Goal: Task Accomplishment & Management: Manage account settings

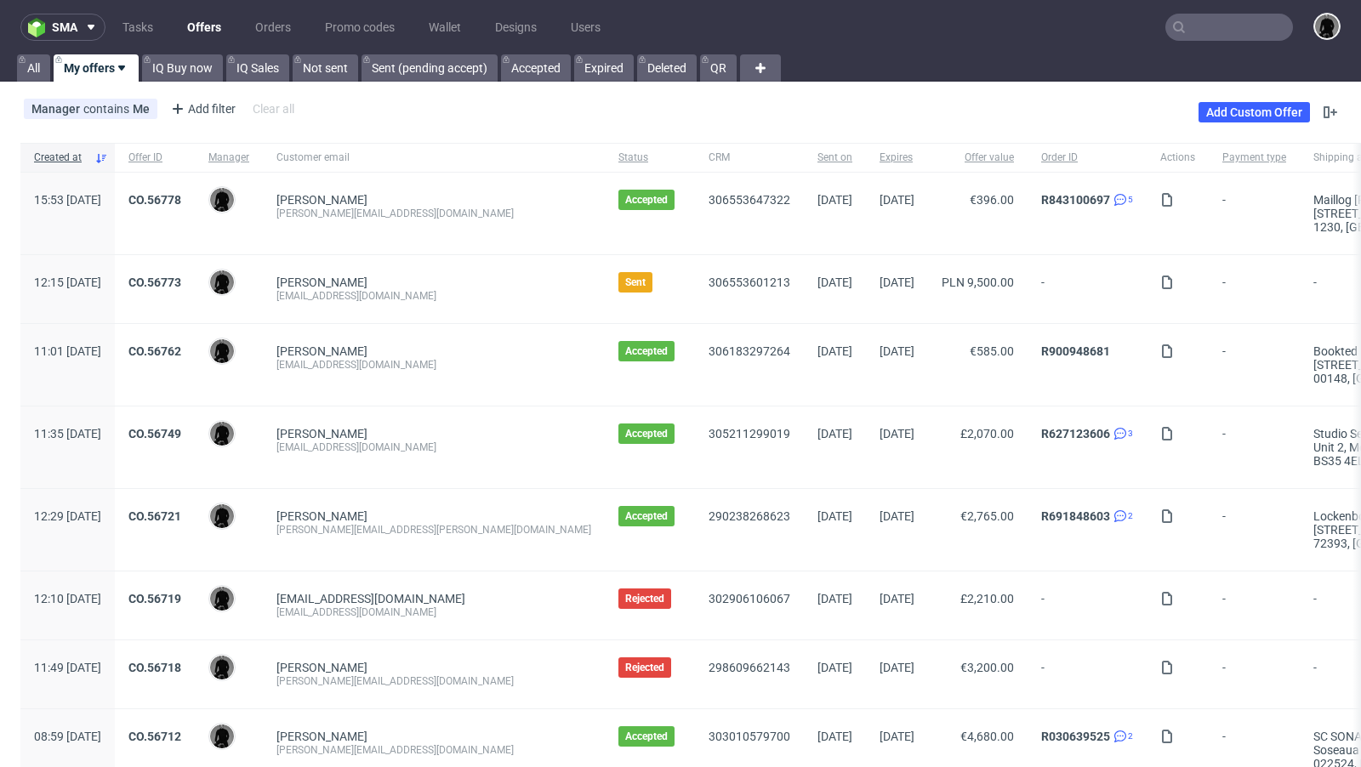
click at [204, 26] on link "Offers" at bounding box center [204, 27] width 54 height 27
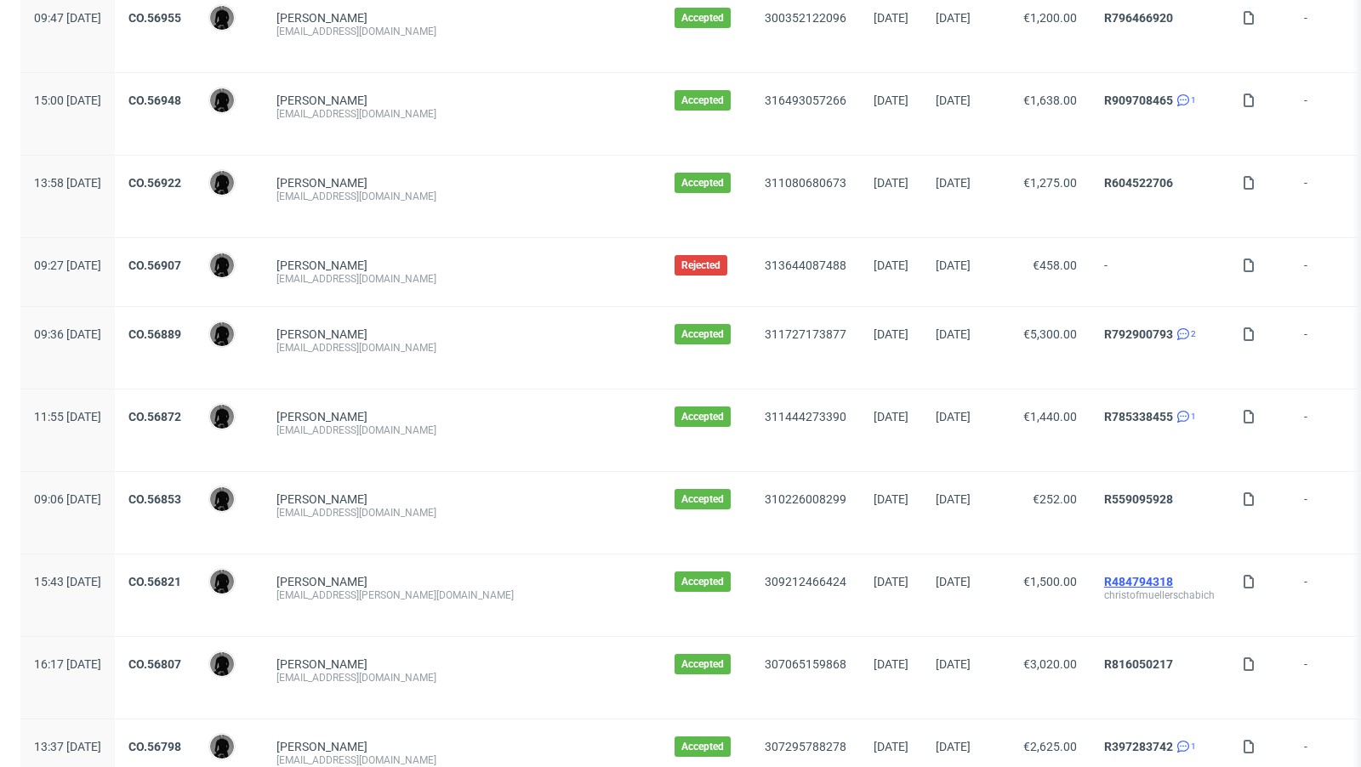
scroll to position [1746, 0]
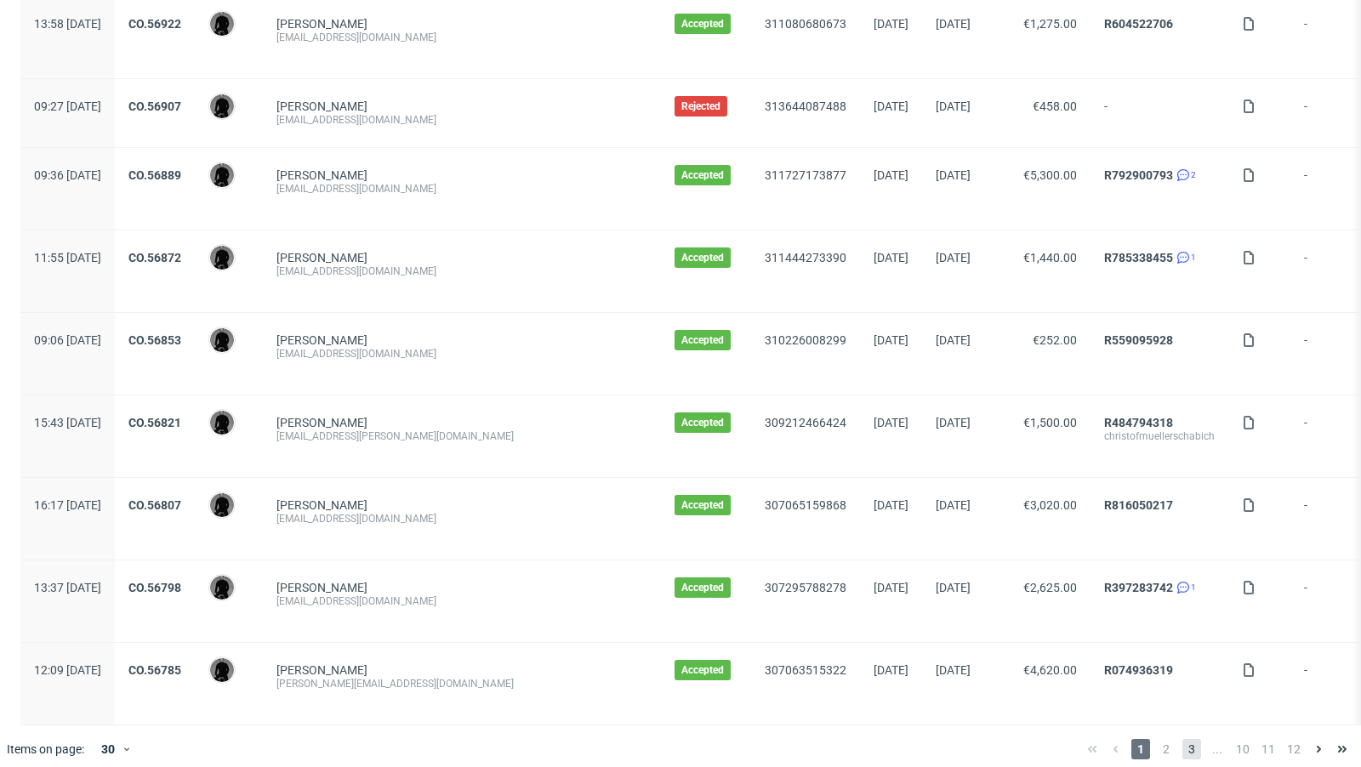
click at [1183, 739] on span "3" at bounding box center [1192, 749] width 19 height 20
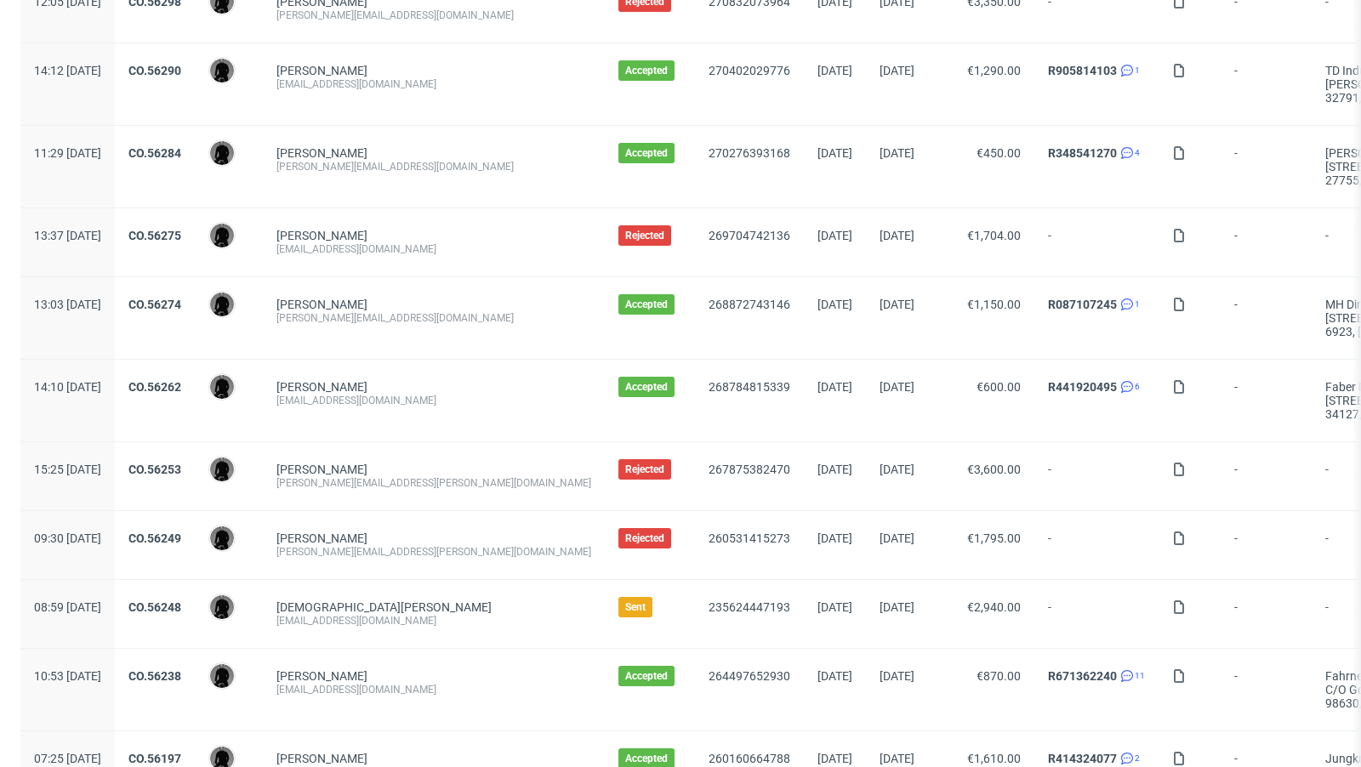
scroll to position [1827, 0]
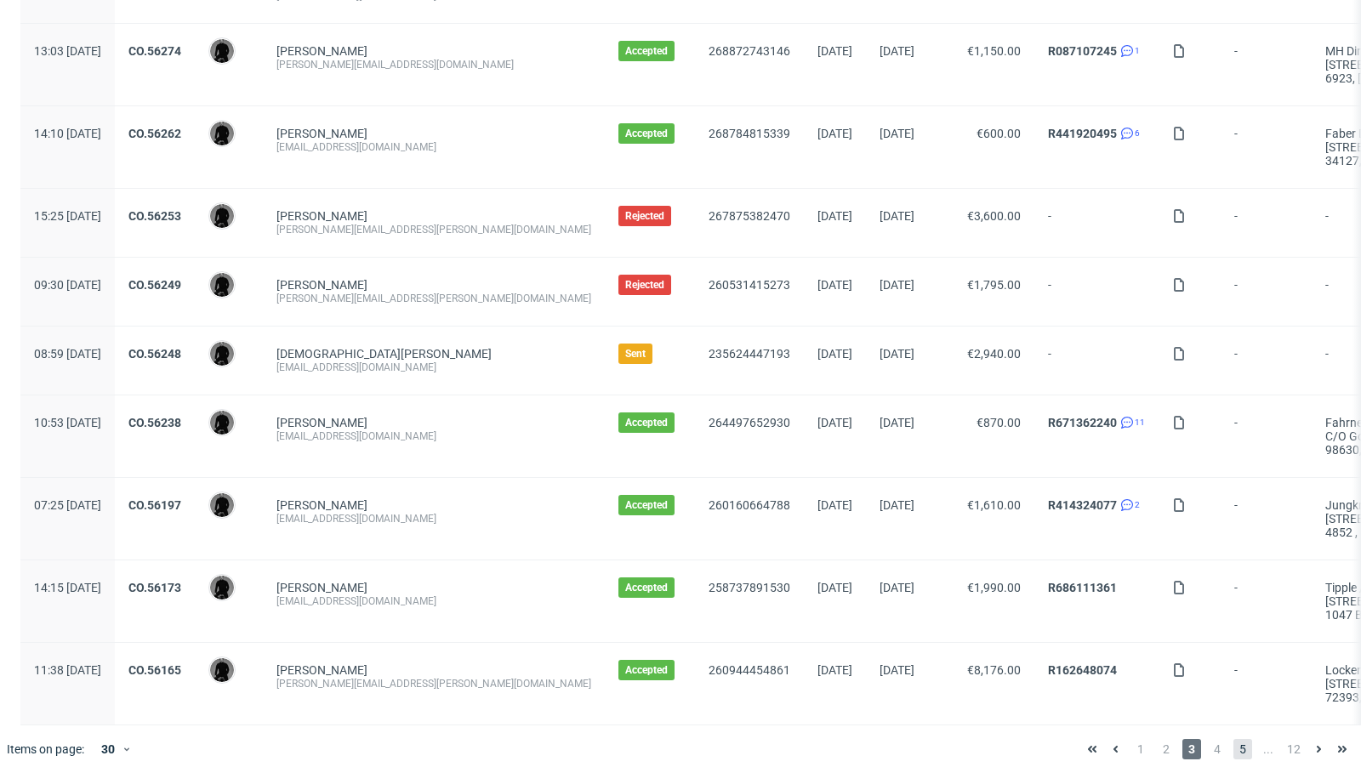
click at [1234, 739] on span "5" at bounding box center [1243, 749] width 19 height 20
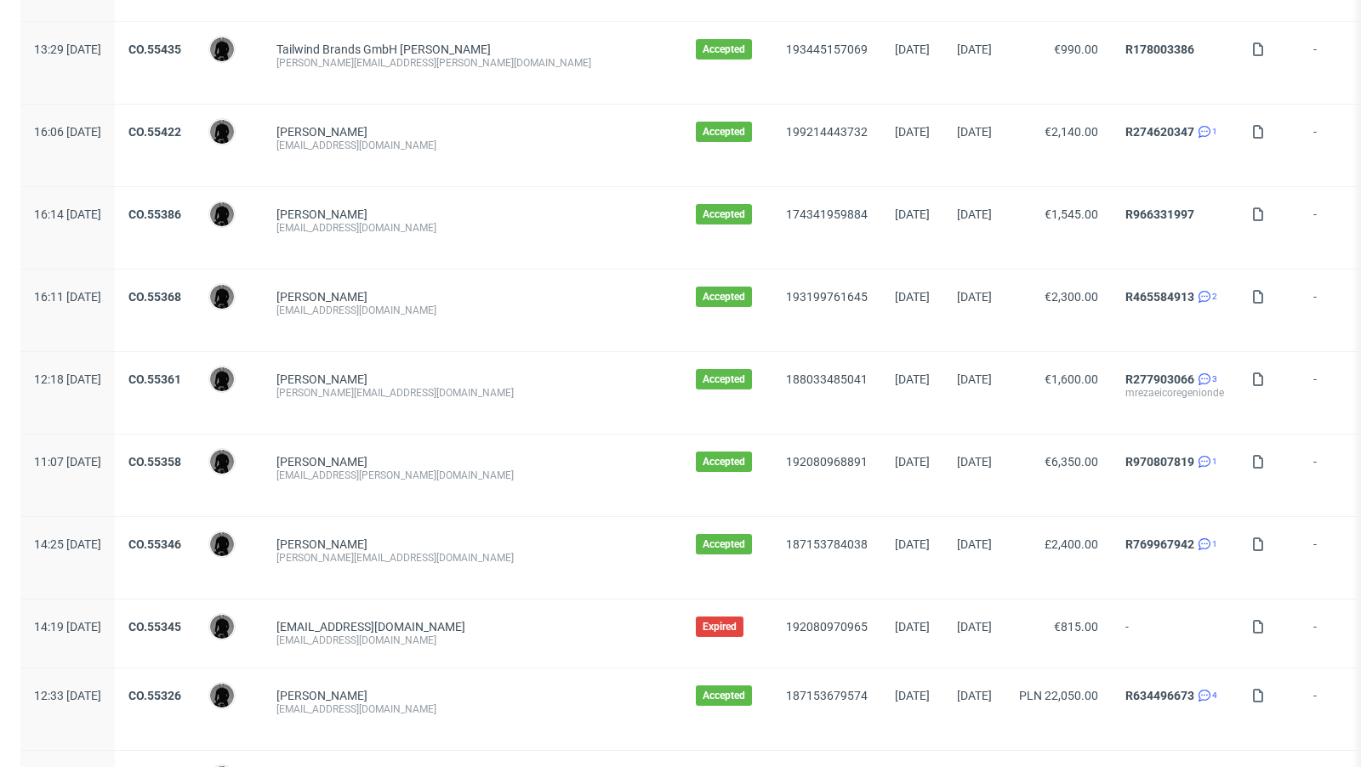
scroll to position [1855, 0]
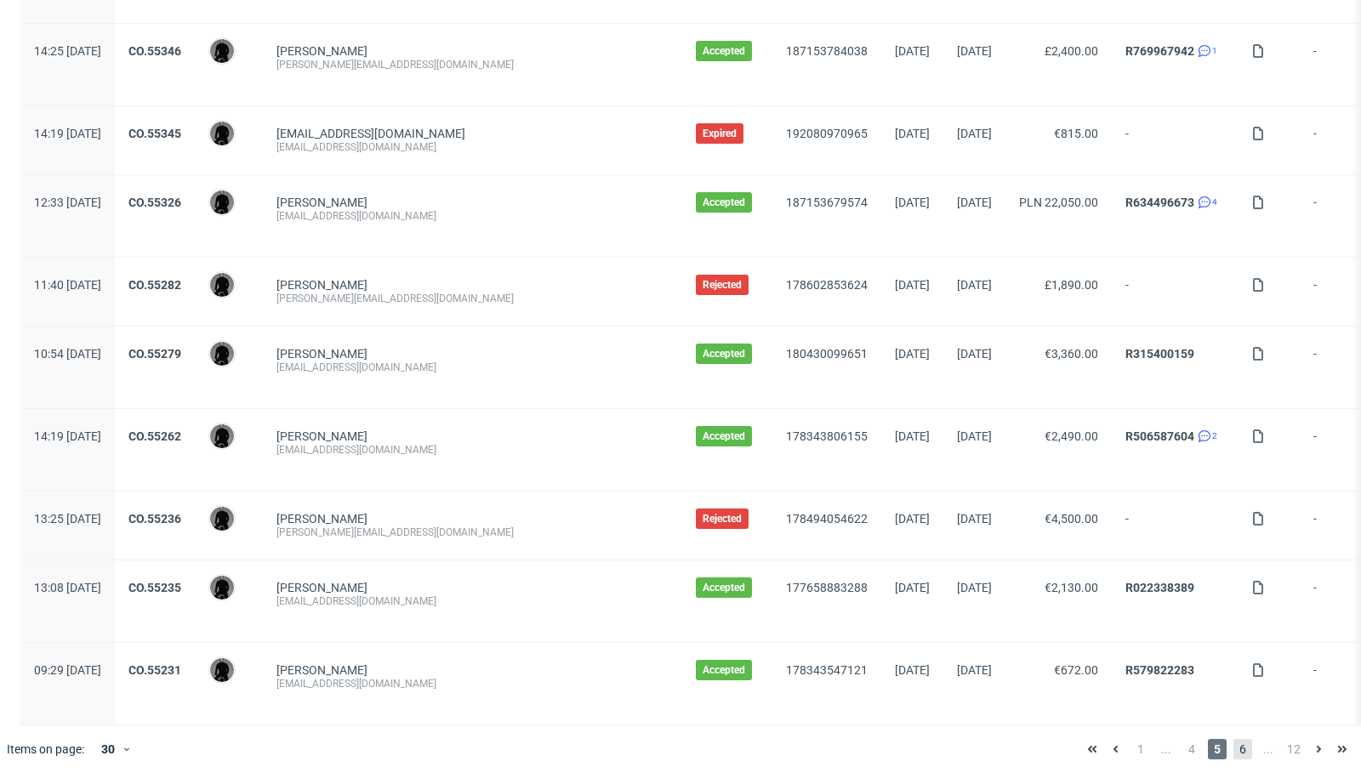
click at [1234, 744] on span "6" at bounding box center [1243, 749] width 19 height 20
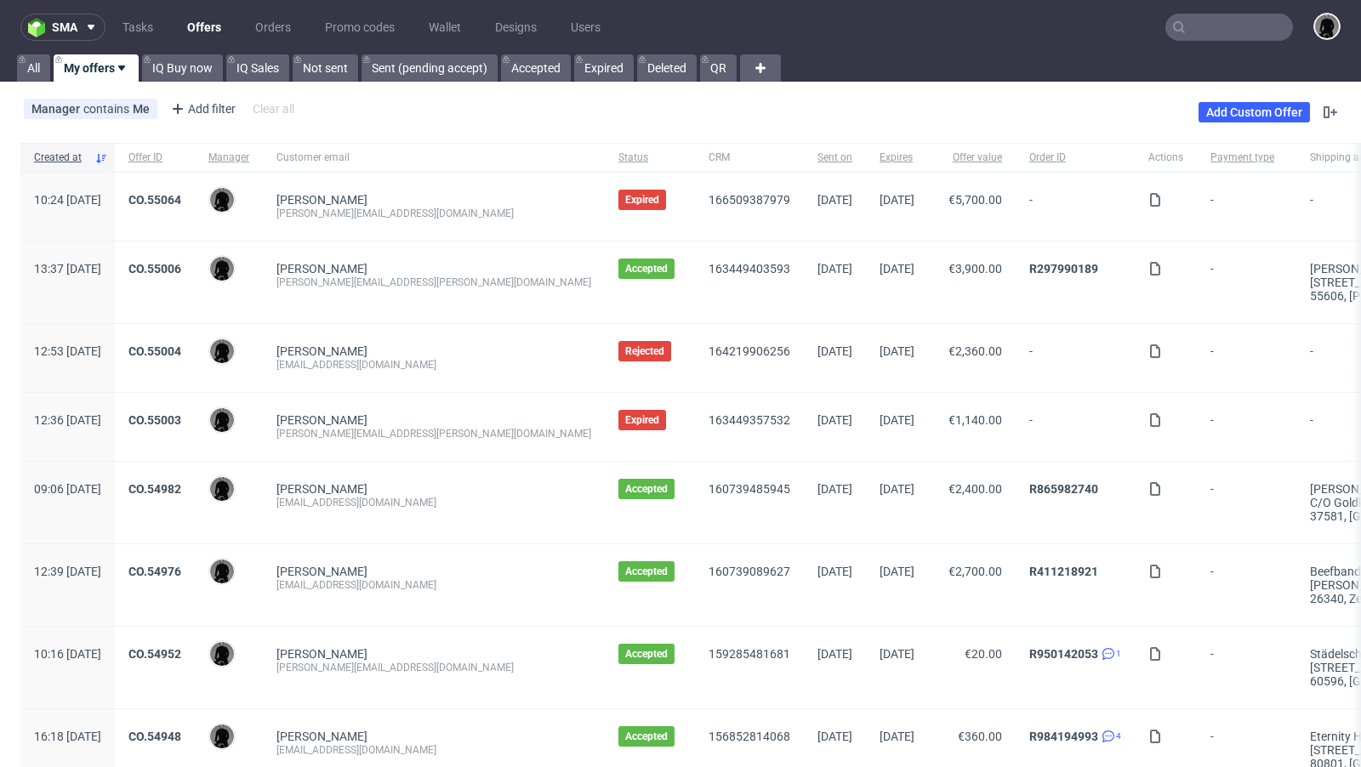
scroll to position [1787, 0]
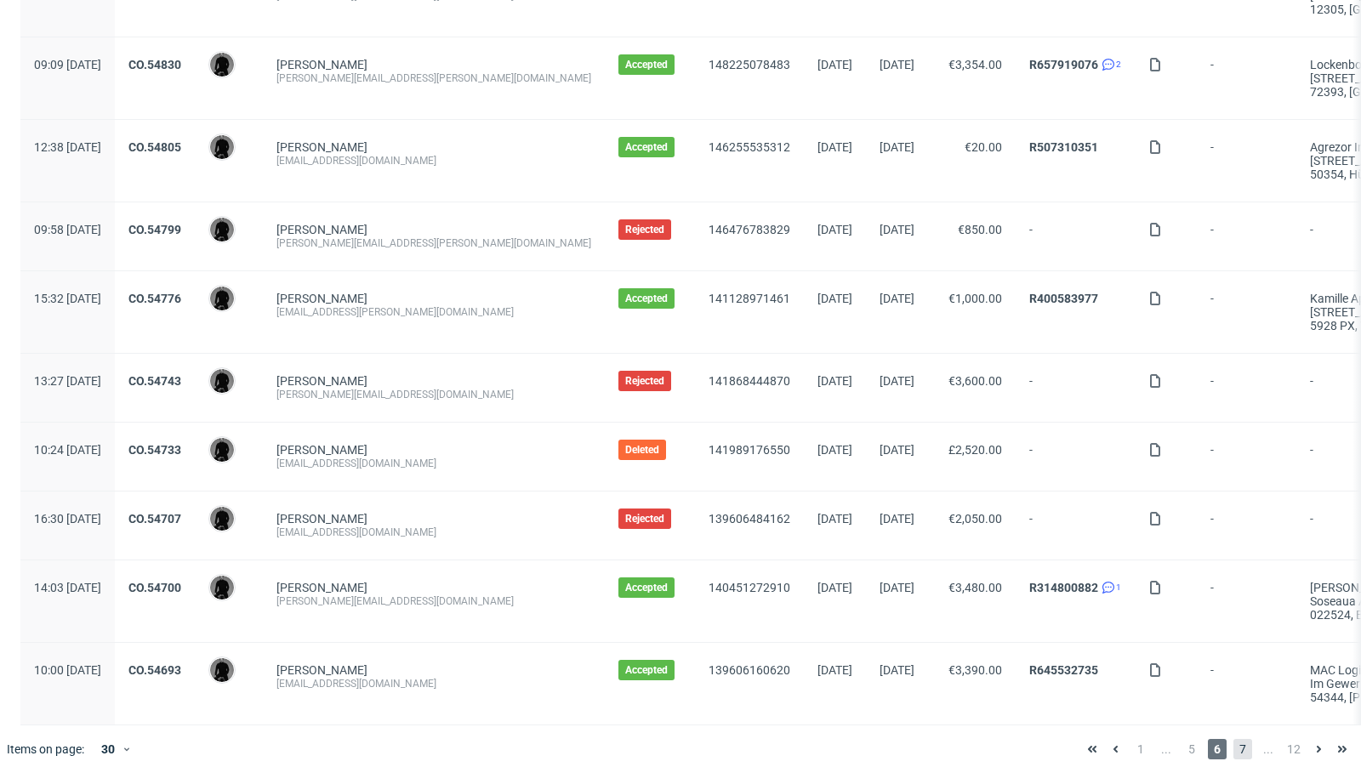
click at [1234, 739] on span "7" at bounding box center [1243, 749] width 19 height 20
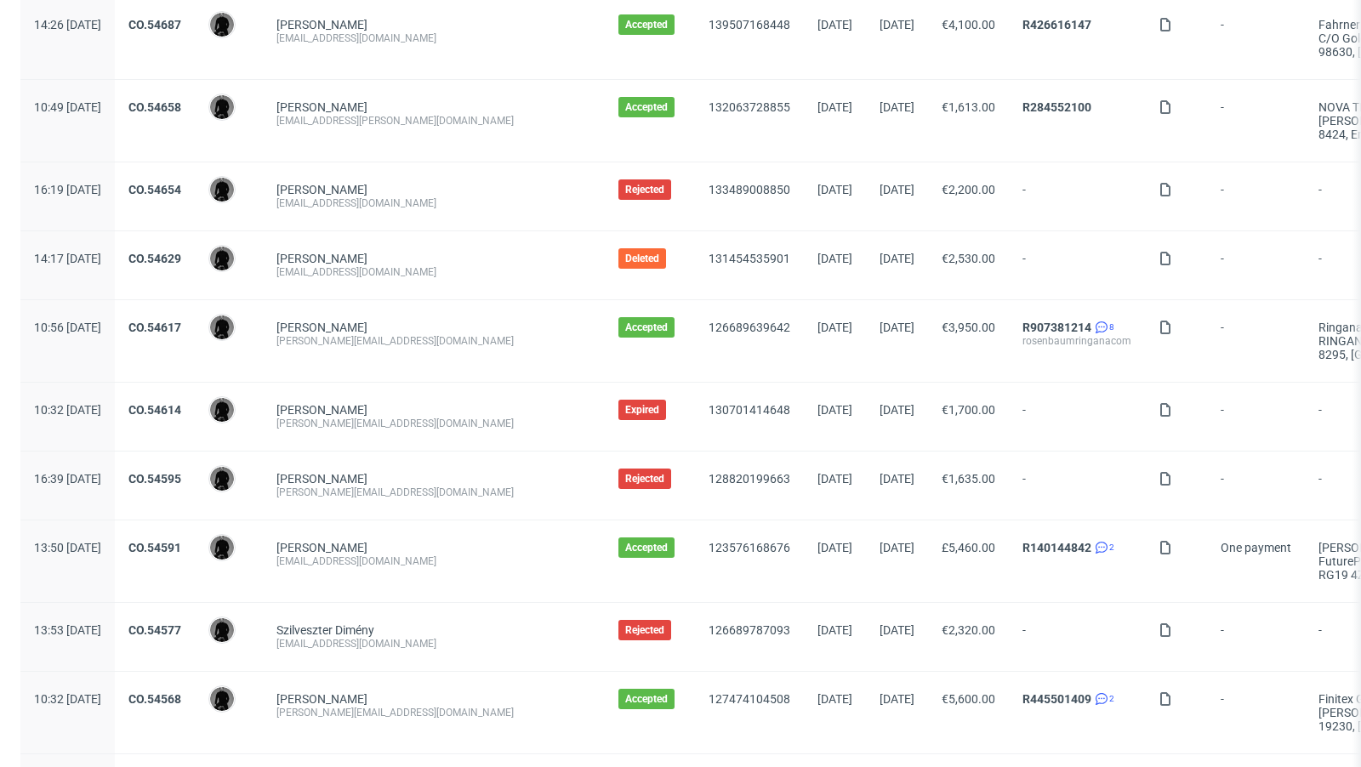
scroll to position [359, 0]
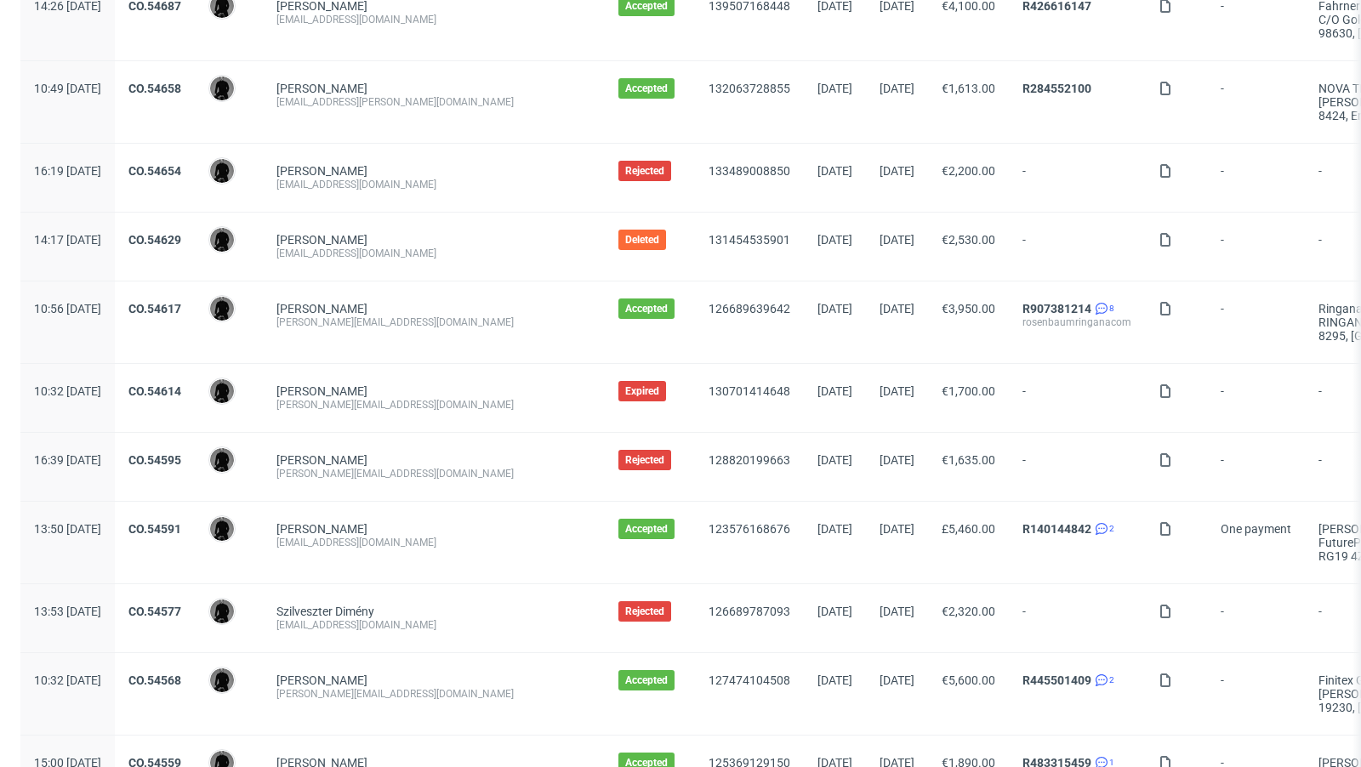
click at [695, 342] on div "126689639642" at bounding box center [749, 323] width 109 height 82
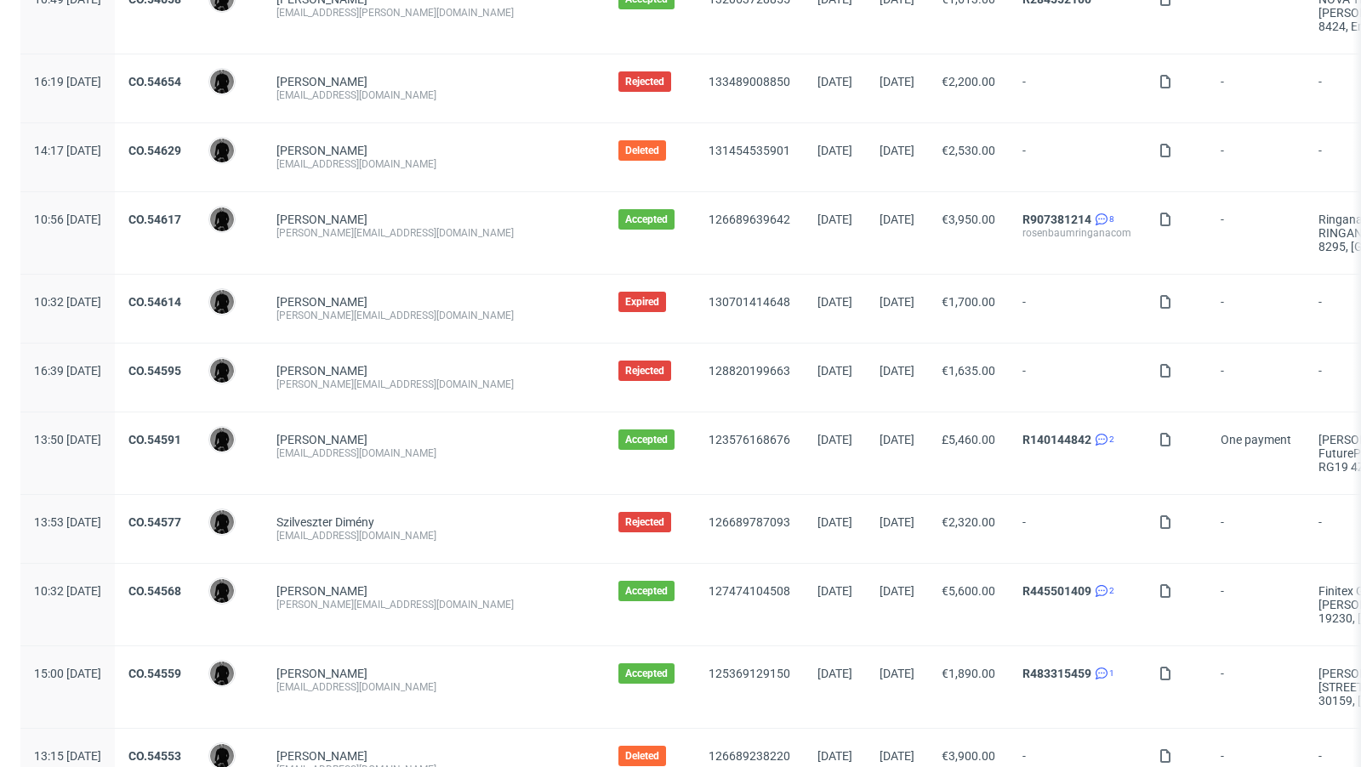
scroll to position [470, 0]
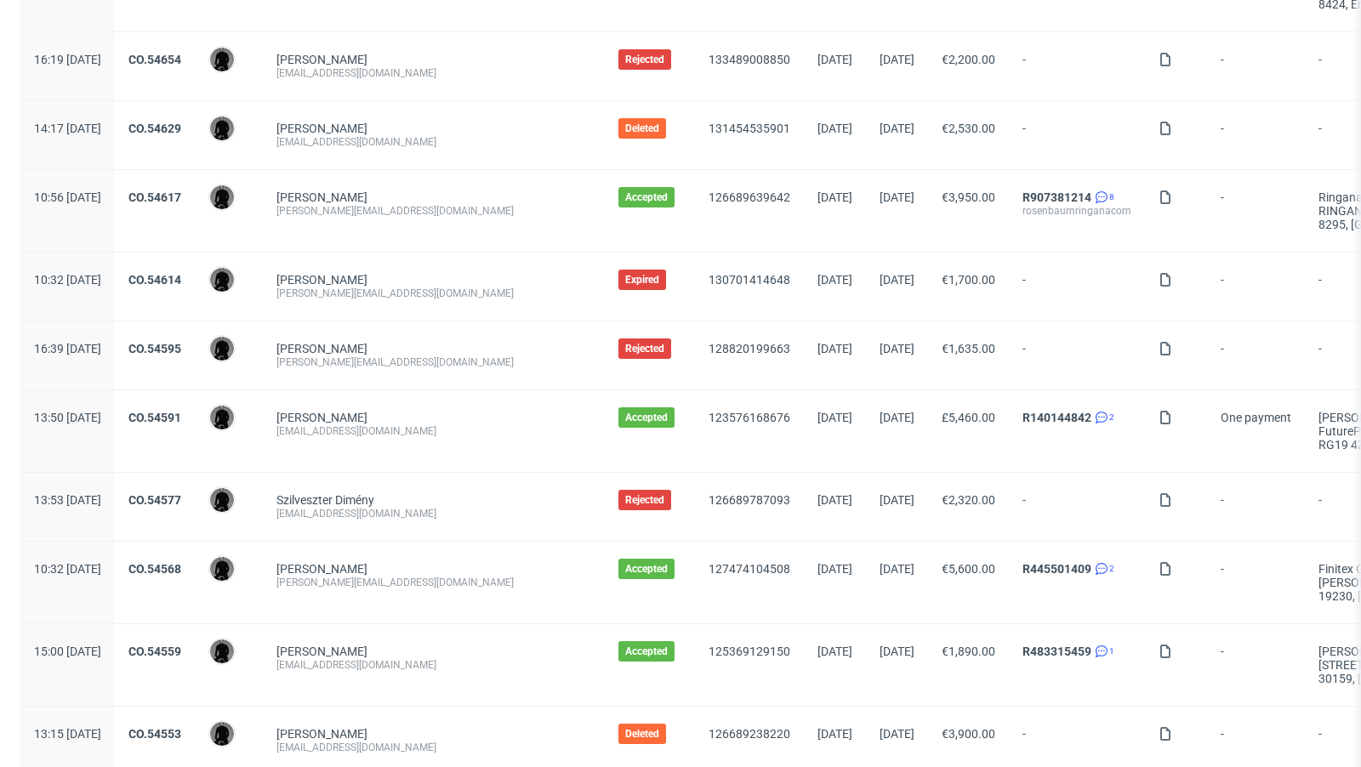
click at [387, 427] on div "[EMAIL_ADDRESS][DOMAIN_NAME]" at bounding box center [433, 432] width 315 height 14
copy div "[EMAIL_ADDRESS][DOMAIN_NAME]"
click at [469, 458] on div "[PERSON_NAME] [EMAIL_ADDRESS][DOMAIN_NAME]" at bounding box center [434, 431] width 342 height 82
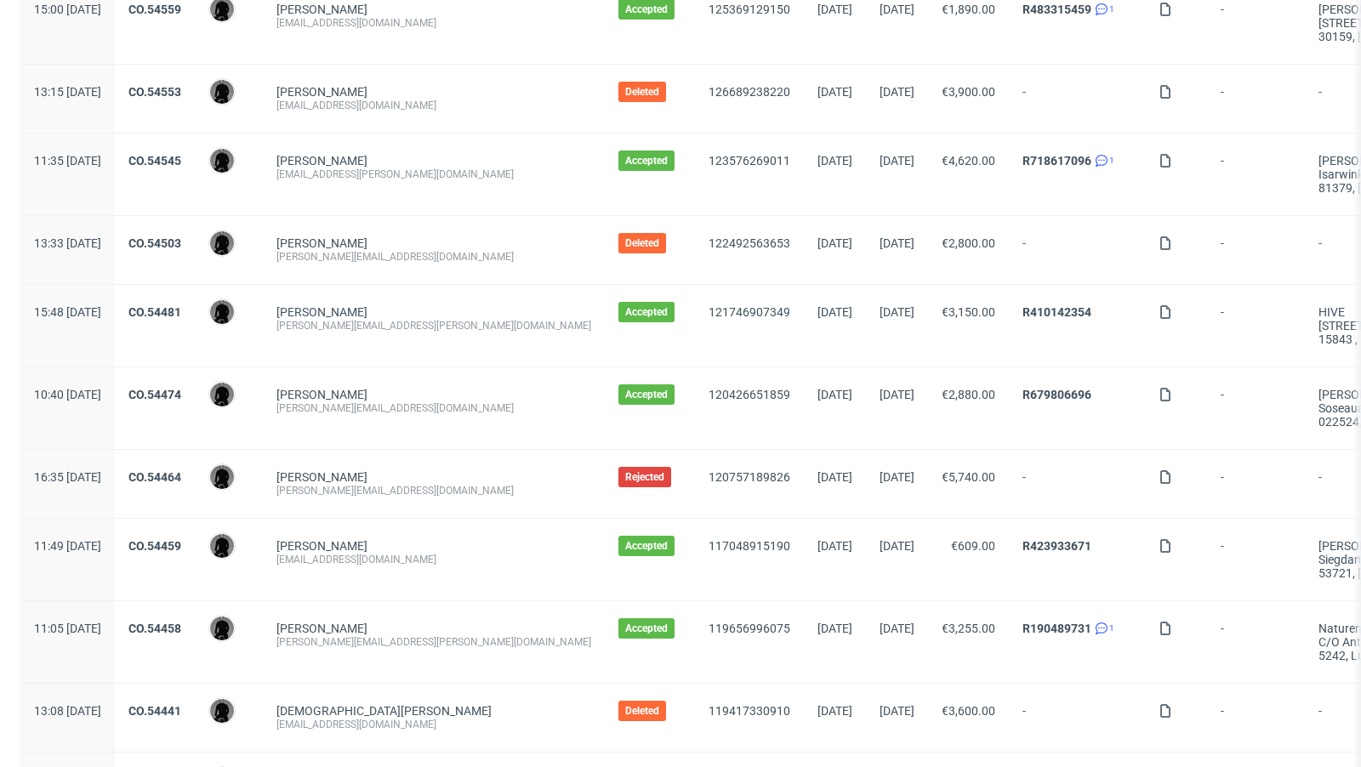
scroll to position [1124, 0]
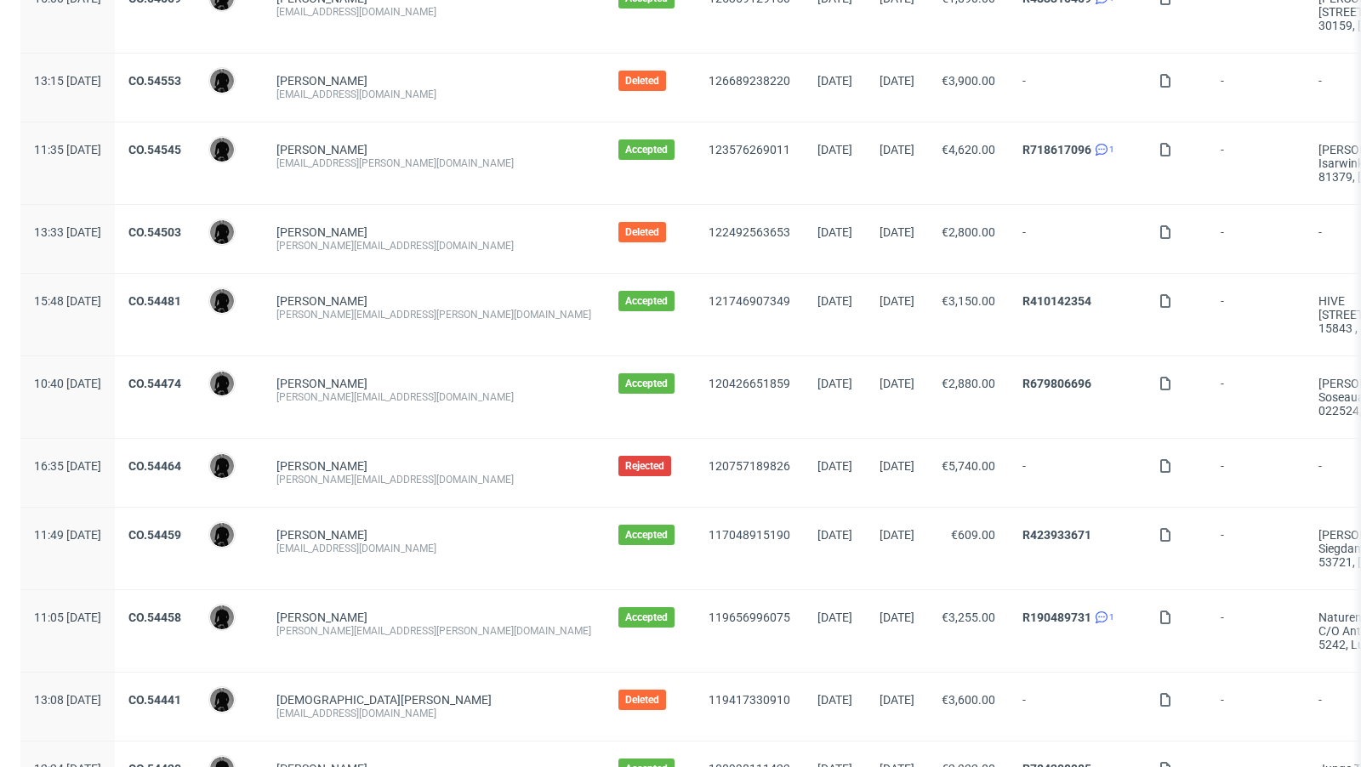
click at [384, 542] on div "[EMAIL_ADDRESS][DOMAIN_NAME]" at bounding box center [433, 549] width 315 height 14
copy div "[EMAIL_ADDRESS][DOMAIN_NAME]"
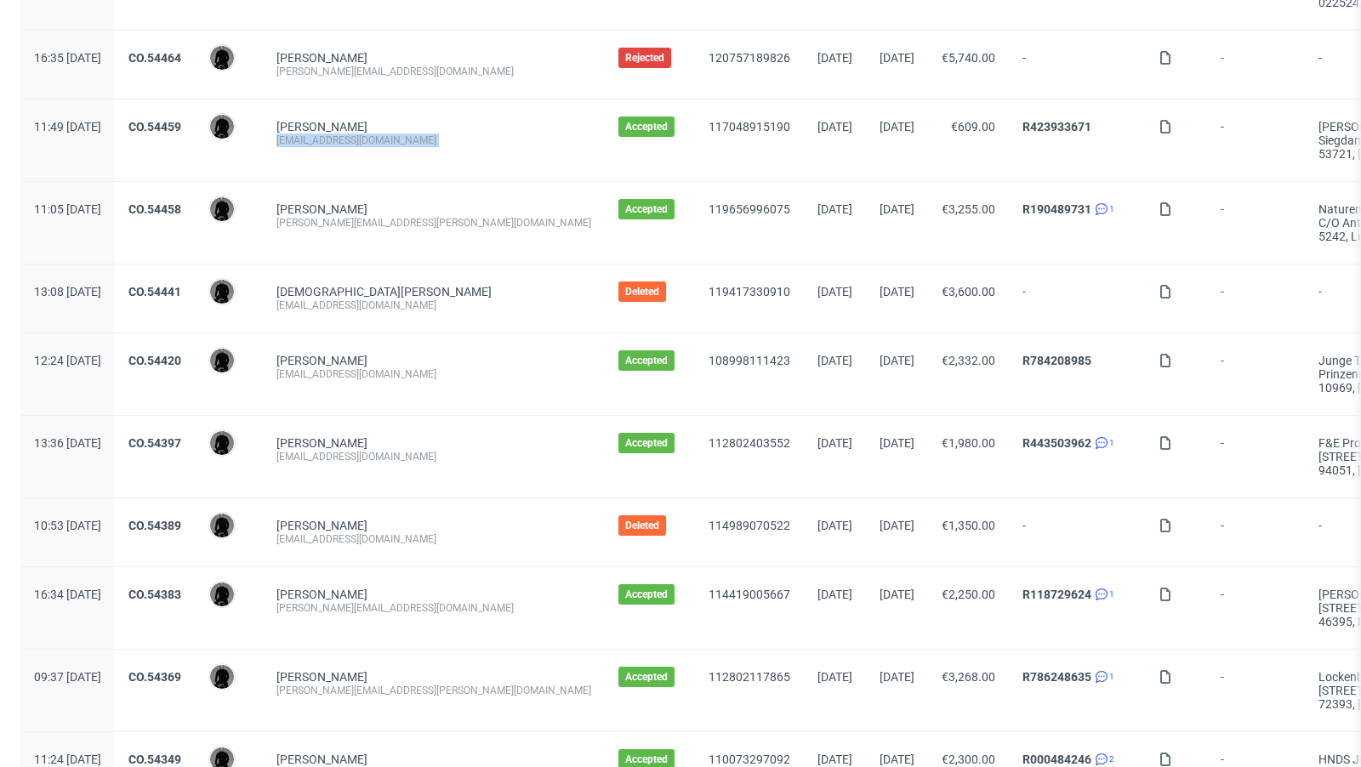
scroll to position [1455, 0]
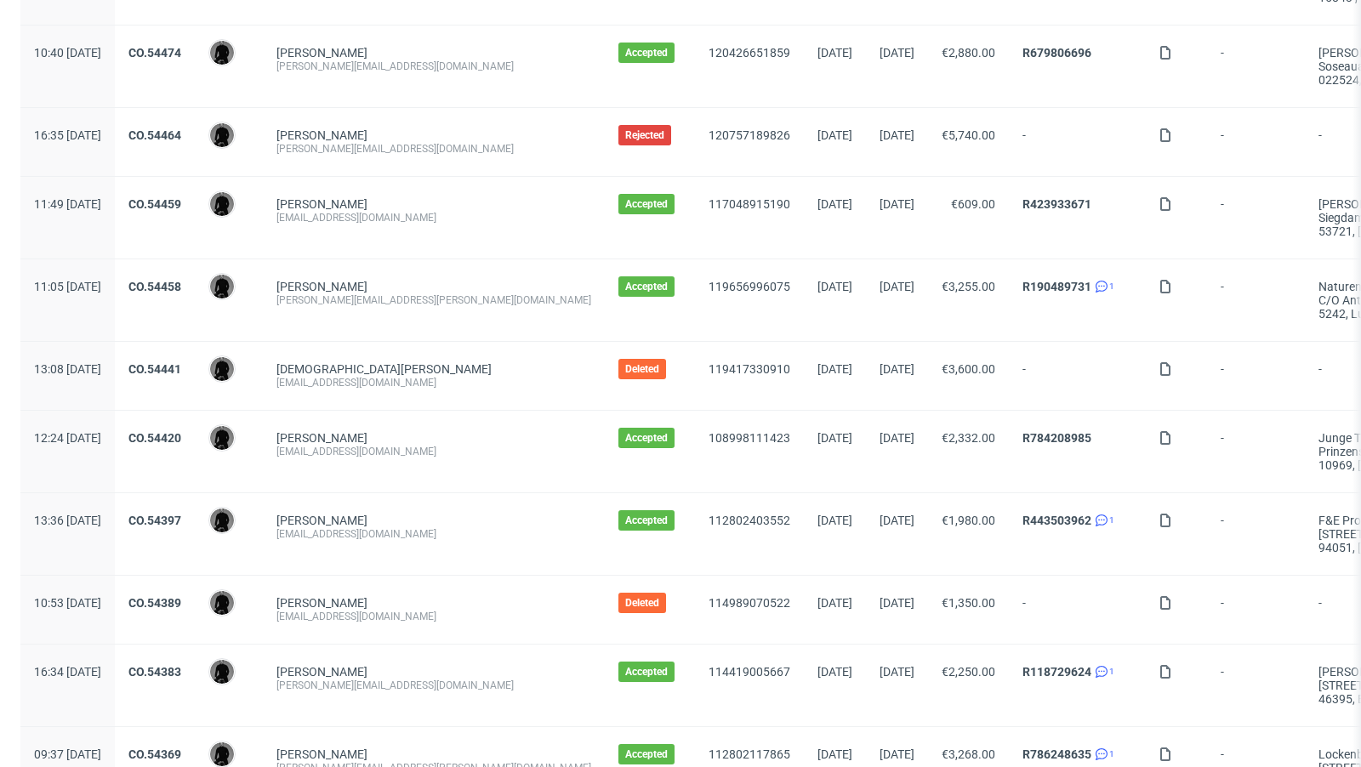
click at [384, 294] on div "[PERSON_NAME][EMAIL_ADDRESS][PERSON_NAME][DOMAIN_NAME]" at bounding box center [433, 301] width 315 height 14
copy div "[PERSON_NAME][EMAIL_ADDRESS][PERSON_NAME][DOMAIN_NAME]"
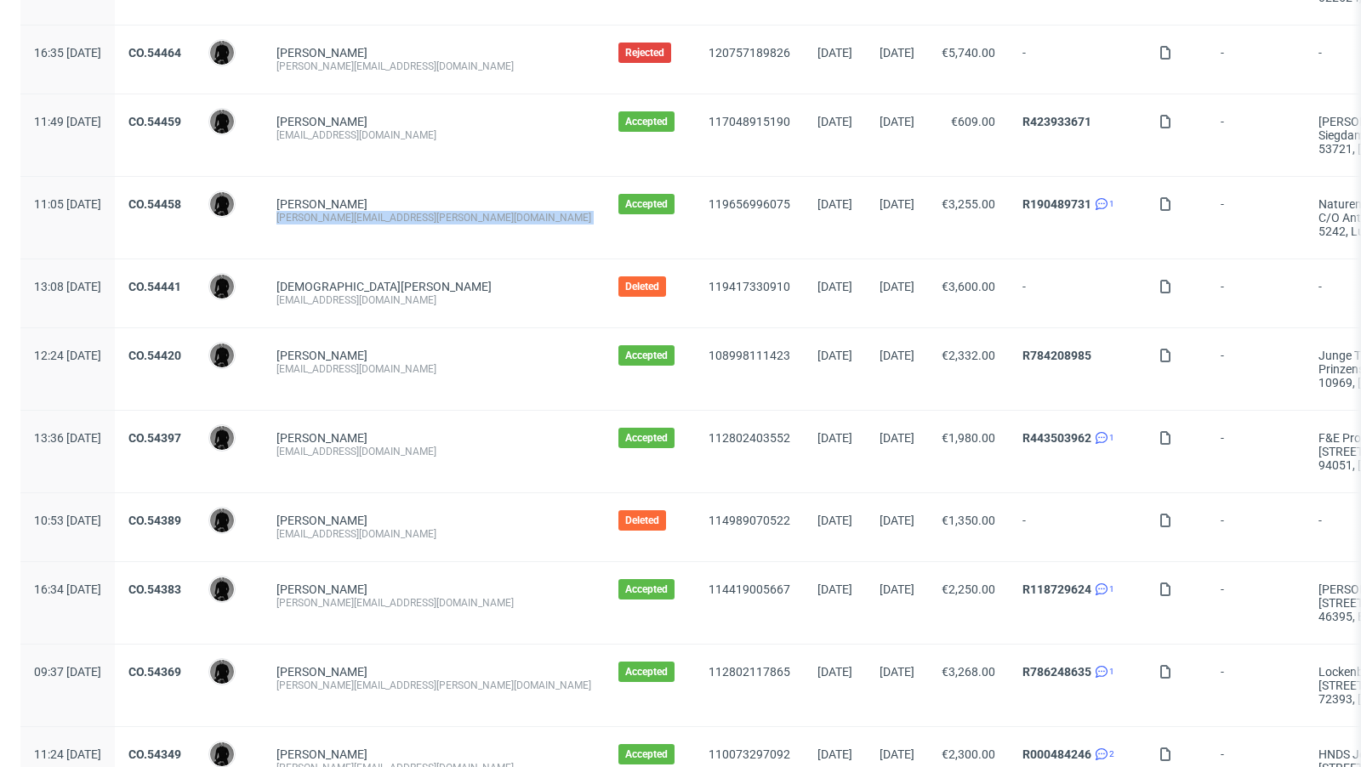
scroll to position [1584, 0]
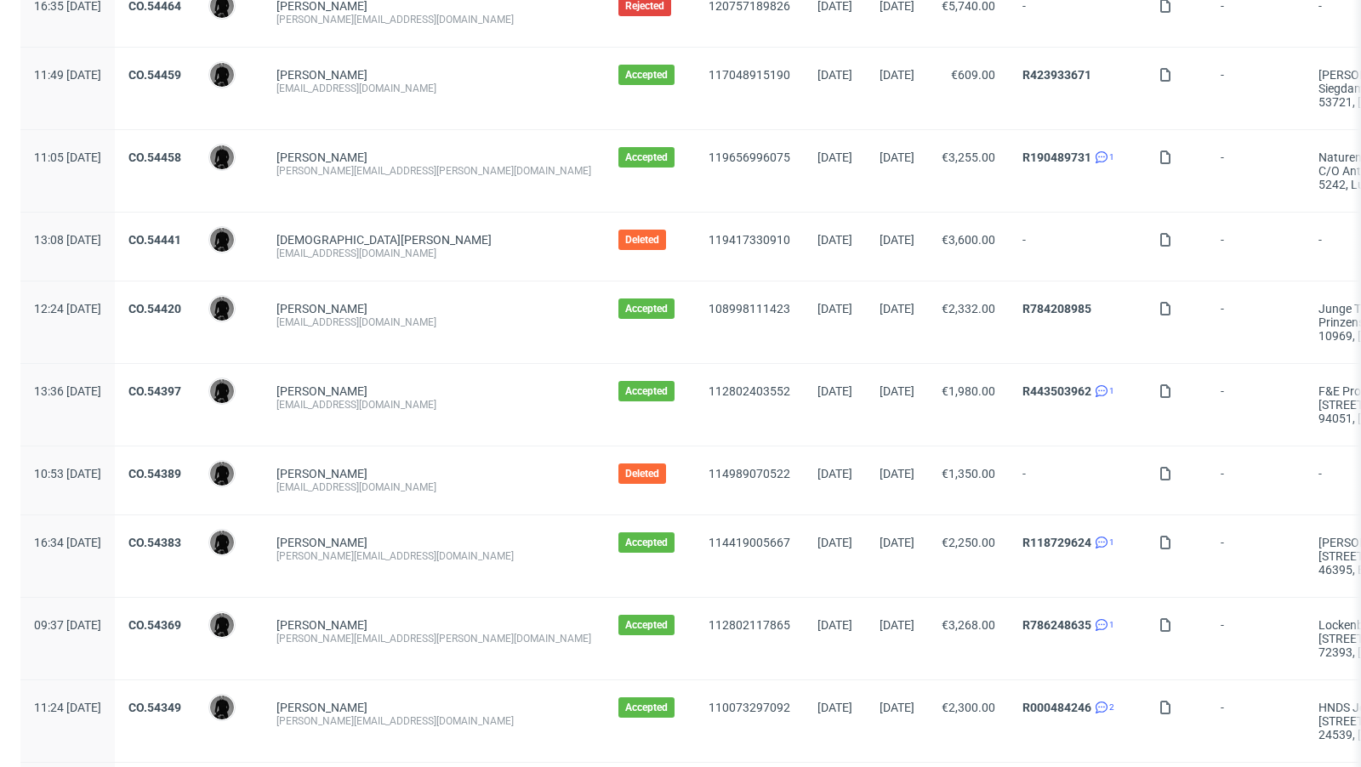
click at [375, 316] on div "[EMAIL_ADDRESS][DOMAIN_NAME]" at bounding box center [433, 323] width 315 height 14
copy div "[EMAIL_ADDRESS][DOMAIN_NAME]"
click at [415, 398] on div "[EMAIL_ADDRESS][DOMAIN_NAME]" at bounding box center [433, 405] width 315 height 14
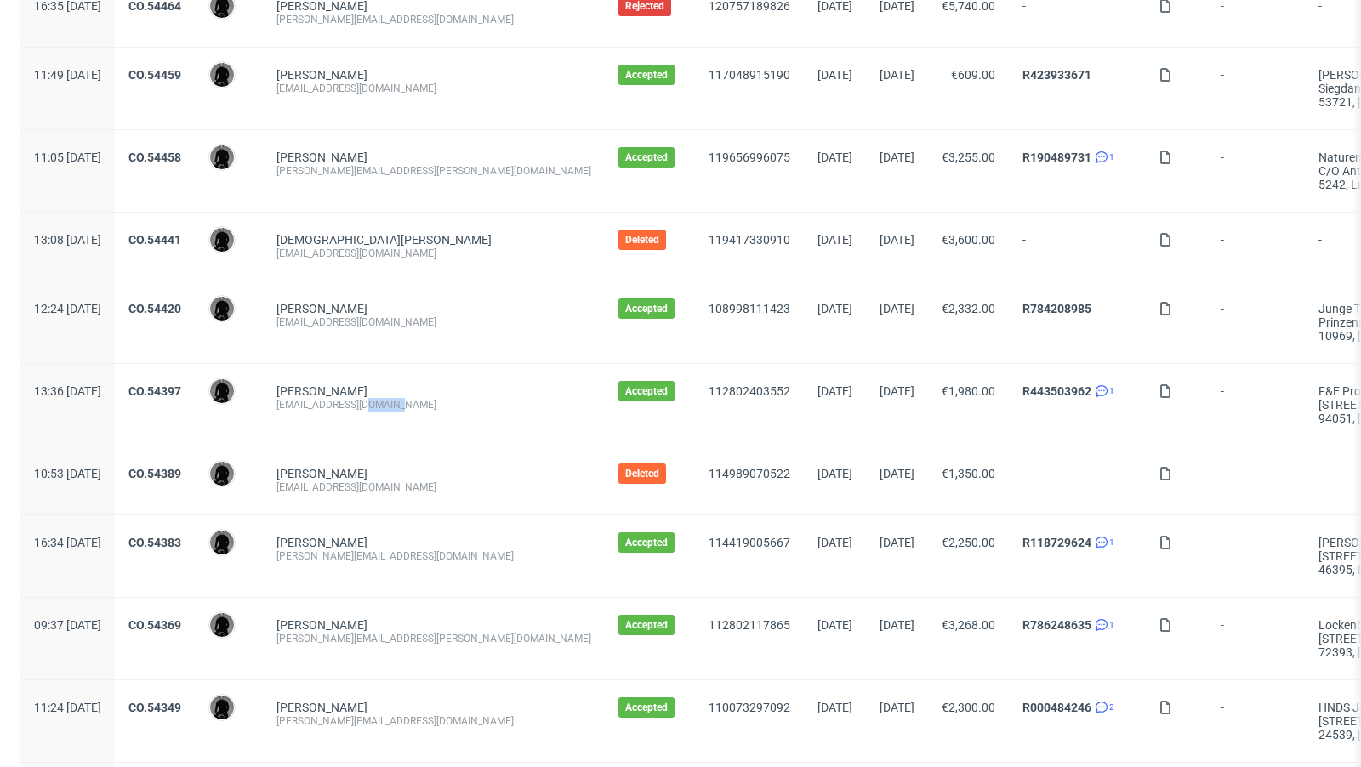
click at [415, 398] on div "[EMAIL_ADDRESS][DOMAIN_NAME]" at bounding box center [433, 405] width 315 height 14
copy div "[EMAIL_ADDRESS][DOMAIN_NAME]"
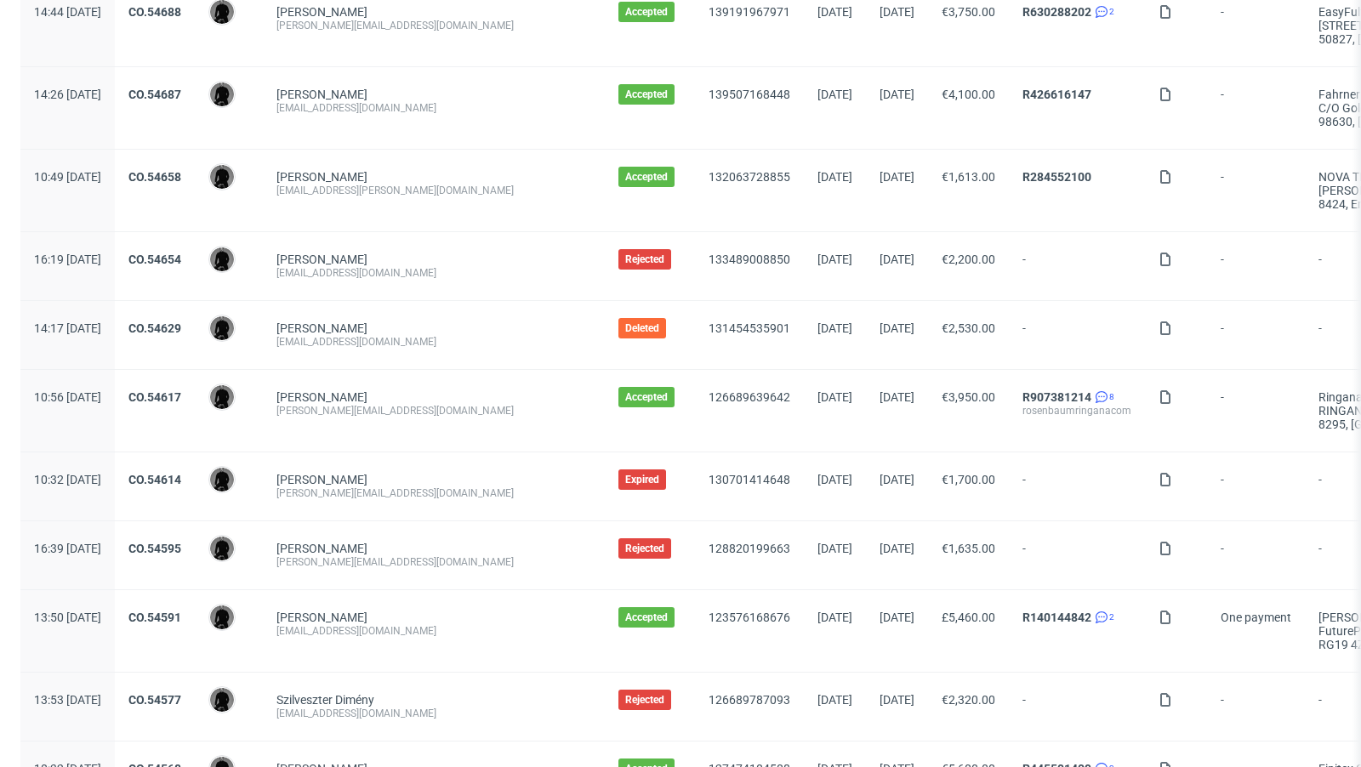
scroll to position [0, 0]
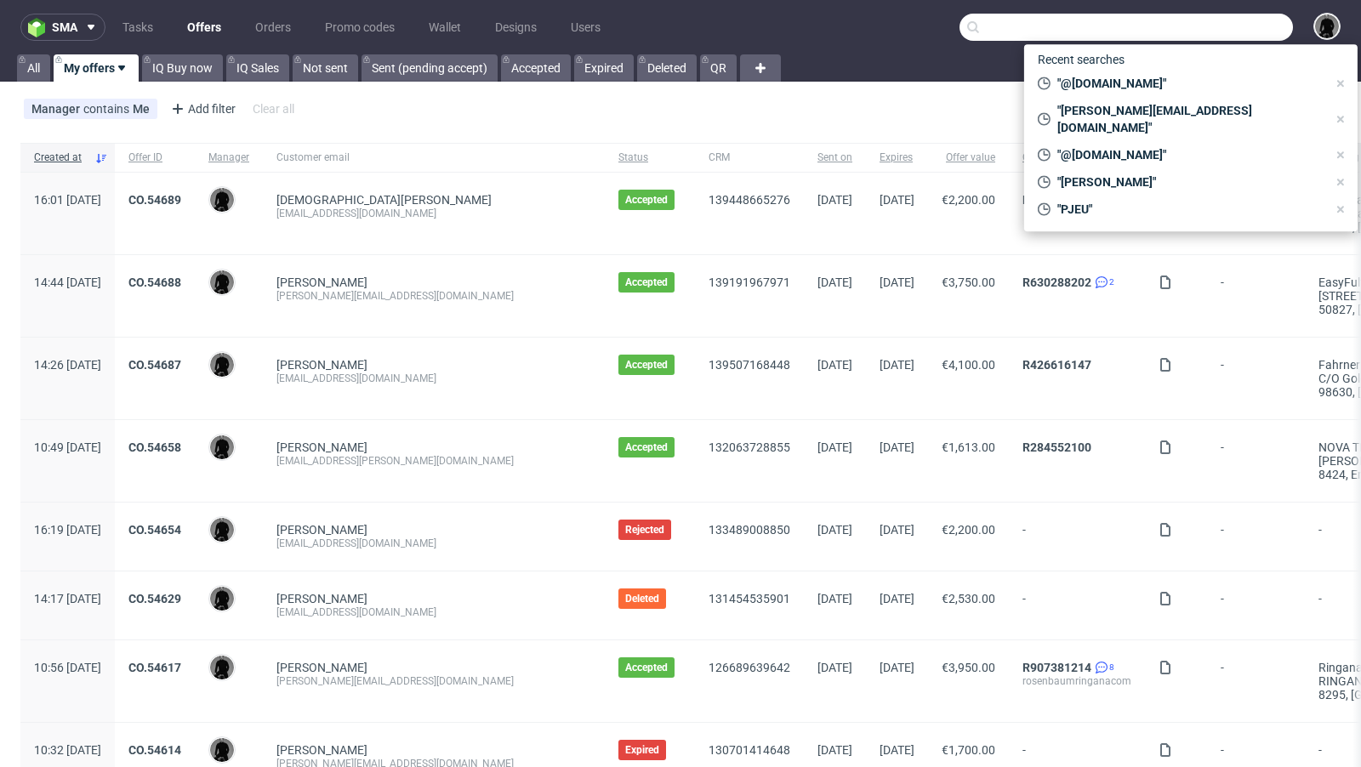
click at [1204, 25] on input "text" at bounding box center [1126, 27] width 333 height 27
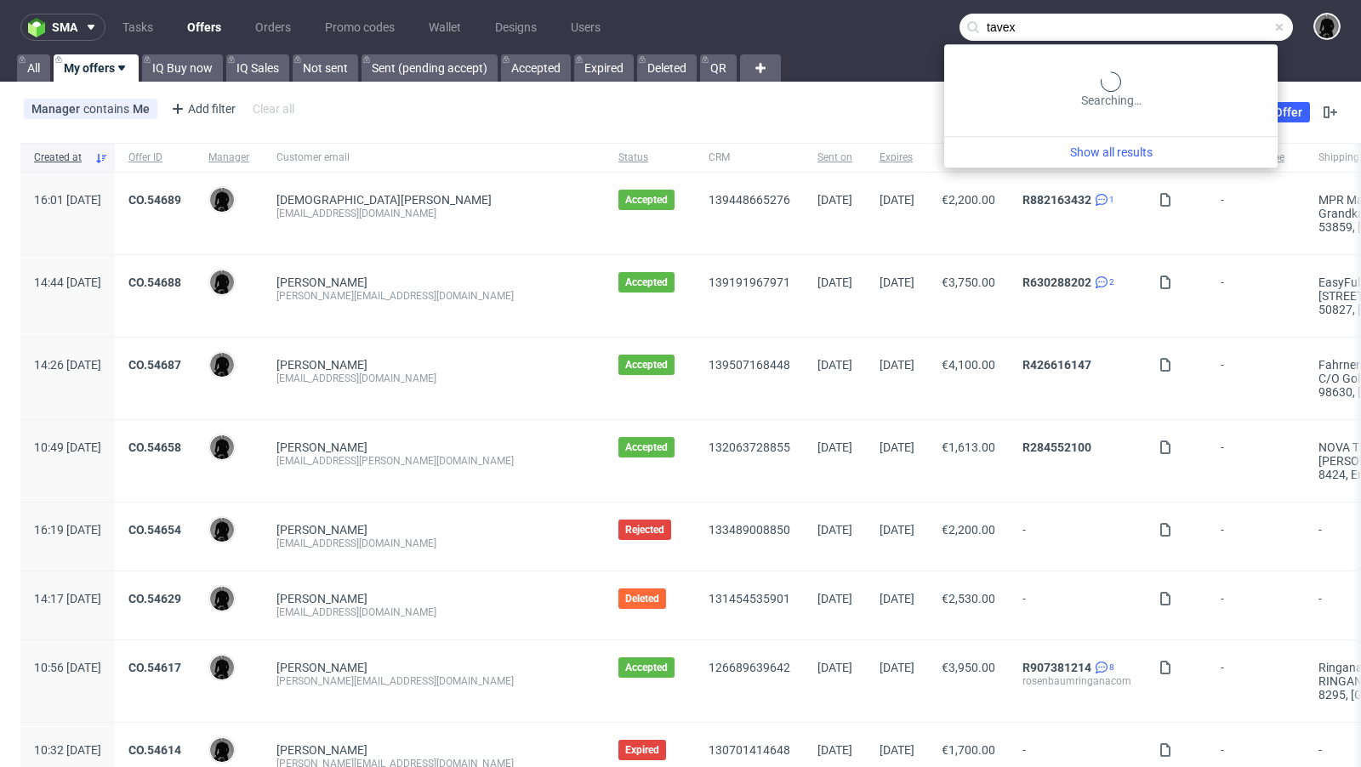
type input "tavex"
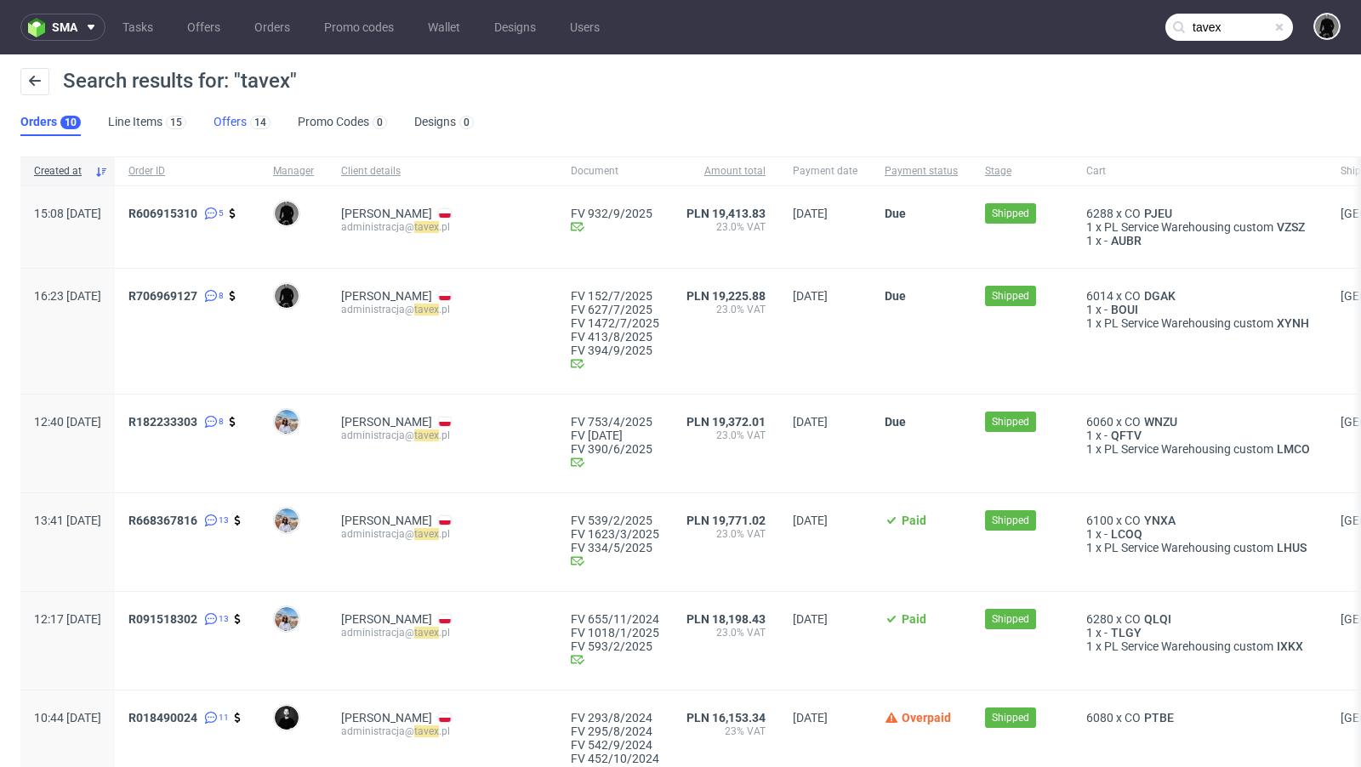
click at [221, 118] on link "Offers 14" at bounding box center [242, 122] width 57 height 27
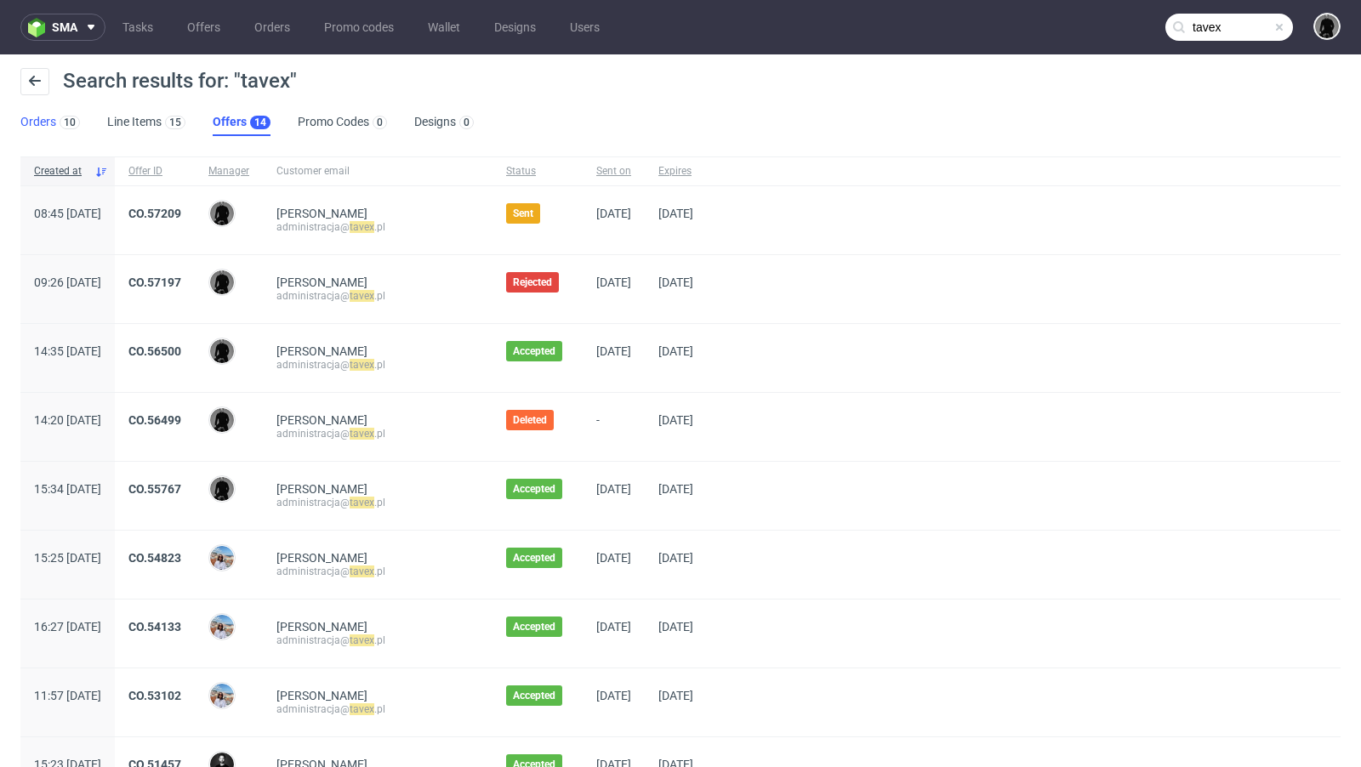
click at [61, 116] on div "10" at bounding box center [68, 121] width 24 height 17
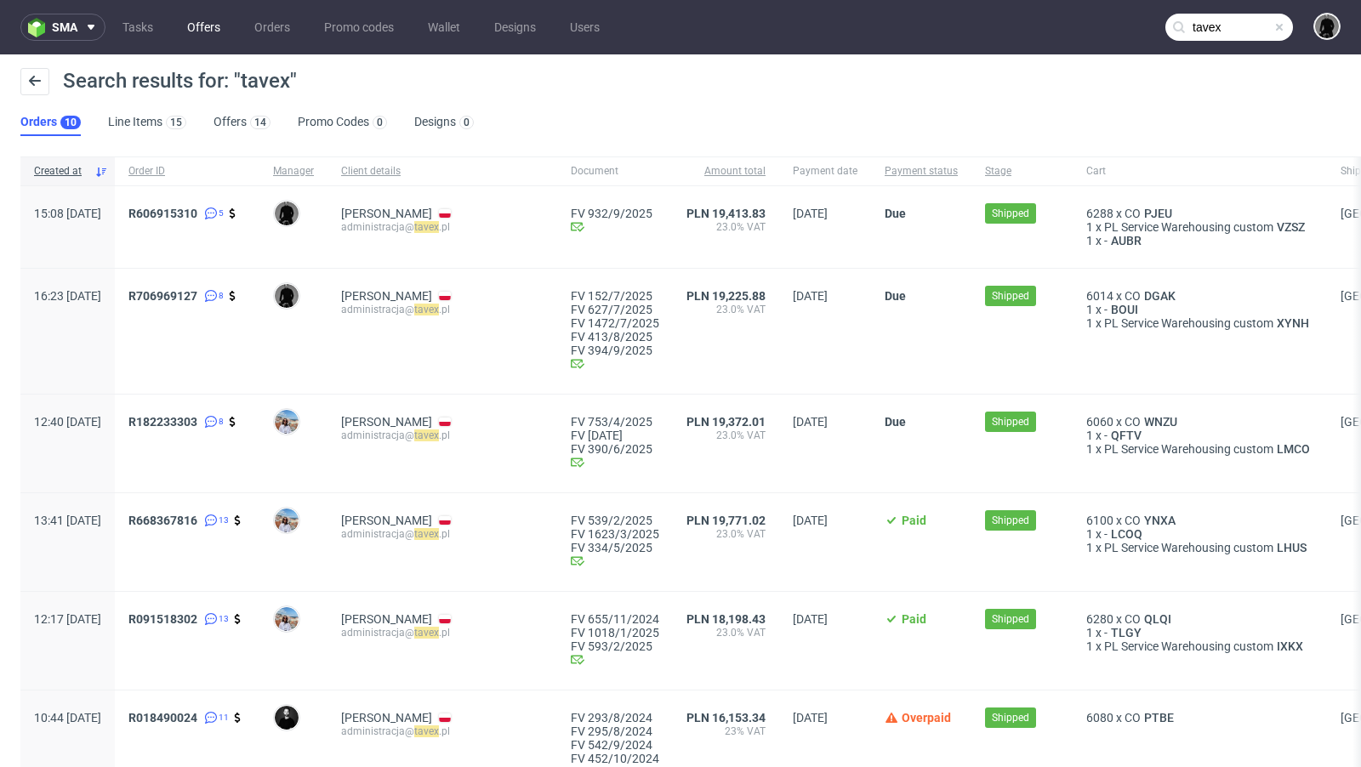
click at [195, 26] on link "Offers" at bounding box center [204, 27] width 54 height 27
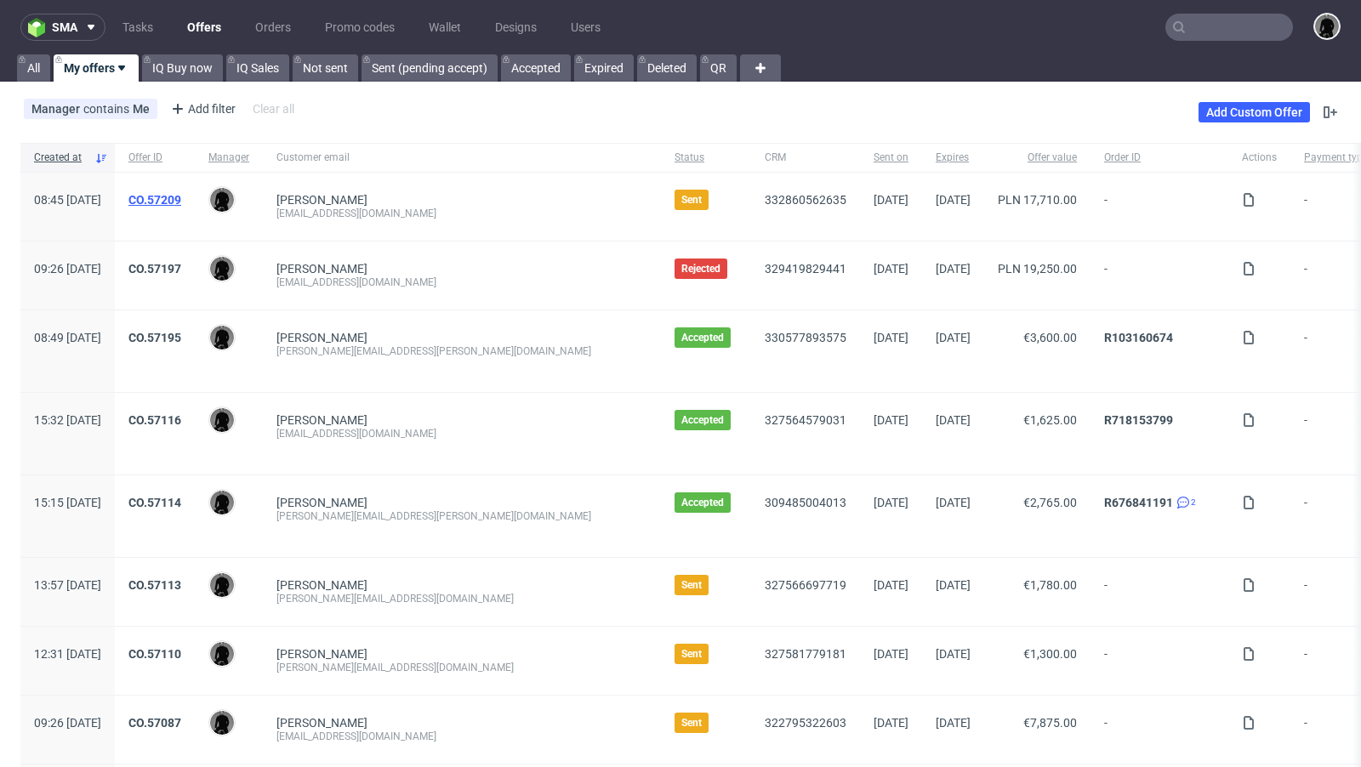
click at [181, 197] on link "CO.57209" at bounding box center [154, 200] width 53 height 14
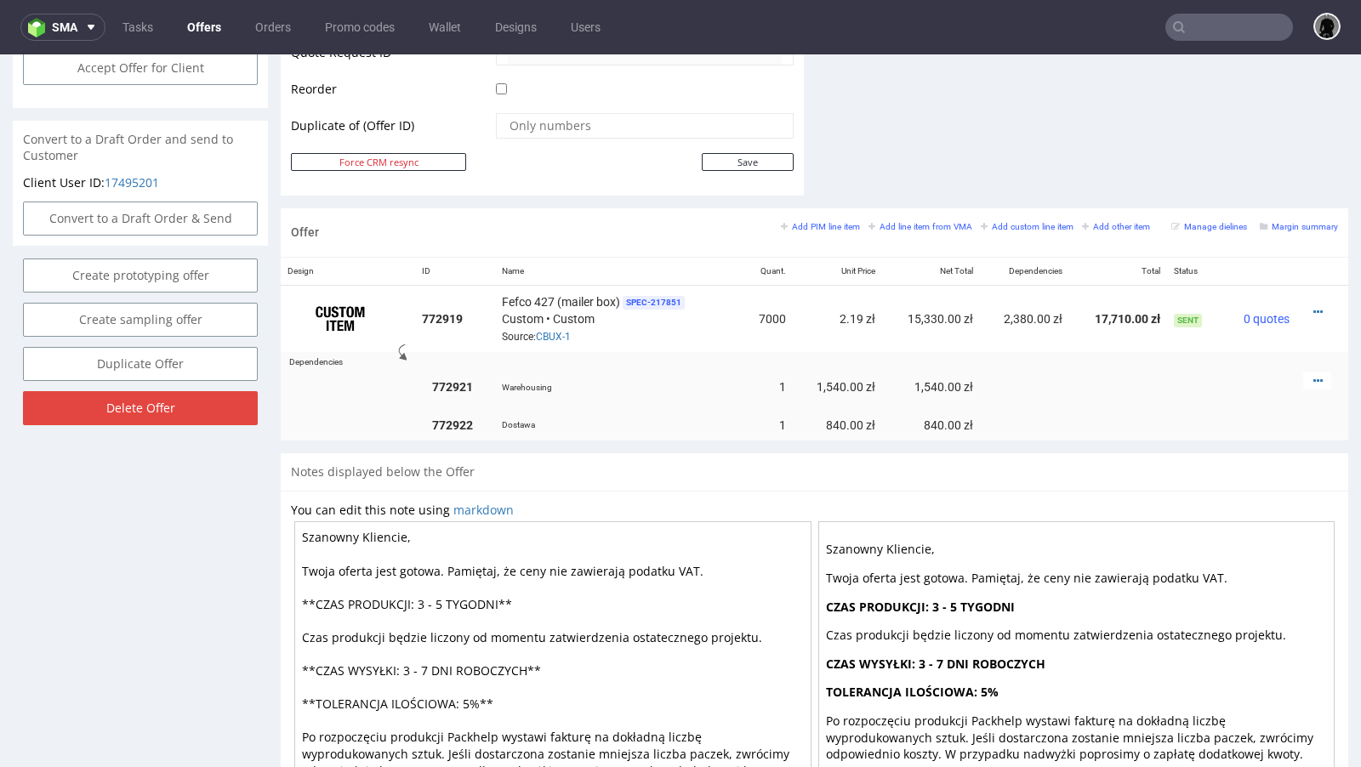
scroll to position [861, 0]
click at [1314, 381] on icon at bounding box center [1318, 383] width 9 height 12
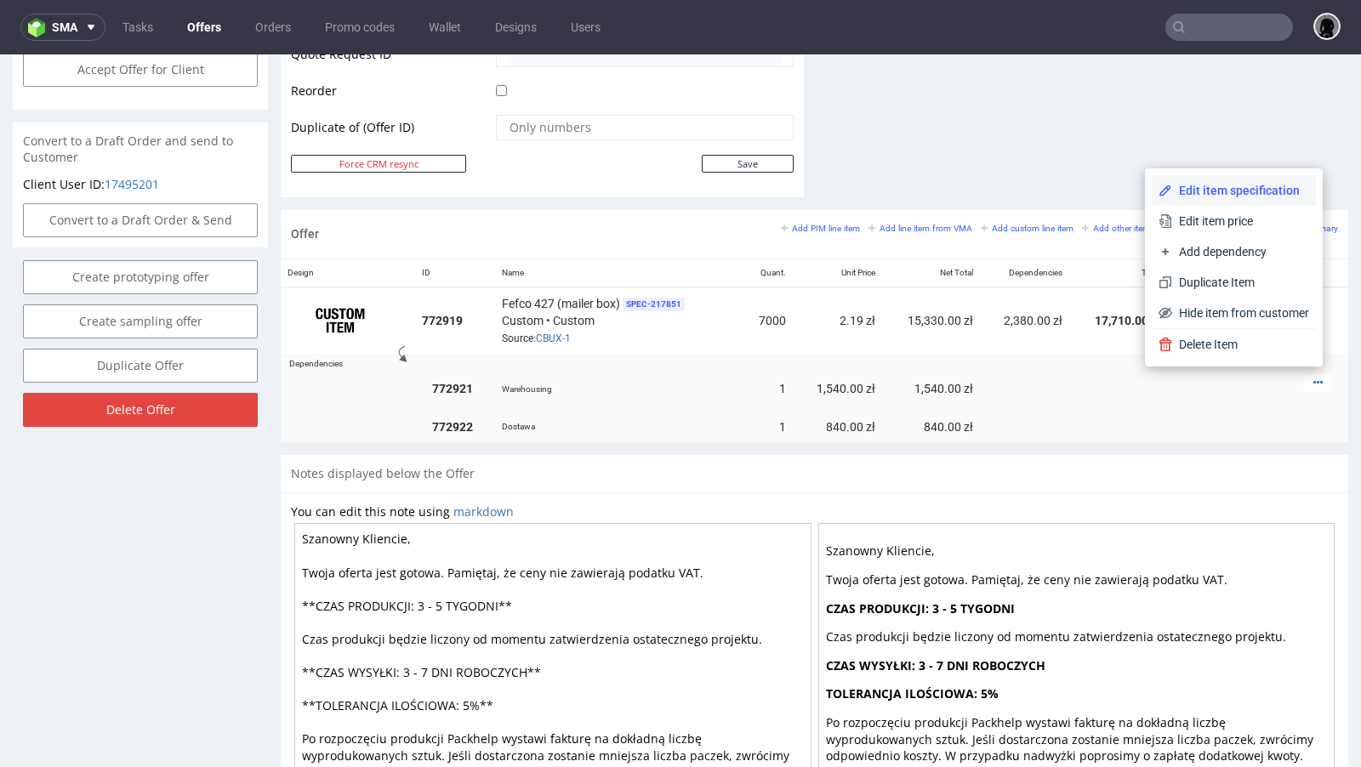
click at [1196, 196] on span "Edit item specification" at bounding box center [1240, 190] width 137 height 17
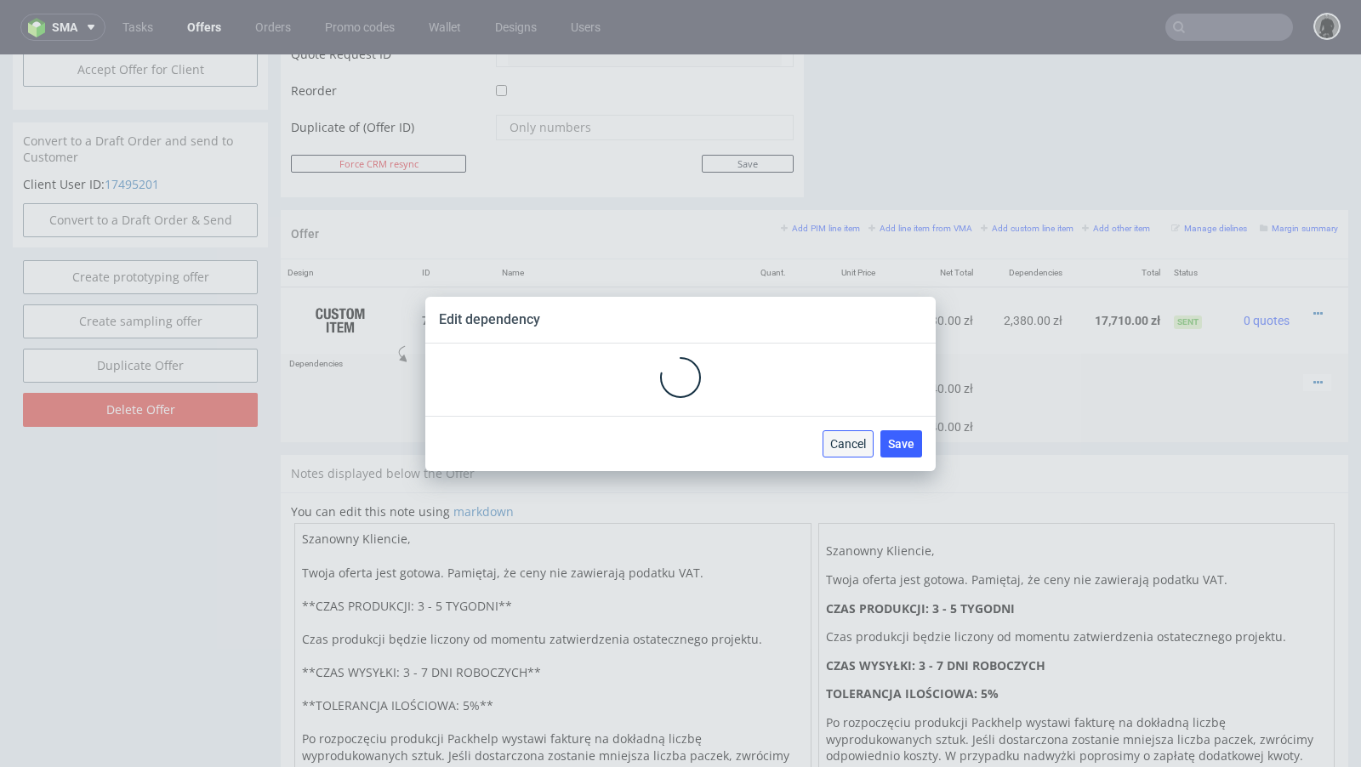
click at [829, 436] on div "Edit dependency Cancel Save" at bounding box center [680, 384] width 510 height 174
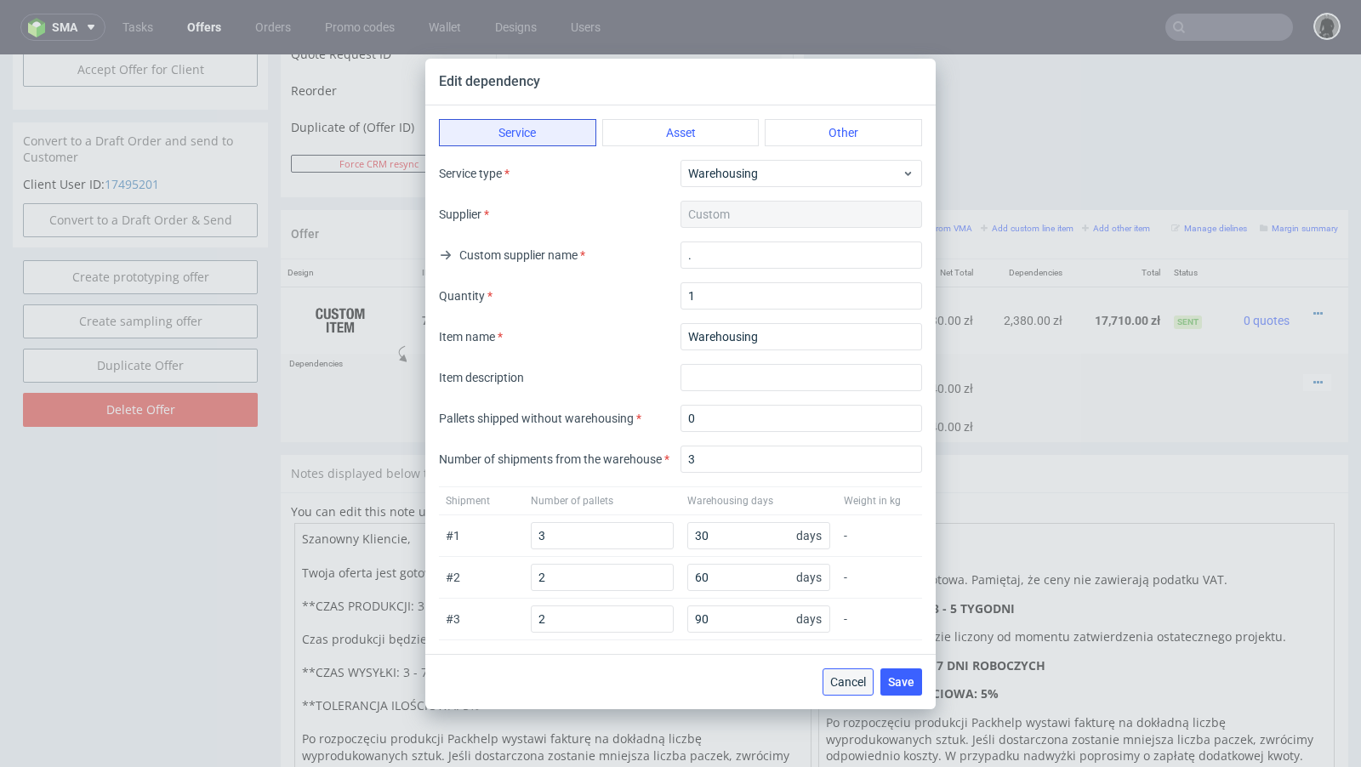
click at [846, 687] on span "Cancel" at bounding box center [848, 682] width 36 height 12
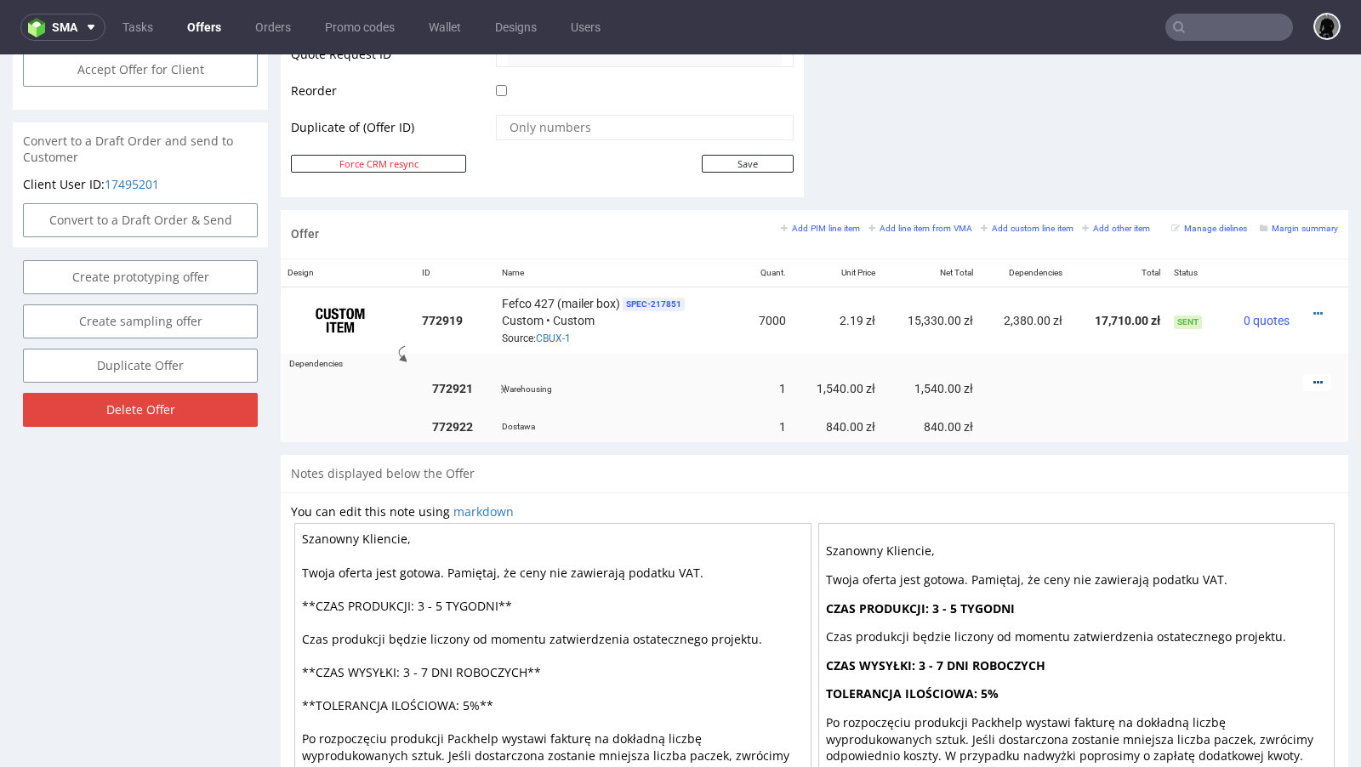
click at [1314, 377] on icon at bounding box center [1318, 383] width 9 height 12
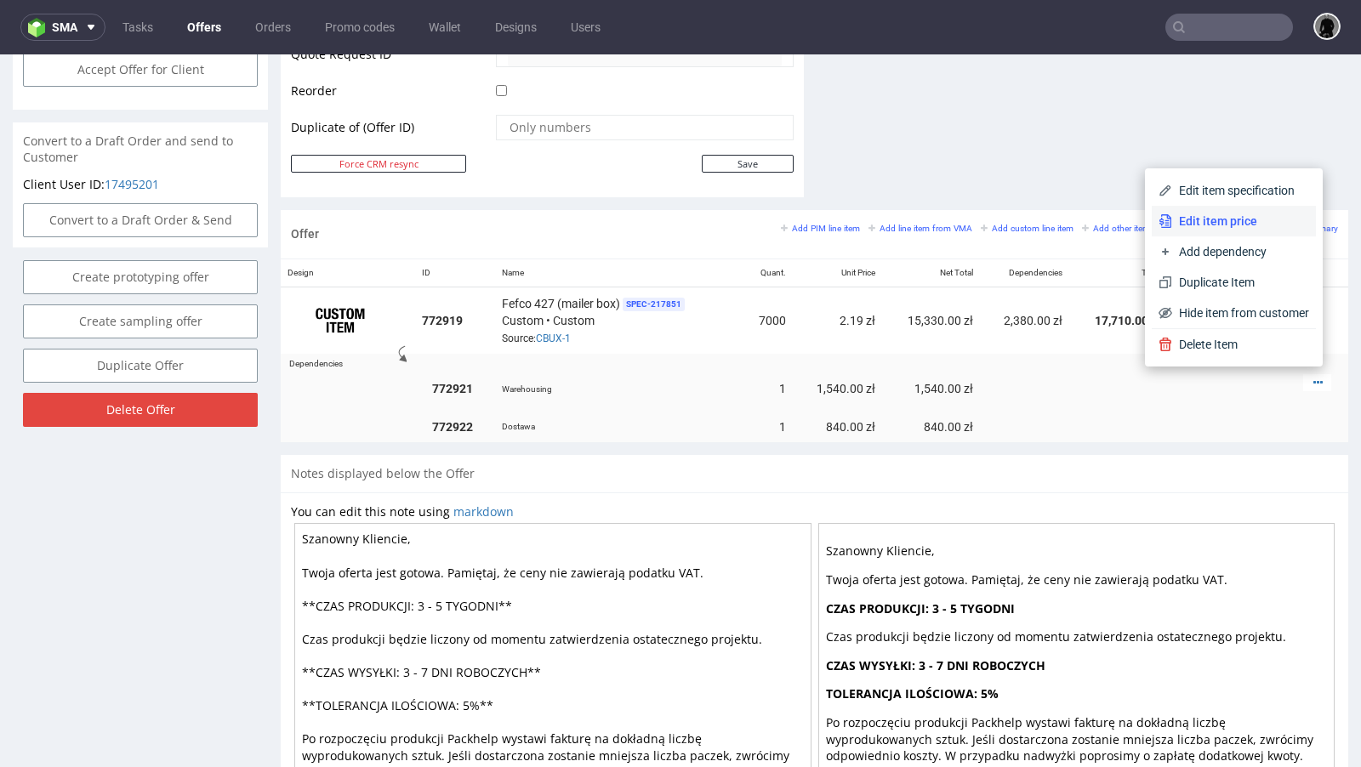
click at [1207, 225] on span "Edit item price" at bounding box center [1240, 221] width 137 height 17
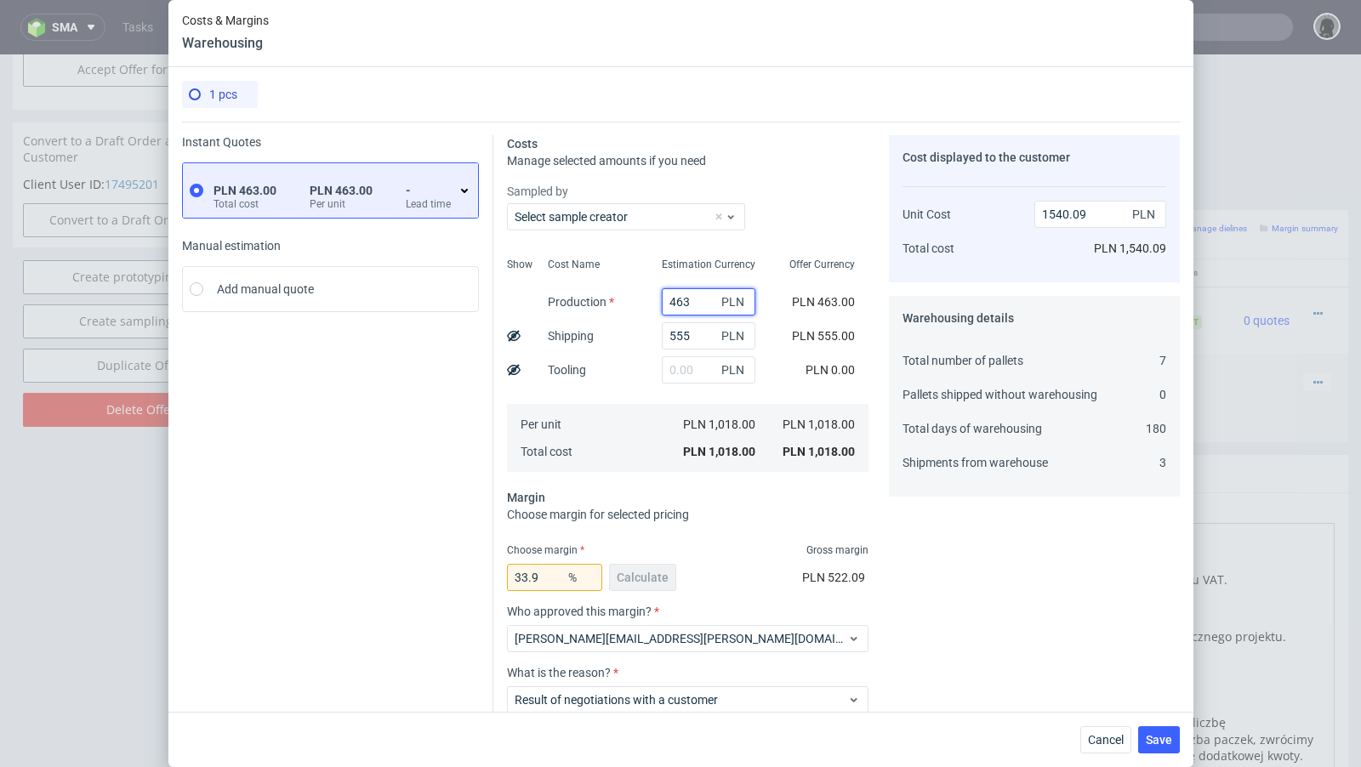
click at [678, 304] on input "463" at bounding box center [709, 301] width 94 height 27
click at [678, 345] on input "555" at bounding box center [709, 335] width 94 height 27
click at [1109, 748] on button "Cancel" at bounding box center [1105, 740] width 51 height 27
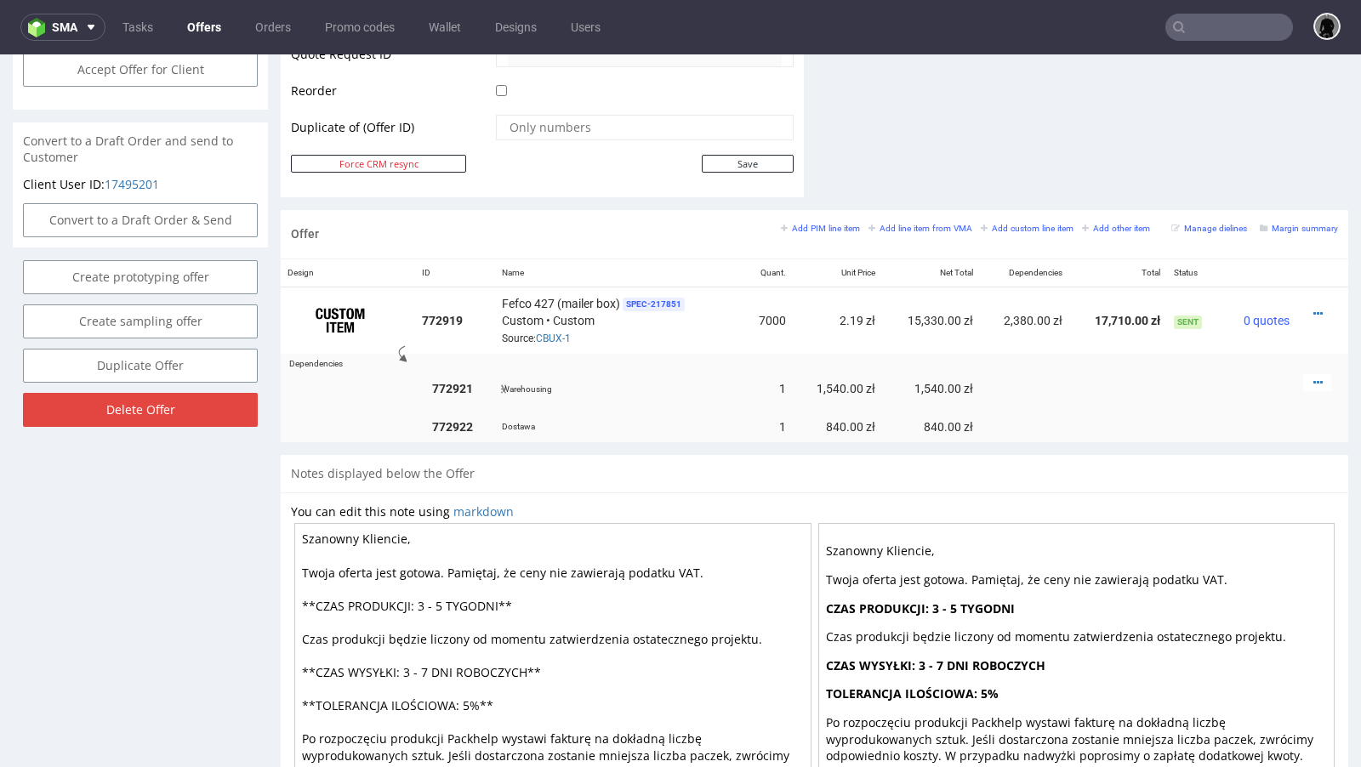
click at [1303, 385] on div at bounding box center [1317, 382] width 28 height 17
click at [1314, 377] on icon at bounding box center [1318, 383] width 9 height 12
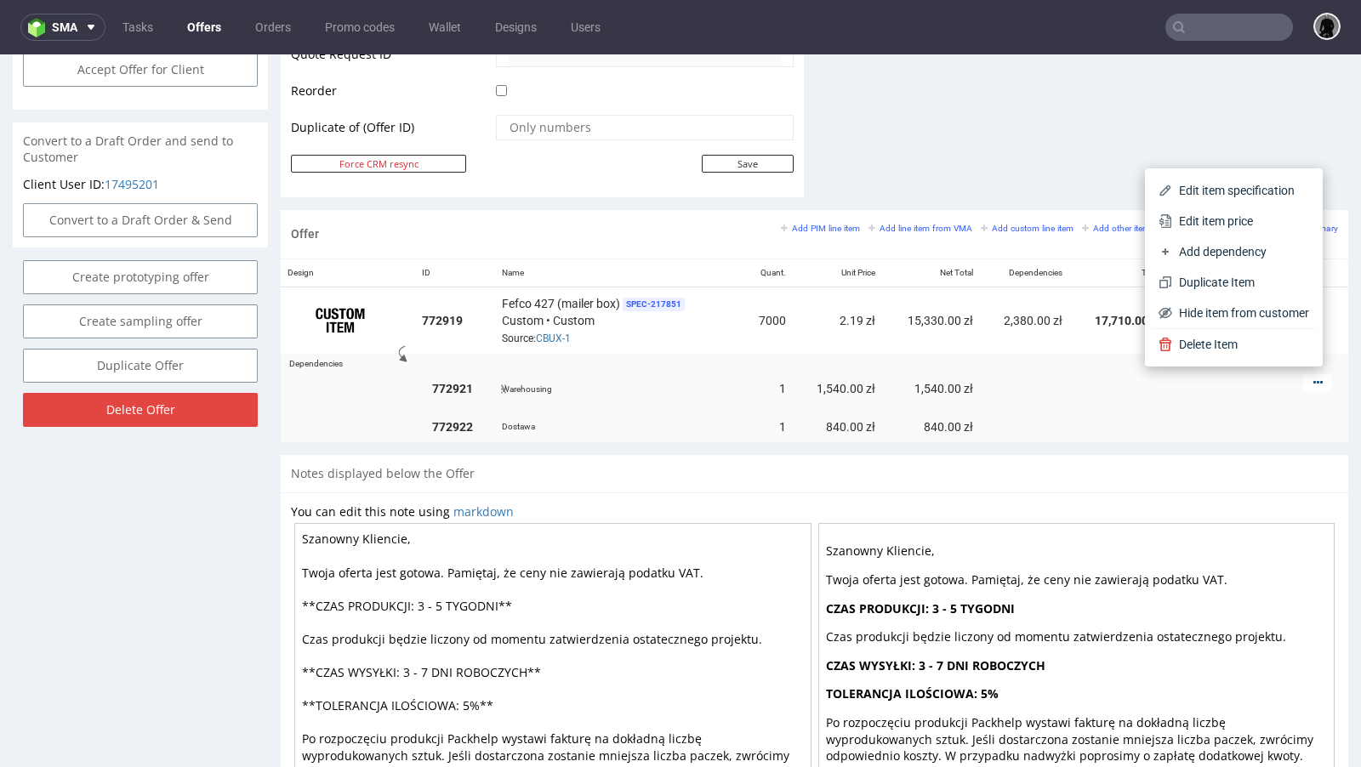
click at [1314, 377] on icon at bounding box center [1318, 383] width 9 height 12
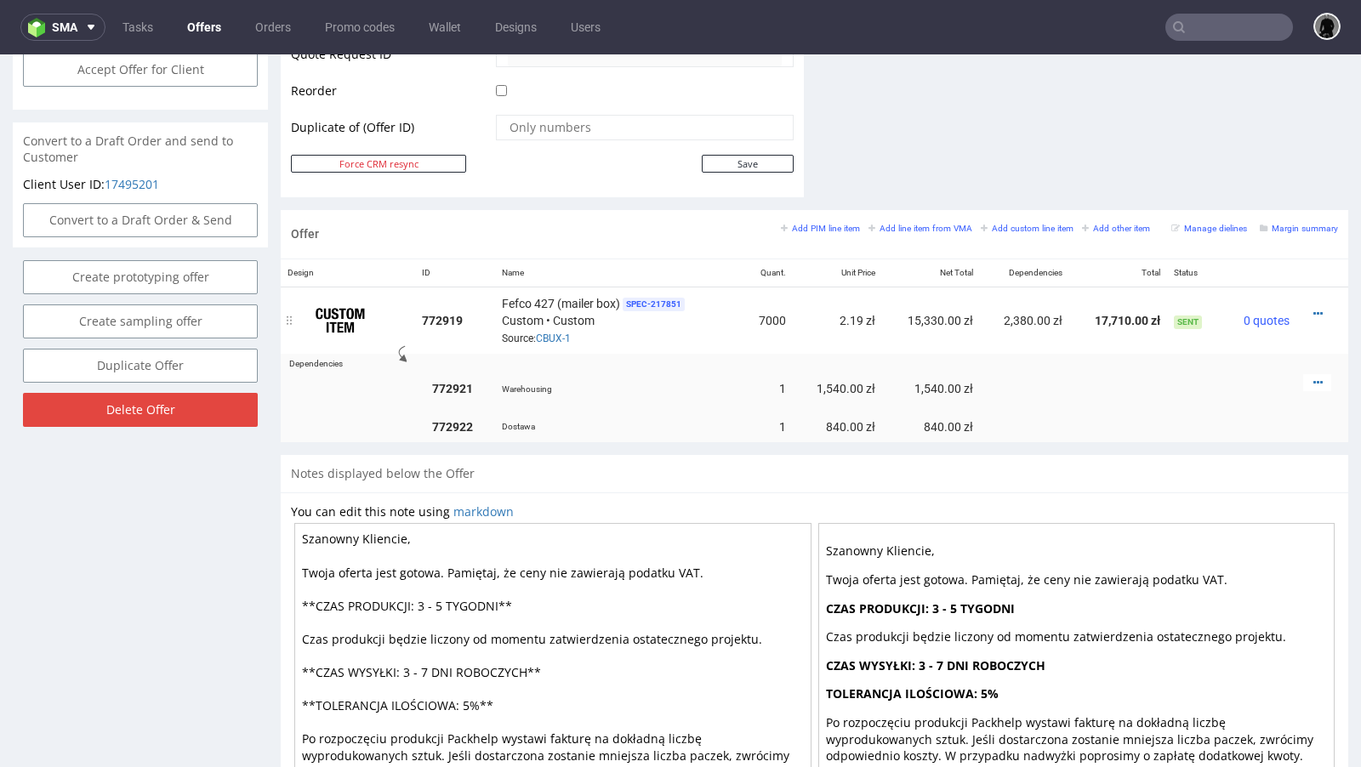
click at [1119, 314] on td "17,710.00 zł" at bounding box center [1118, 320] width 98 height 67
copy td "17,710.00 zł"
click at [1314, 383] on link at bounding box center [1318, 383] width 9 height 14
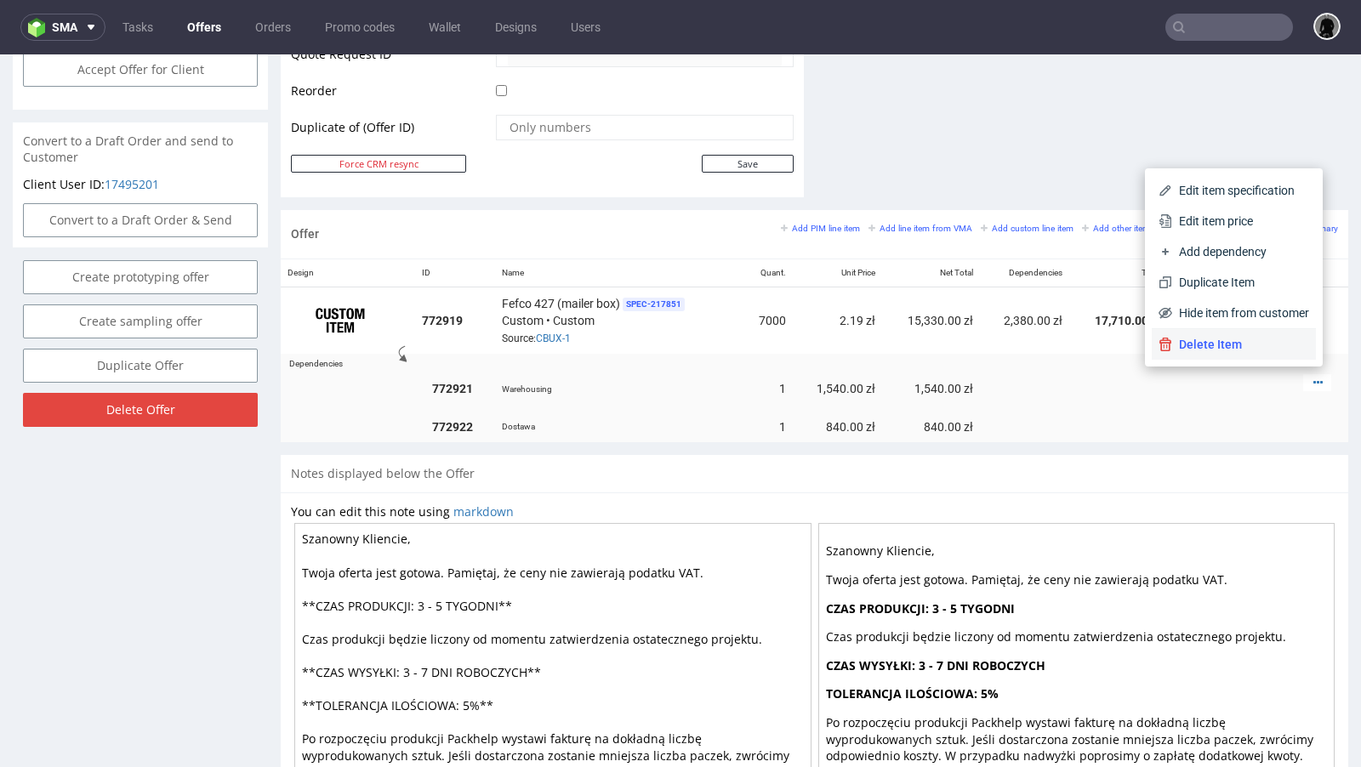
click at [1219, 345] on span "Delete Item" at bounding box center [1240, 344] width 137 height 17
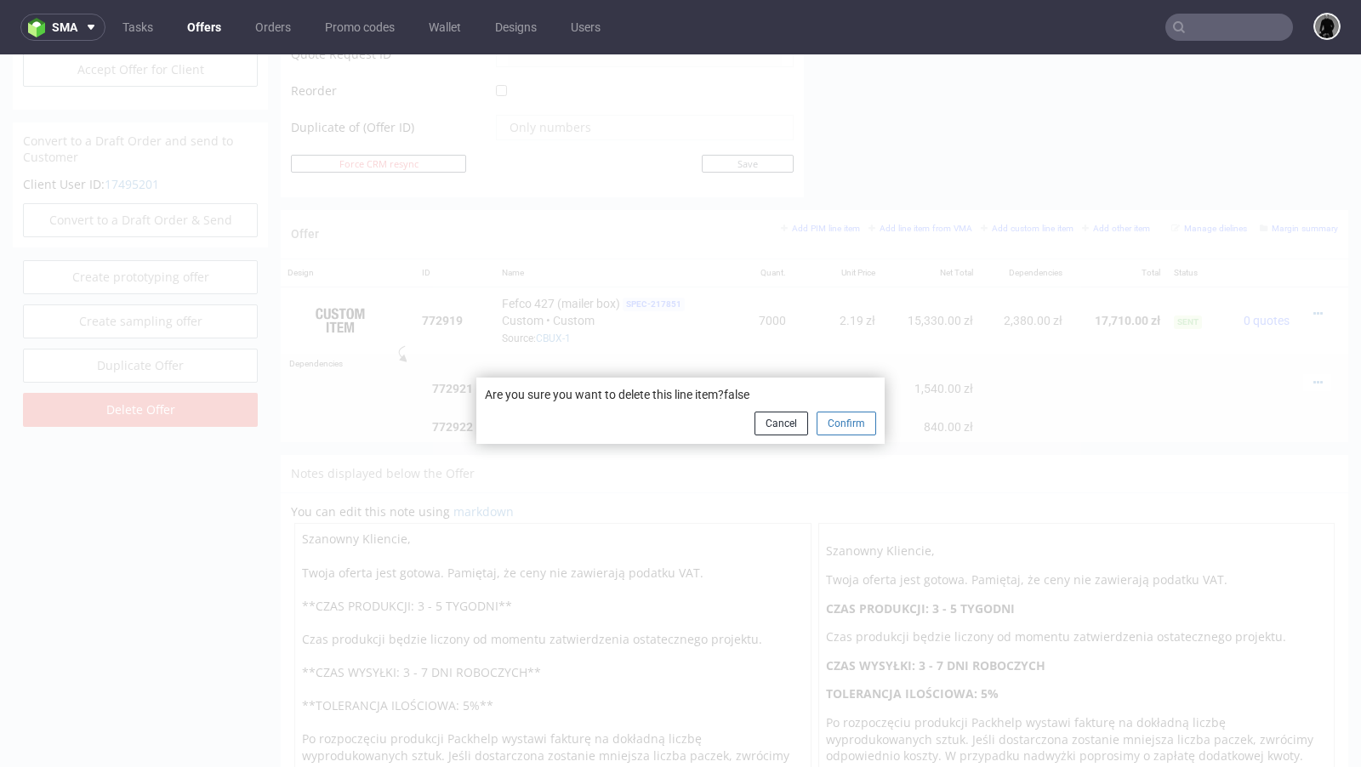
click at [841, 423] on button "Confirm" at bounding box center [847, 424] width 60 height 24
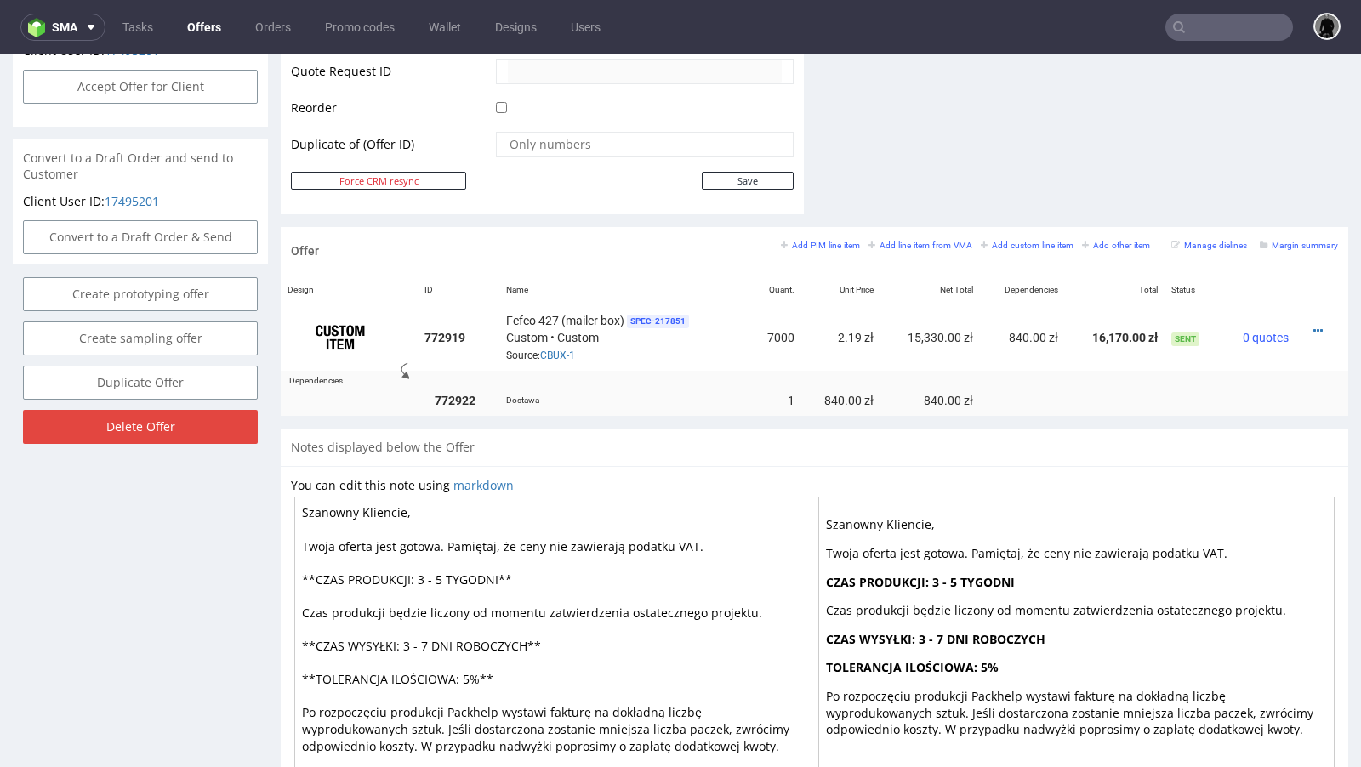
scroll to position [825, 0]
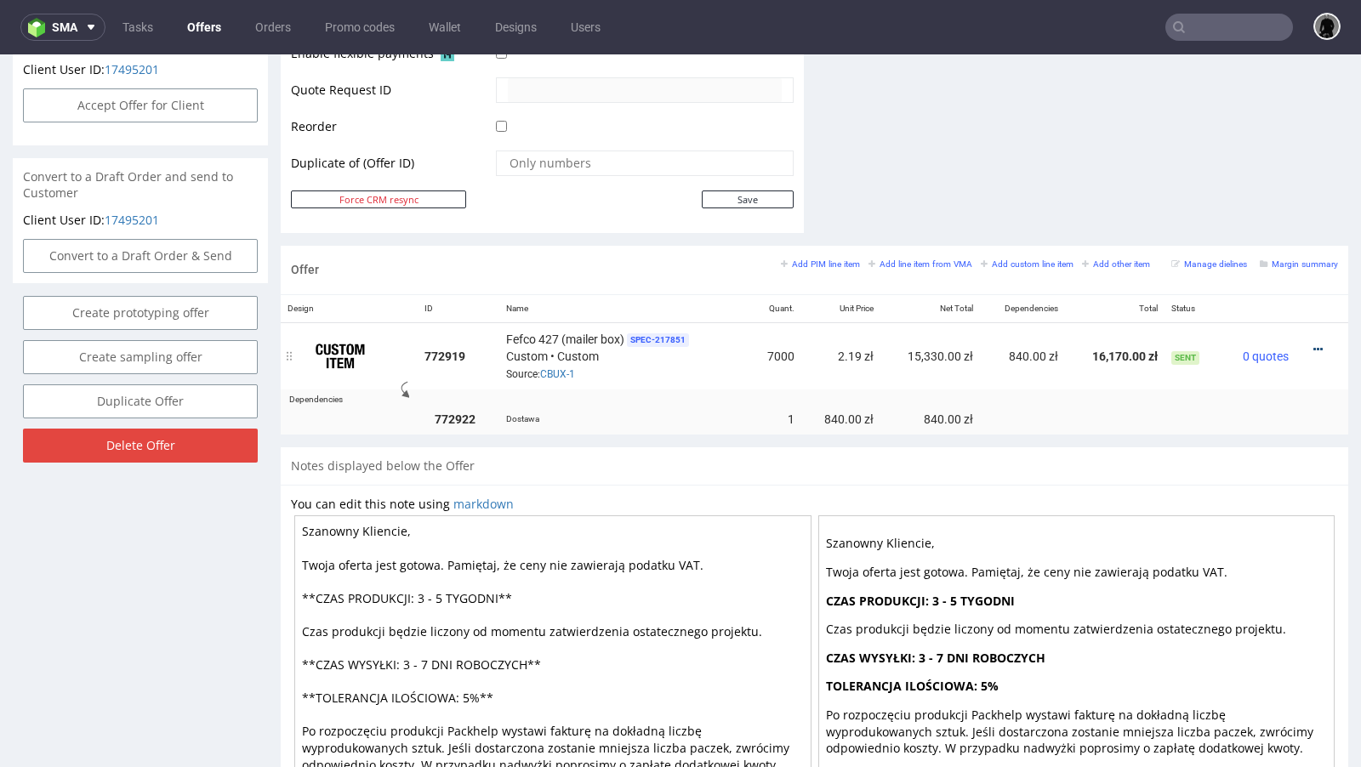
click at [1314, 344] on icon at bounding box center [1318, 350] width 9 height 12
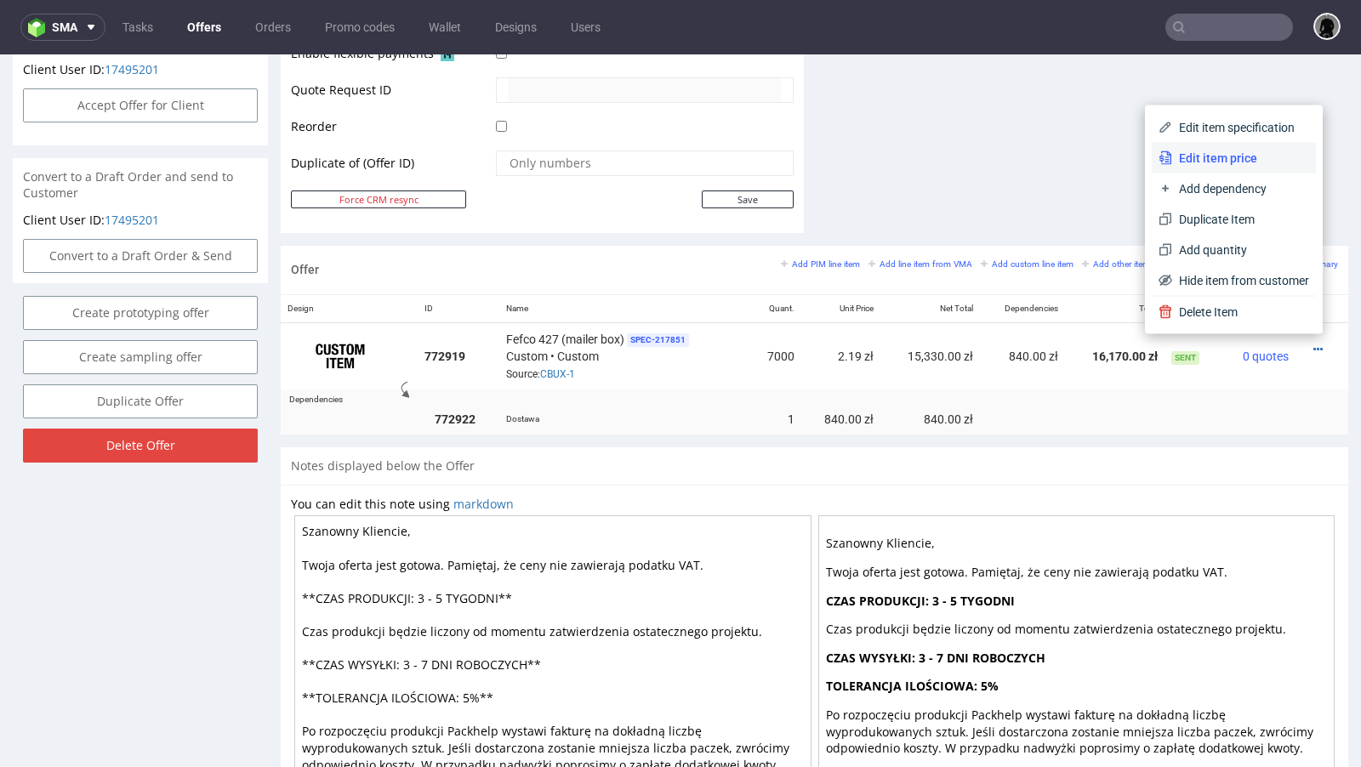
click at [1213, 155] on span "Edit item price" at bounding box center [1240, 158] width 137 height 17
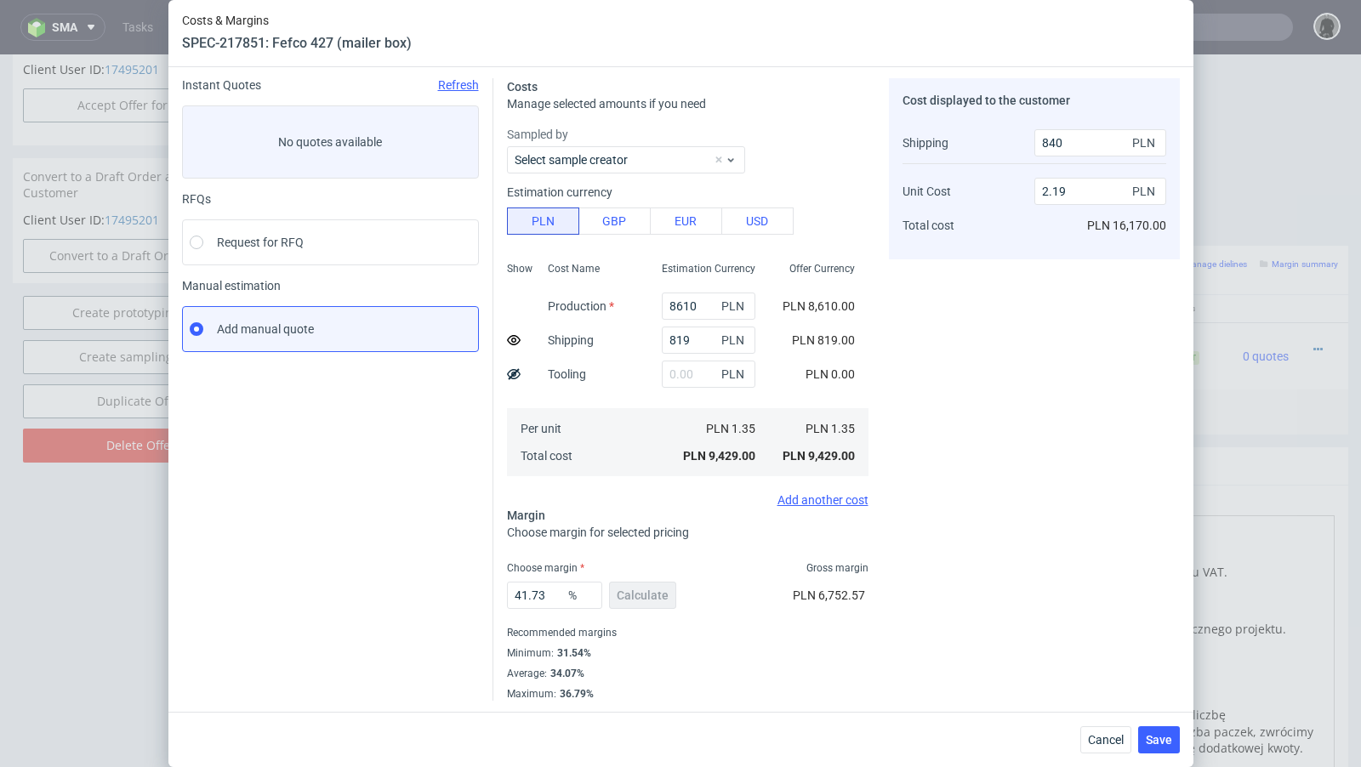
scroll to position [58, 0]
click at [511, 342] on use at bounding box center [514, 339] width 14 height 10
type input "2.31"
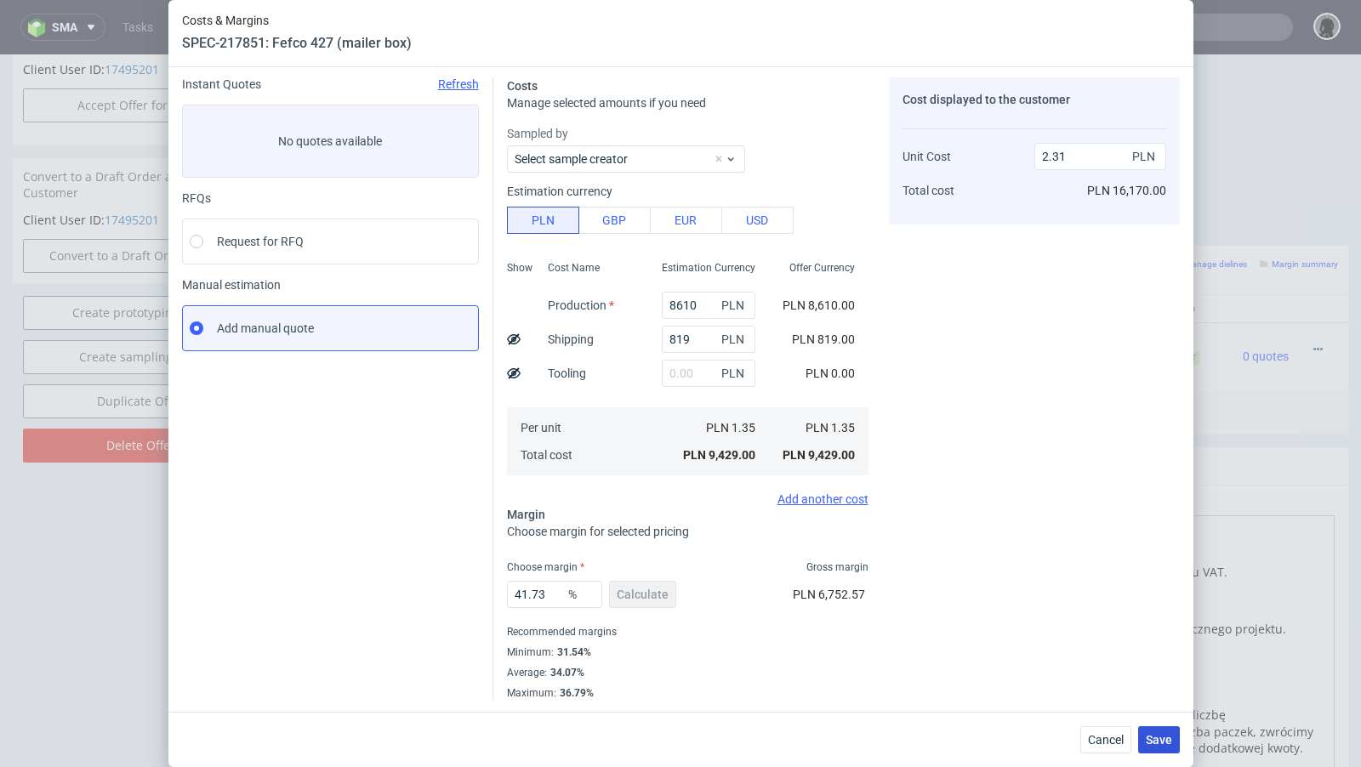
click at [1151, 730] on button "Save" at bounding box center [1159, 740] width 42 height 27
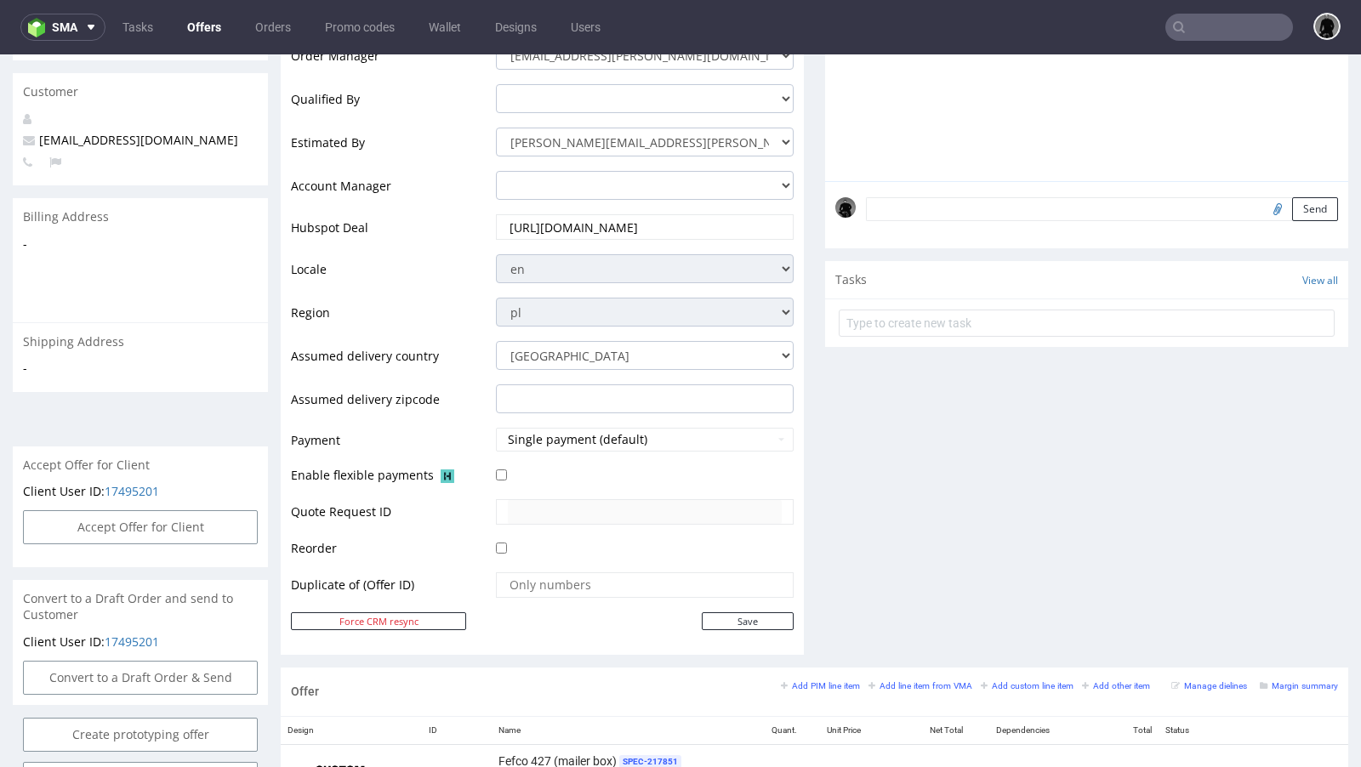
scroll to position [720, 0]
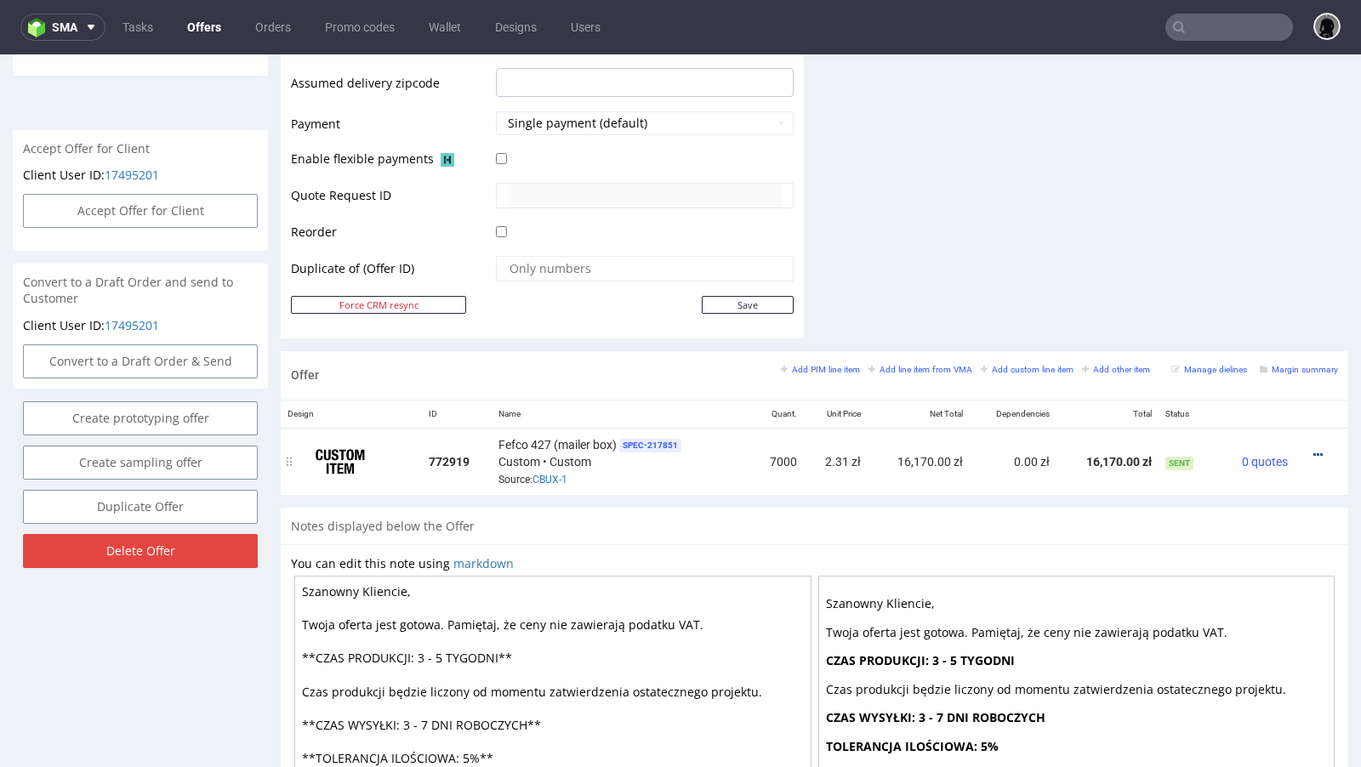
click at [1314, 449] on icon at bounding box center [1318, 455] width 9 height 12
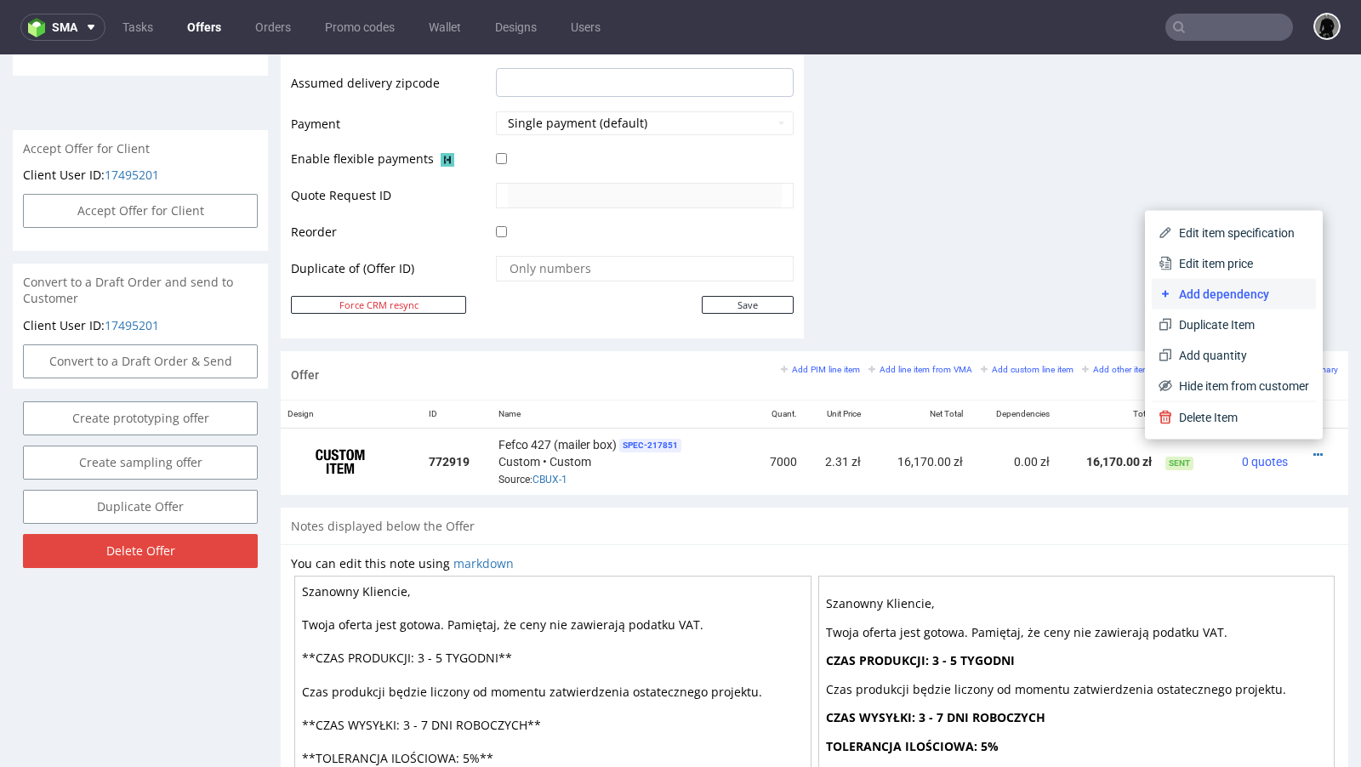
click at [1227, 300] on span "Add dependency" at bounding box center [1240, 294] width 137 height 17
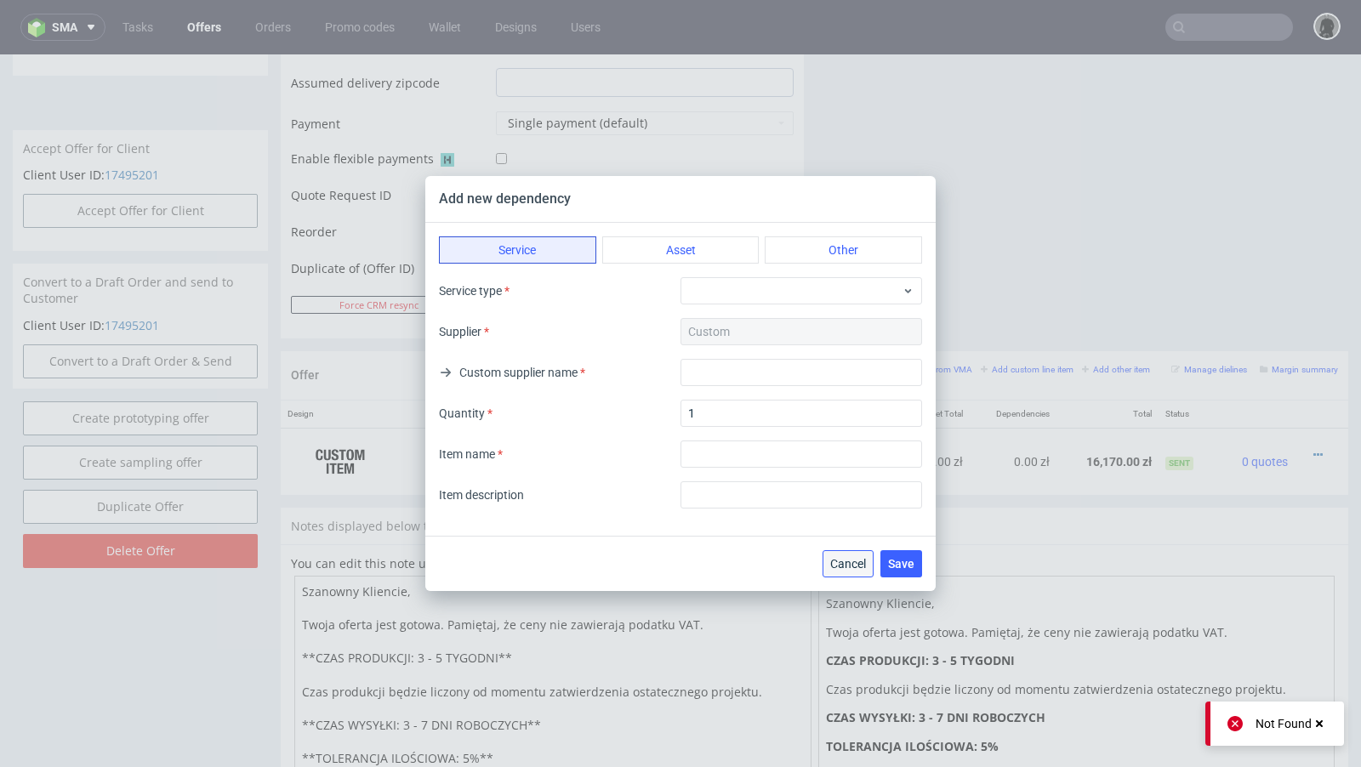
click at [849, 562] on span "Cancel" at bounding box center [848, 564] width 36 height 12
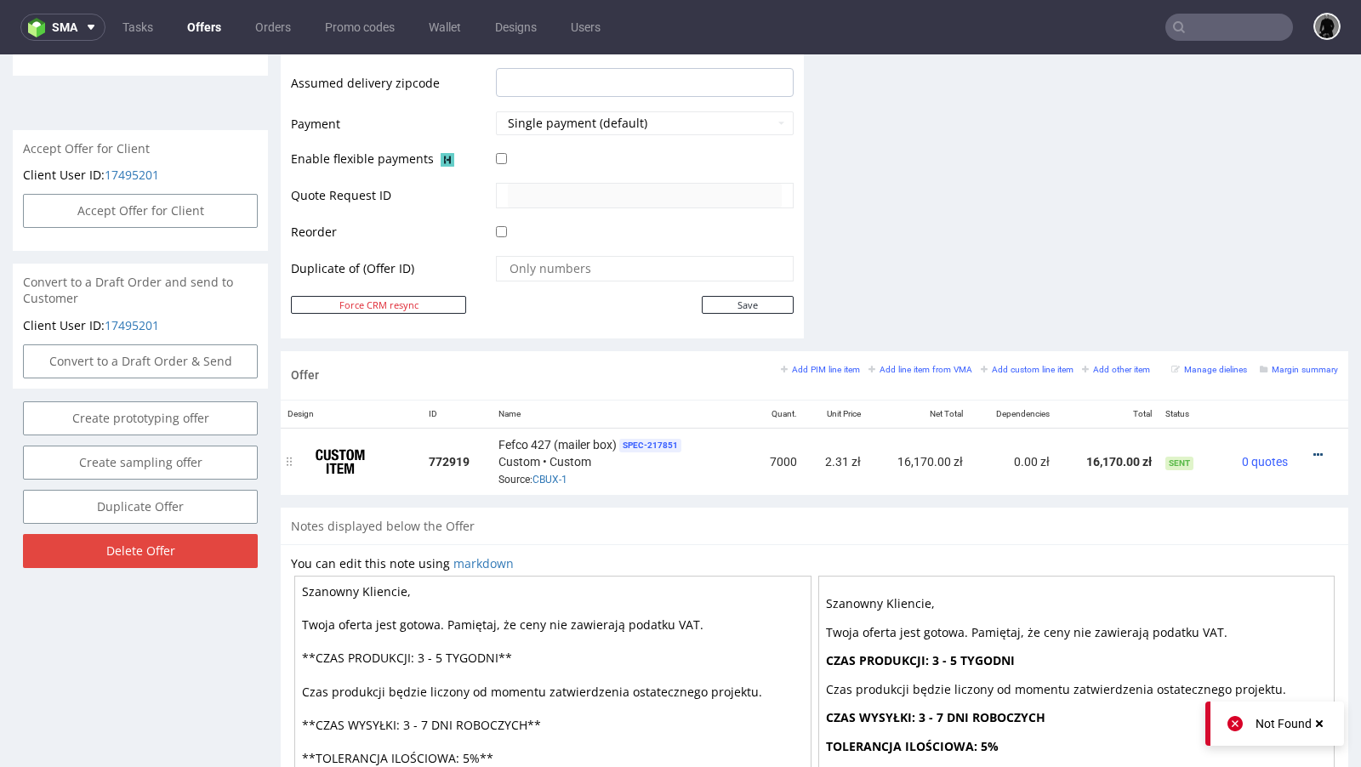
click at [1314, 450] on icon at bounding box center [1318, 455] width 9 height 12
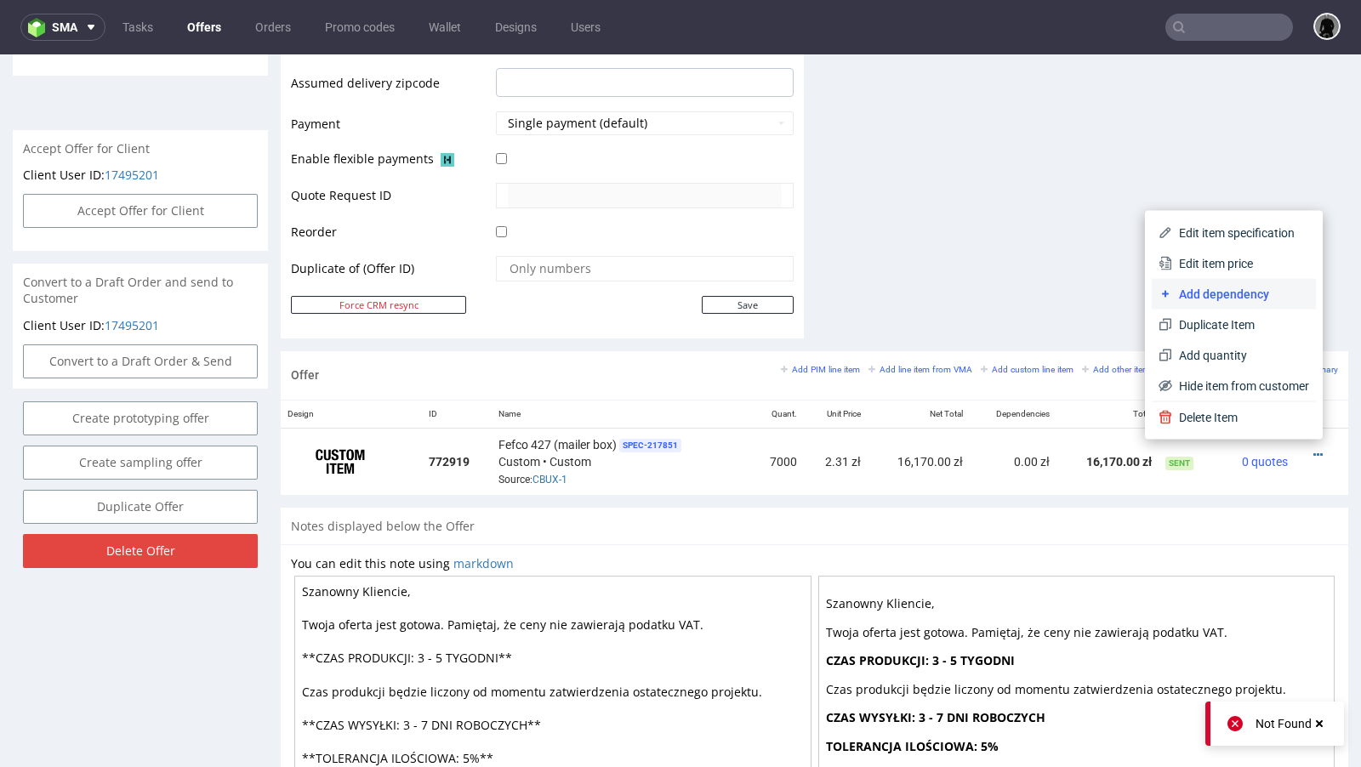
click at [1222, 295] on span "Add dependency" at bounding box center [1240, 294] width 137 height 17
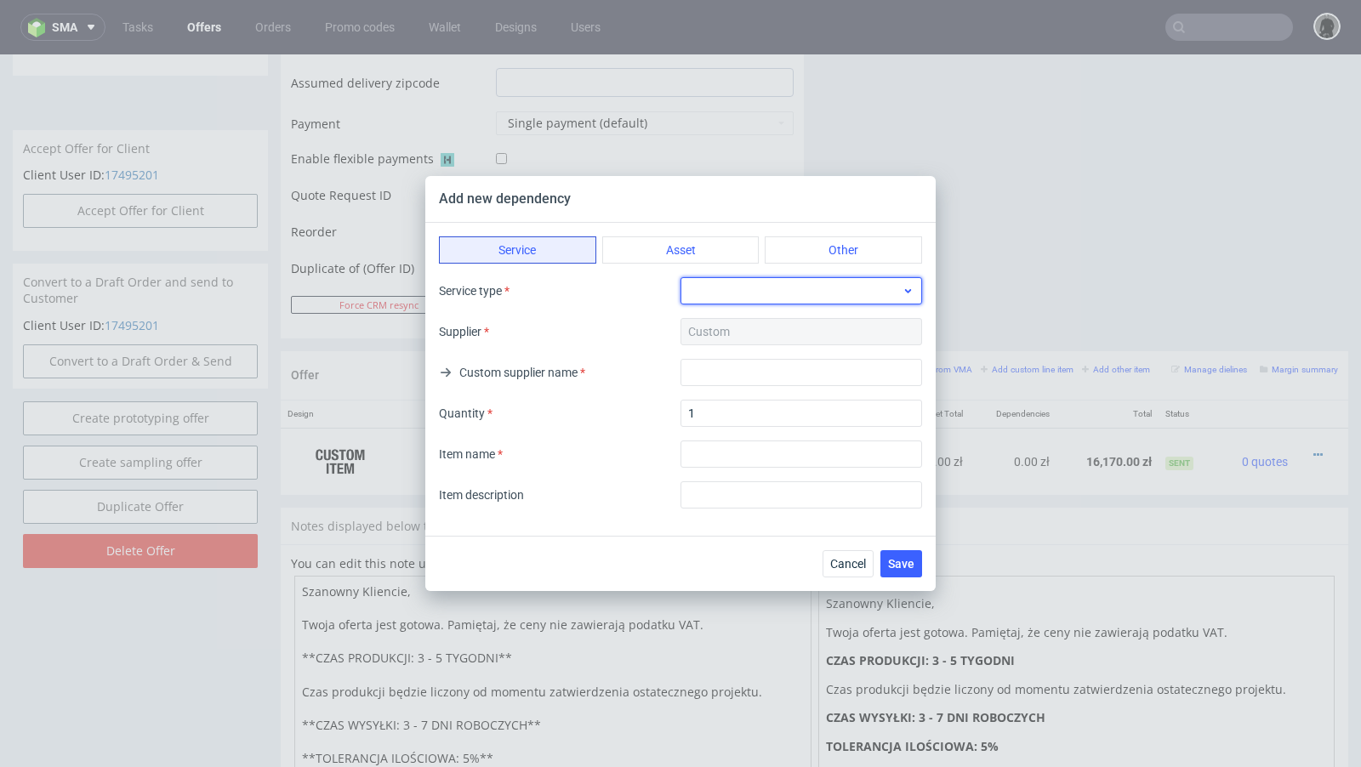
click at [710, 300] on div at bounding box center [802, 290] width 242 height 27
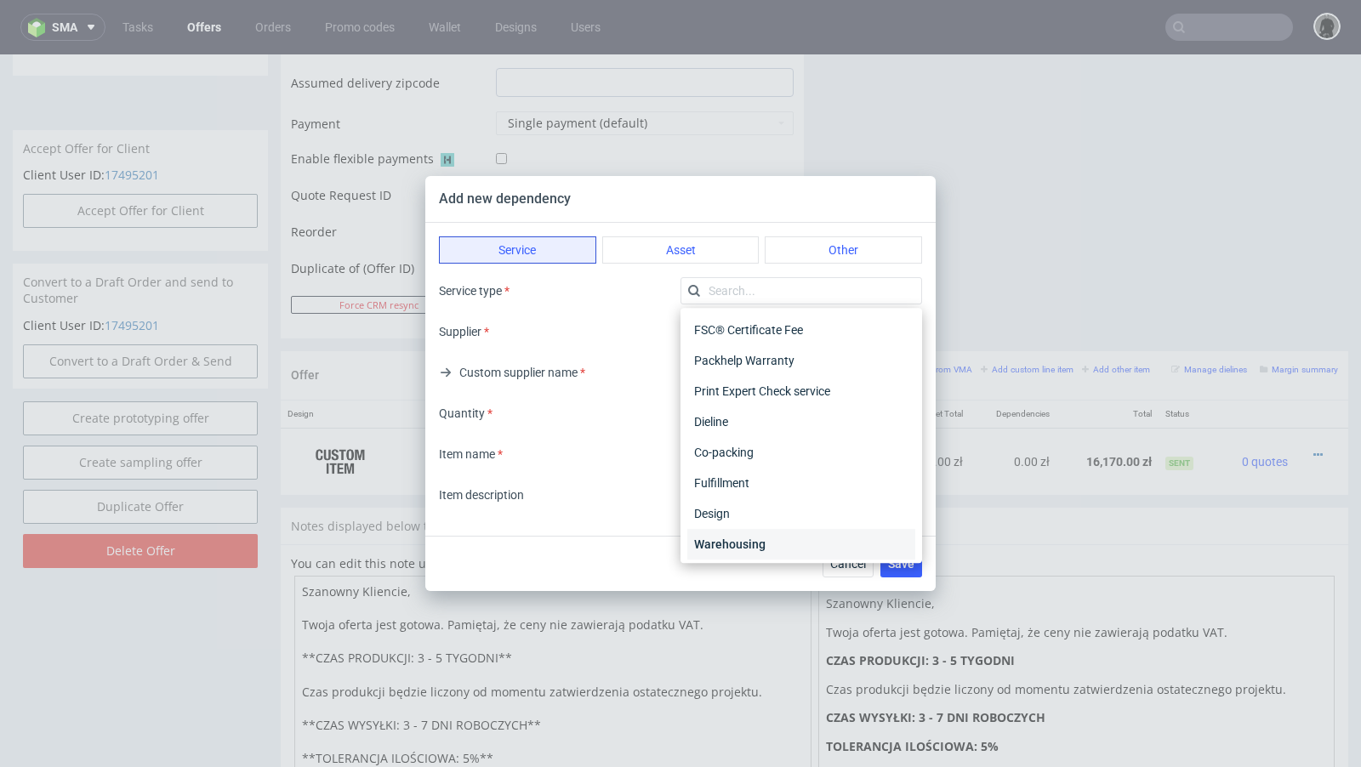
click at [738, 547] on div "Warehousing" at bounding box center [801, 544] width 228 height 31
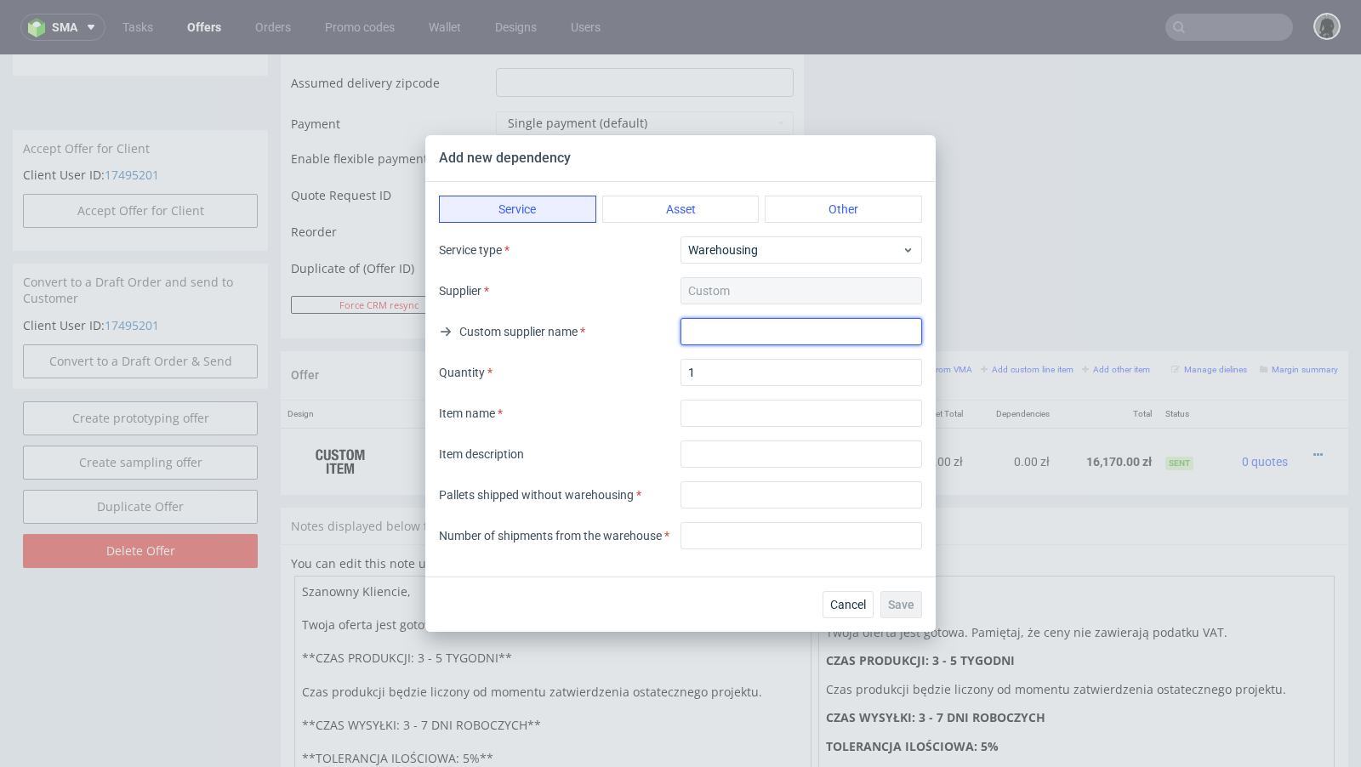
click at [710, 343] on input "text" at bounding box center [802, 331] width 242 height 27
type input "."
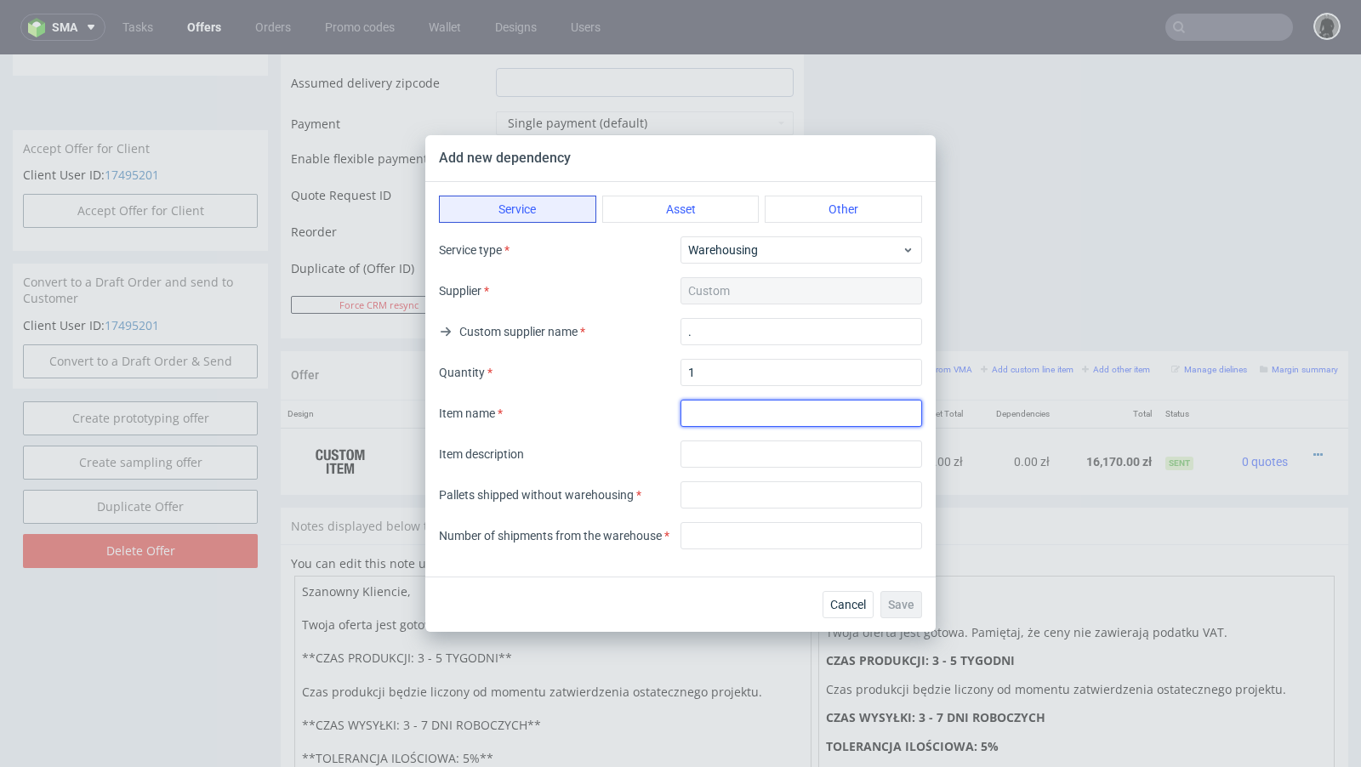
click at [736, 416] on input "textarea" at bounding box center [802, 413] width 242 height 27
type input "Warehousing"
click at [753, 457] on input "text" at bounding box center [802, 454] width 242 height 27
type input "Warehousing"
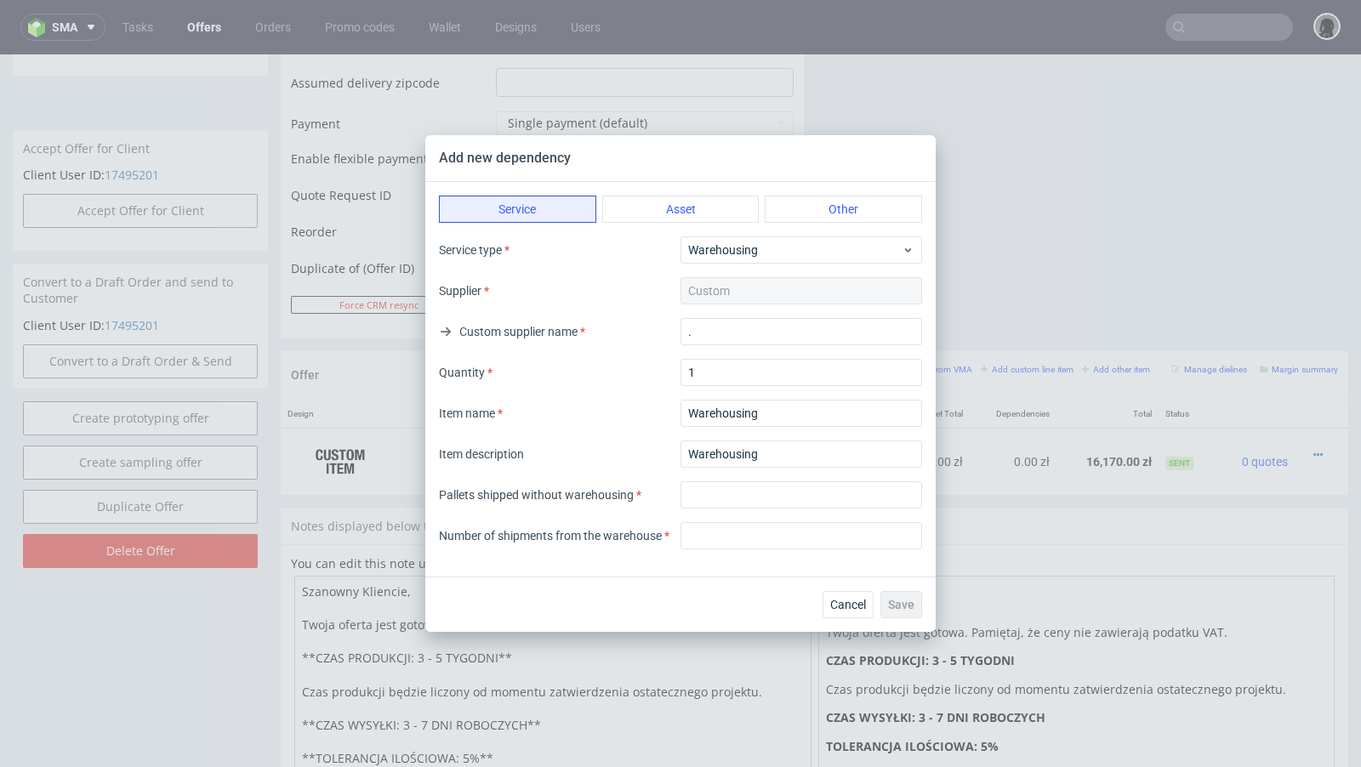
click at [577, 442] on div "Item description Warehousing" at bounding box center [680, 454] width 483 height 27
click at [719, 457] on input "Warehousing" at bounding box center [802, 454] width 242 height 27
click at [761, 500] on input "number" at bounding box center [802, 495] width 242 height 27
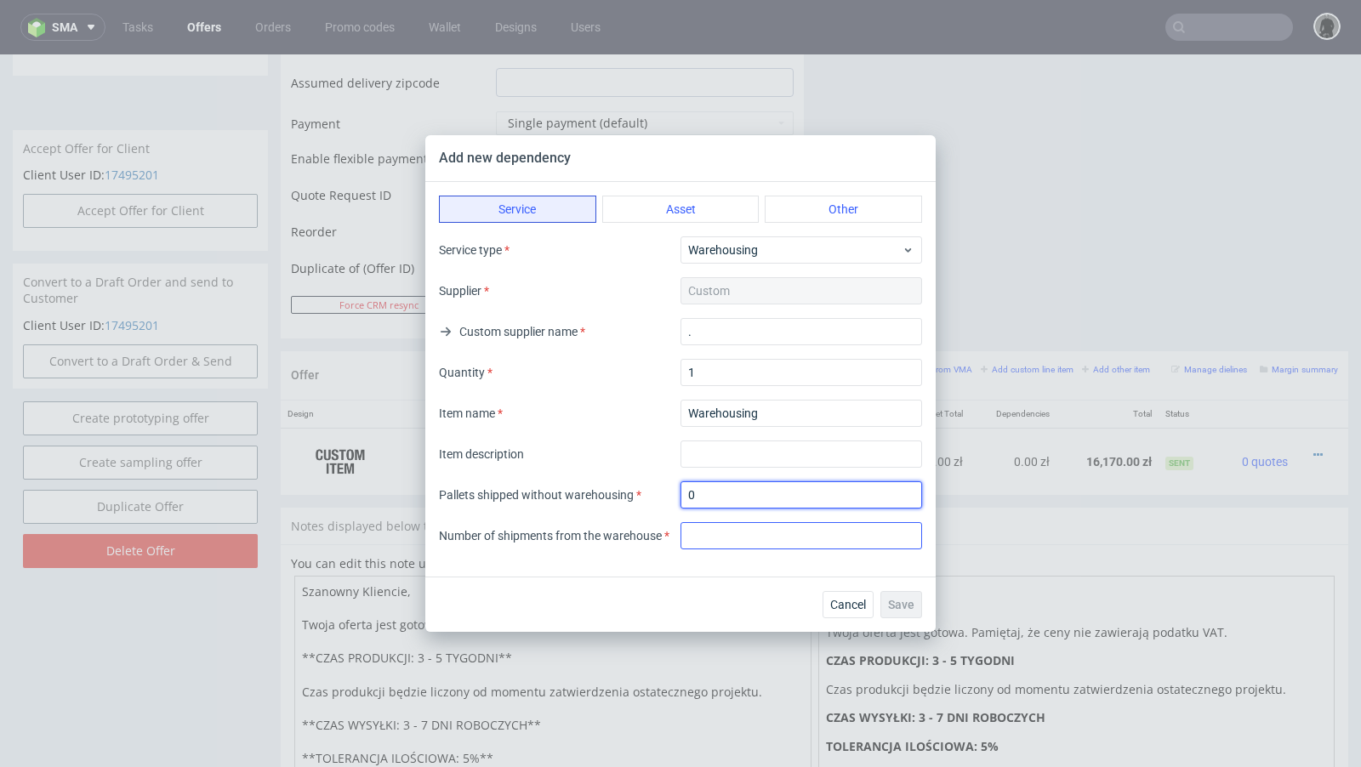
type input "0"
click at [743, 538] on input "number" at bounding box center [802, 535] width 242 height 27
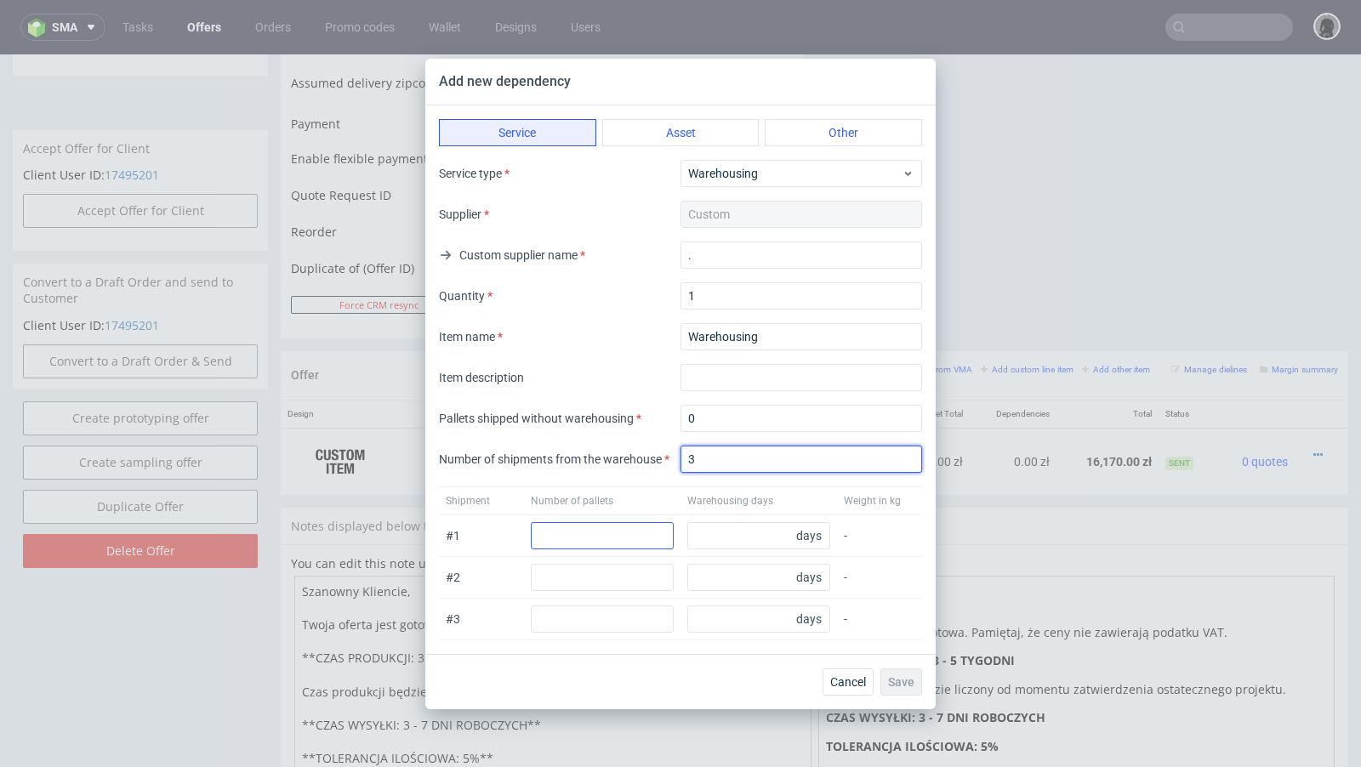
type input "3"
click at [590, 531] on input "number" at bounding box center [602, 535] width 143 height 27
type input "1"
click at [601, 532] on input "20" at bounding box center [602, 535] width 143 height 27
type input "2"
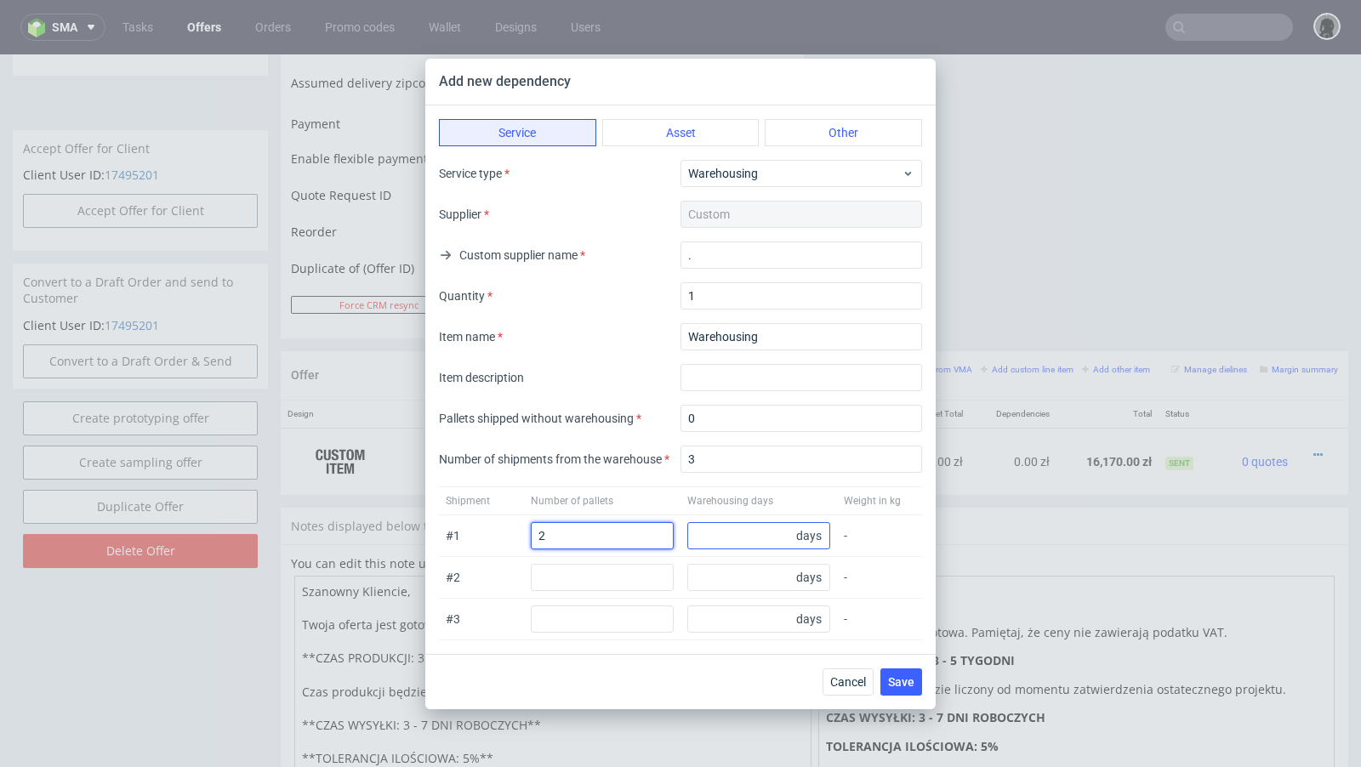
type input "2"
click at [720, 538] on input "number" at bounding box center [758, 535] width 143 height 27
click at [600, 577] on input "number" at bounding box center [602, 577] width 143 height 27
type input "2"
click at [585, 616] on input "number" at bounding box center [602, 619] width 143 height 27
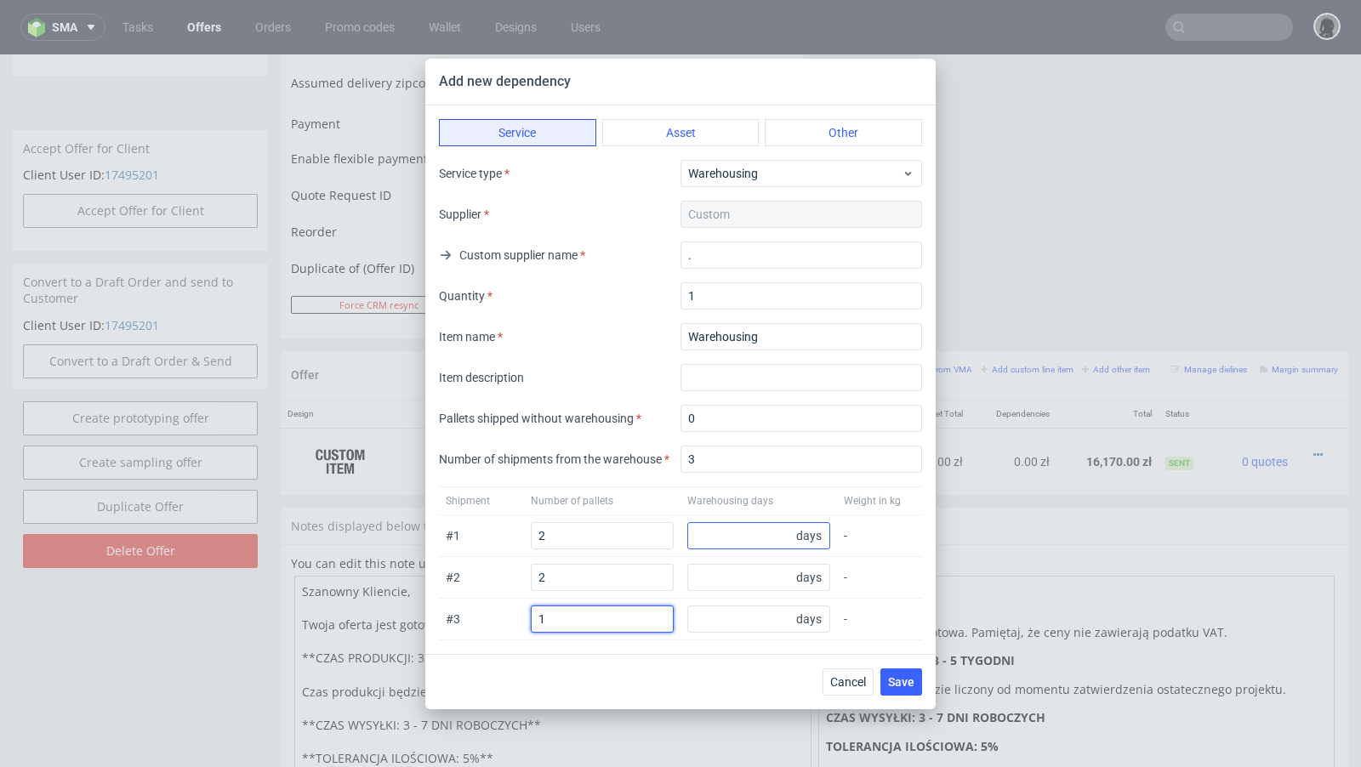
type input "1"
click at [748, 539] on input "number" at bounding box center [758, 535] width 143 height 27
type input "30"
drag, startPoint x: 746, startPoint y: 573, endPoint x: 755, endPoint y: 558, distance: 16.8
click at [746, 573] on input "number" at bounding box center [758, 577] width 143 height 27
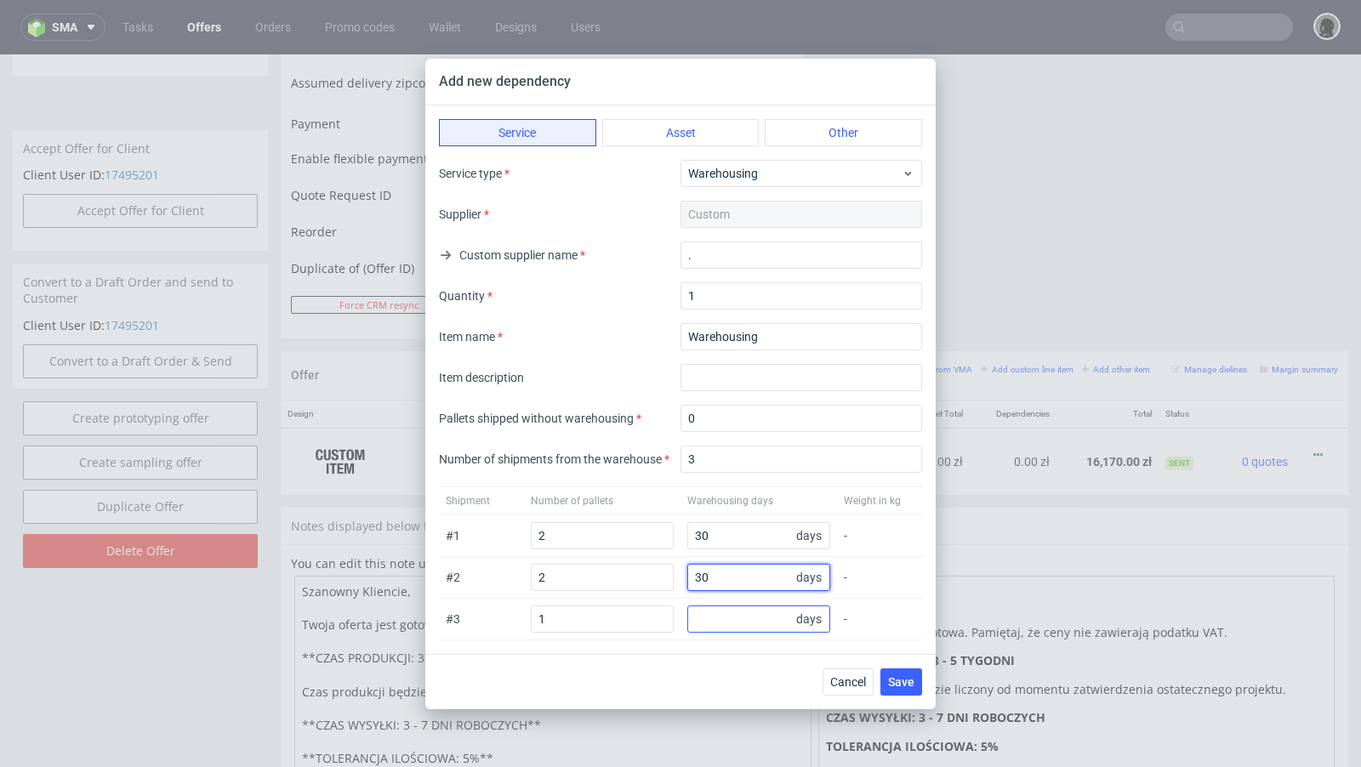
type input "30"
click at [735, 618] on input "number" at bounding box center [758, 619] width 143 height 27
type input "30"
drag, startPoint x: 725, startPoint y: 579, endPoint x: 670, endPoint y: 578, distance: 54.5
click at [670, 578] on div "# 2 2 30 days -" at bounding box center [680, 578] width 483 height 42
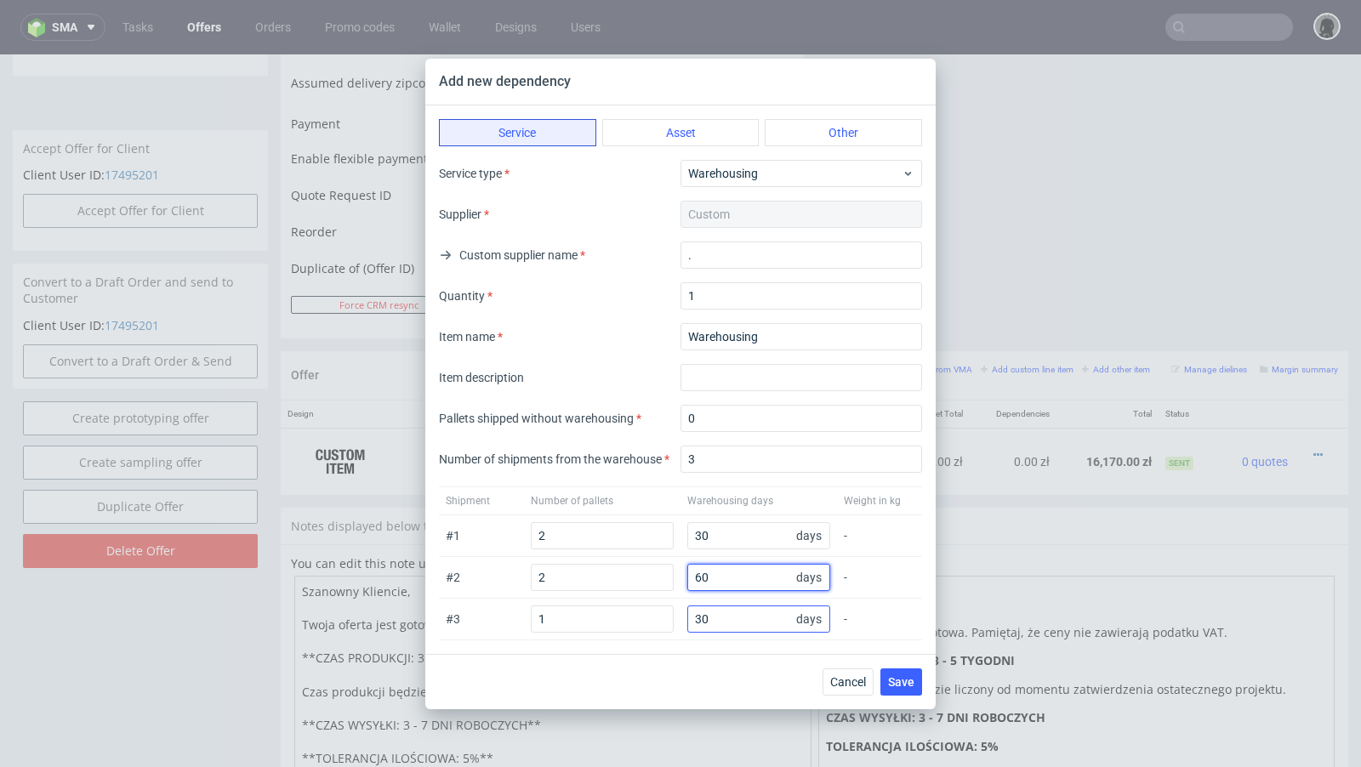
type input "60"
drag, startPoint x: 722, startPoint y: 616, endPoint x: 652, endPoint y: 612, distance: 70.7
click at [652, 612] on div "# 3 1 30 days -" at bounding box center [680, 620] width 483 height 42
type input "90"
click at [683, 577] on div "# 2 2 60 days -" at bounding box center [680, 578] width 483 height 42
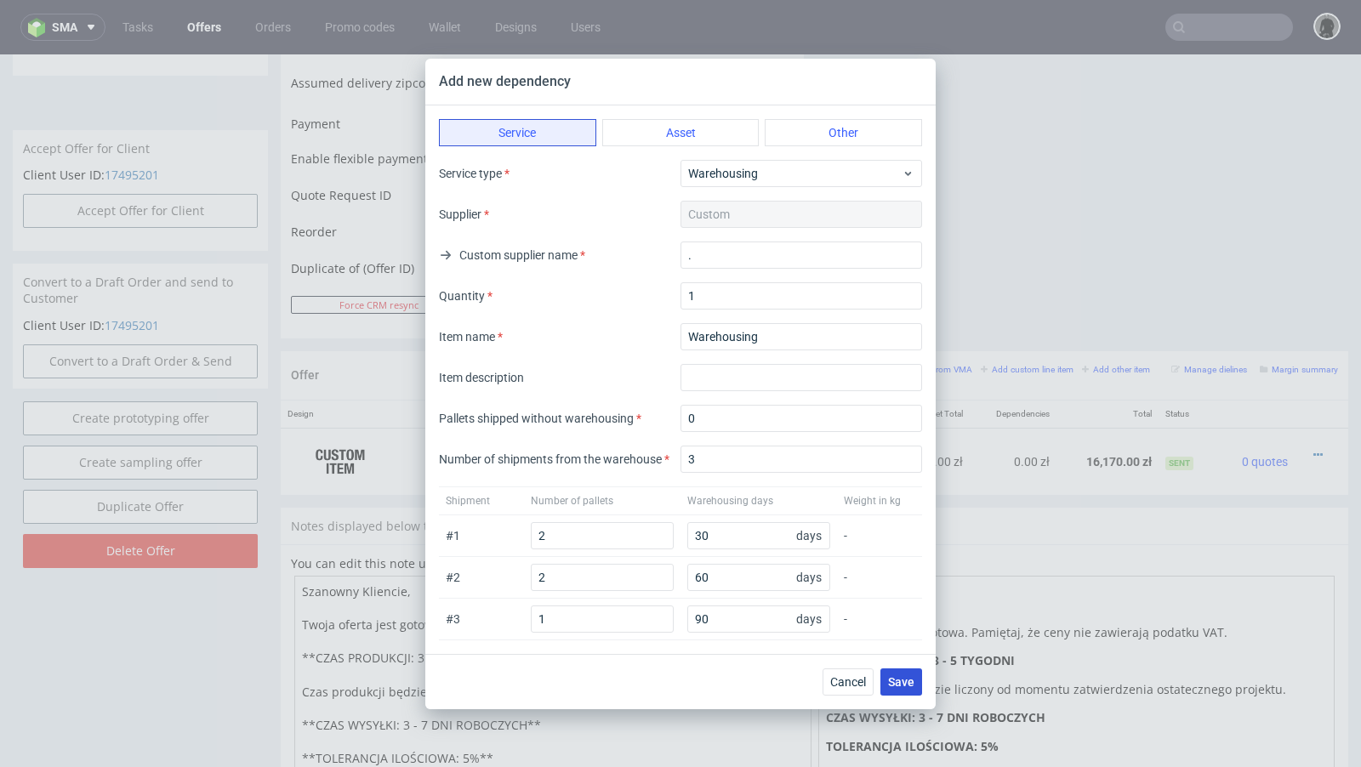
click at [898, 680] on span "Save" at bounding box center [901, 682] width 26 height 12
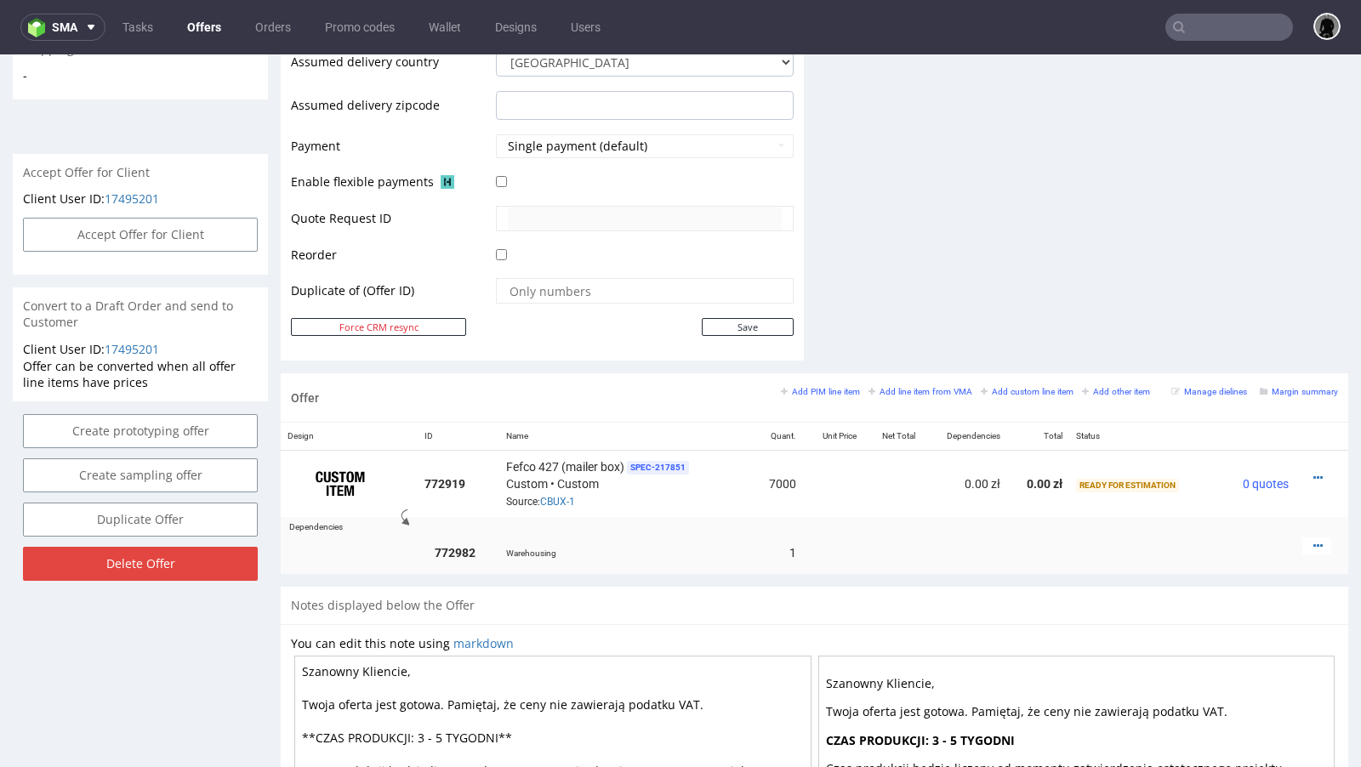
scroll to position [702, 0]
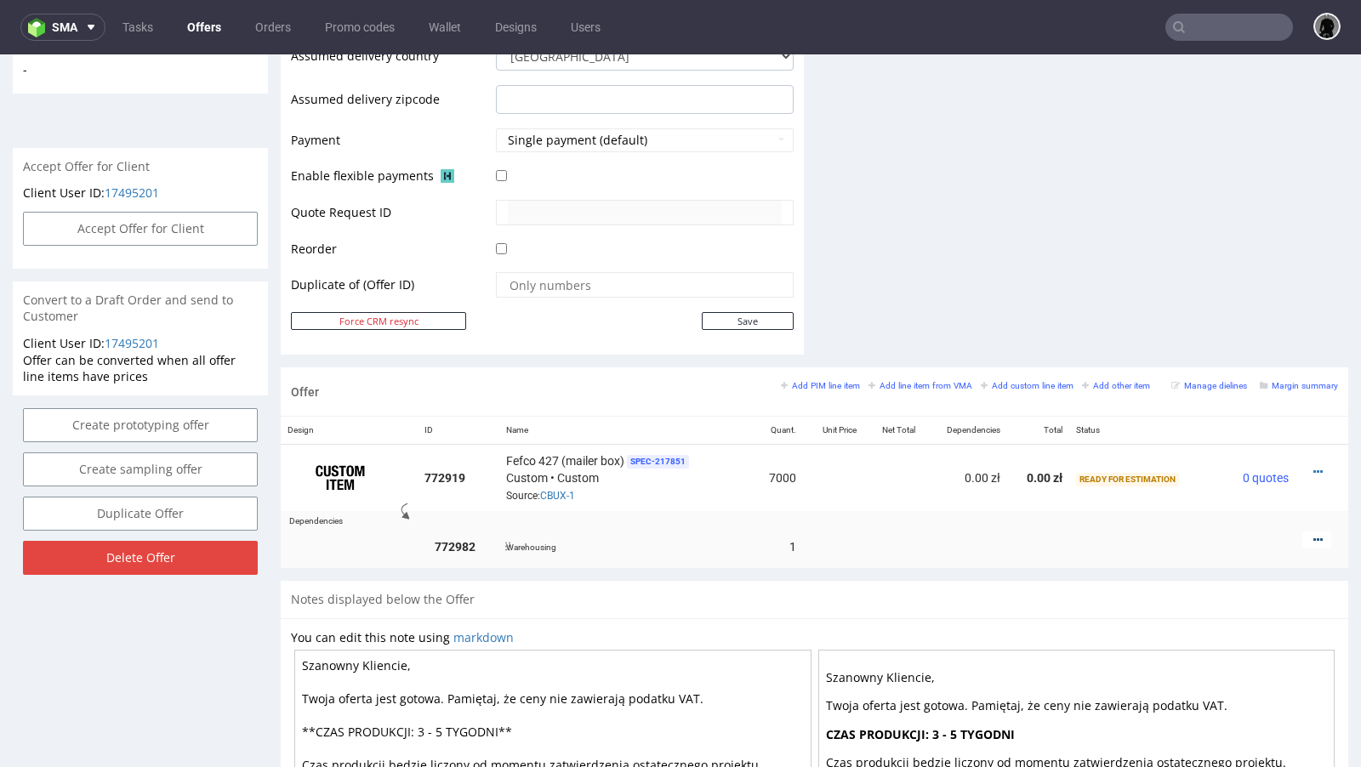
click at [1314, 534] on icon at bounding box center [1318, 540] width 9 height 12
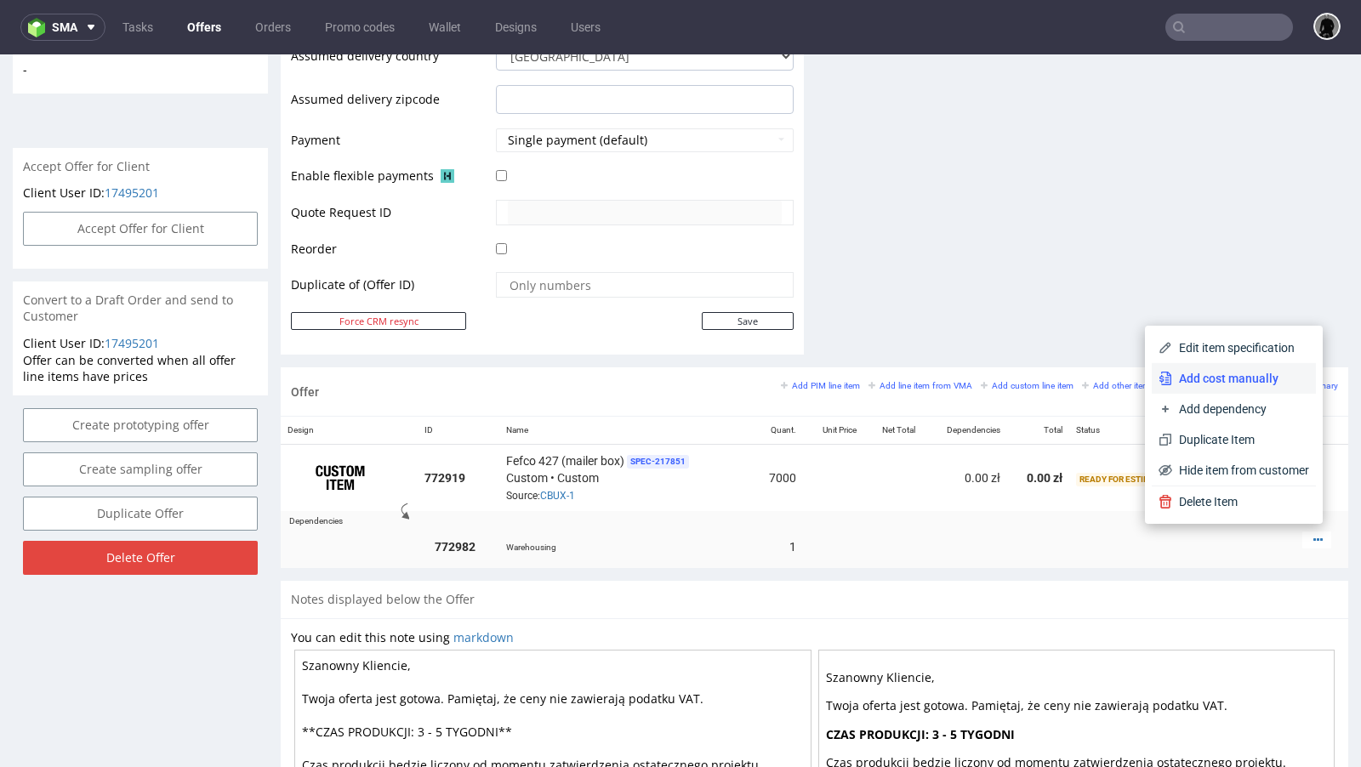
click at [1228, 385] on span "Add cost manually" at bounding box center [1240, 378] width 137 height 17
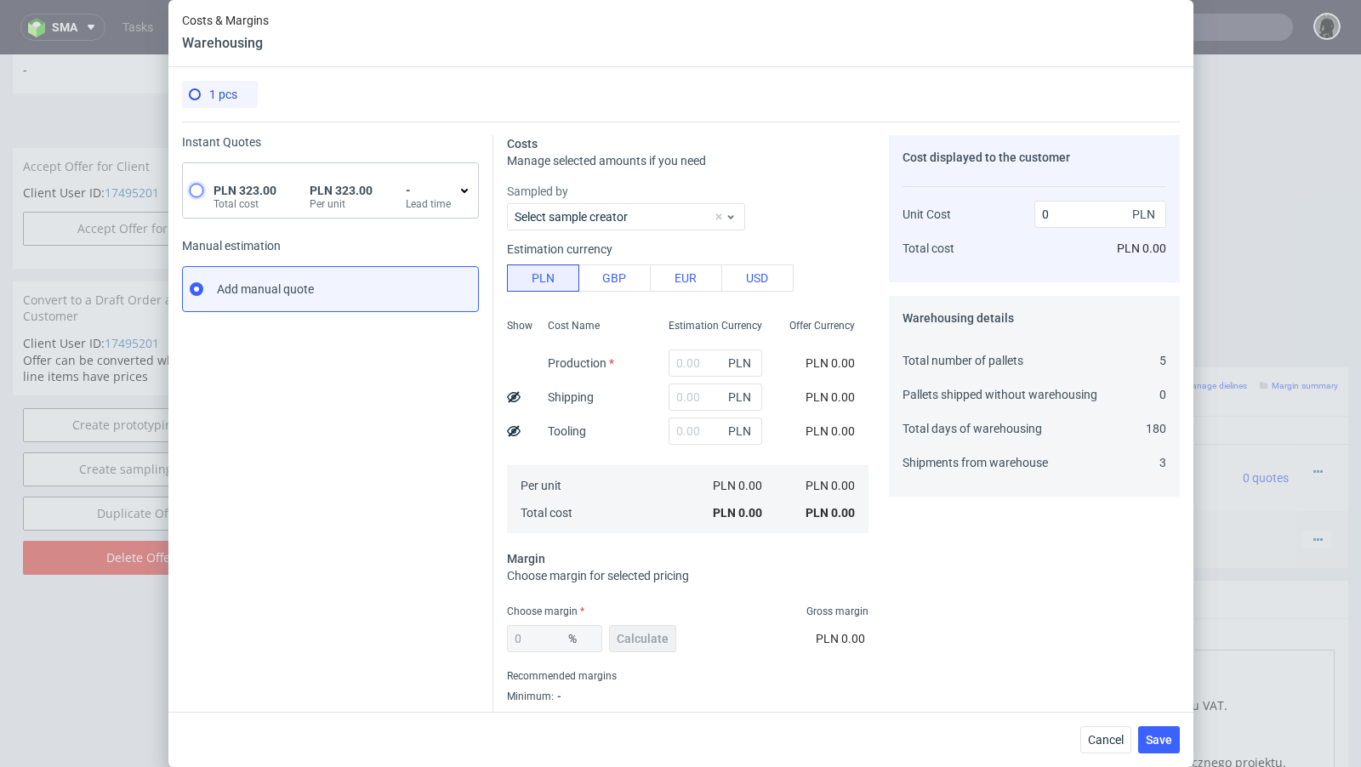
click at [201, 193] on input "radio" at bounding box center [197, 191] width 14 height 14
radio input "true"
radio input "false"
type input "323"
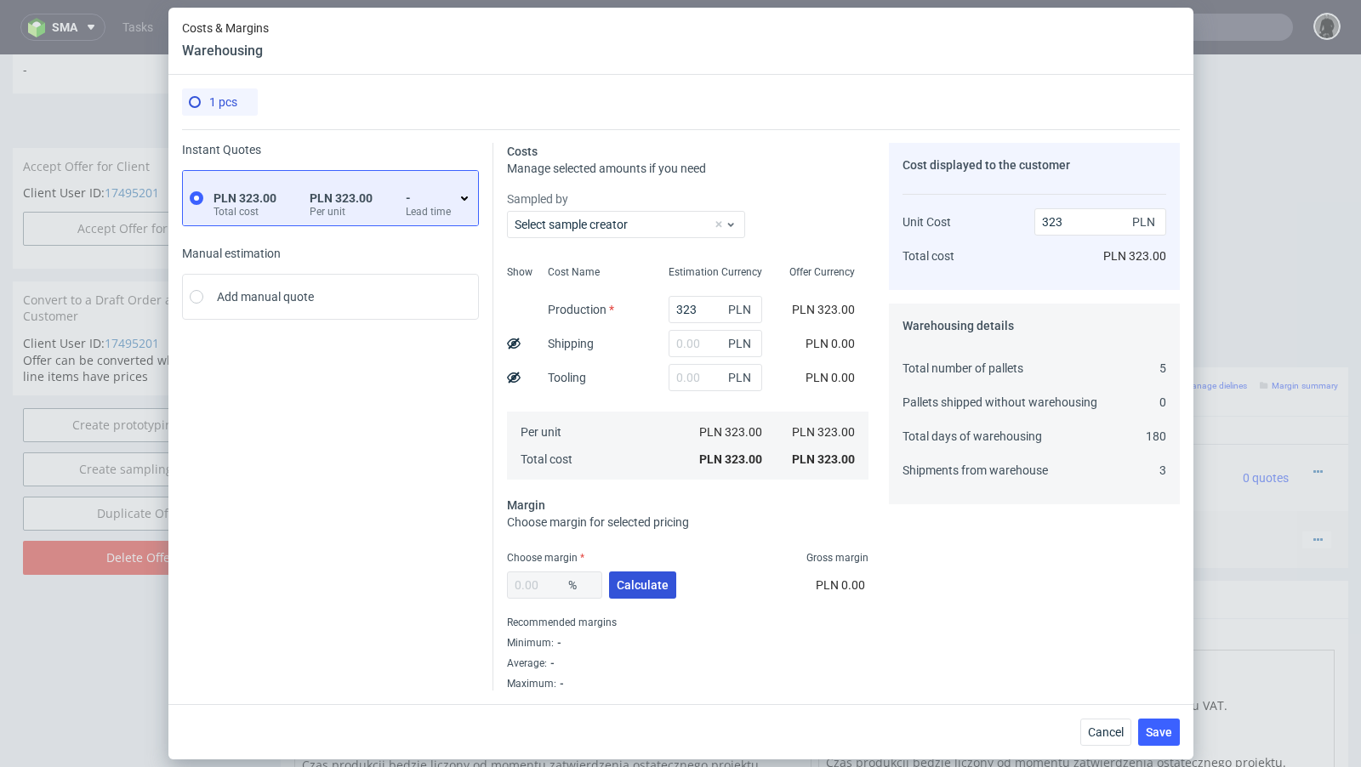
click at [648, 590] on span "Calculate" at bounding box center [643, 585] width 52 height 12
type input "56.53"
type input "743.04"
click at [687, 344] on input "text" at bounding box center [716, 343] width 94 height 27
type input "555"
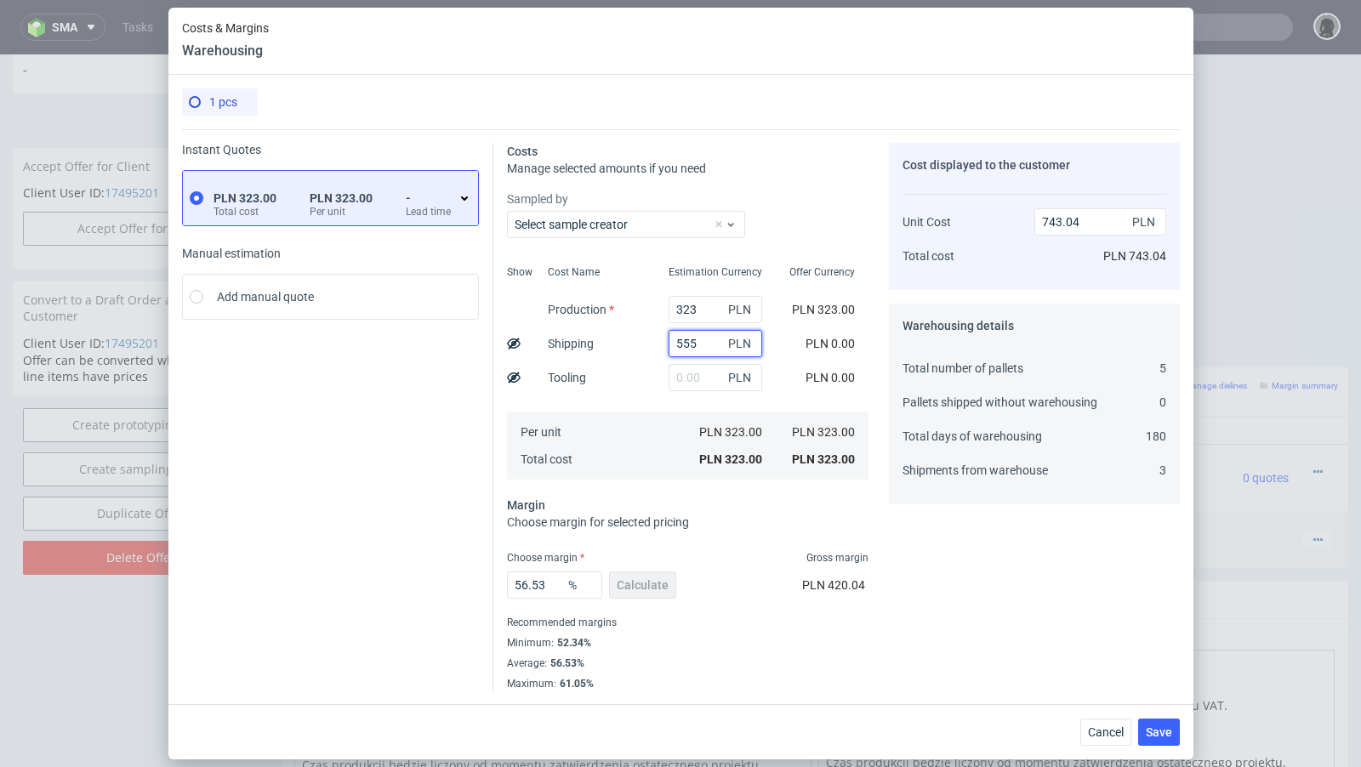
type input "2019.78"
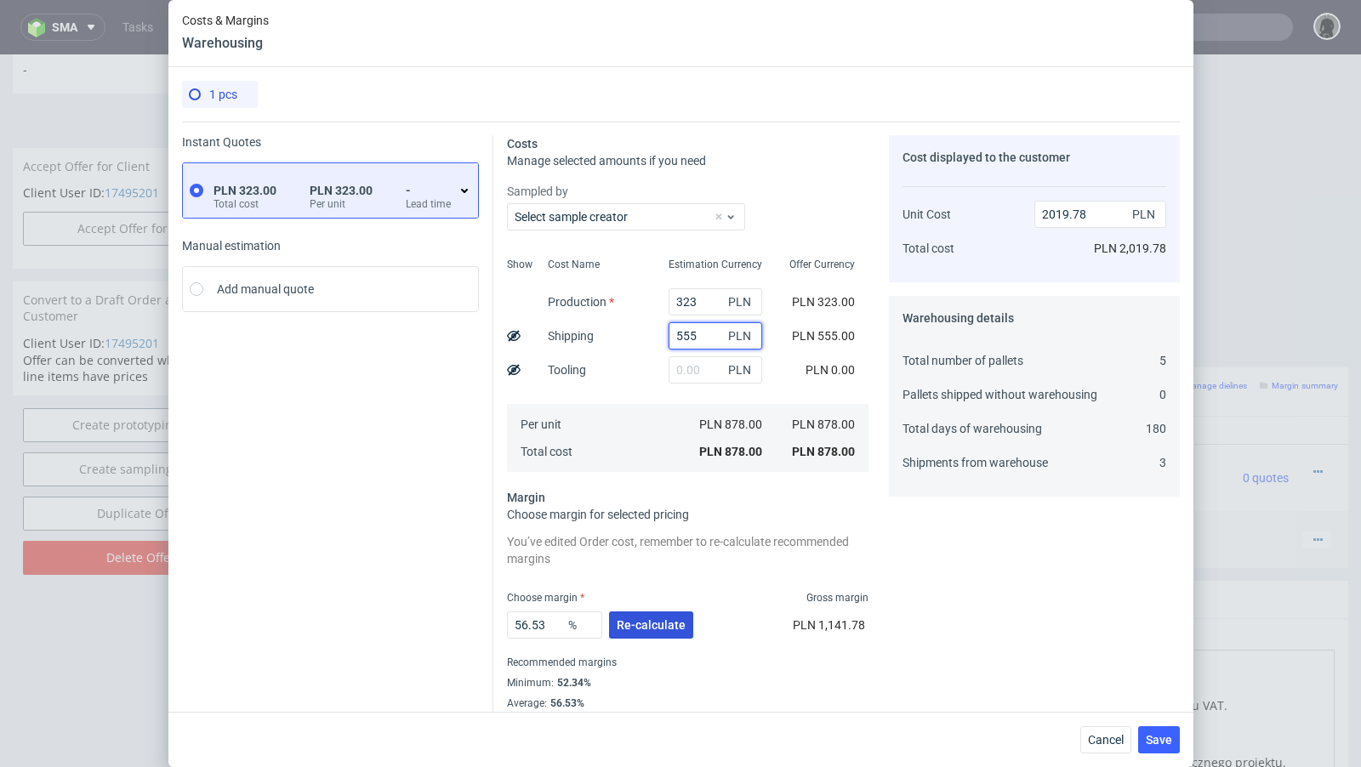
type input "555"
click at [643, 617] on button "Re-calculate" at bounding box center [651, 625] width 84 height 27
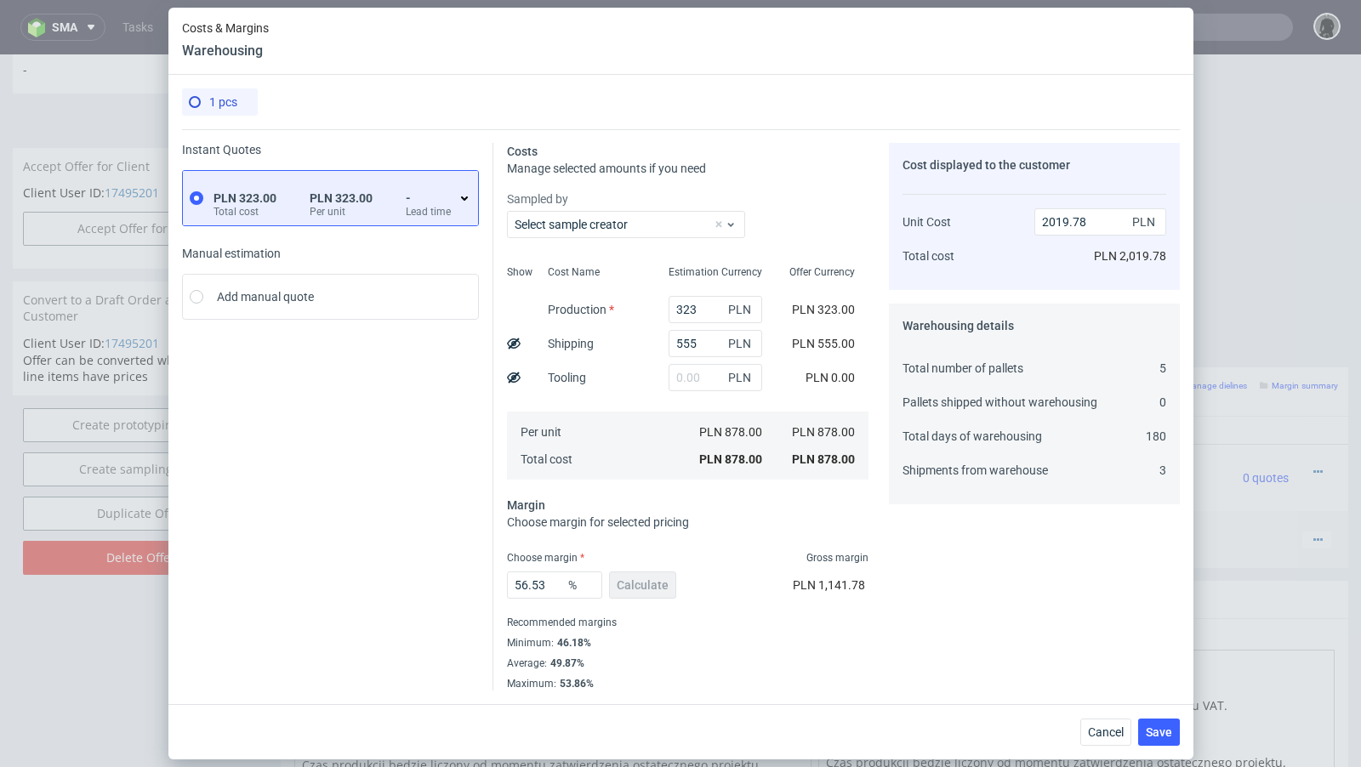
scroll to position [0, 0]
drag, startPoint x: 552, startPoint y: 589, endPoint x: 430, endPoint y: 579, distance: 122.9
click at [430, 579] on div "Instant Quotes PLN 323.00 Total cost PLN 323.00 Per unit - Lead time Manual est…" at bounding box center [681, 410] width 998 height 562
type input "30"
type input "1254.29"
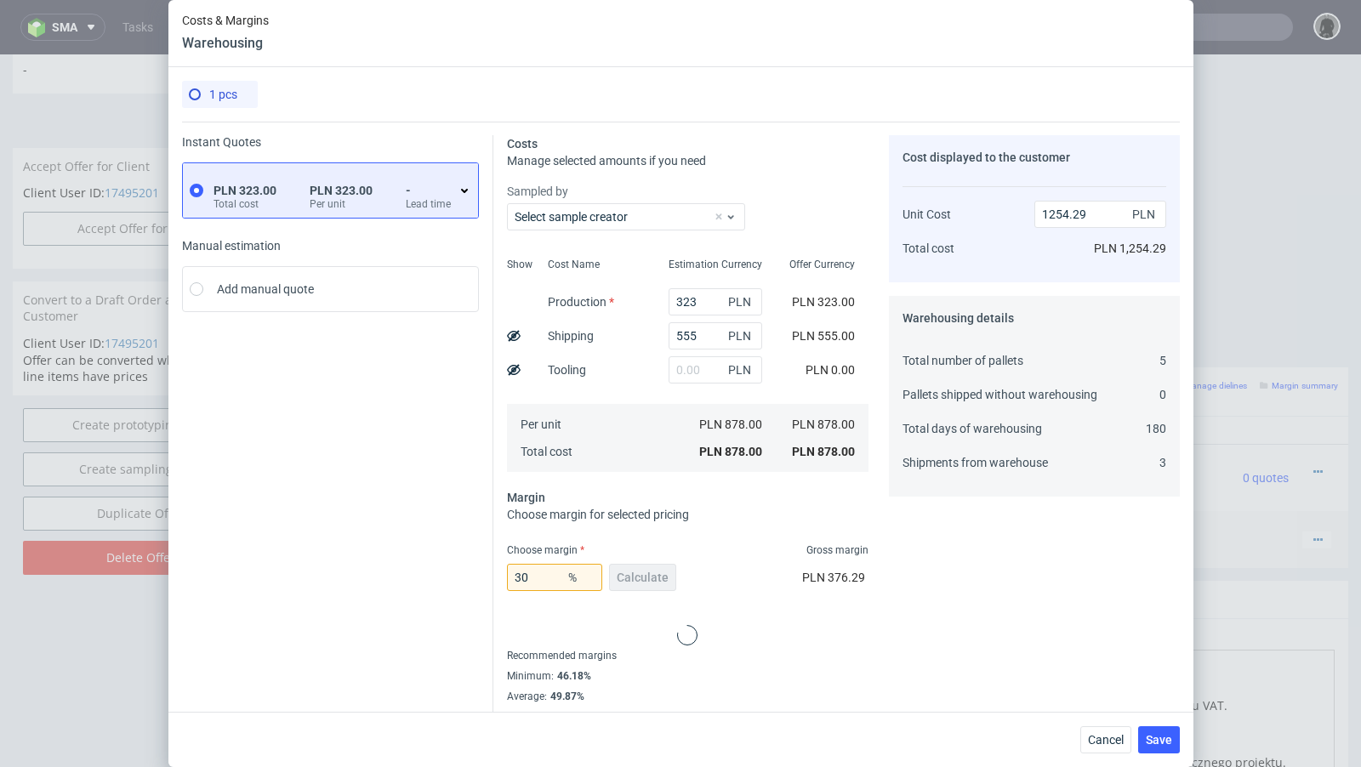
click at [345, 573] on div "Instant Quotes PLN 323.00 Total cost PLN 323.00 Per unit - Lead time Manual est…" at bounding box center [337, 429] width 311 height 589
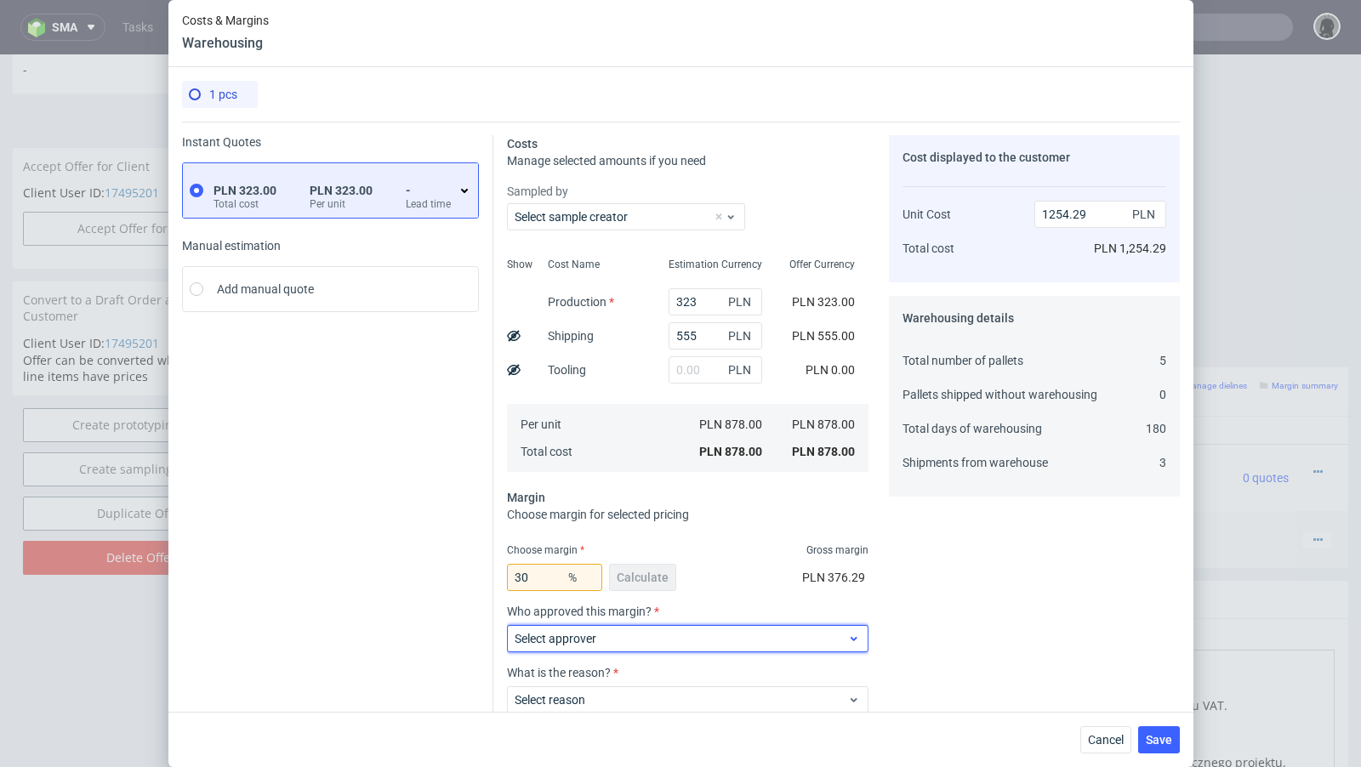
click at [569, 638] on label "Select approver" at bounding box center [556, 639] width 82 height 14
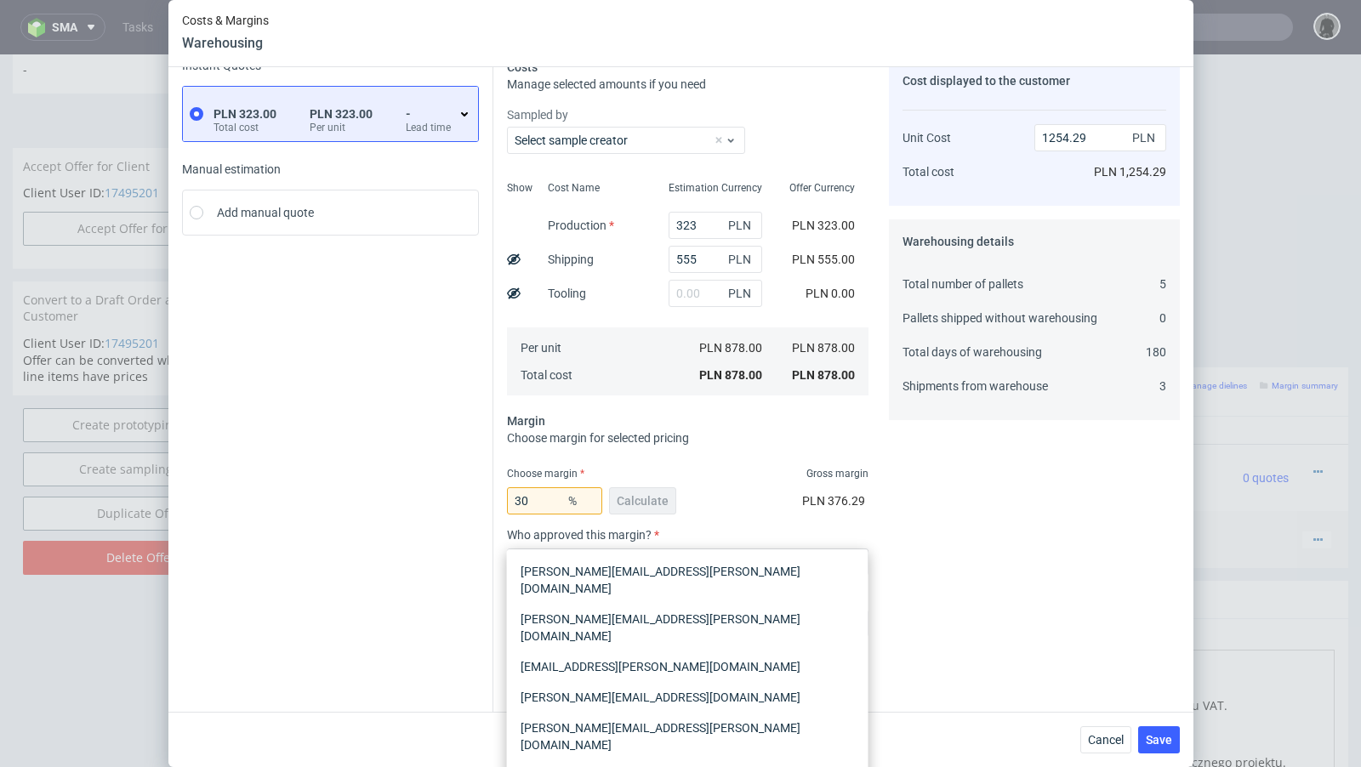
scroll to position [105, 0]
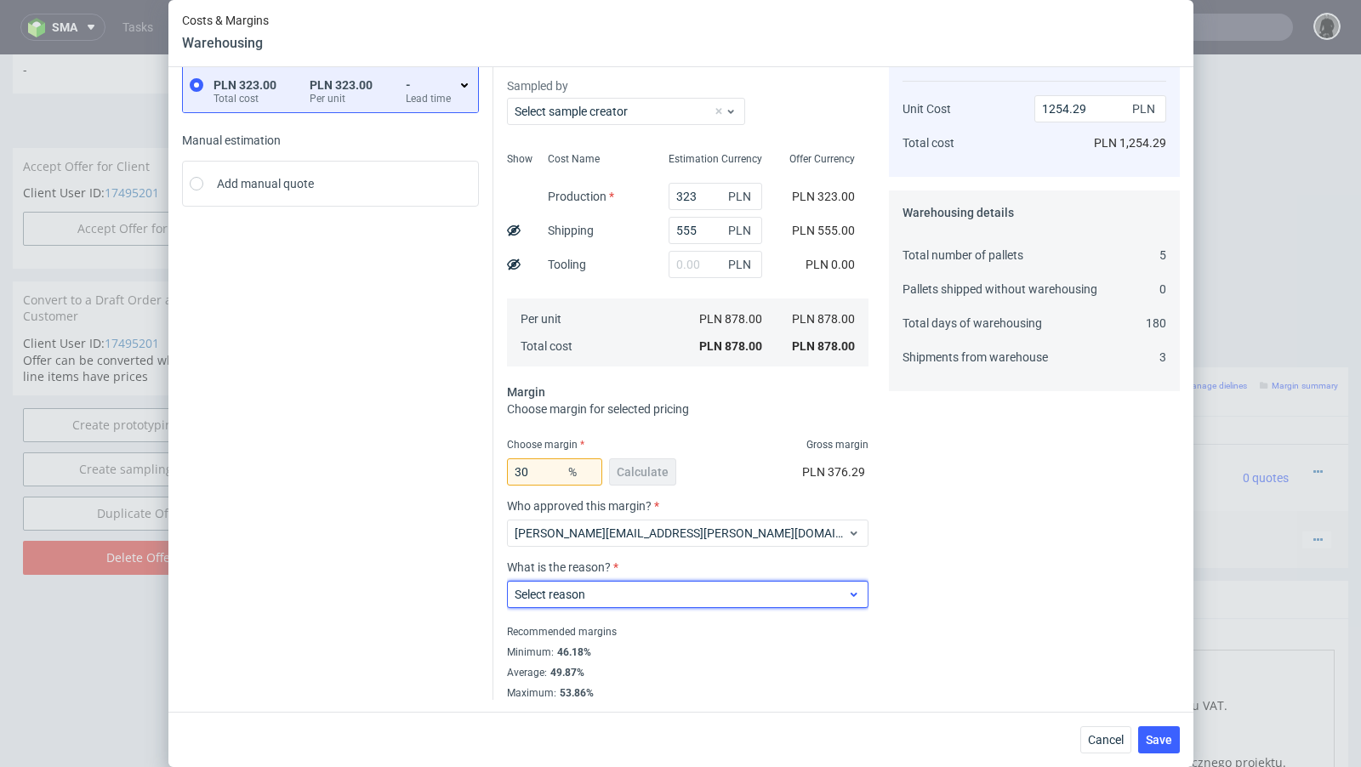
click at [569, 596] on label "Select reason" at bounding box center [550, 595] width 71 height 14
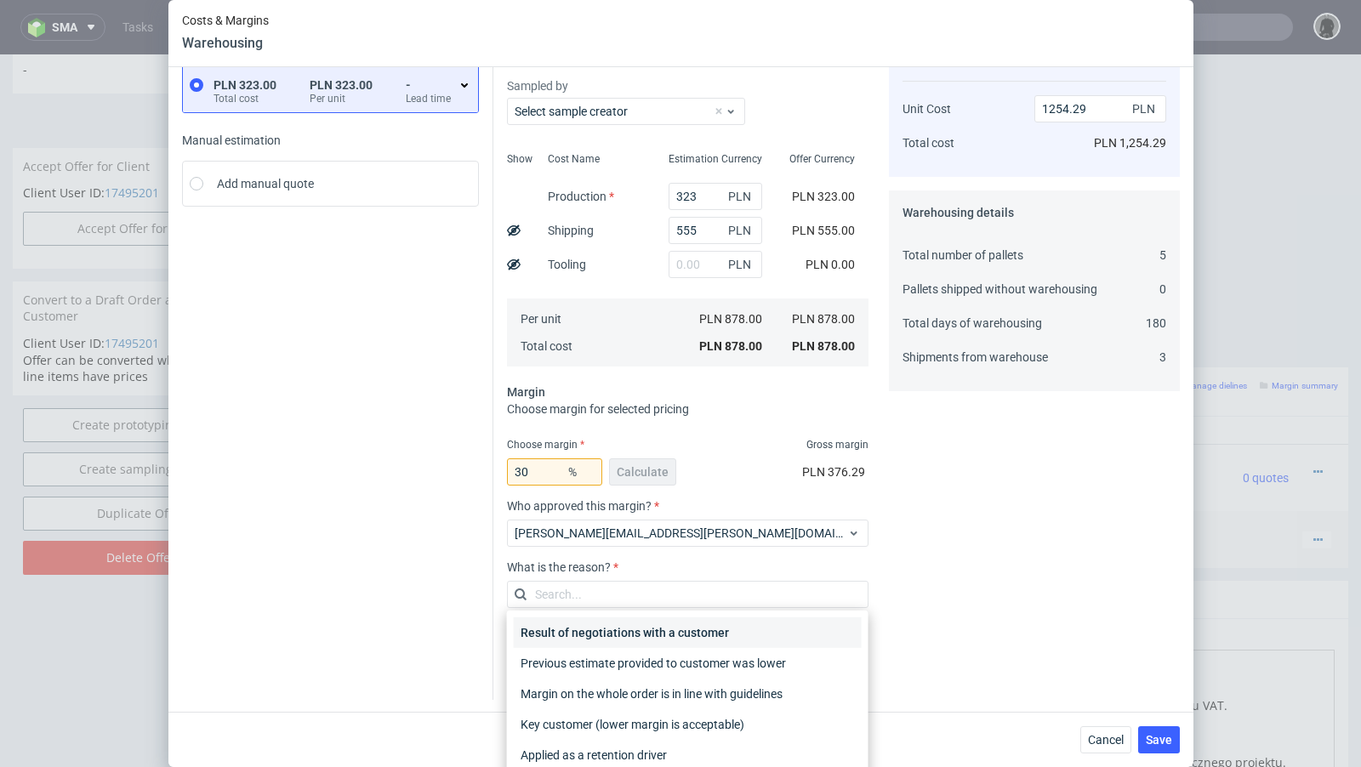
click at [568, 644] on div "Result of negotiations with a customer" at bounding box center [688, 633] width 348 height 31
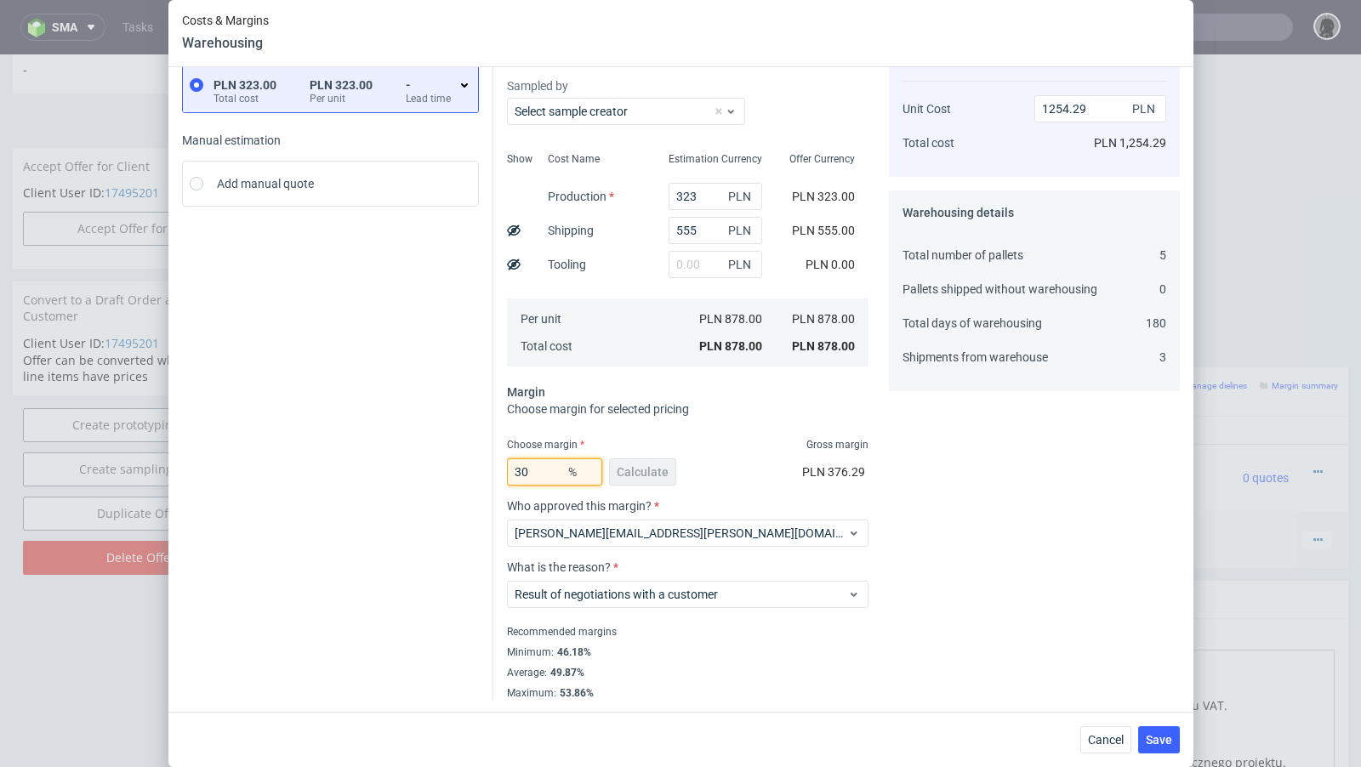
drag, startPoint x: 543, startPoint y: 476, endPoint x: 489, endPoint y: 468, distance: 54.1
click at [489, 468] on div "Instant Quotes PLN 323.00 Total cost PLN 323.00 Per unit - Lead time Manual est…" at bounding box center [681, 358] width 998 height 684
type input "25"
type input "1170.67"
click at [406, 456] on div "Instant Quotes PLN 323.00 Total cost PLN 323.00 Per unit - Lead time Manual est…" at bounding box center [337, 365] width 311 height 670
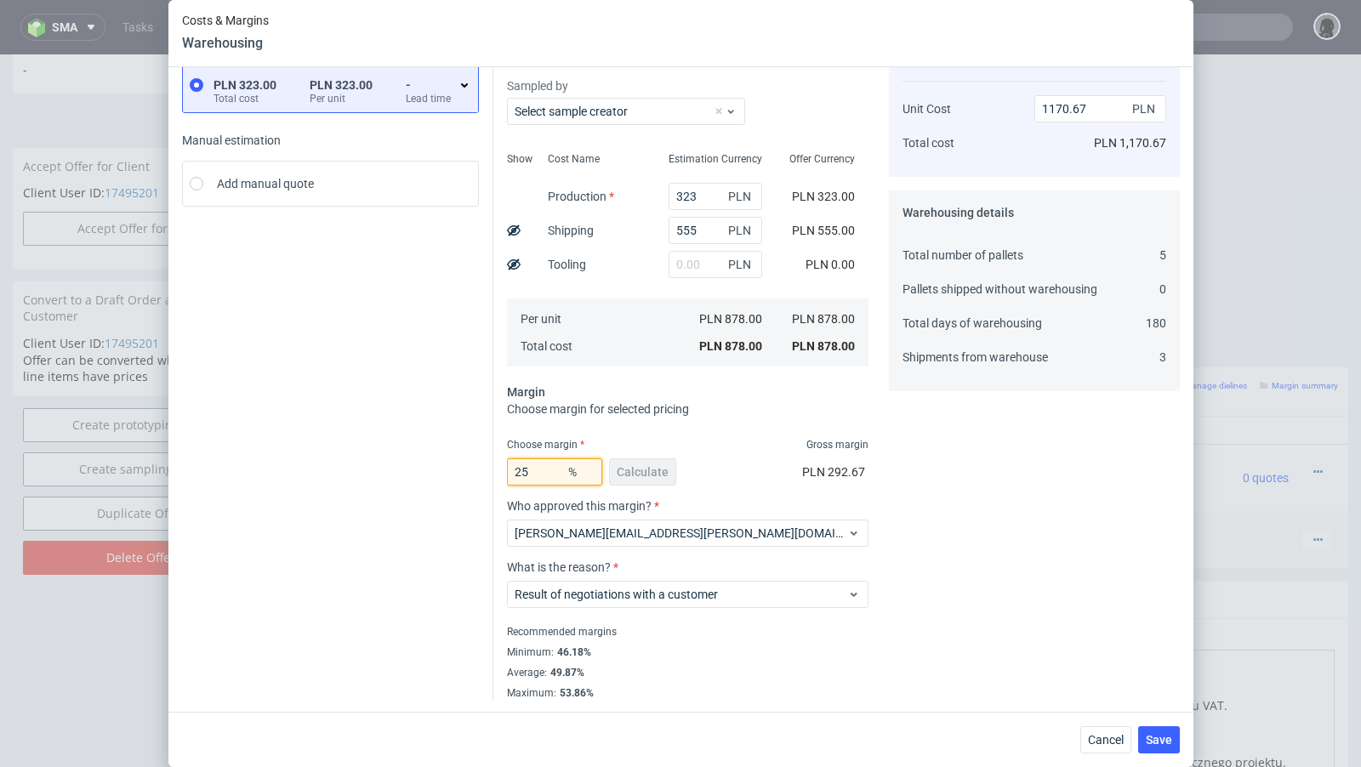
click at [556, 472] on input "25" at bounding box center [554, 472] width 95 height 27
type input "26"
type input "1186.49"
type input "27"
type input "1202.74"
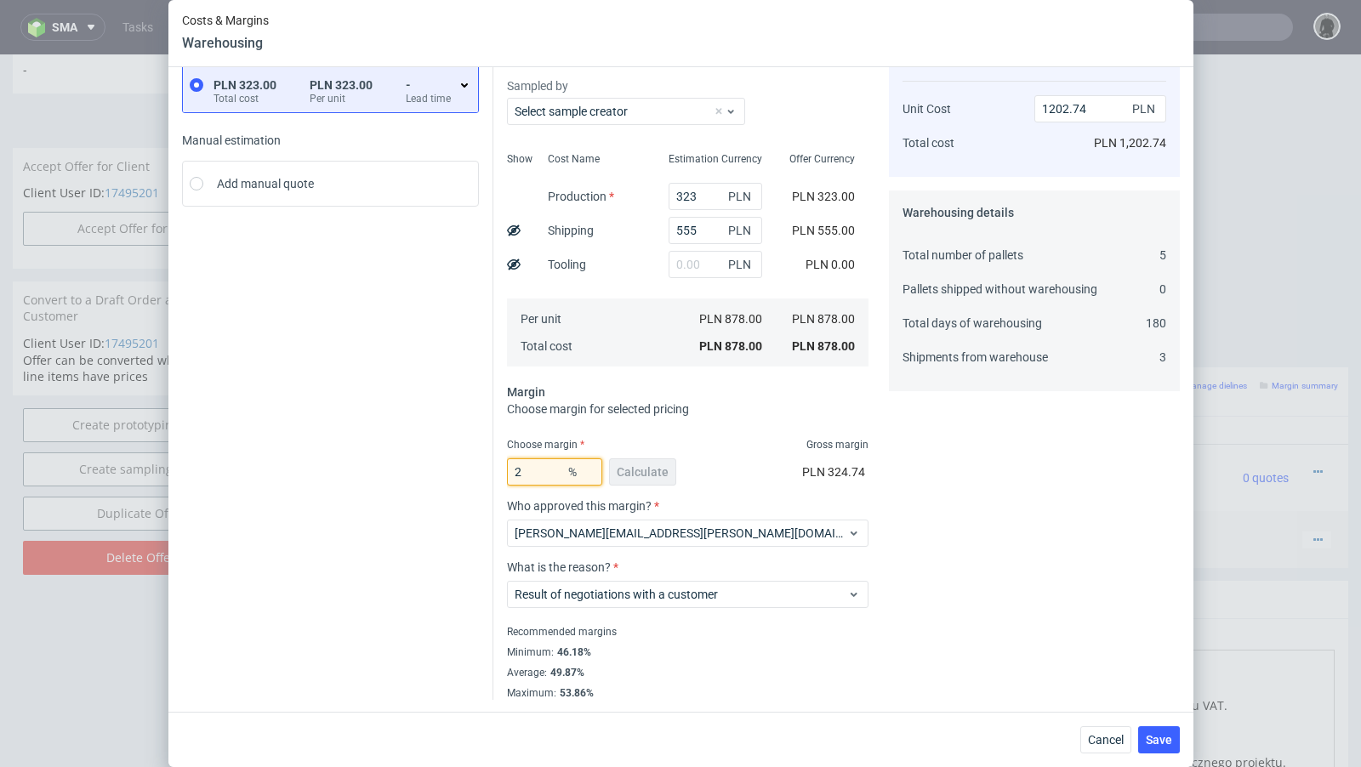
type input "26"
type input "1186.49"
type input "26.6"
type input "1196.19"
type input "26.7"
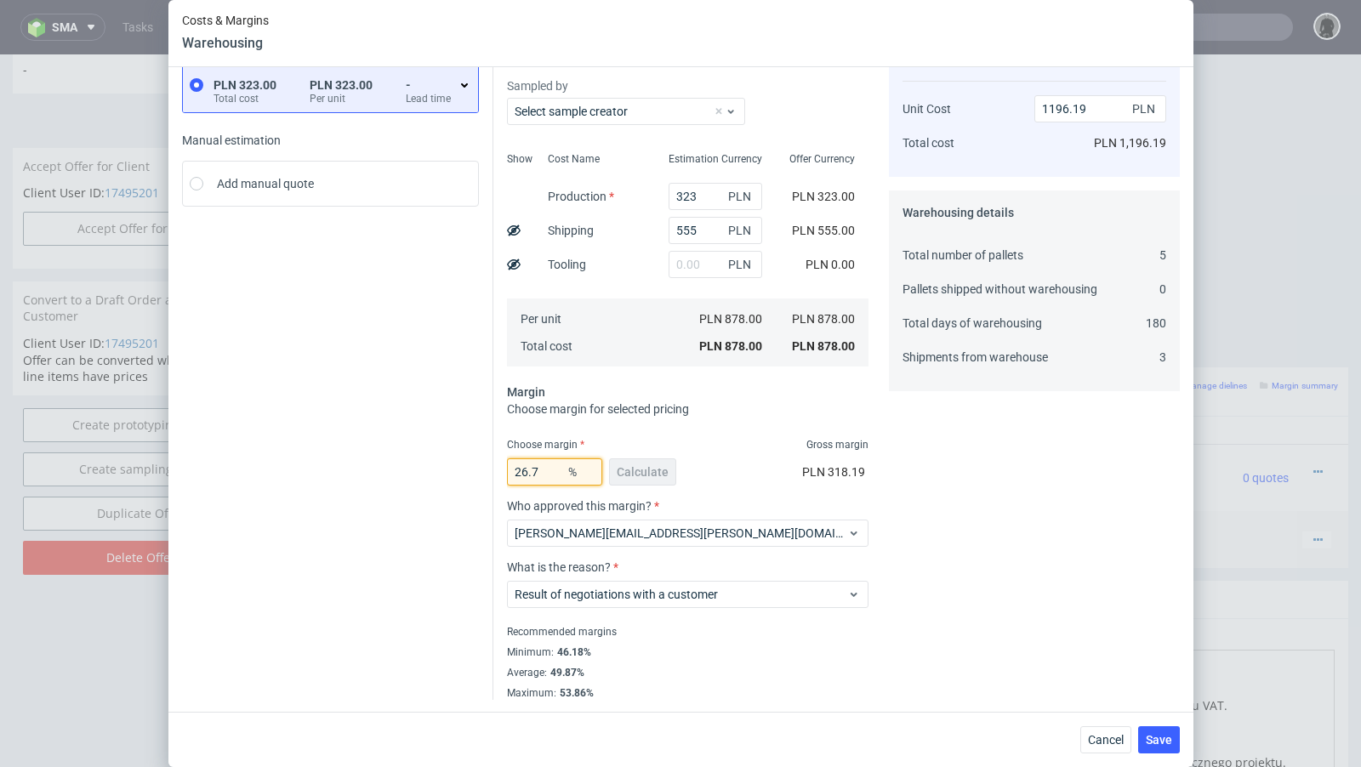
type input "1197.82"
type input "26.8"
type input "1199.45"
type input "26.88"
type input "1200.77"
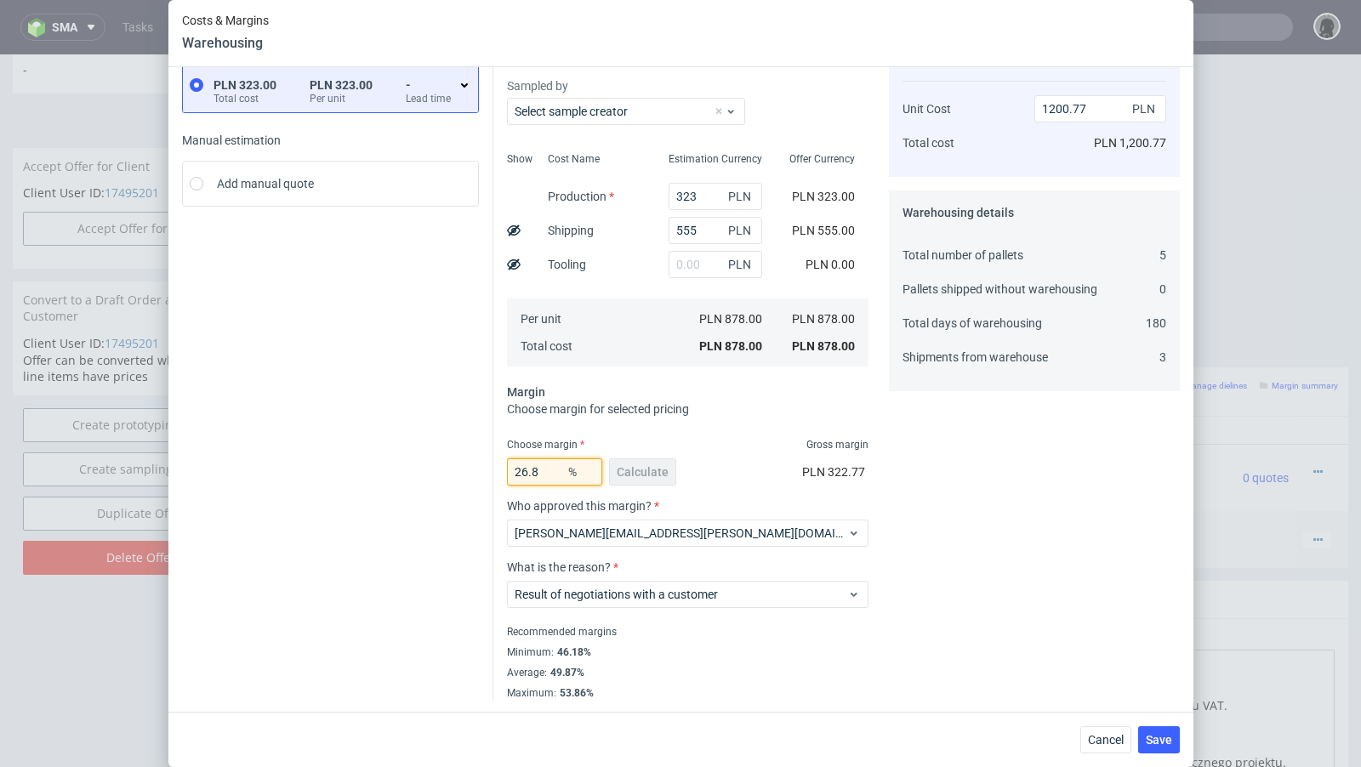
type input "26.86"
type input "1200.44"
type input "26.83"
type input "1199.95"
type input "26.84"
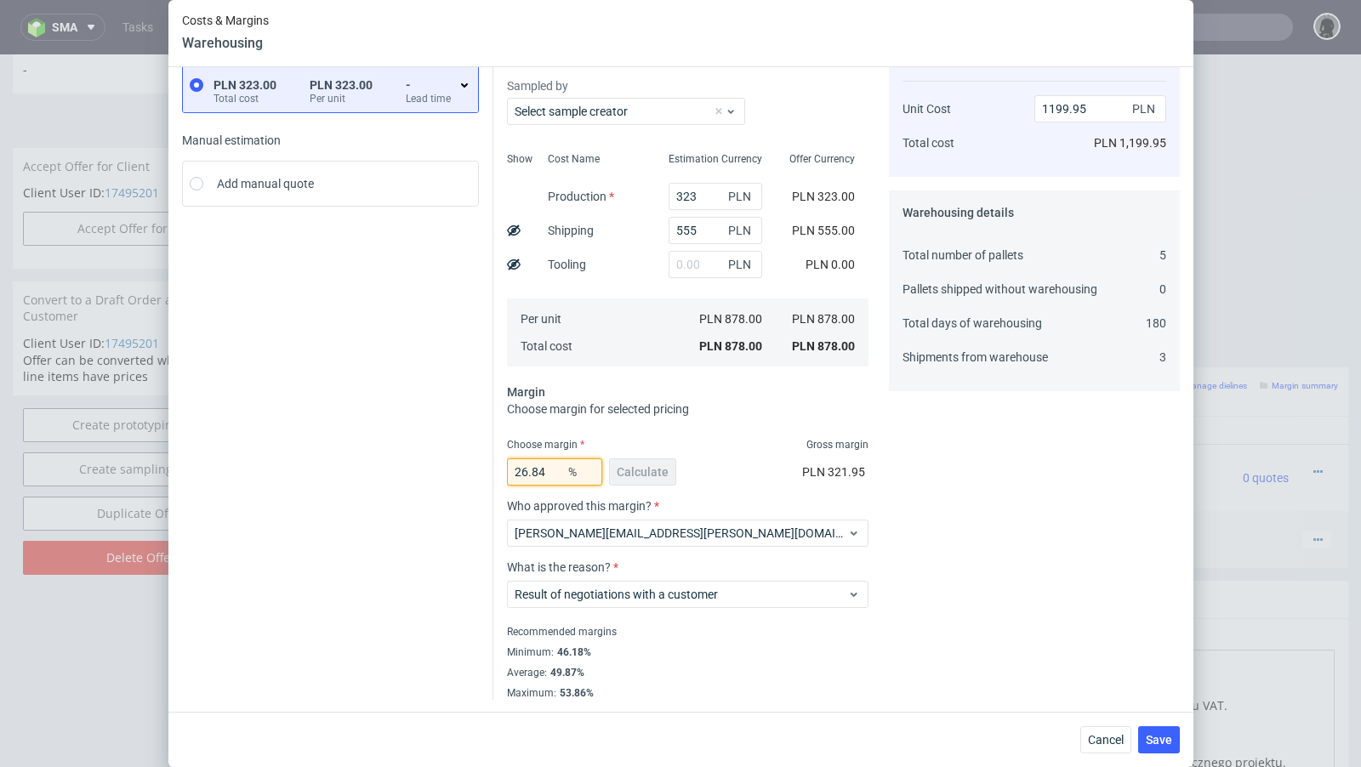
type input "1200.11"
type input "26.83"
type input "1199.95"
type input "26.833"
type input "1199.99"
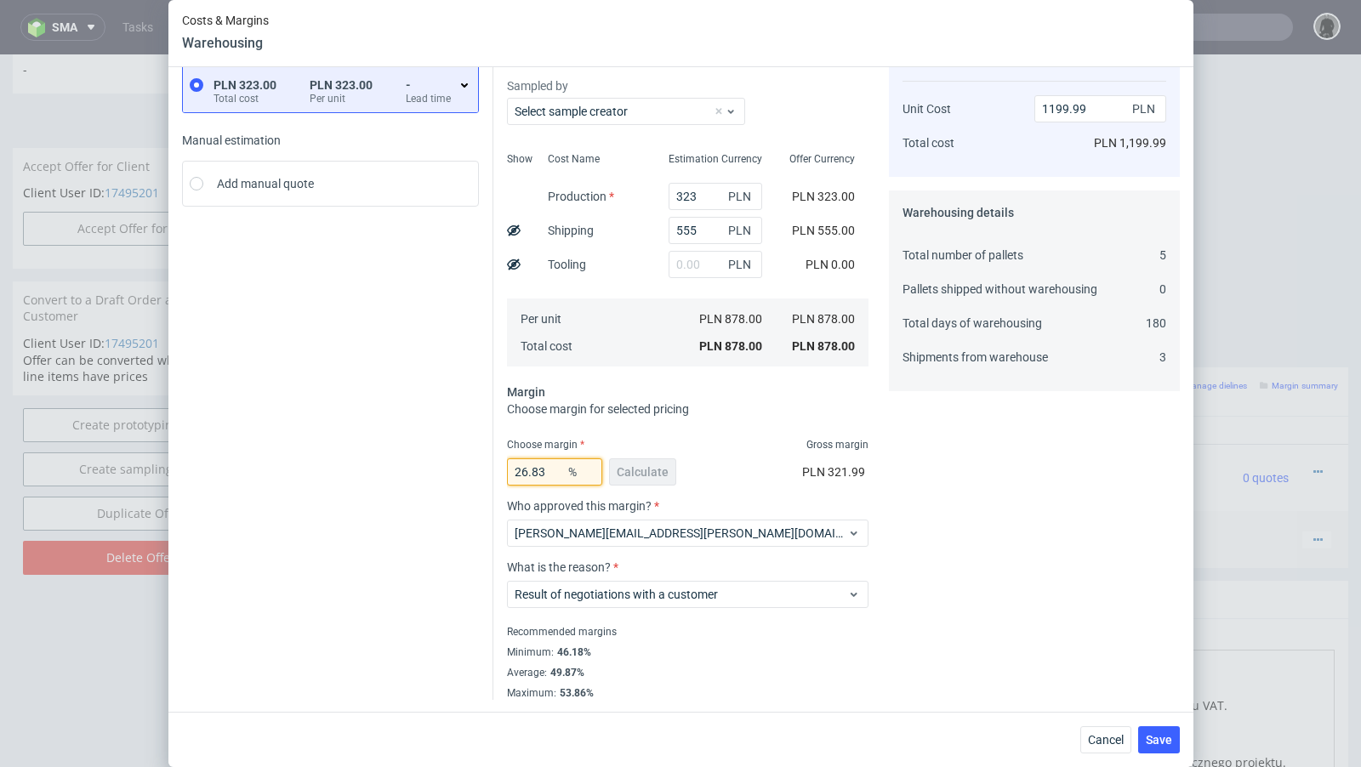
type input "26.834"
type input "1200.01"
type input "26.833"
type input "1199.99"
type input "26.8333"
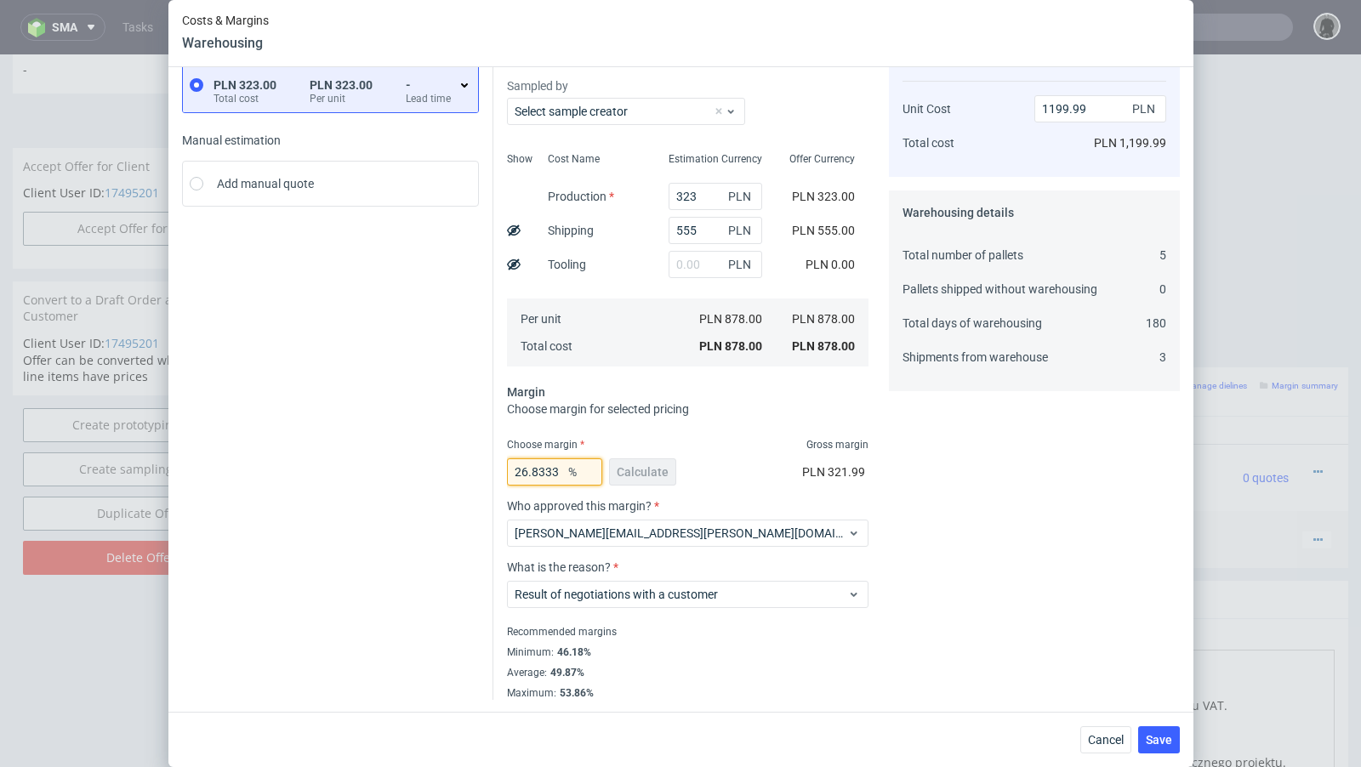
type input "1200"
type input "26.8333"
click at [377, 501] on div "Instant Quotes PLN 323.00 Total cost PLN 323.00 Per unit - Lead time Manual est…" at bounding box center [337, 365] width 311 height 670
click at [1168, 748] on button "Save" at bounding box center [1159, 740] width 42 height 27
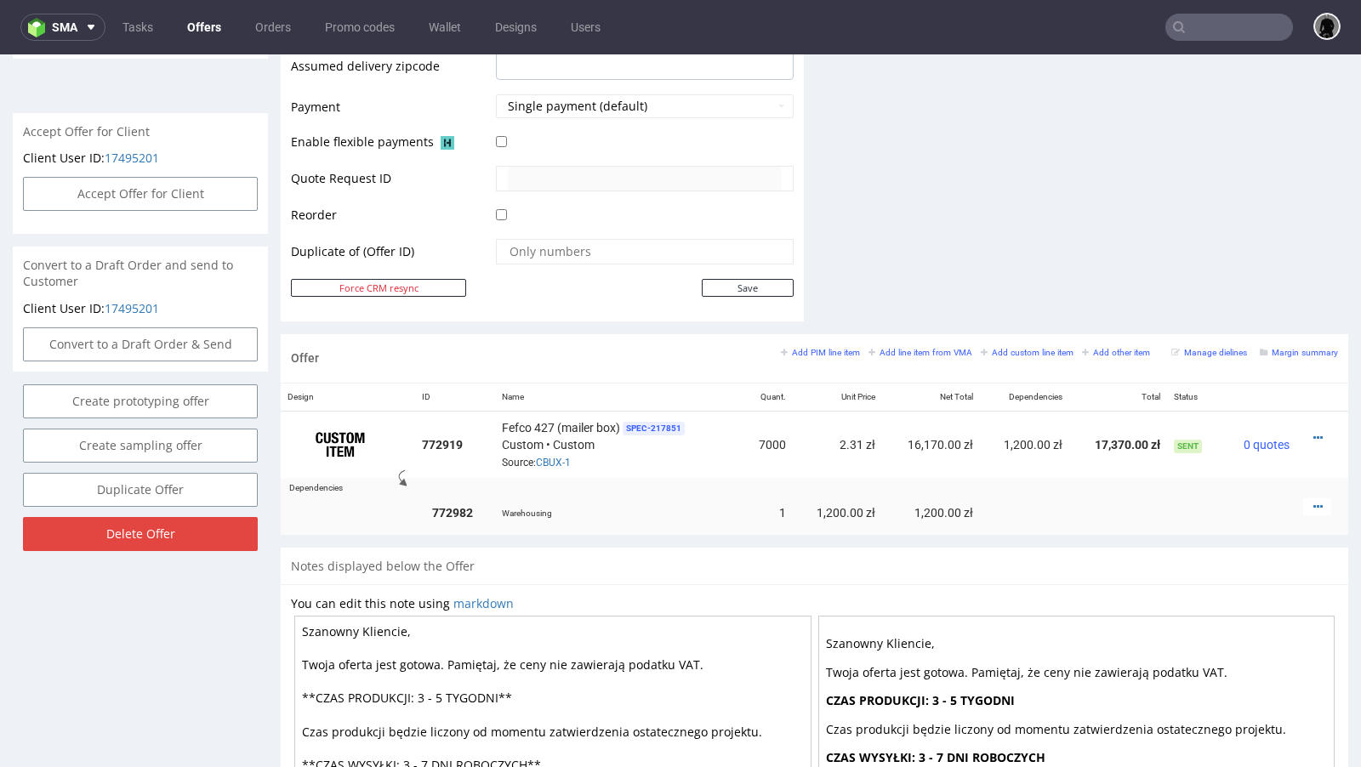
scroll to position [789, 0]
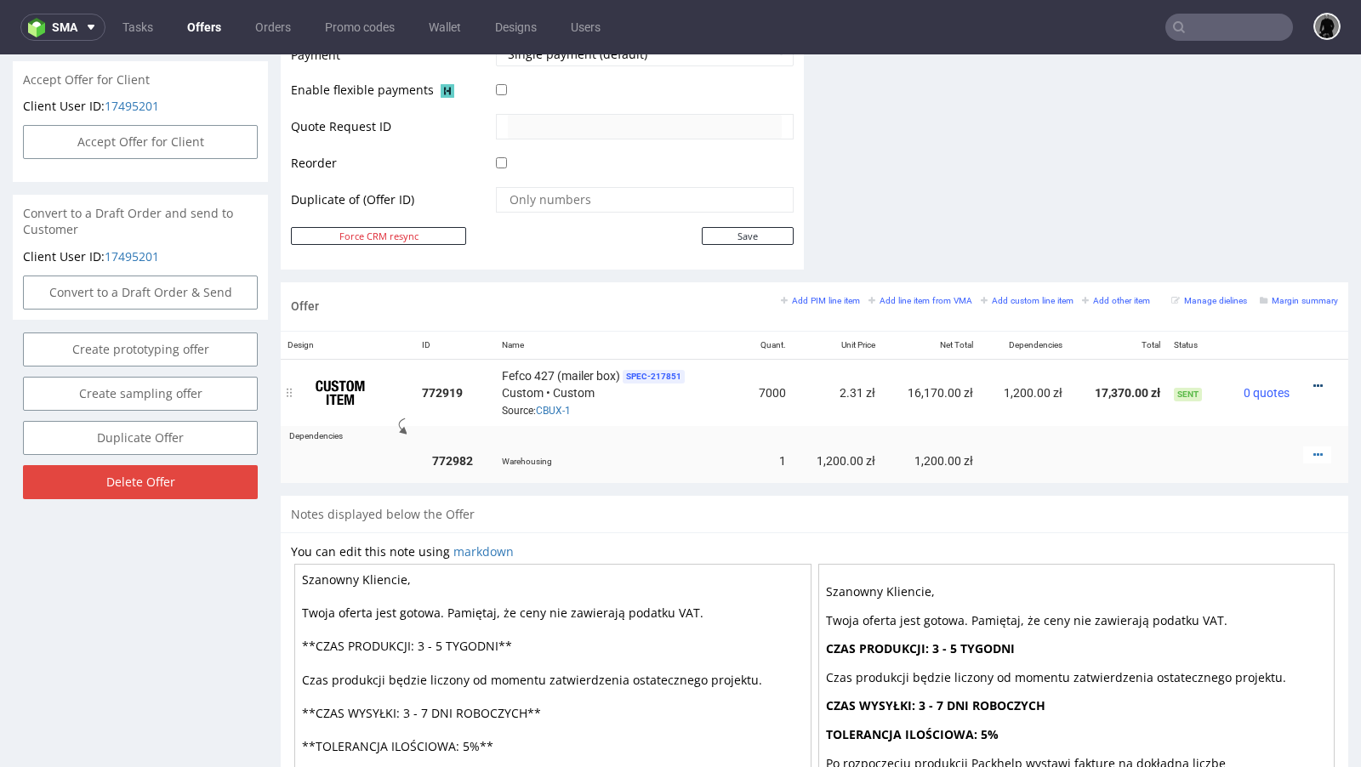
click at [1314, 380] on icon at bounding box center [1318, 386] width 9 height 12
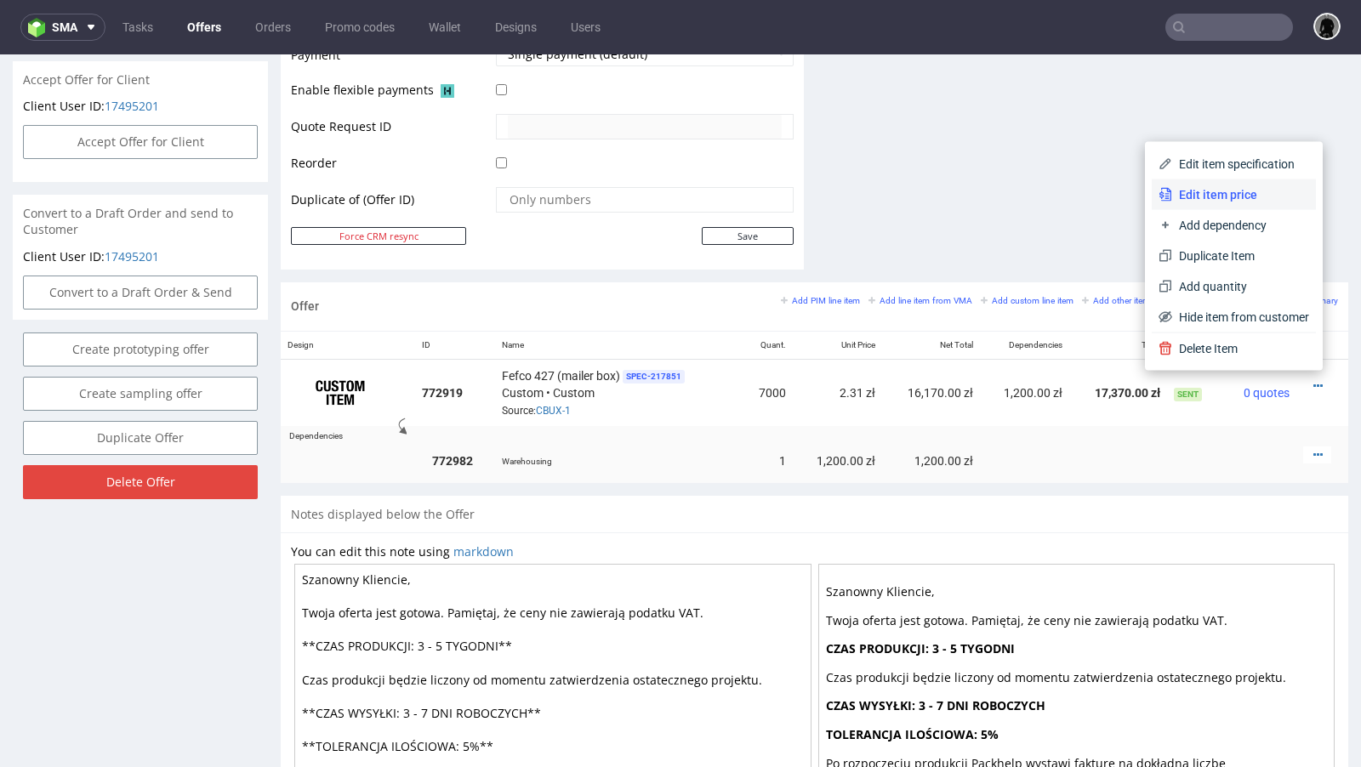
click at [1217, 197] on span "Edit item price" at bounding box center [1240, 194] width 137 height 17
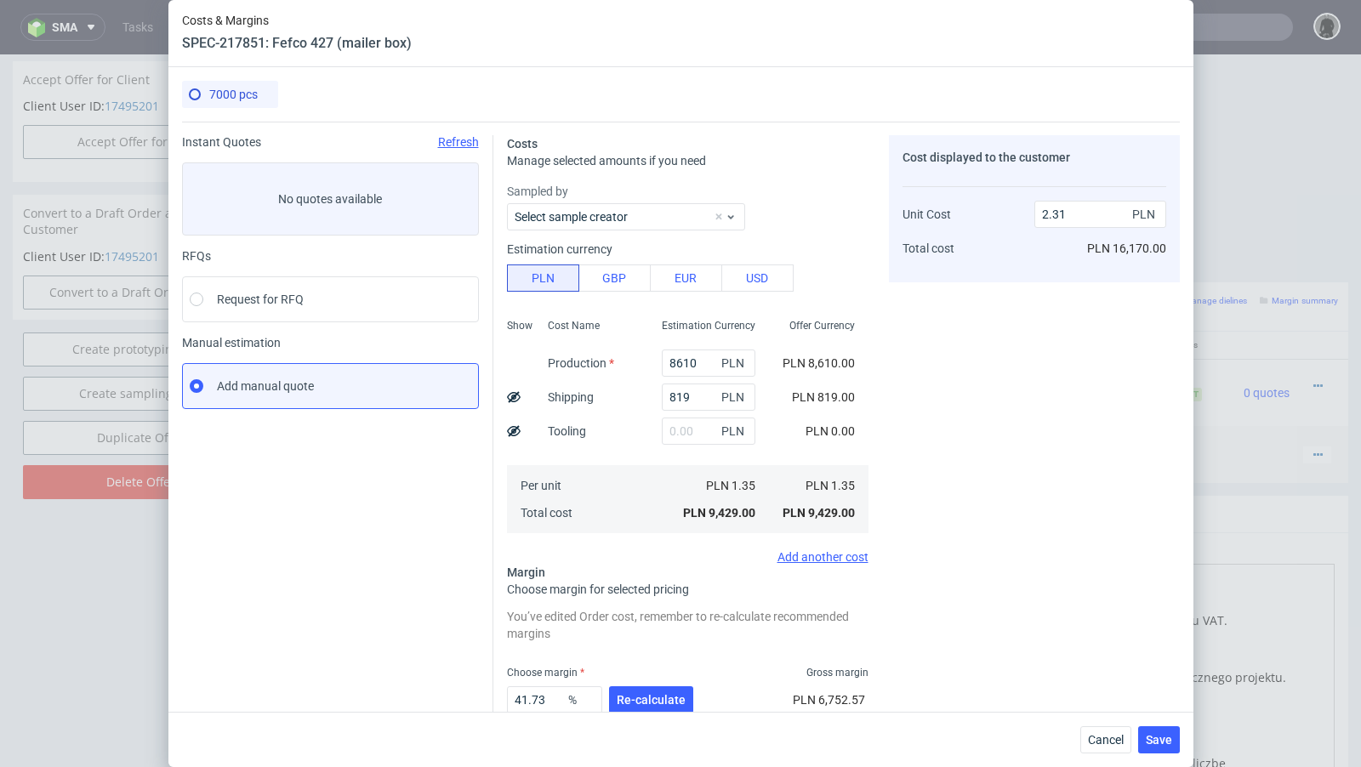
click at [516, 396] on icon at bounding box center [514, 397] width 14 height 14
type input "2.19"
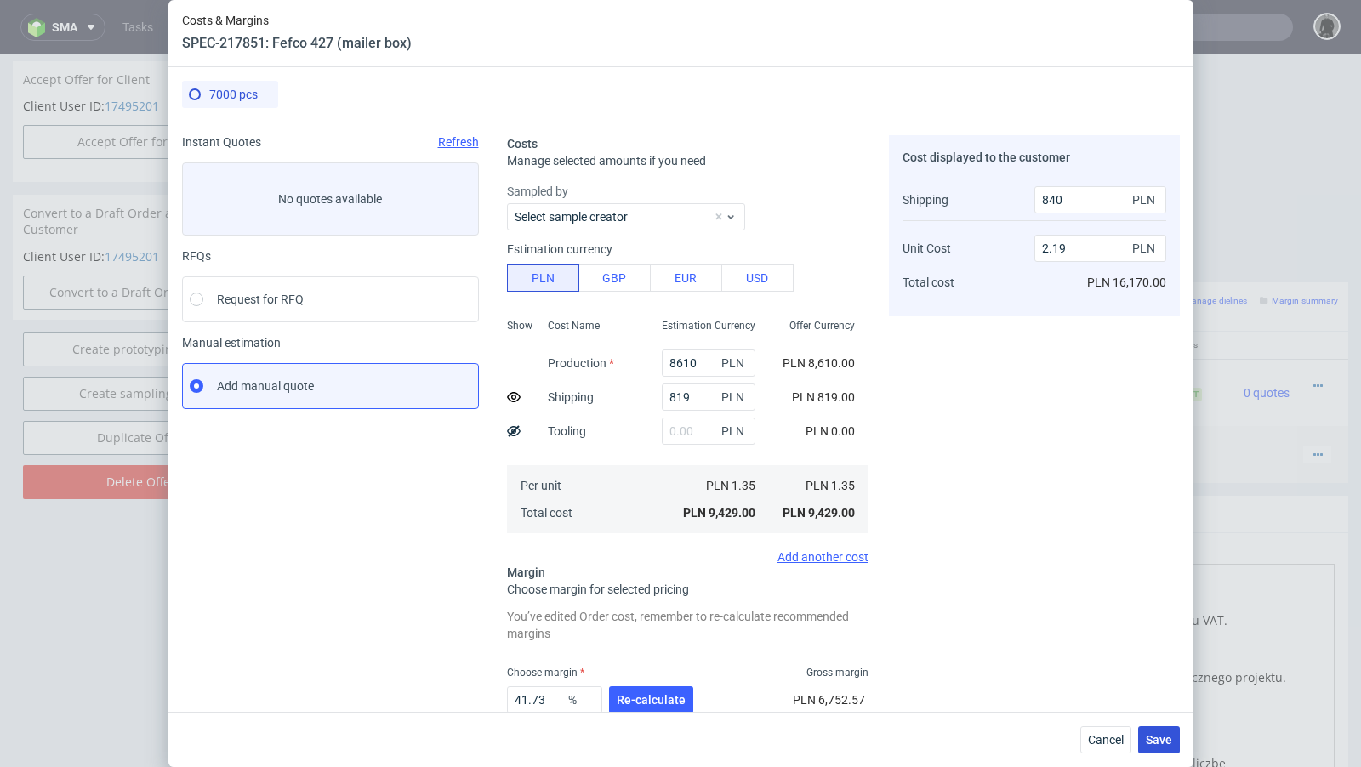
click at [1153, 737] on span "Save" at bounding box center [1159, 740] width 26 height 12
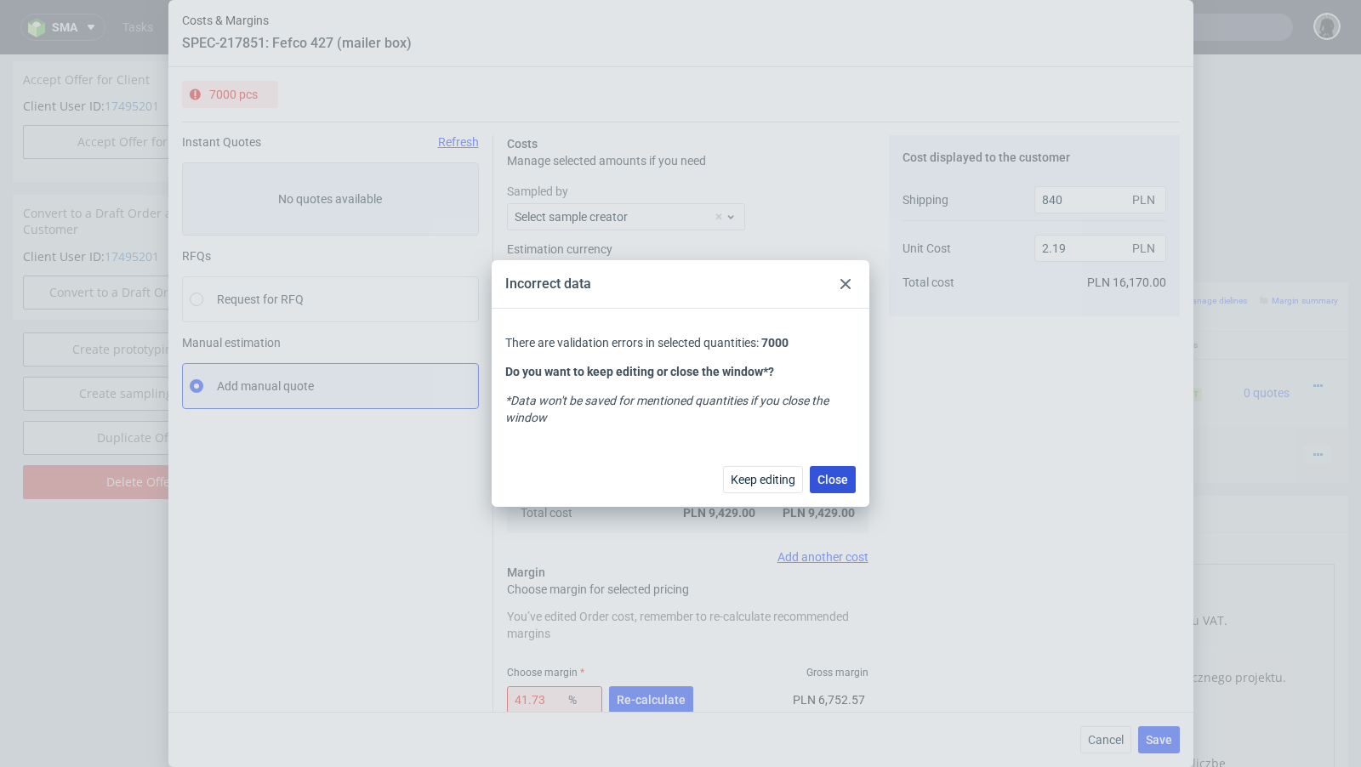
click at [826, 482] on span "Close" at bounding box center [833, 480] width 31 height 12
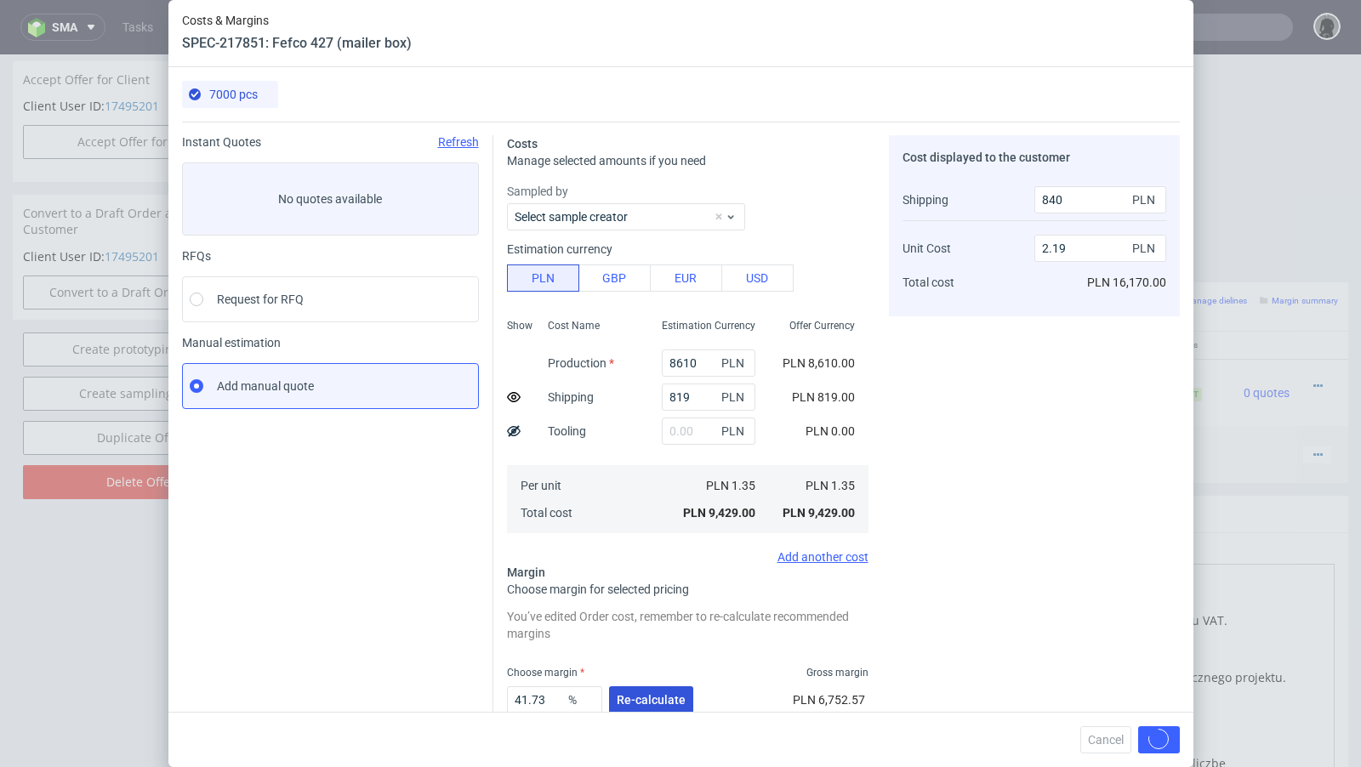
click at [642, 699] on span "Re-calculate" at bounding box center [651, 700] width 69 height 12
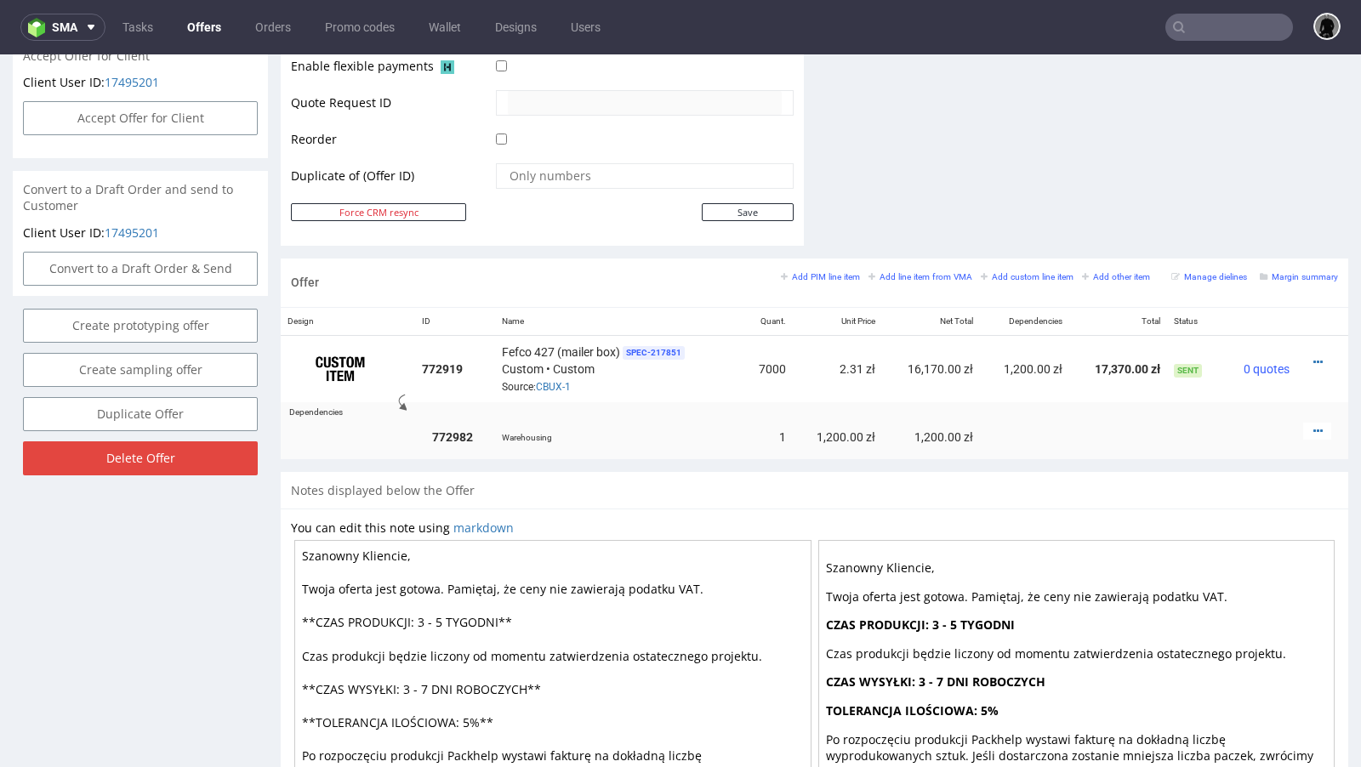
scroll to position [753, 0]
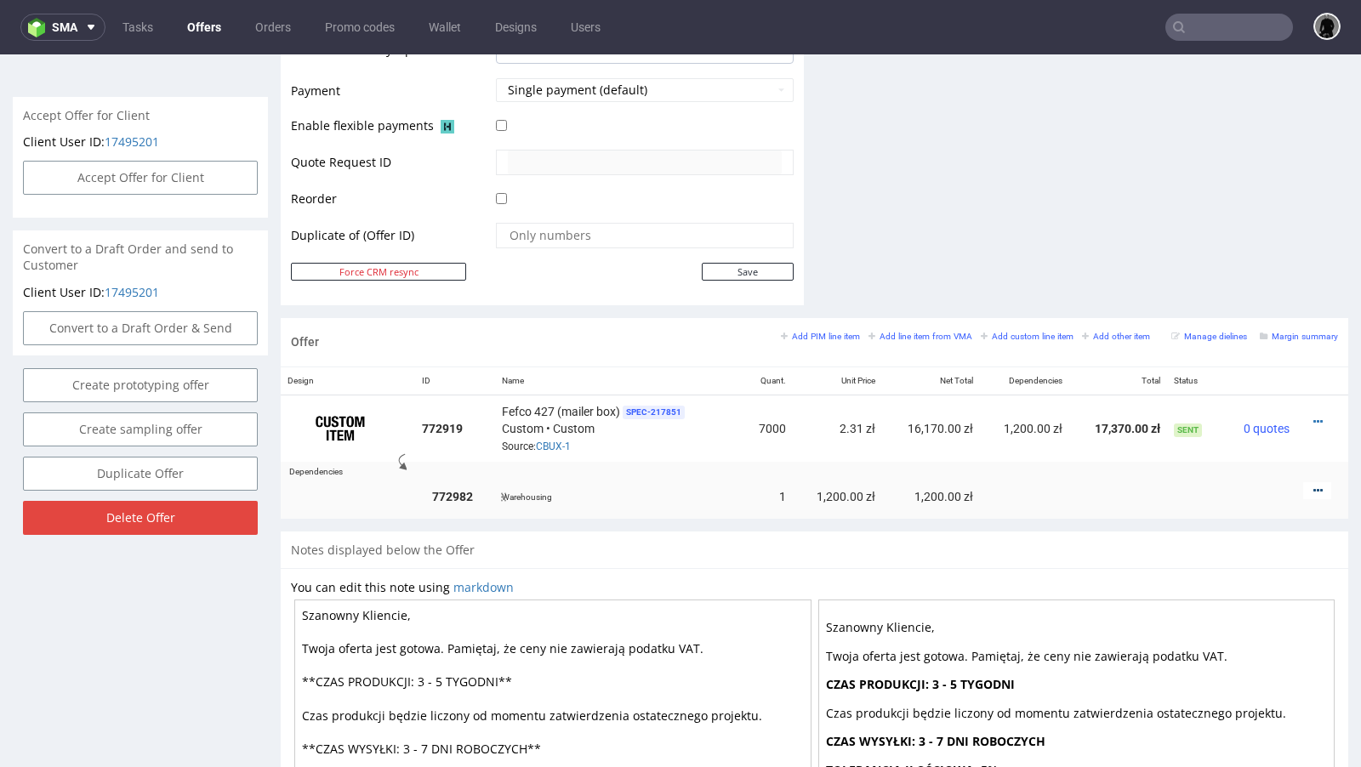
click at [1314, 485] on icon at bounding box center [1318, 491] width 9 height 12
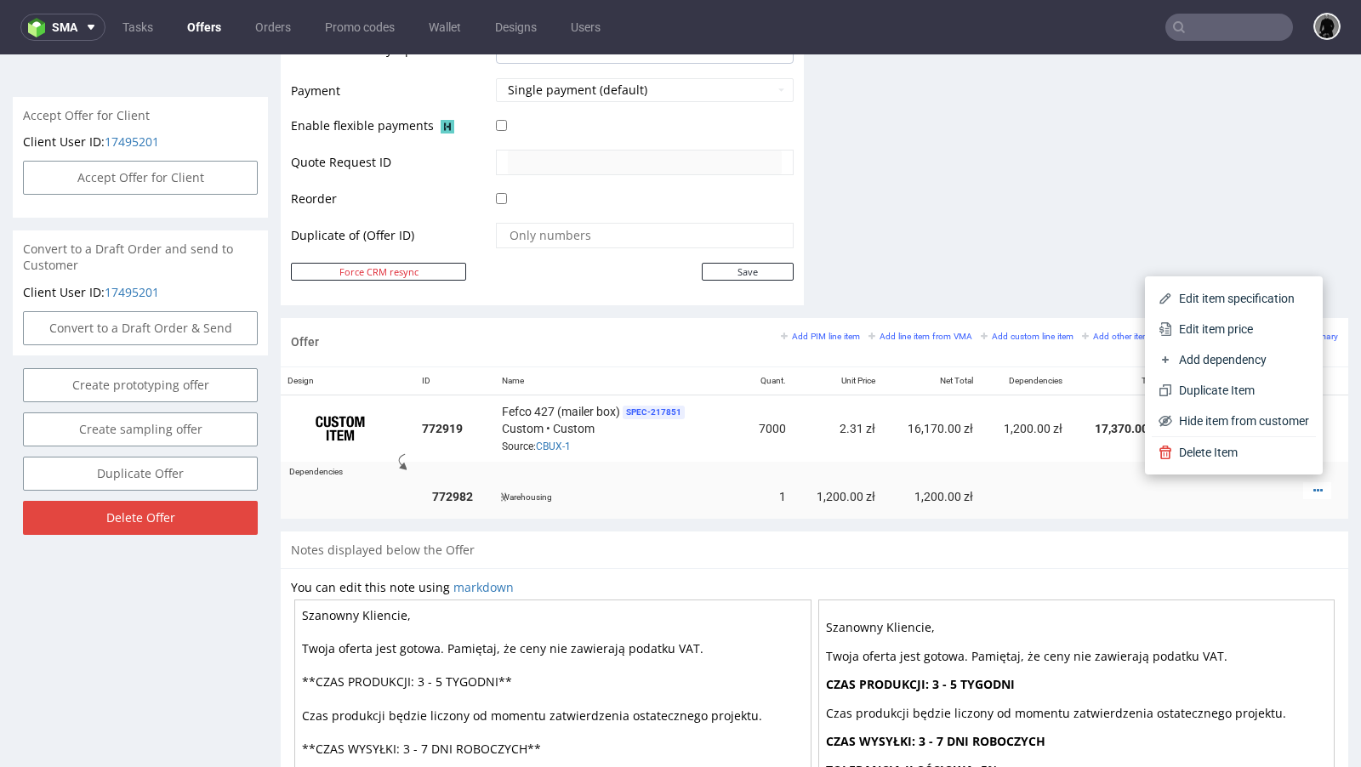
click at [1050, 476] on td at bounding box center [1024, 497] width 89 height 43
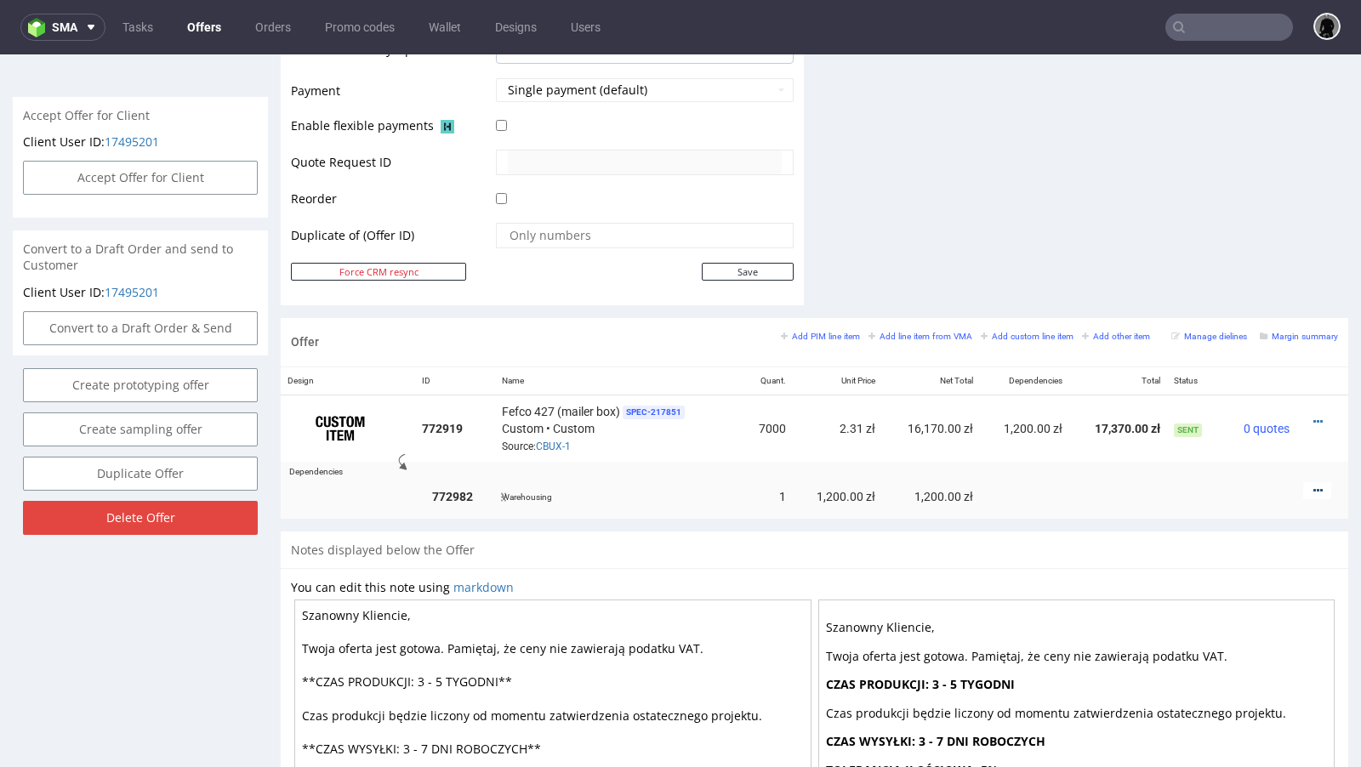
click at [1314, 485] on icon at bounding box center [1318, 491] width 9 height 12
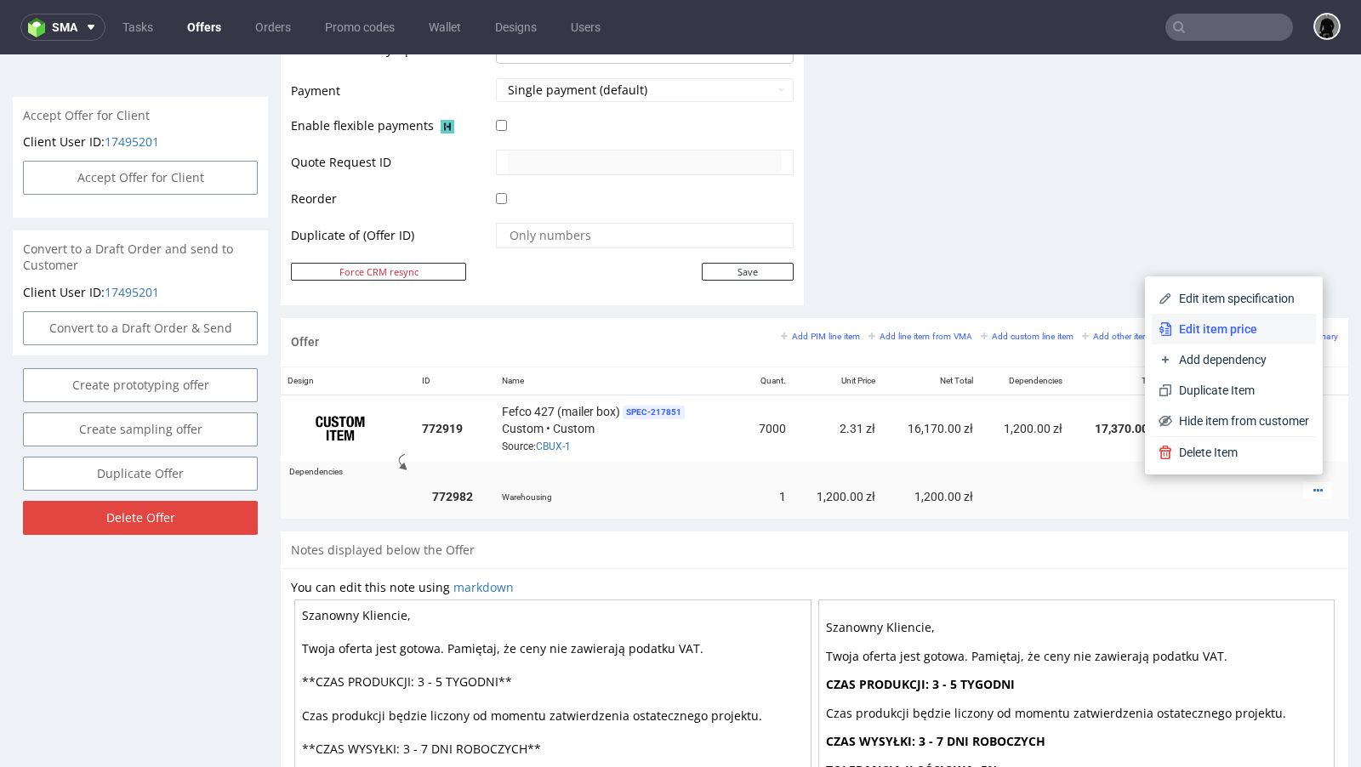
click at [1246, 316] on li "Edit item price" at bounding box center [1234, 329] width 164 height 31
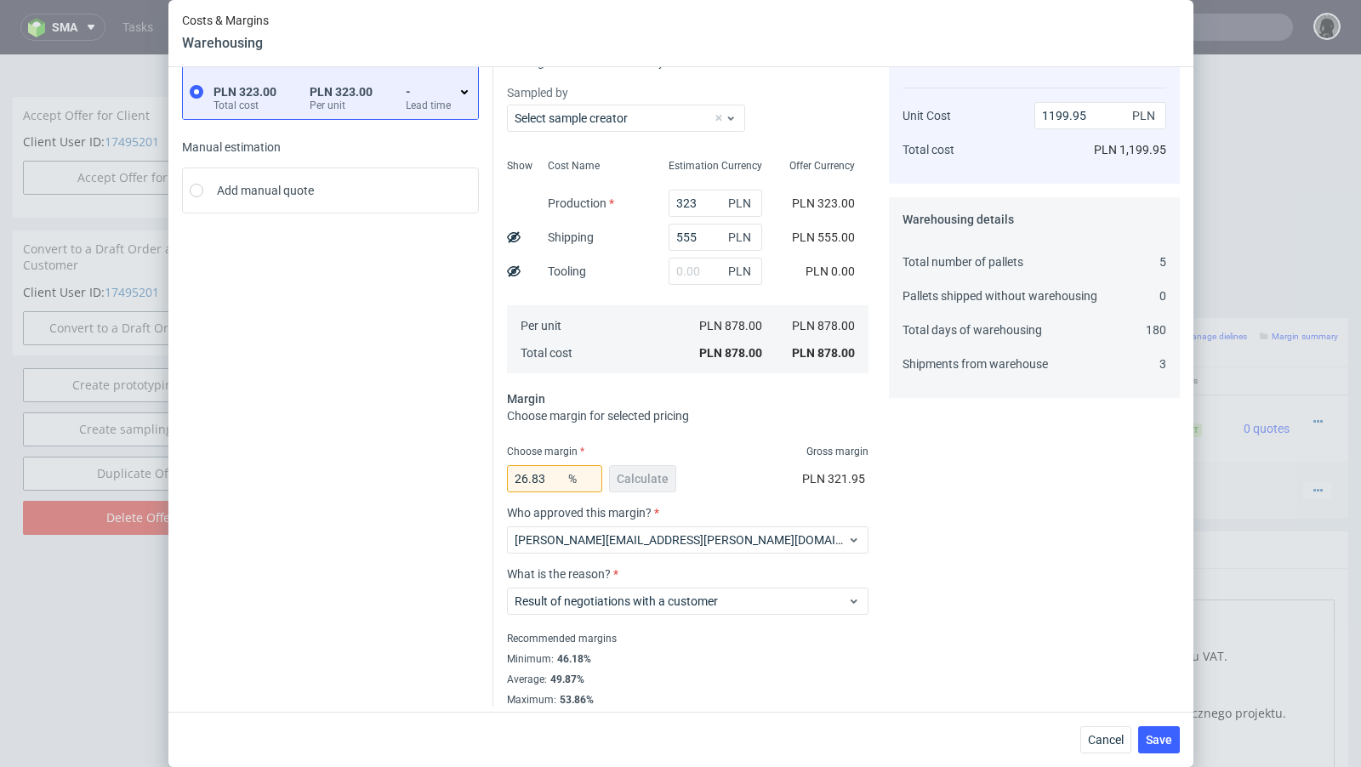
scroll to position [105, 0]
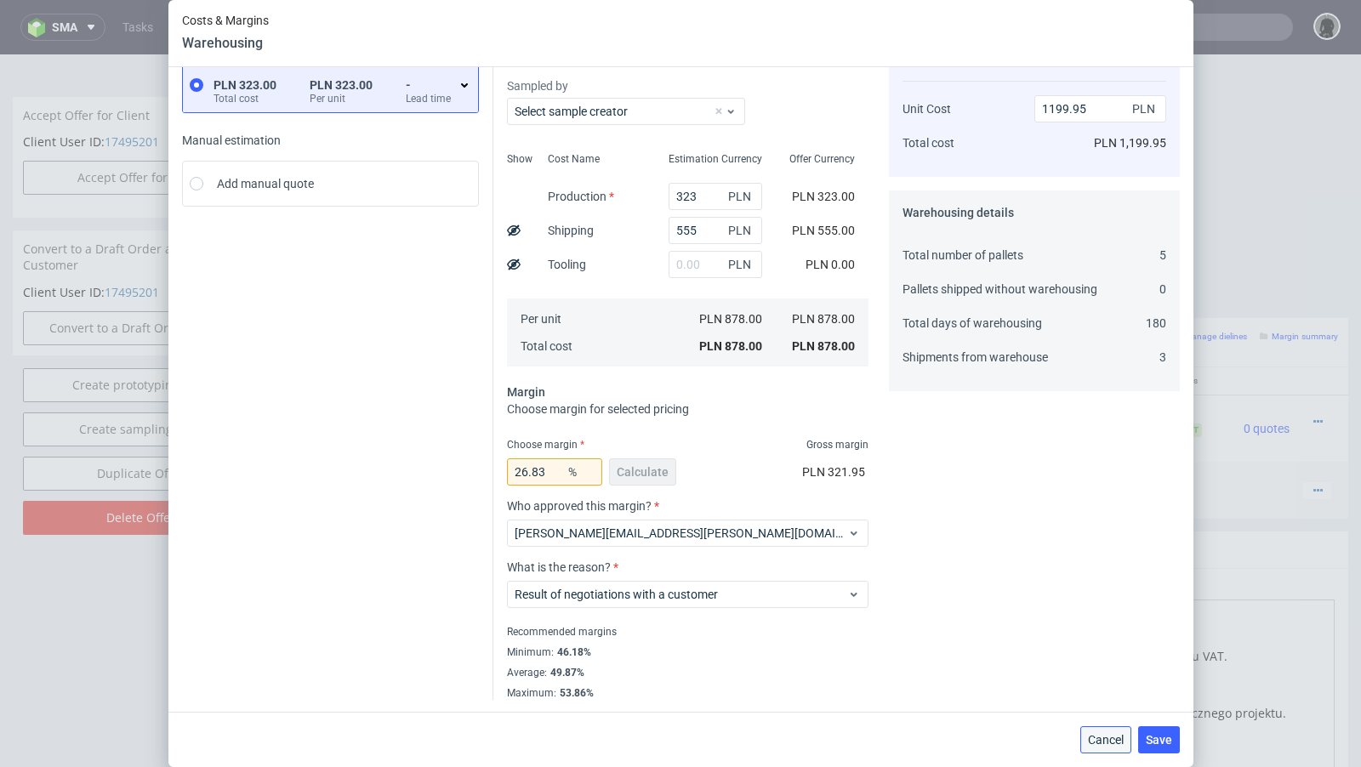
click at [1105, 750] on button "Cancel" at bounding box center [1105, 740] width 51 height 27
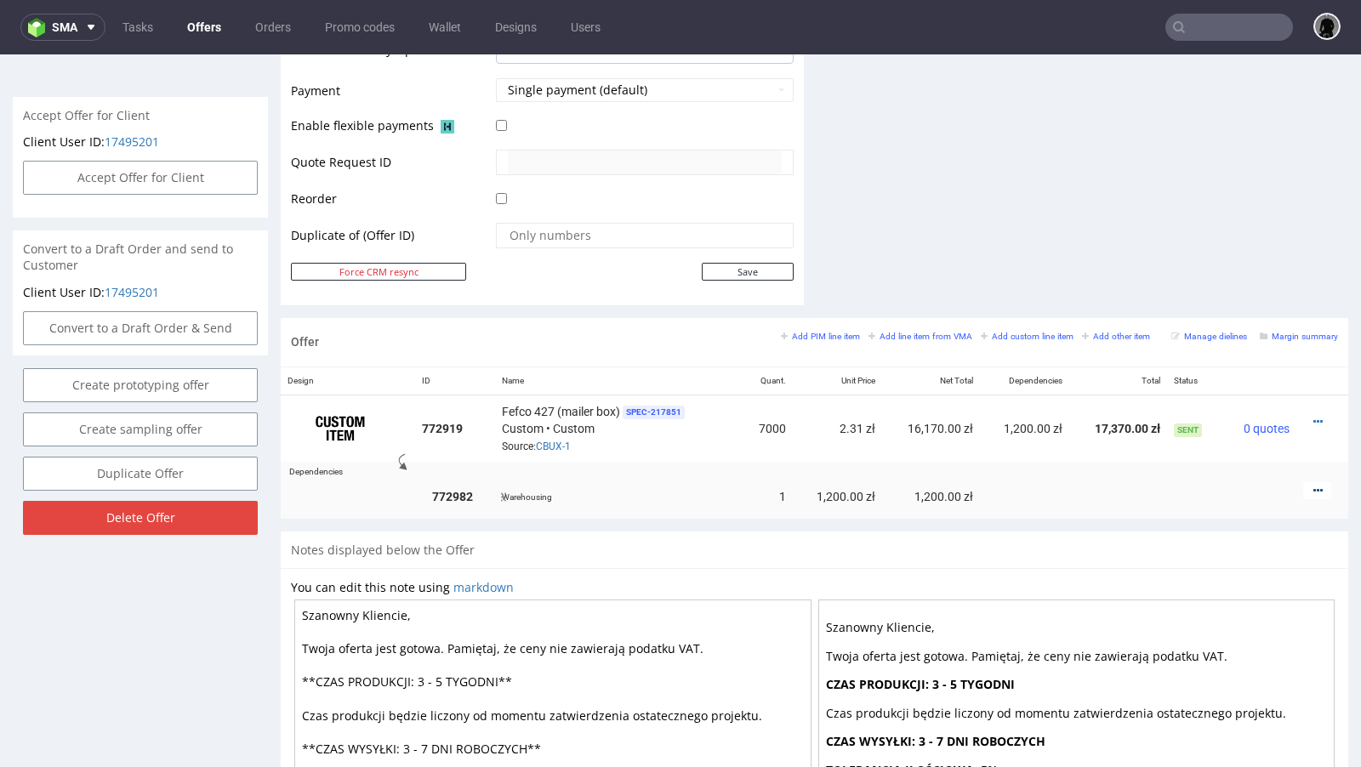
click at [1314, 485] on icon at bounding box center [1318, 491] width 9 height 12
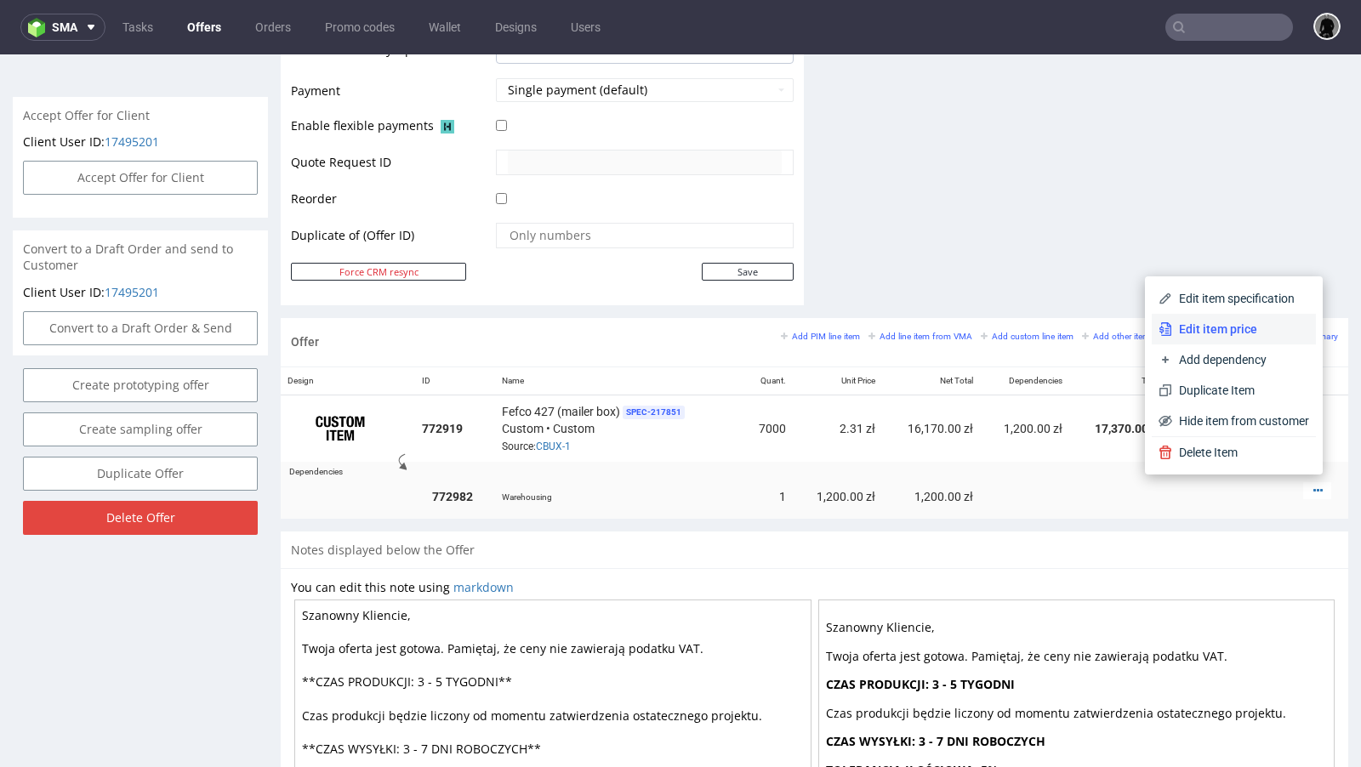
click at [1236, 328] on span "Edit item price" at bounding box center [1240, 329] width 137 height 17
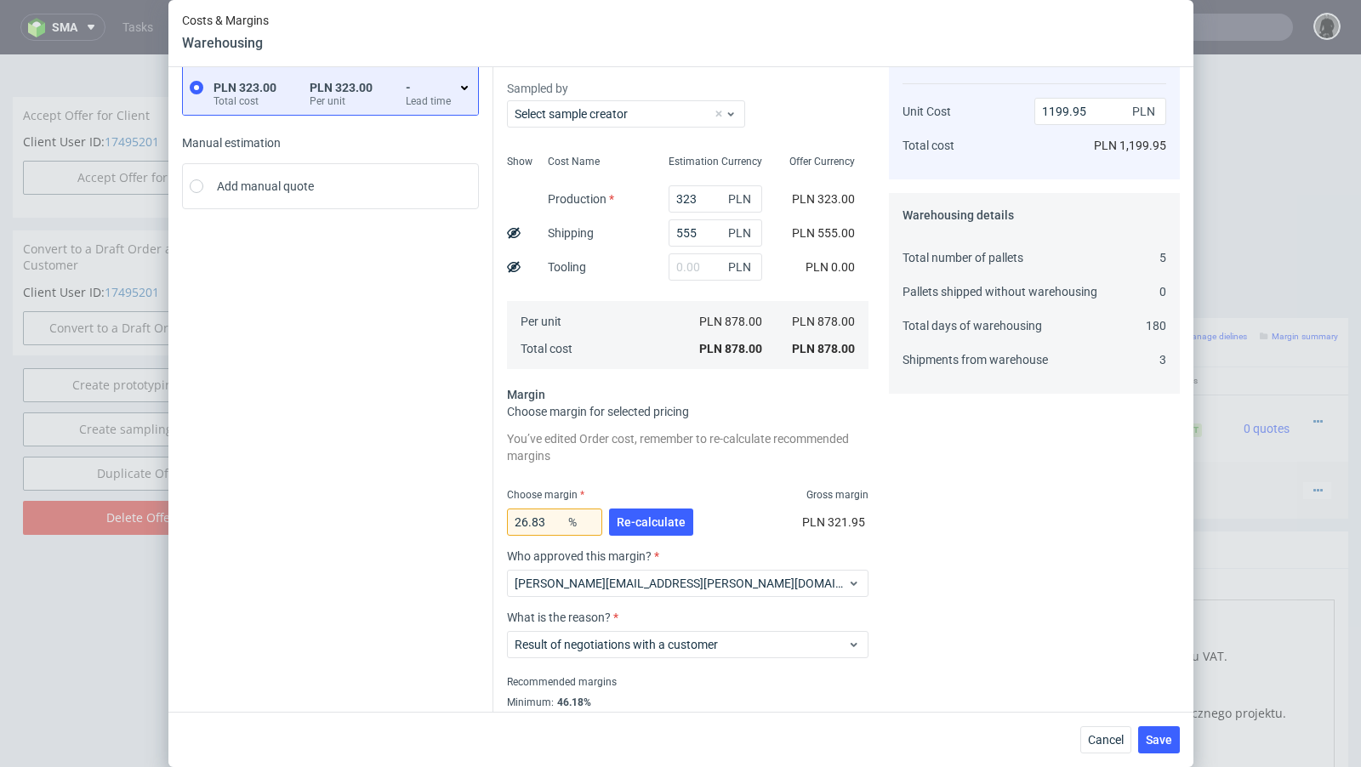
scroll to position [96, 0]
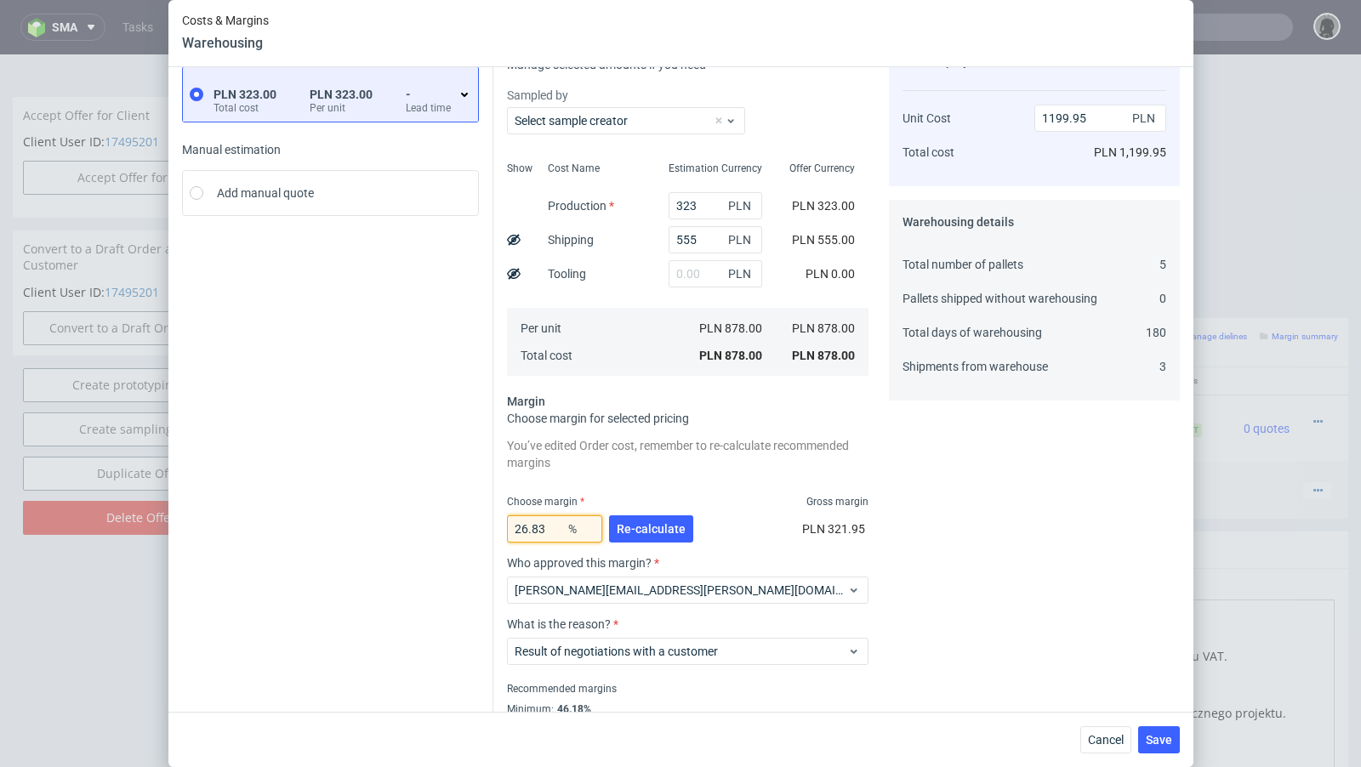
drag, startPoint x: 557, startPoint y: 532, endPoint x: 523, endPoint y: 529, distance: 34.1
click at [523, 529] on input "26.83" at bounding box center [554, 529] width 95 height 27
type input "23"
type input "1140.26"
type input "22"
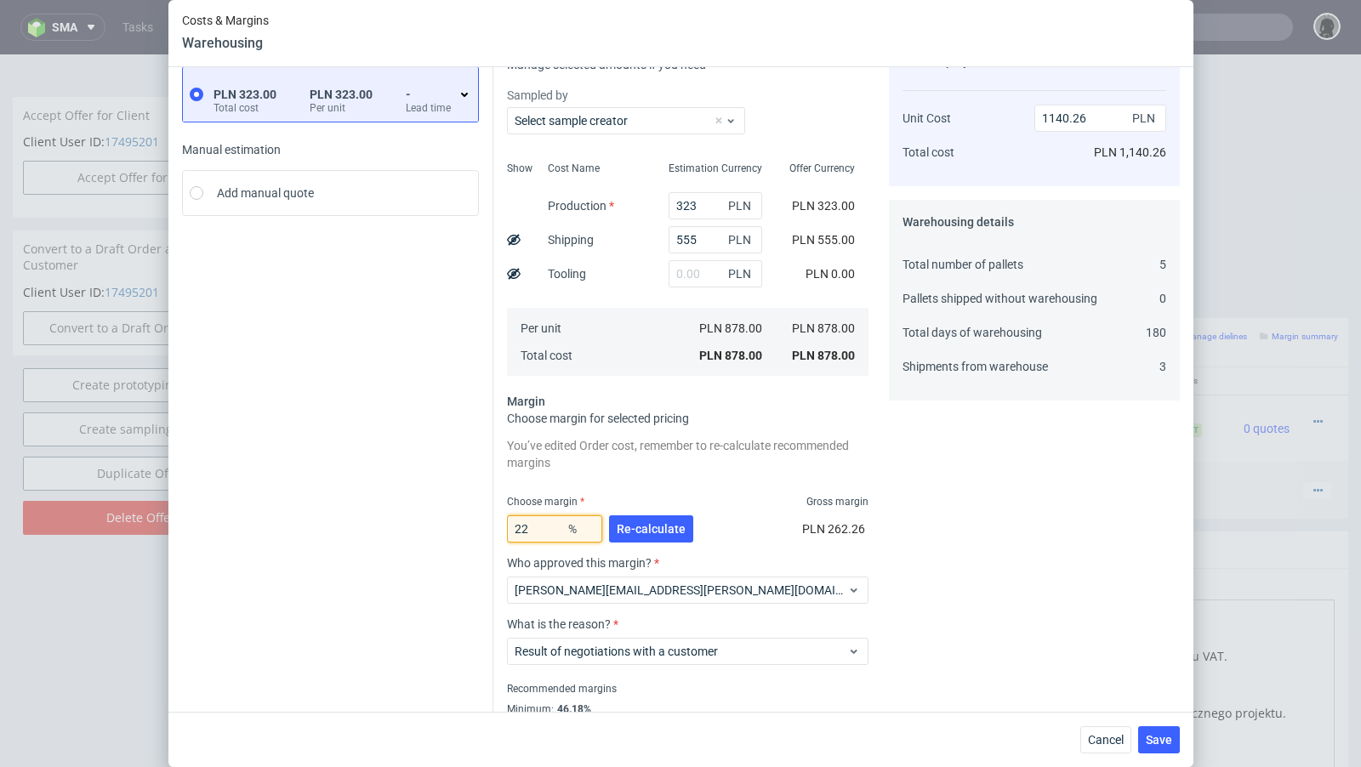
type input "1125.64"
type input "22.5"
type input "1132.9"
type input "22.6"
type input "1134.37"
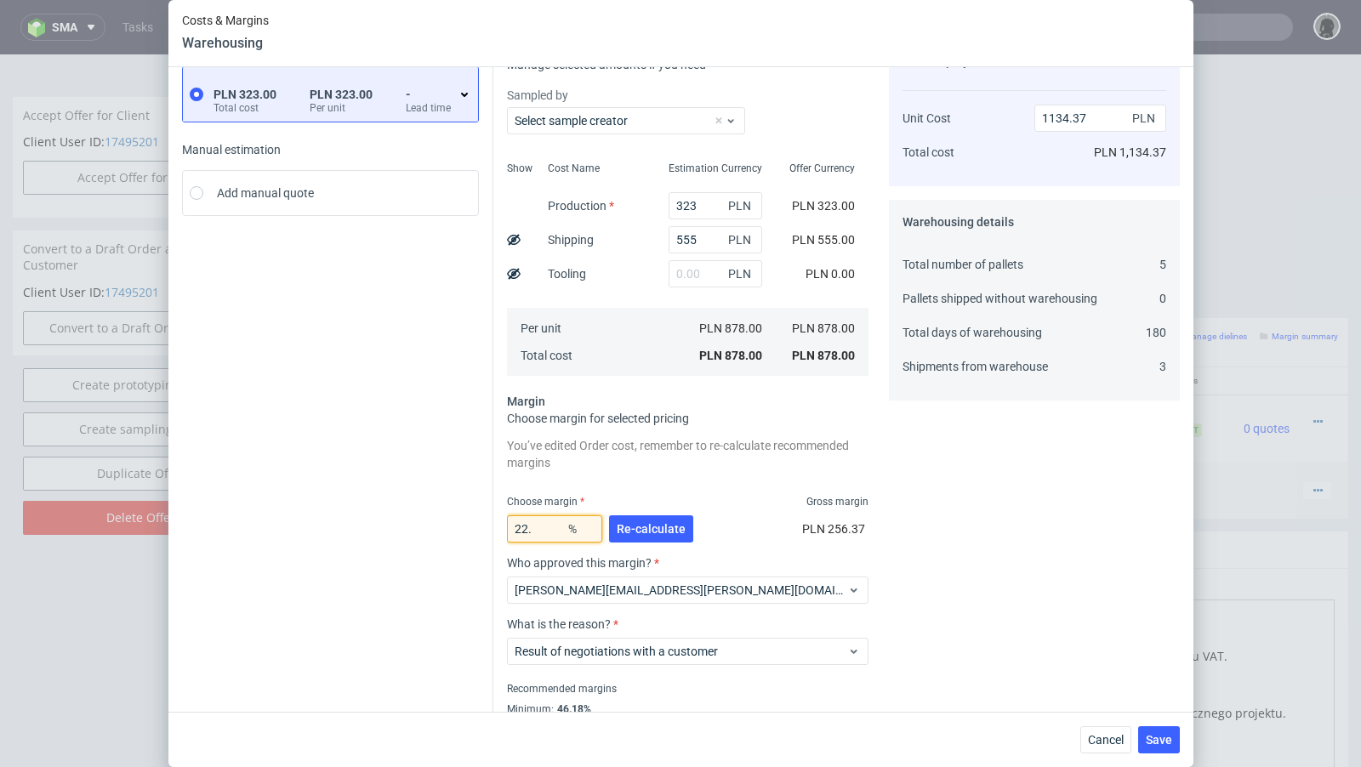
type input "22.9"
type input "1138.78"
type input "22.99"
type input "1140.11"
type input "22.98"
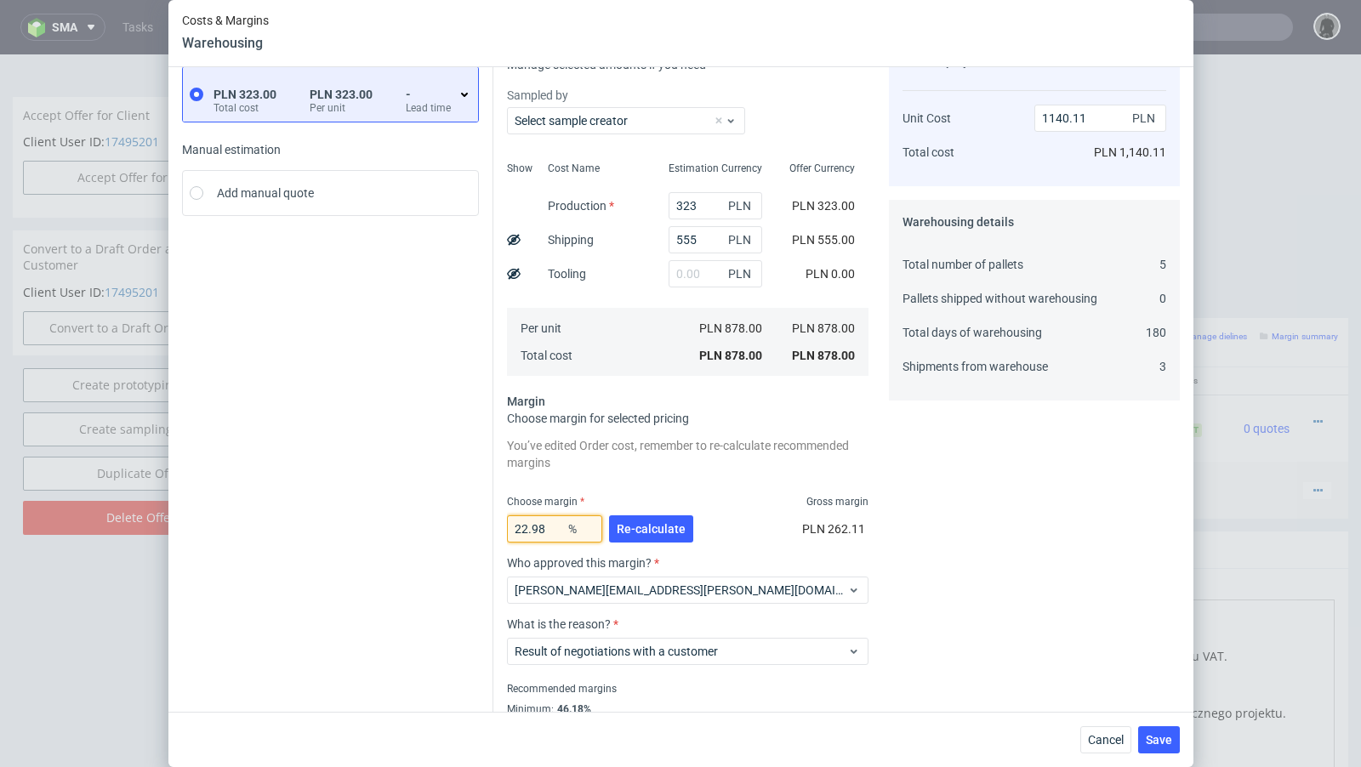
type input "1139.96"
type input "22.988"
type input "1140.08"
type input "22.986"
type input "1140.05"
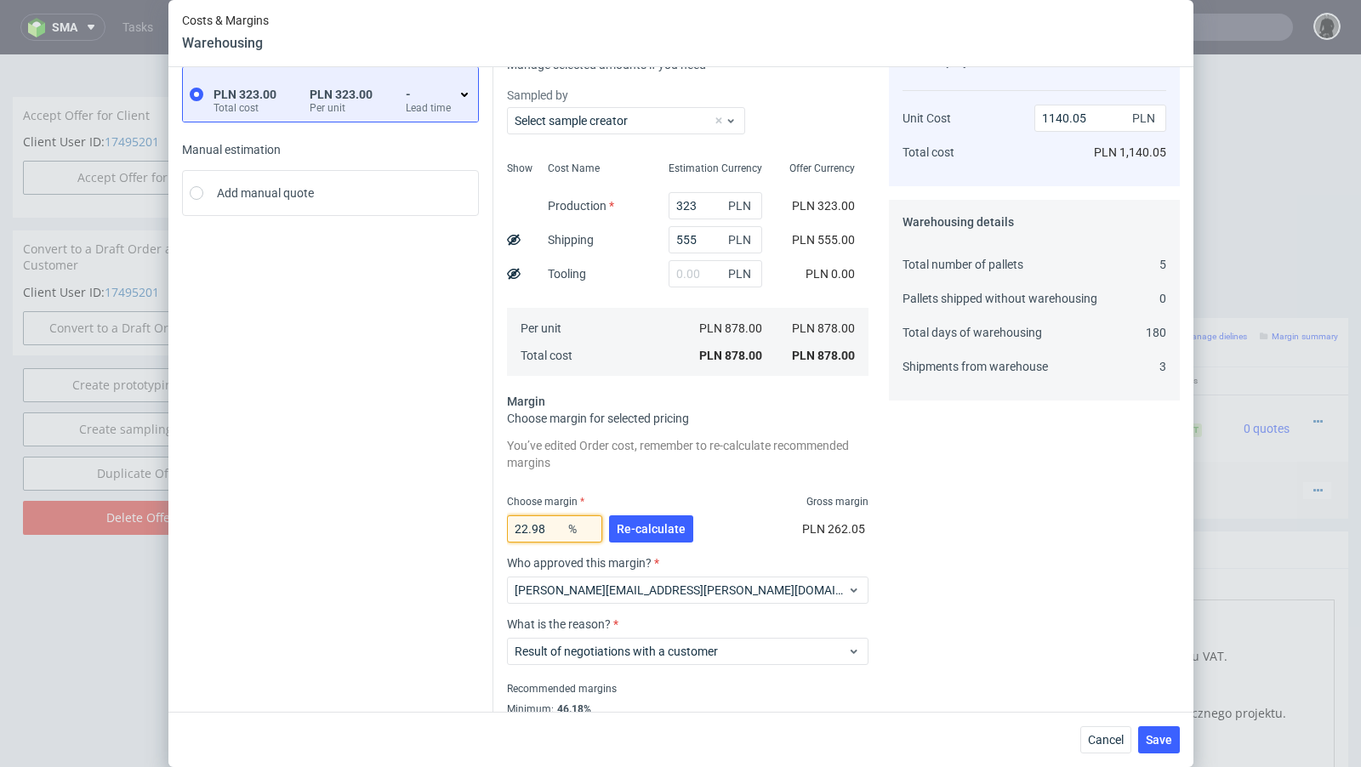
type input "22.984"
type input "1140.02"
type input "22.983"
type input "1140.01"
type input "22.982"
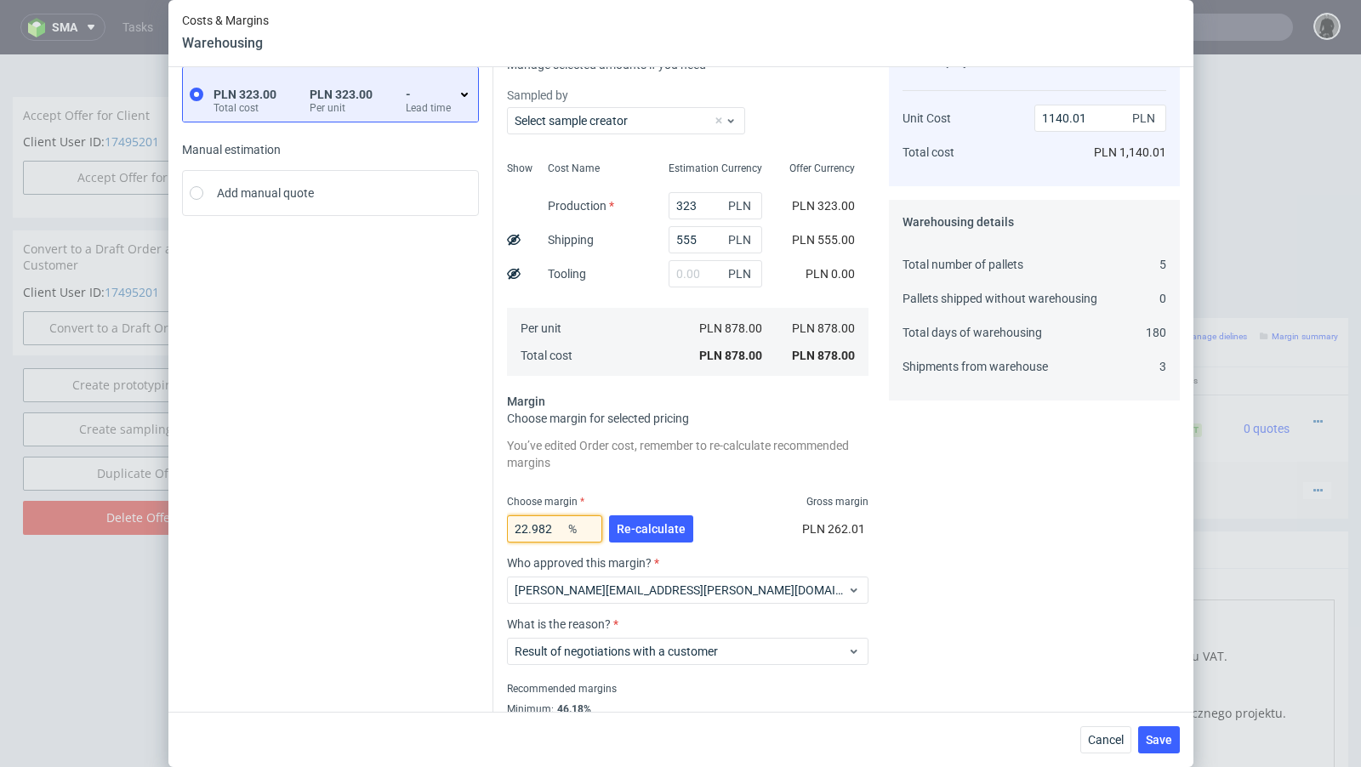
type input "1139.99"
type input "22.9822"
type input "1140"
type input "22.9822"
click at [407, 485] on div "Instant Quotes PLN 323.00 Total cost PLN 323.00 Per unit - Lead time Manual est…" at bounding box center [337, 398] width 311 height 718
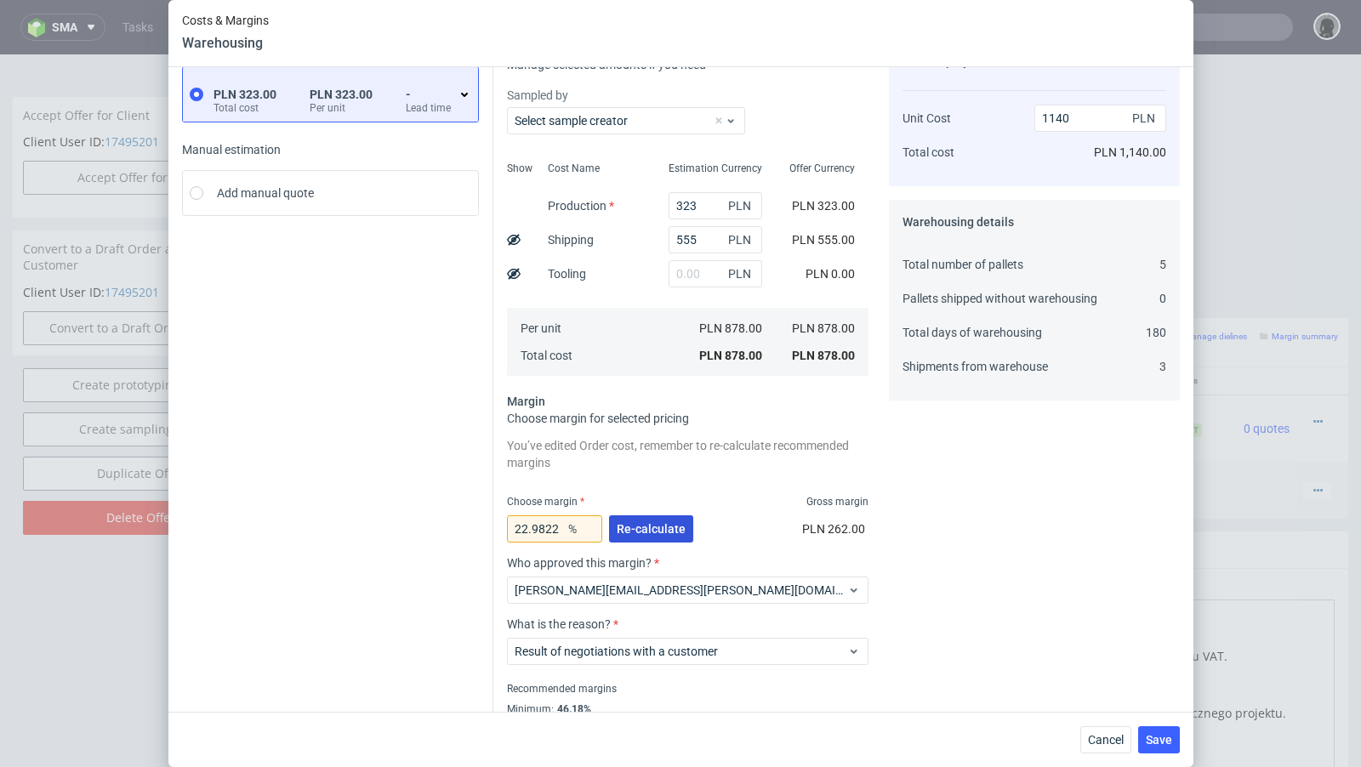
click at [660, 535] on button "Re-calculate" at bounding box center [651, 529] width 84 height 27
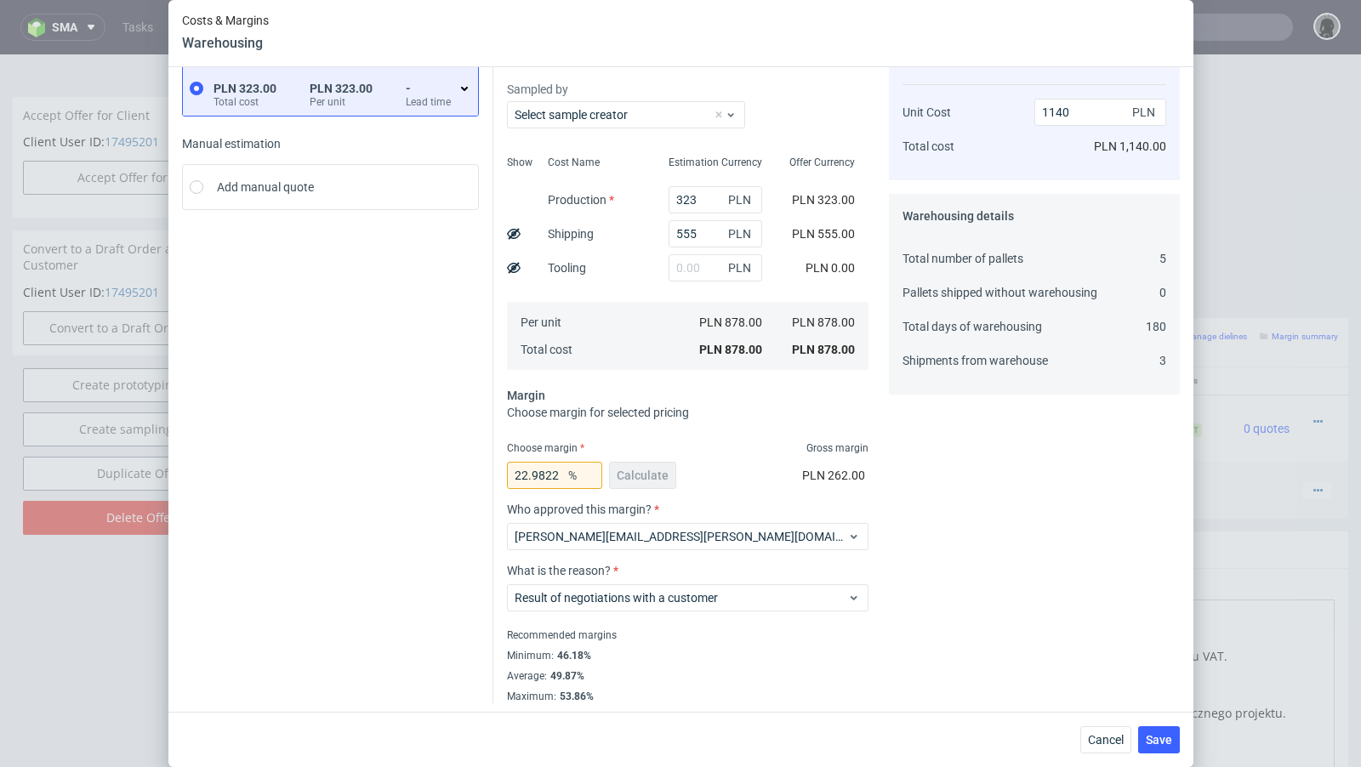
scroll to position [105, 0]
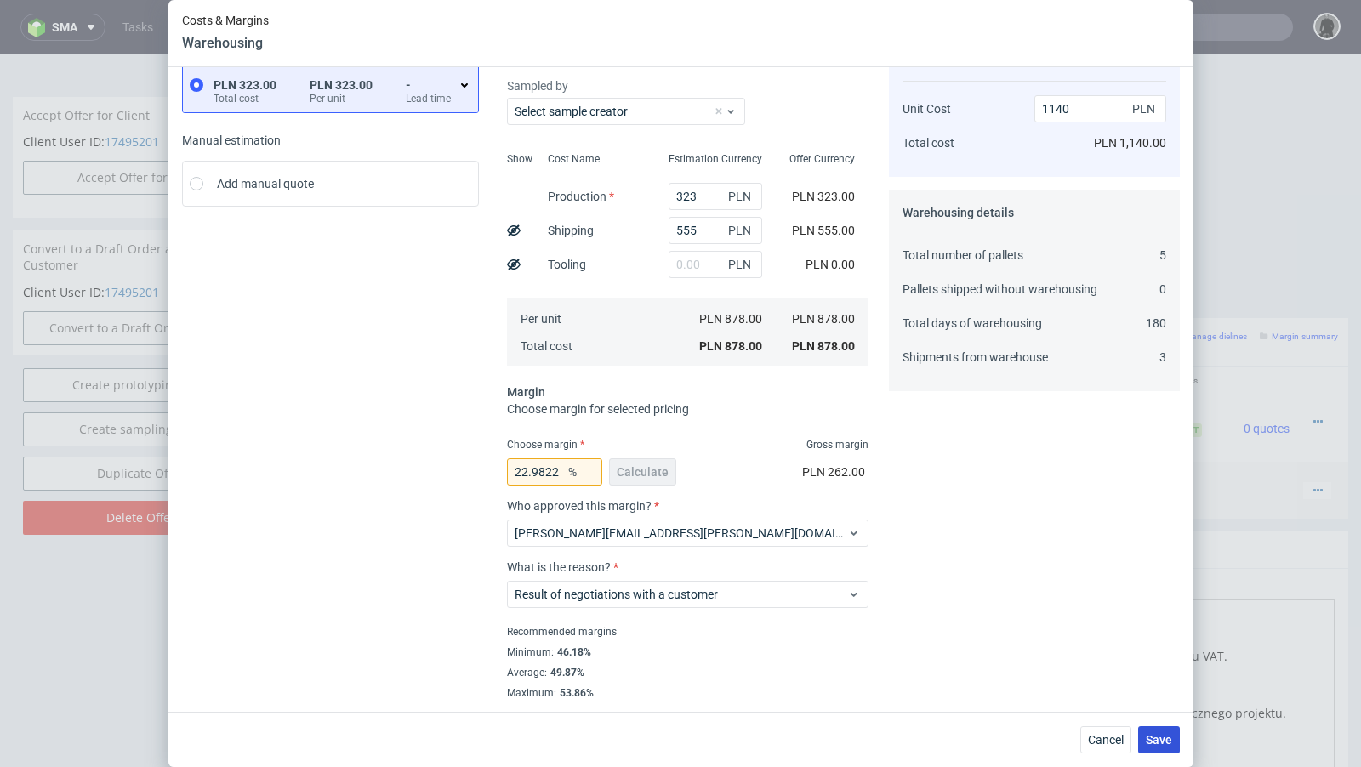
click at [1157, 732] on button "Save" at bounding box center [1159, 740] width 42 height 27
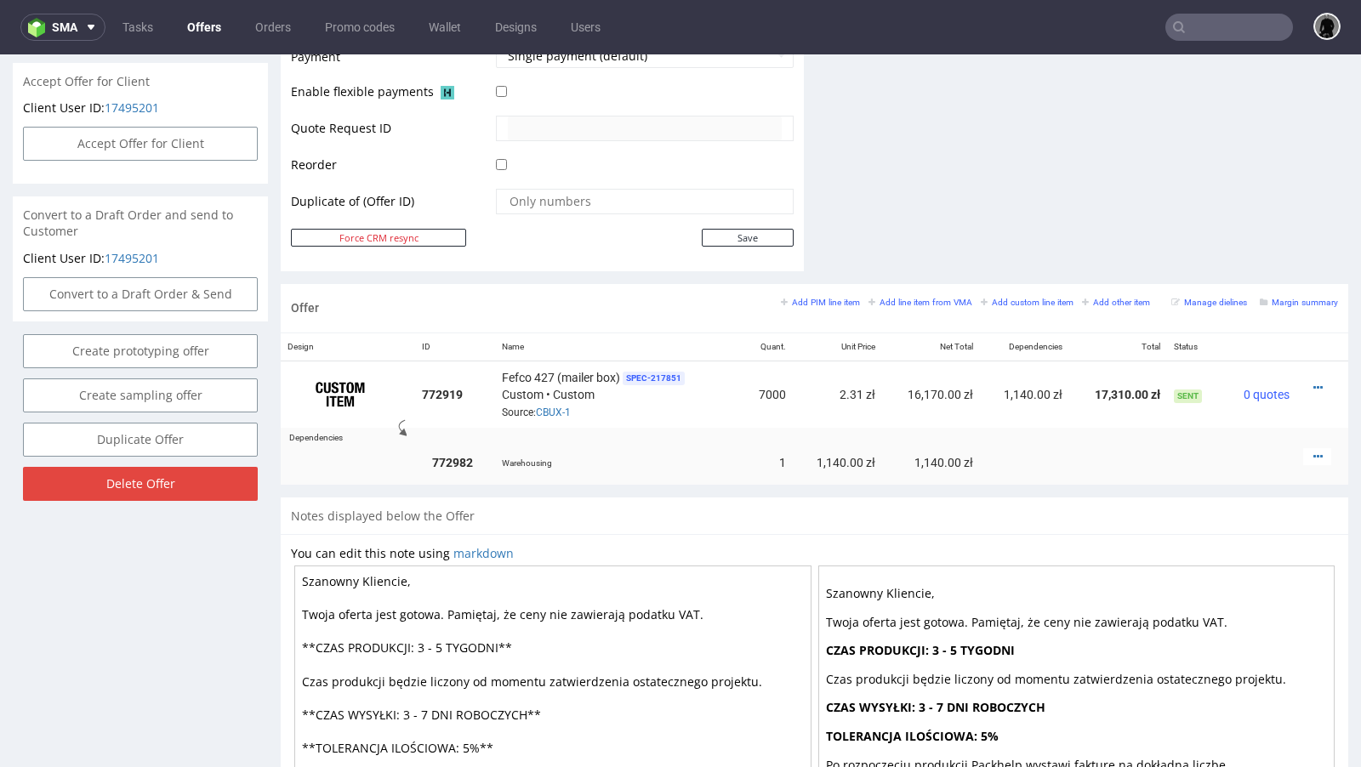
scroll to position [811, 0]
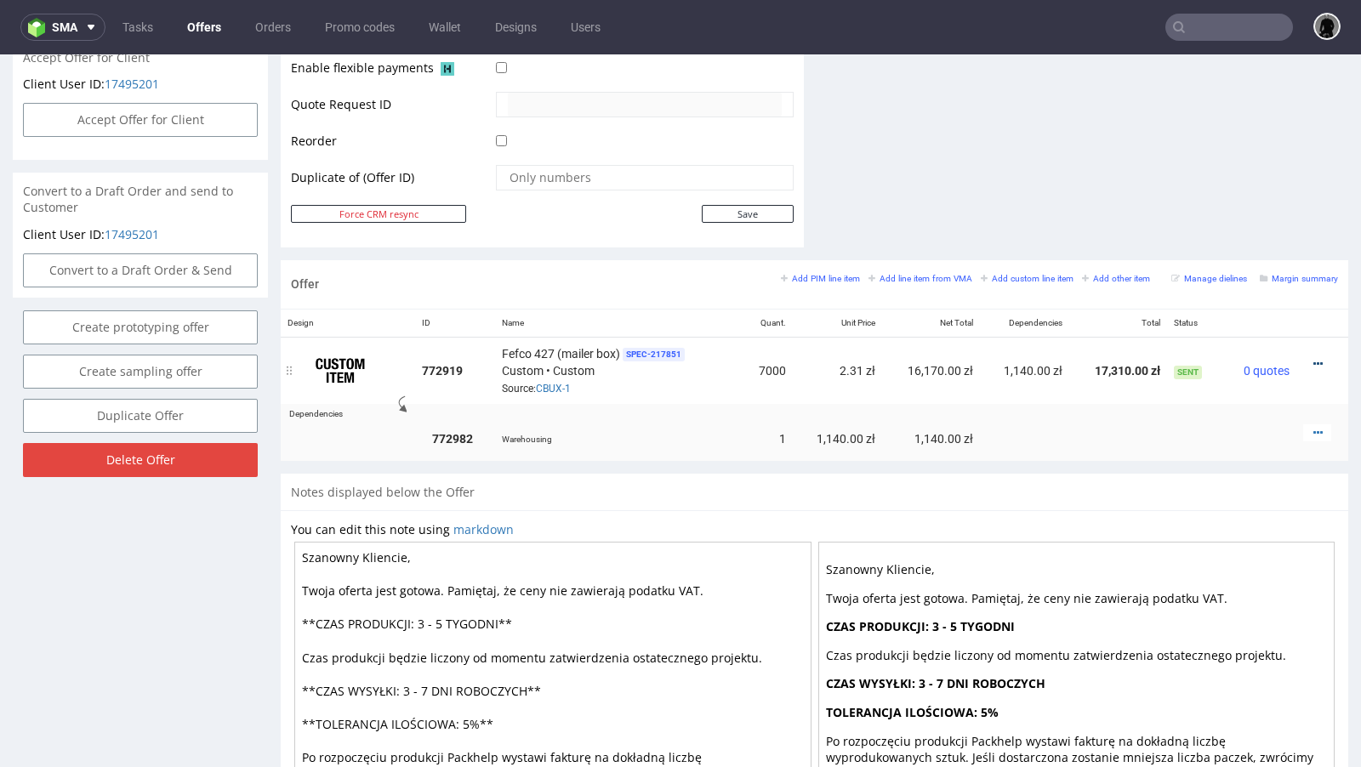
click at [1314, 362] on icon at bounding box center [1318, 364] width 9 height 12
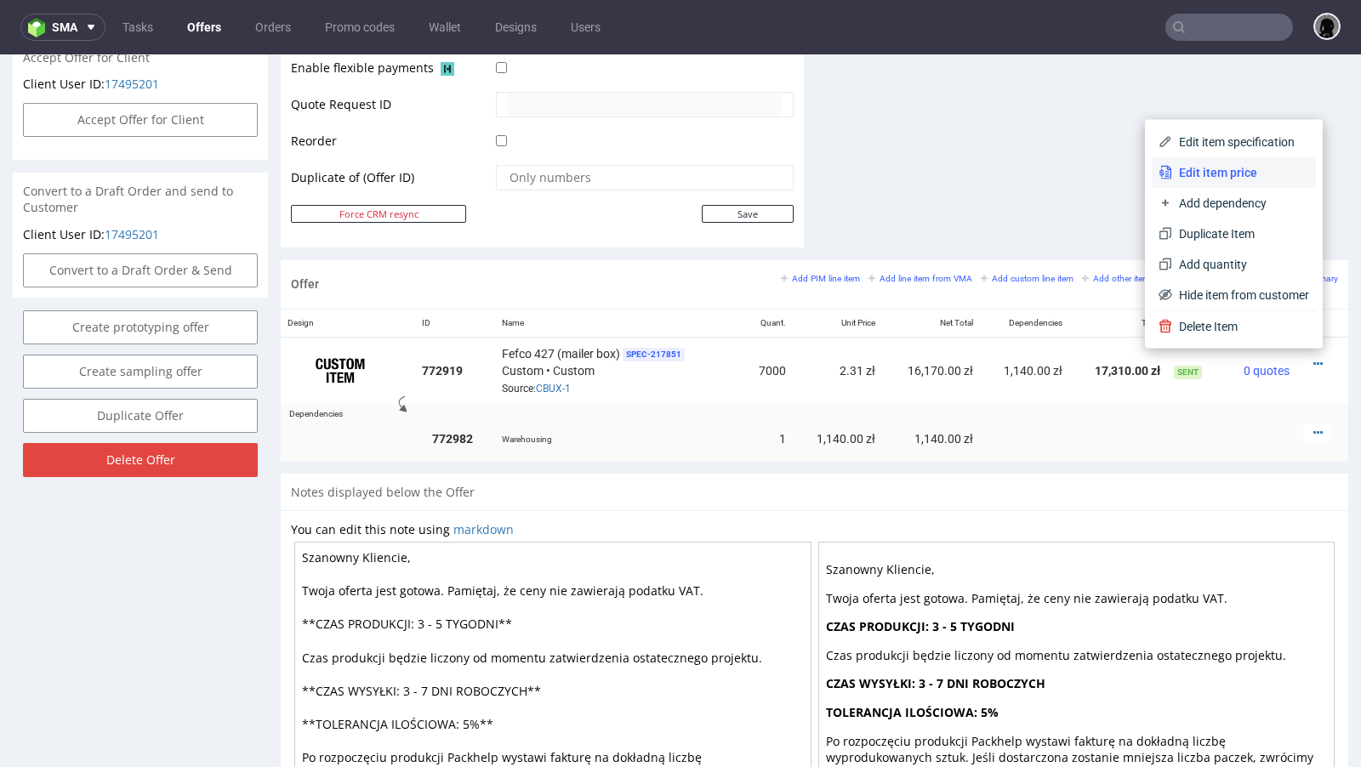
click at [1211, 176] on span "Edit item price" at bounding box center [1240, 172] width 137 height 17
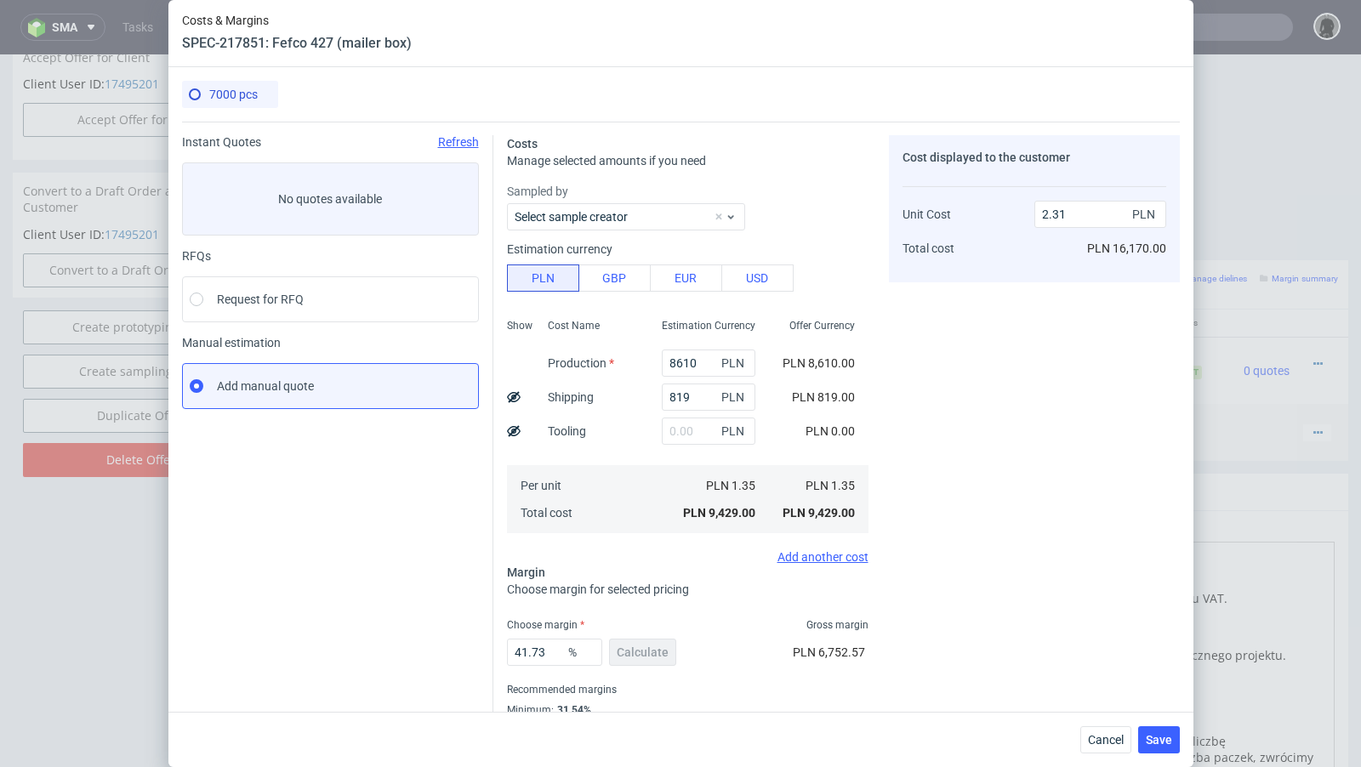
scroll to position [58, 0]
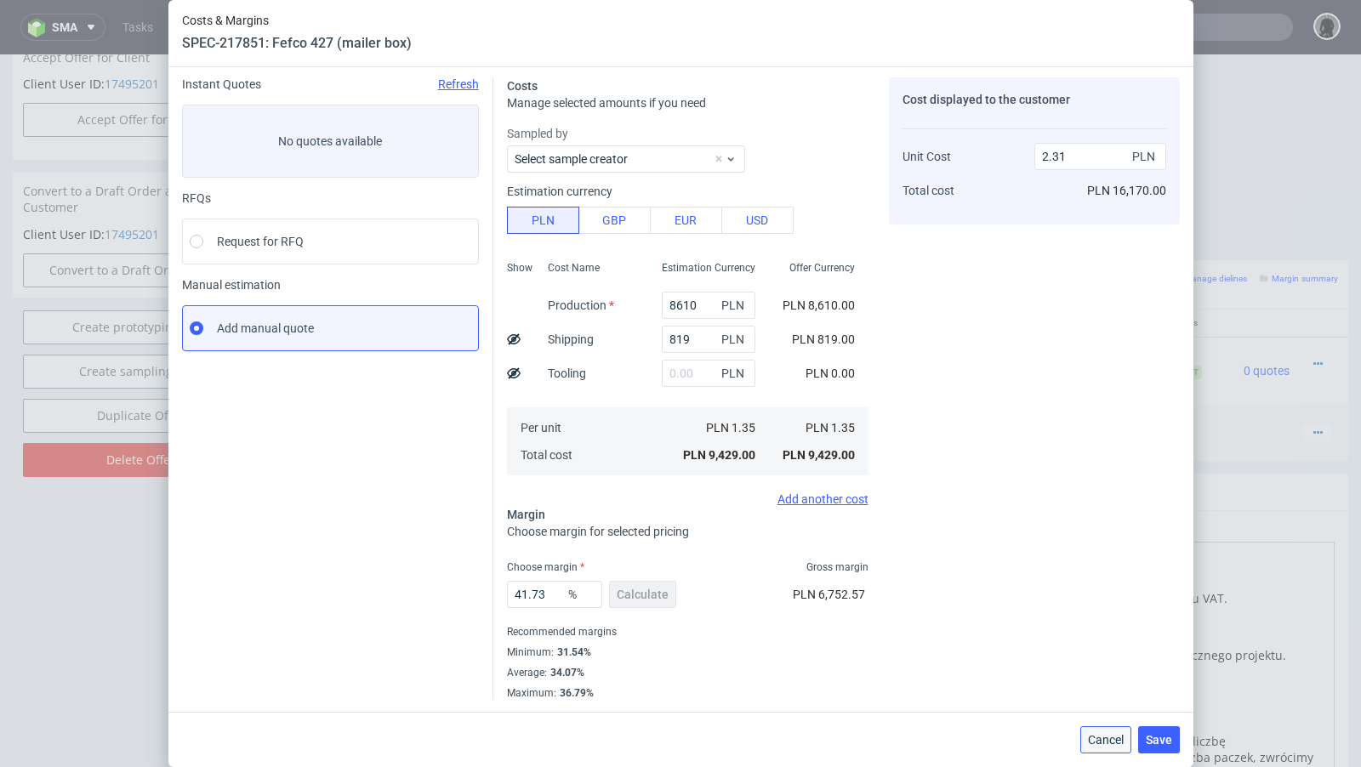
click at [1113, 739] on span "Cancel" at bounding box center [1106, 740] width 36 height 12
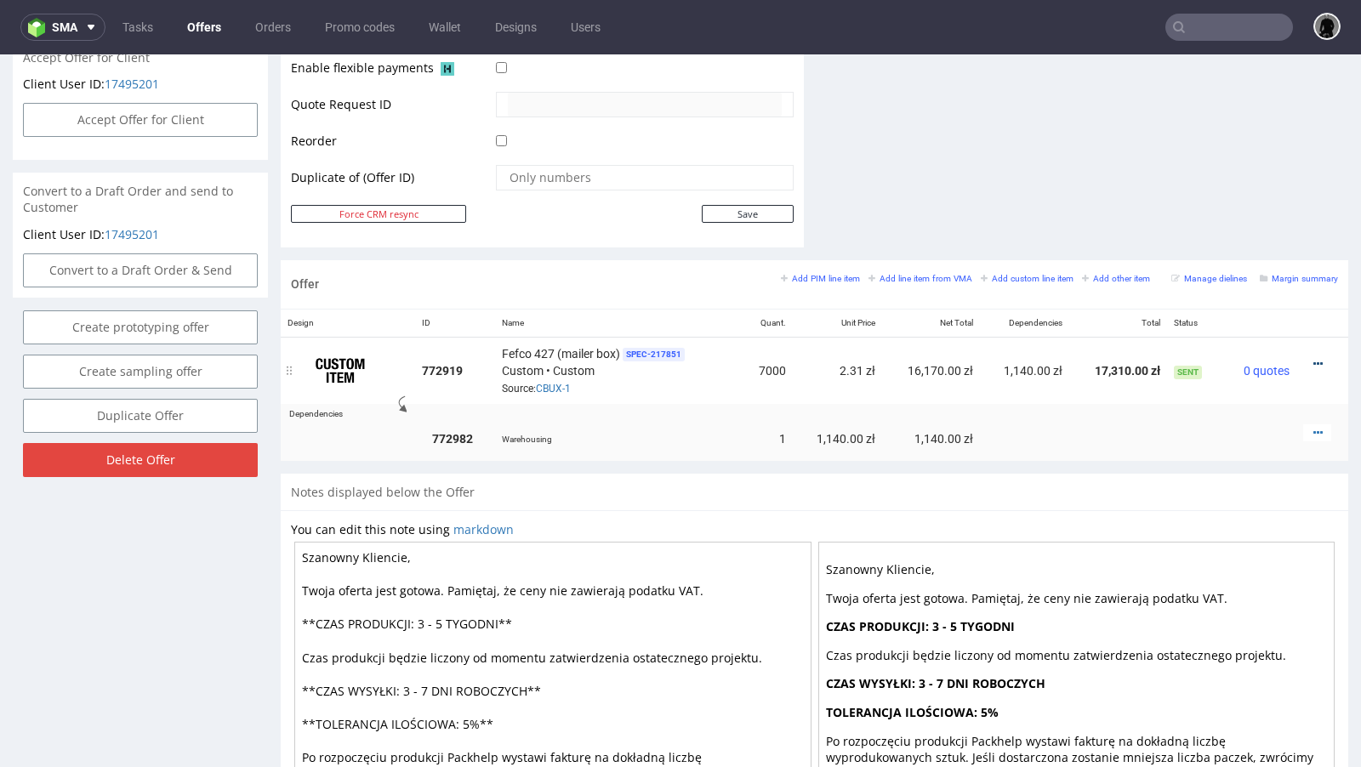
click at [1314, 358] on icon at bounding box center [1318, 364] width 9 height 12
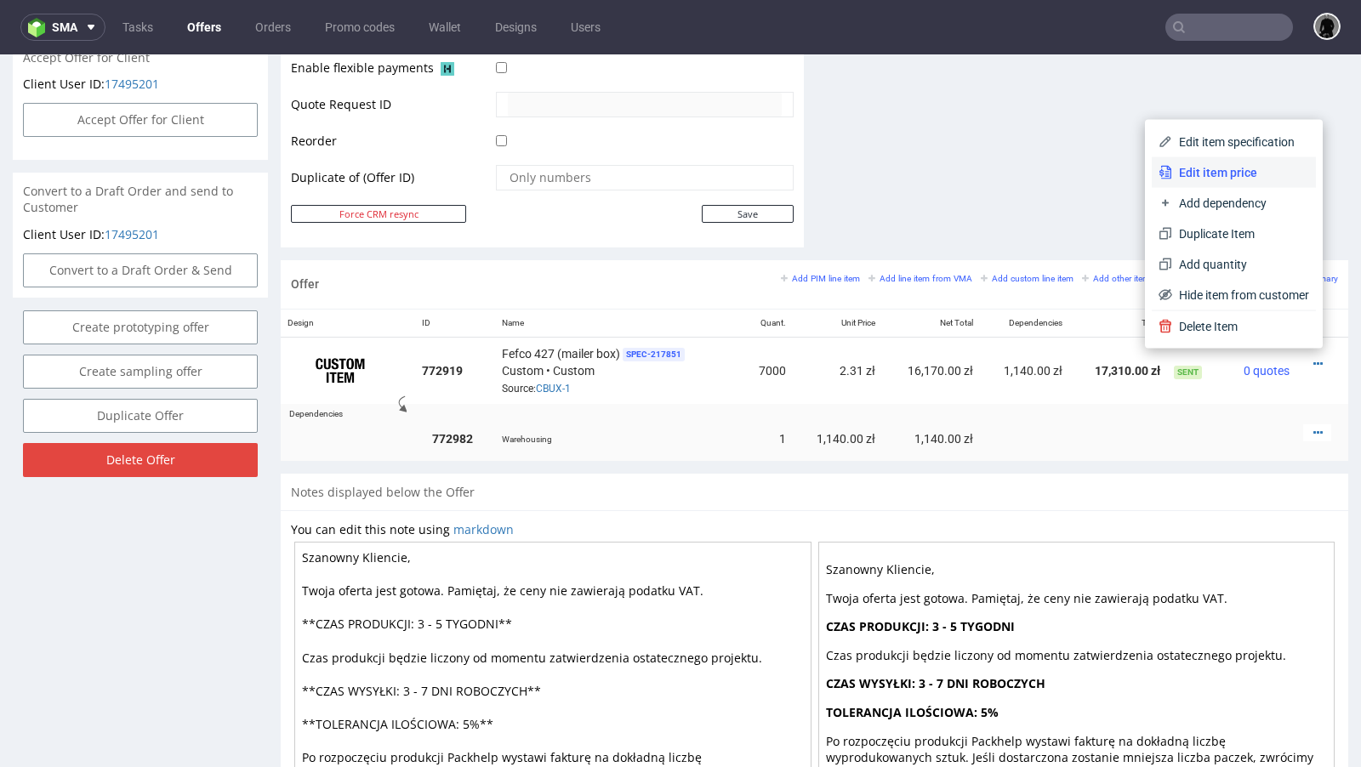
click at [1213, 182] on li "Edit item price" at bounding box center [1234, 172] width 164 height 31
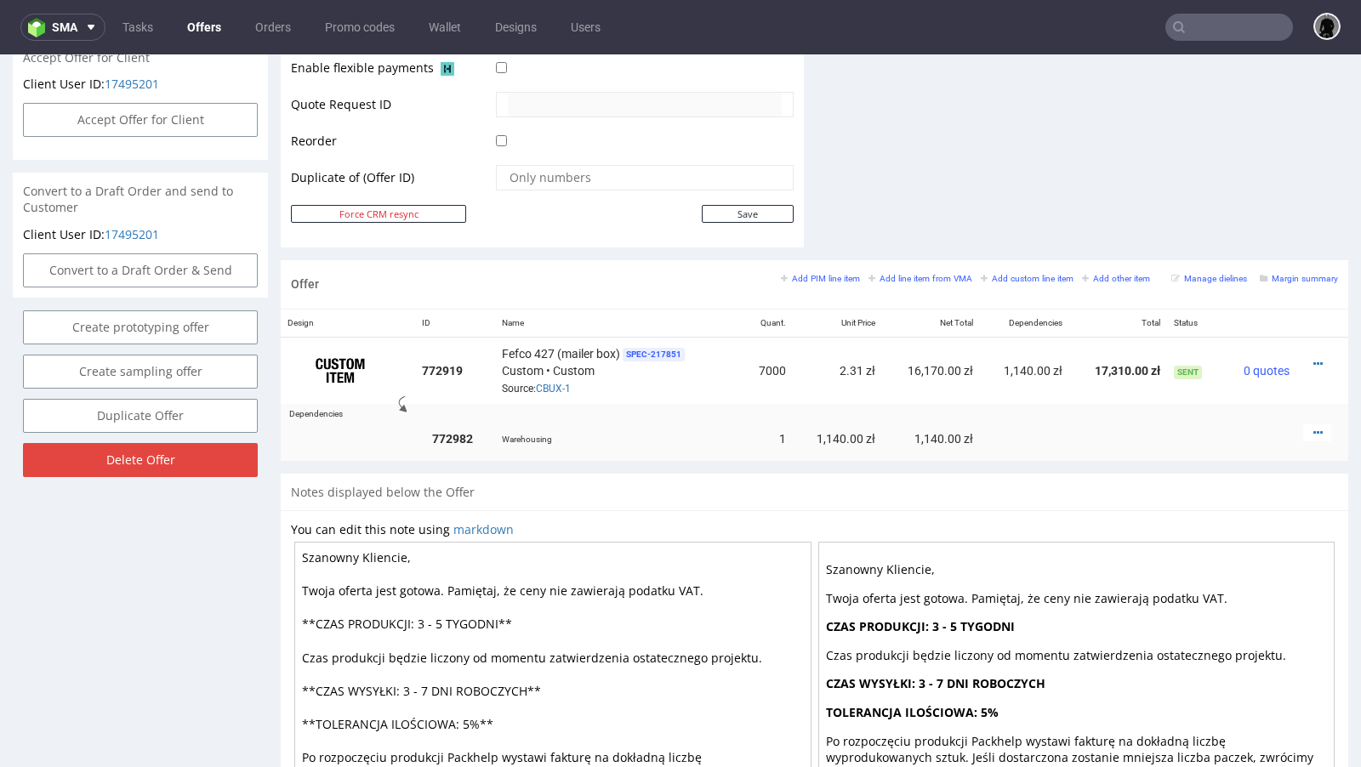
scroll to position [827, 0]
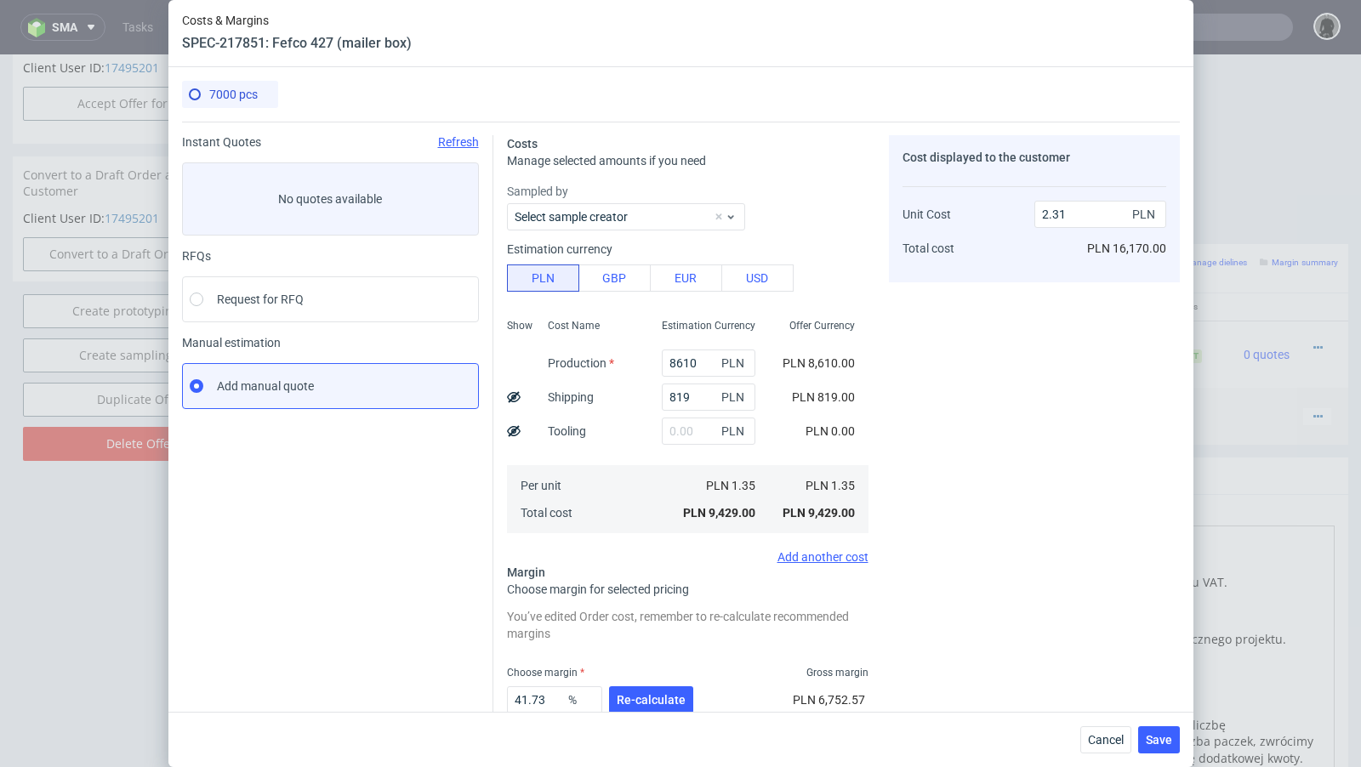
click at [515, 402] on use at bounding box center [514, 396] width 14 height 11
type input "2.19"
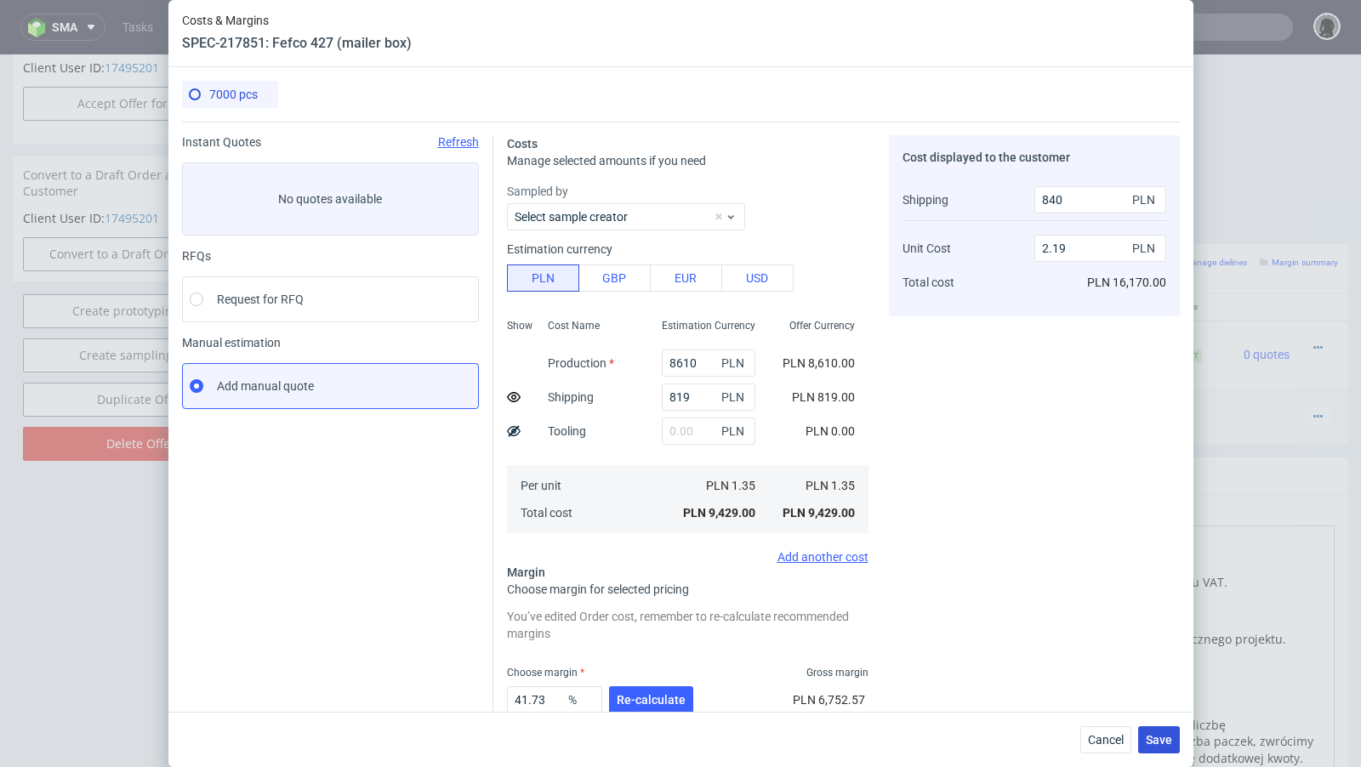
click at [1166, 741] on span "Save" at bounding box center [1159, 740] width 26 height 12
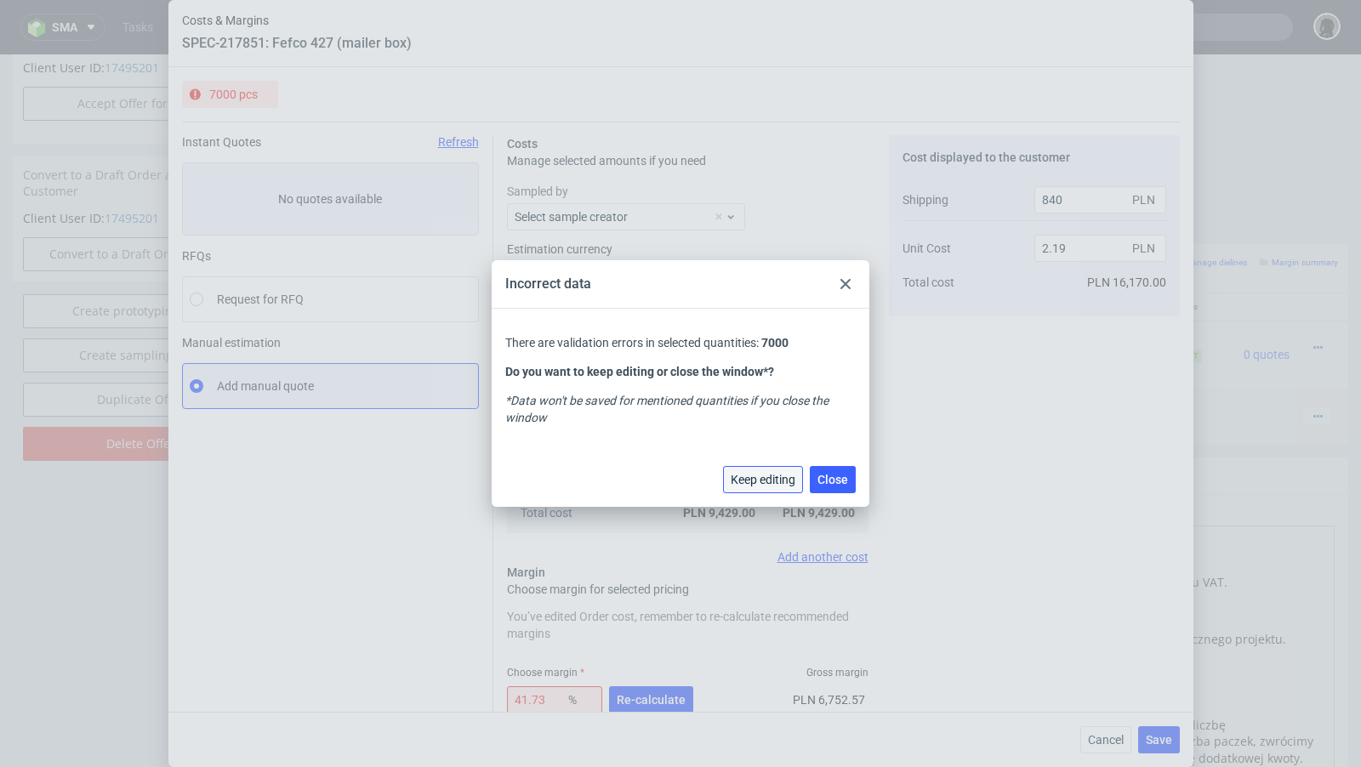
click at [757, 481] on span "Keep editing" at bounding box center [763, 480] width 65 height 12
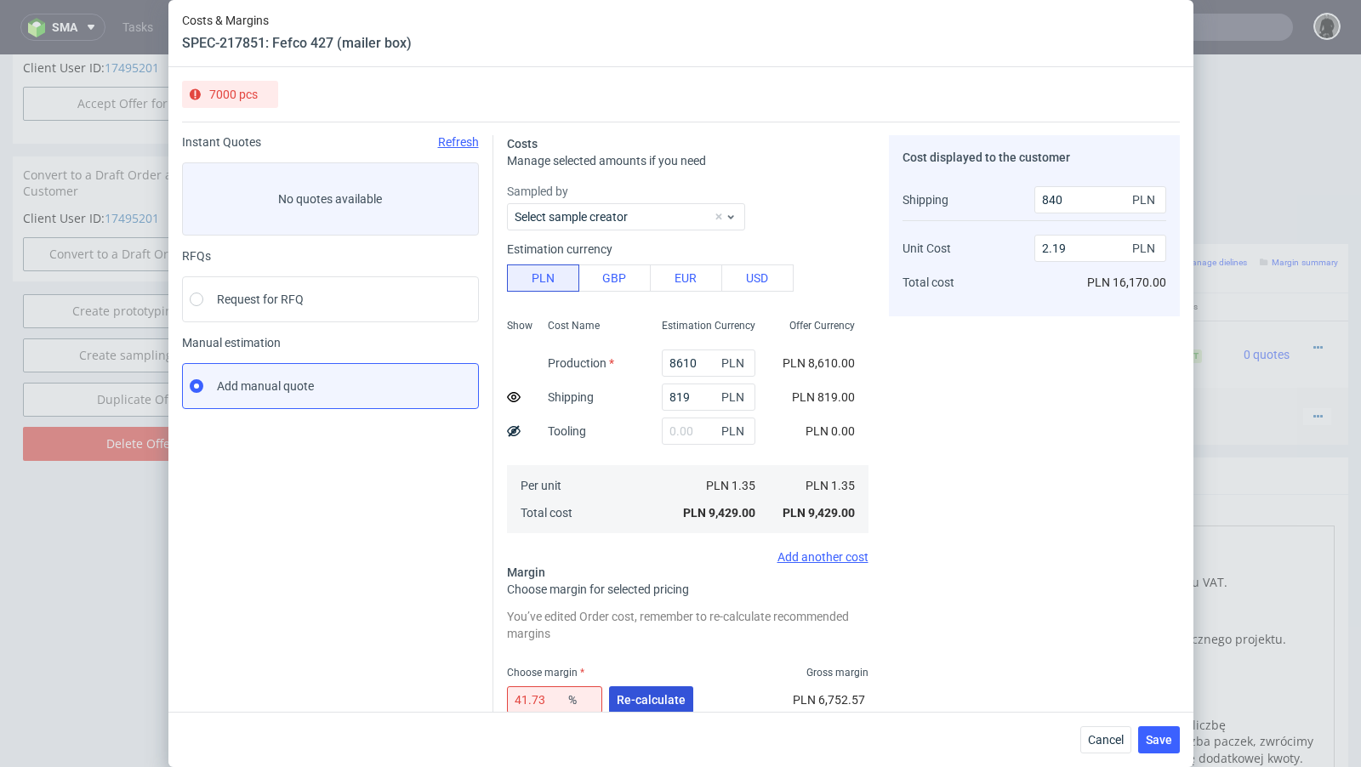
click at [663, 696] on span "Re-calculate" at bounding box center [651, 700] width 69 height 12
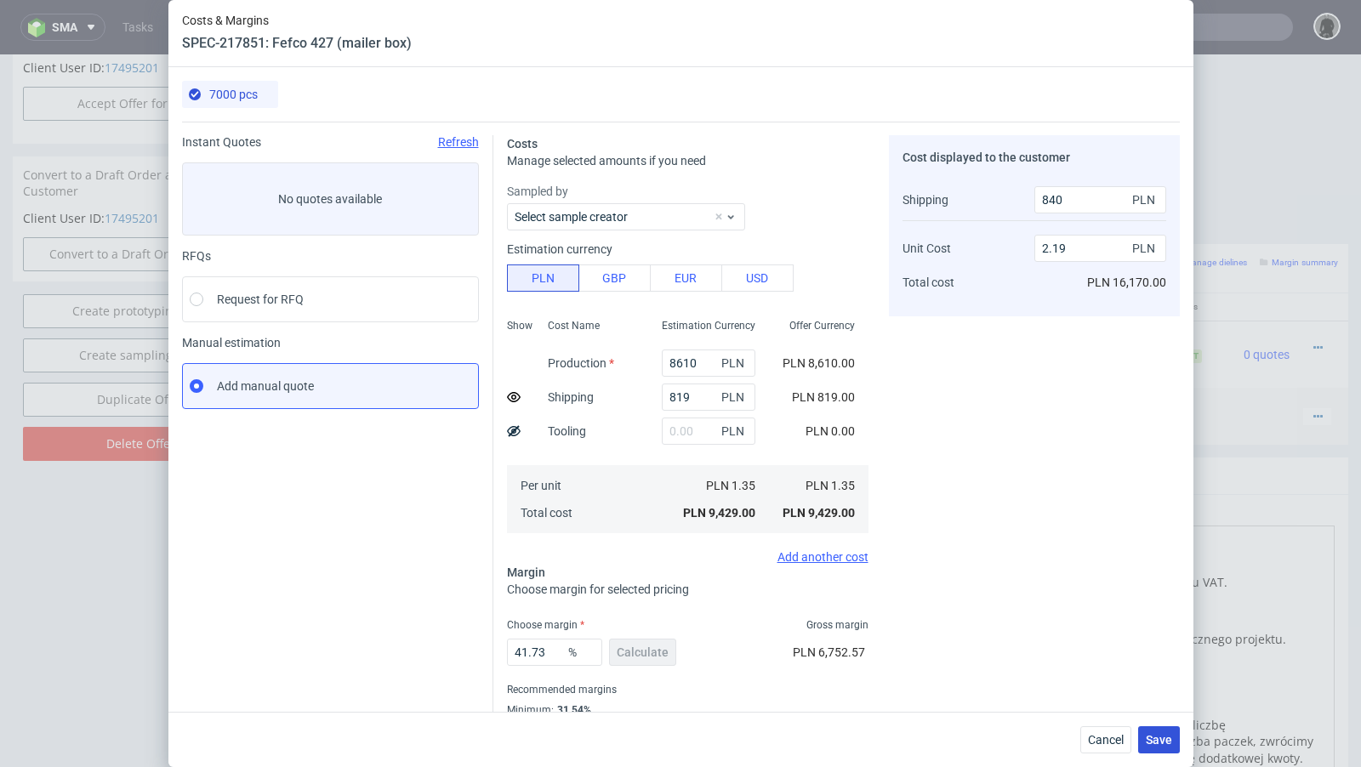
click at [1160, 739] on span "Save" at bounding box center [1159, 740] width 26 height 12
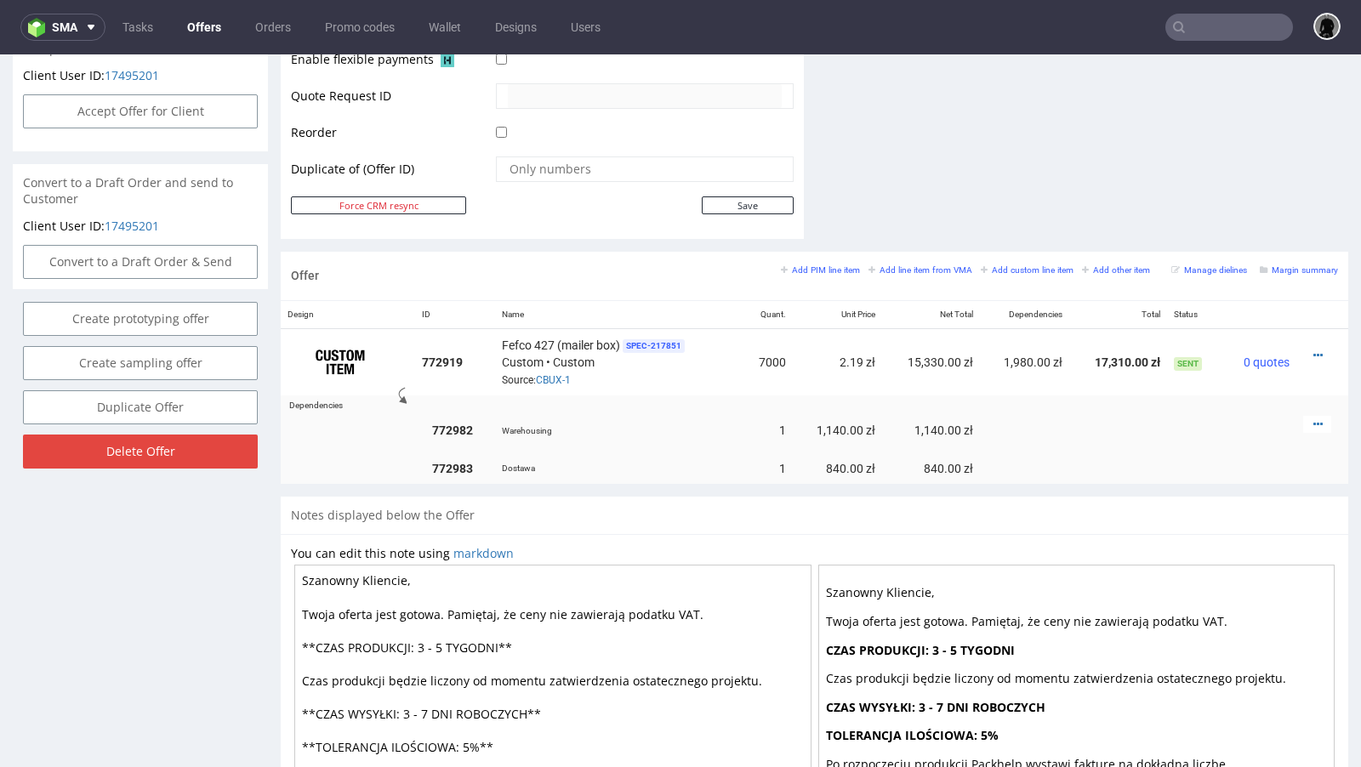
scroll to position [810, 0]
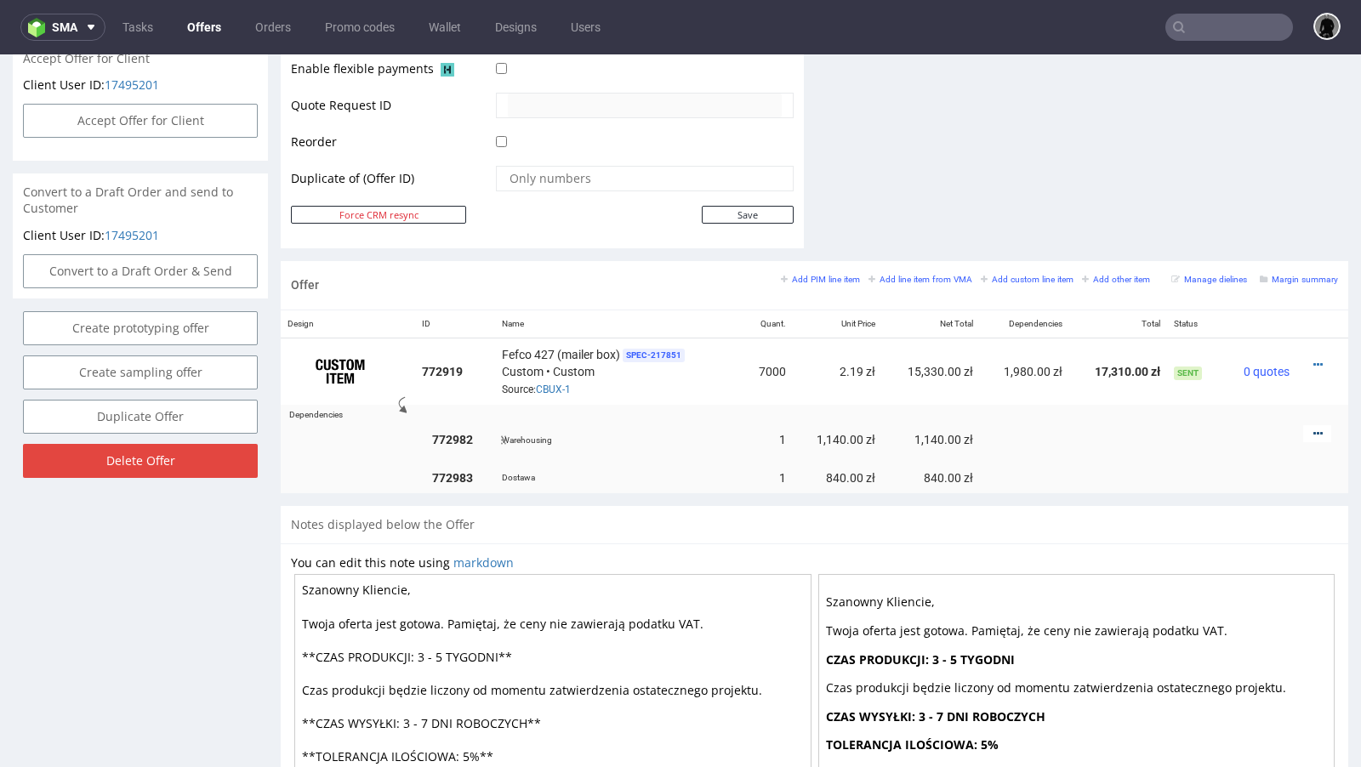
click at [1314, 428] on icon at bounding box center [1318, 434] width 9 height 12
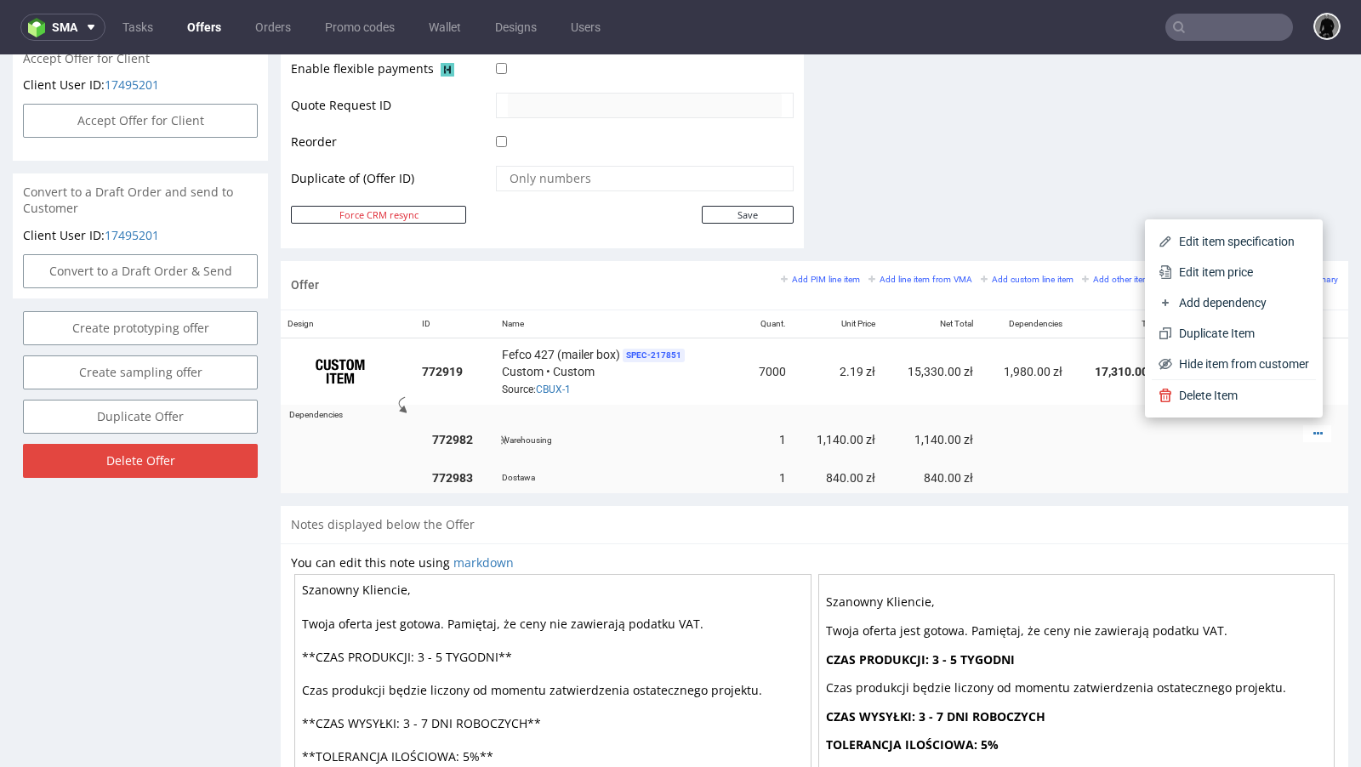
click at [1069, 427] on td at bounding box center [1118, 440] width 98 height 43
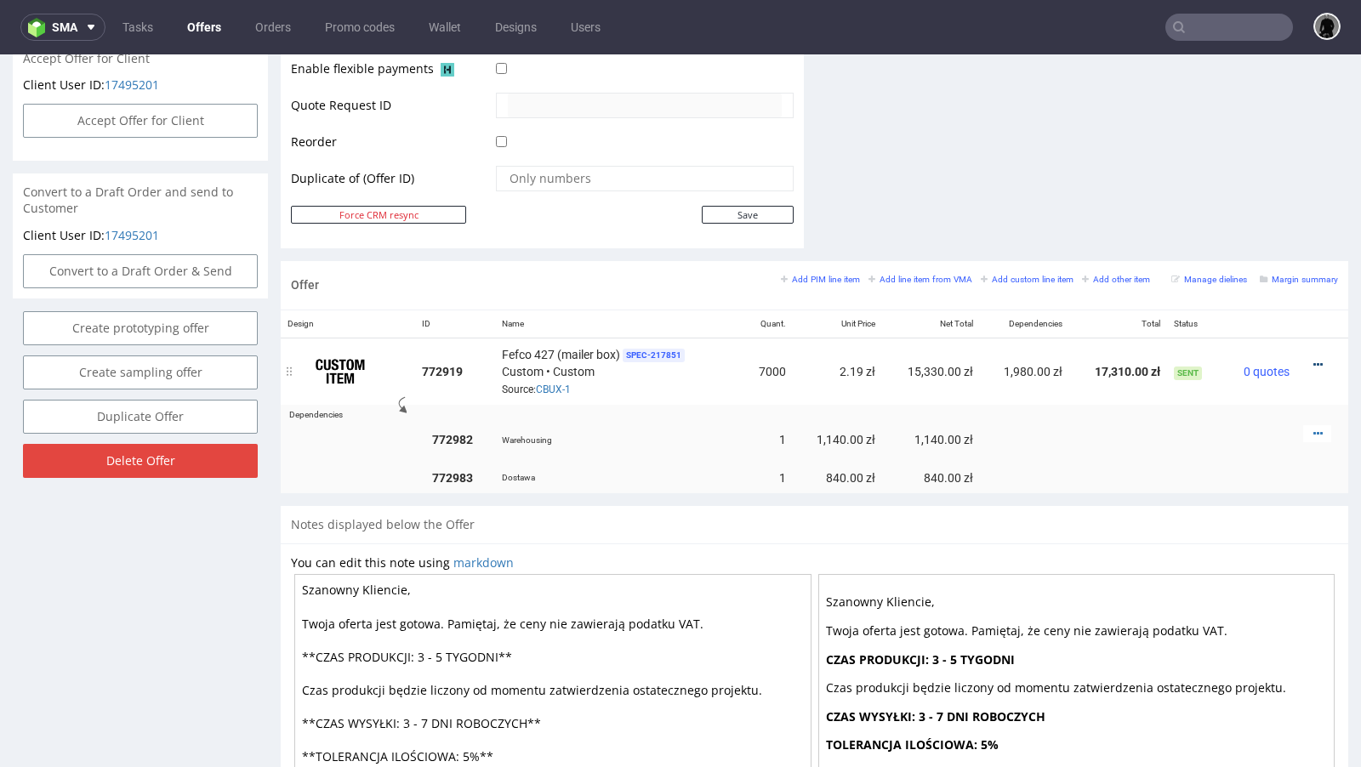
click at [1314, 359] on icon at bounding box center [1318, 365] width 9 height 12
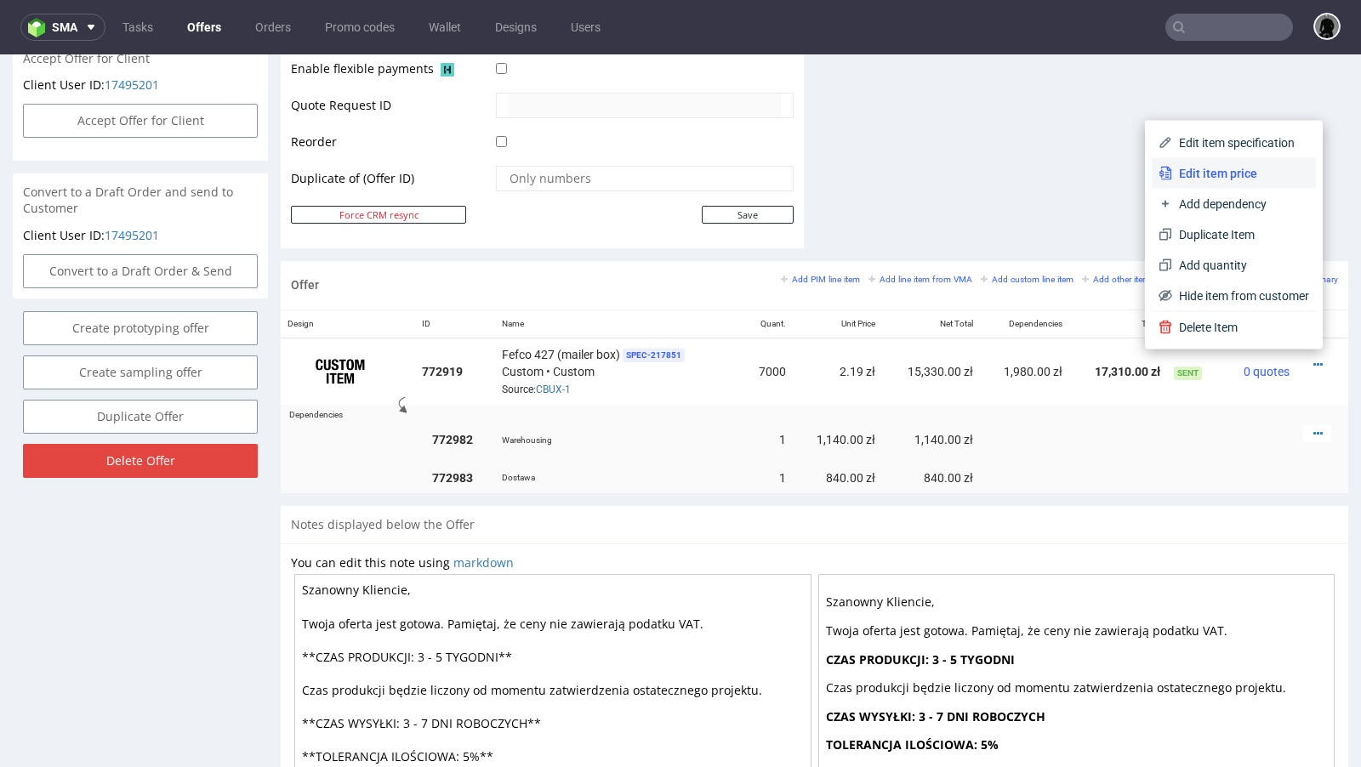
click at [1206, 175] on span "Edit item price" at bounding box center [1240, 173] width 137 height 17
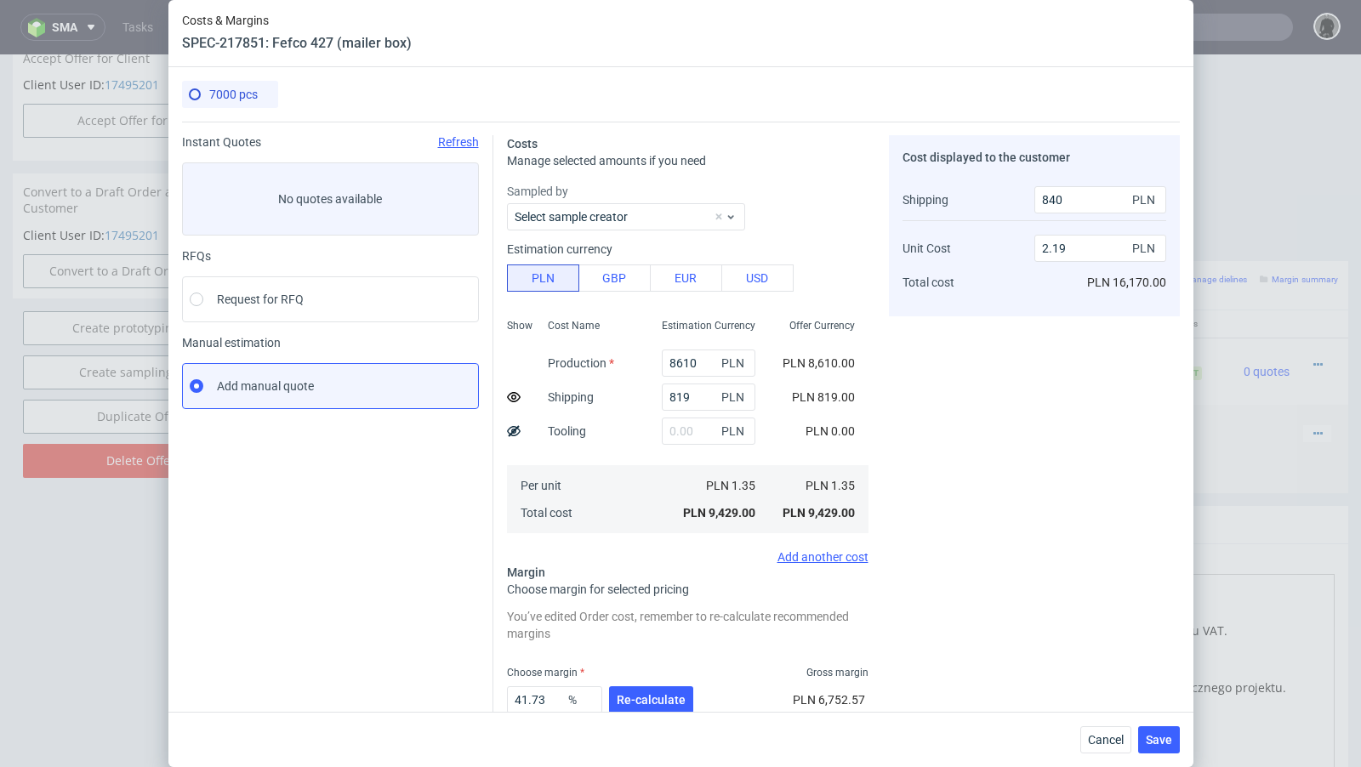
click at [513, 391] on icon at bounding box center [514, 397] width 14 height 14
type input "2.31"
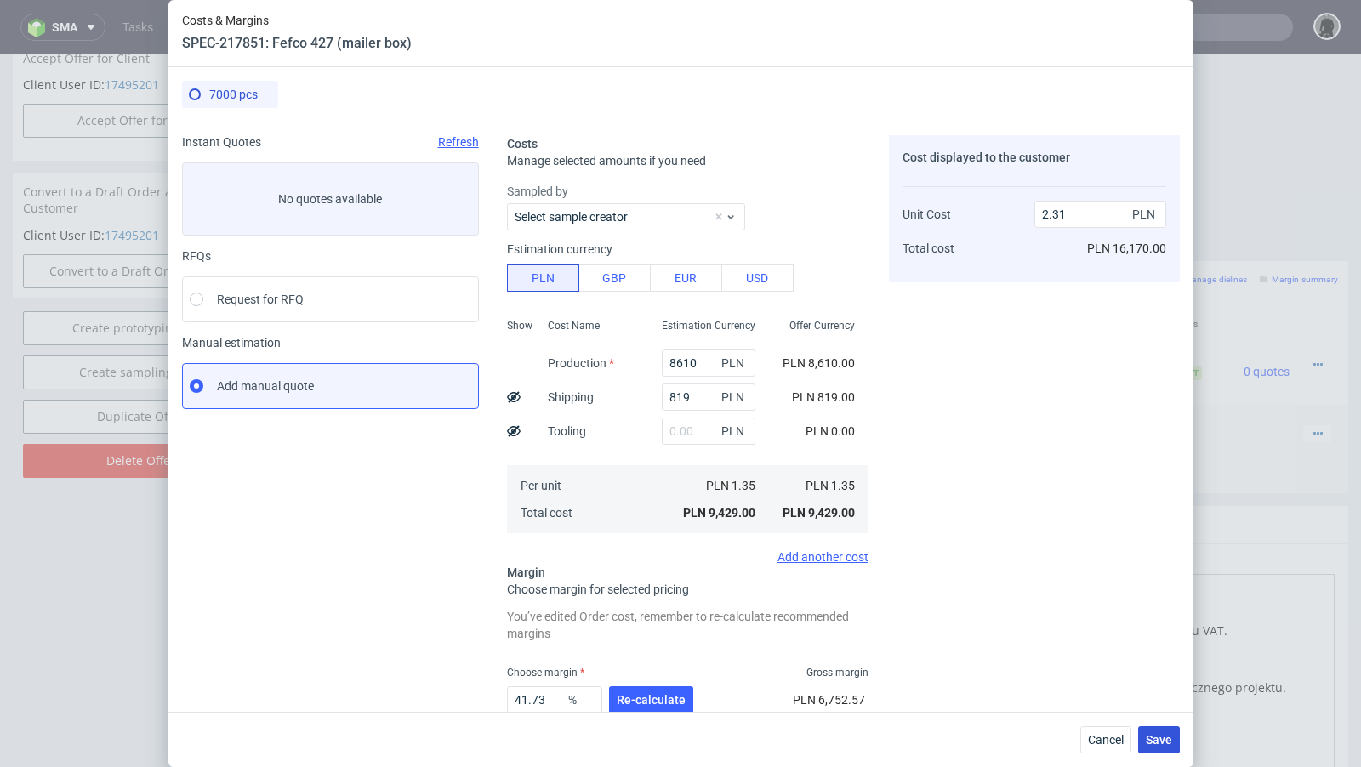
click at [1167, 739] on span "Save" at bounding box center [1159, 740] width 26 height 12
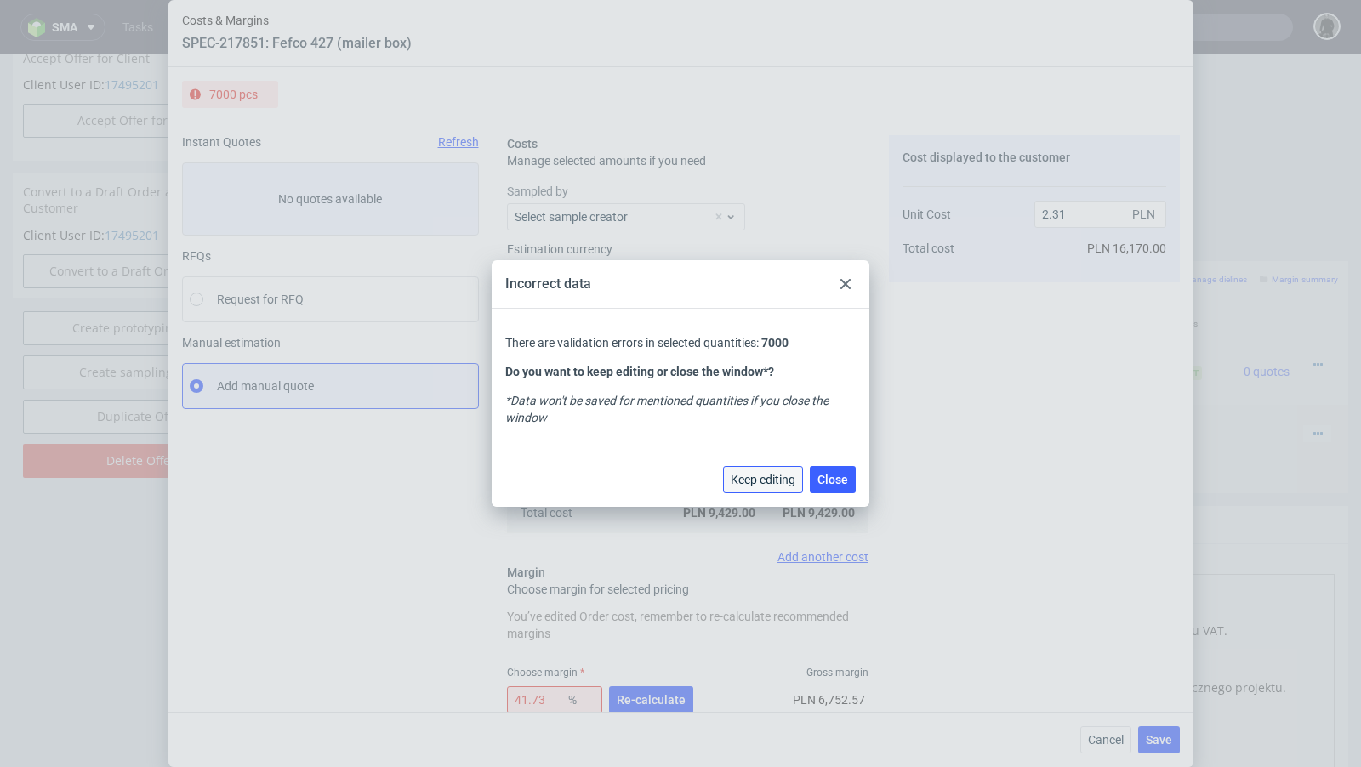
click at [771, 482] on span "Keep editing" at bounding box center [763, 480] width 65 height 12
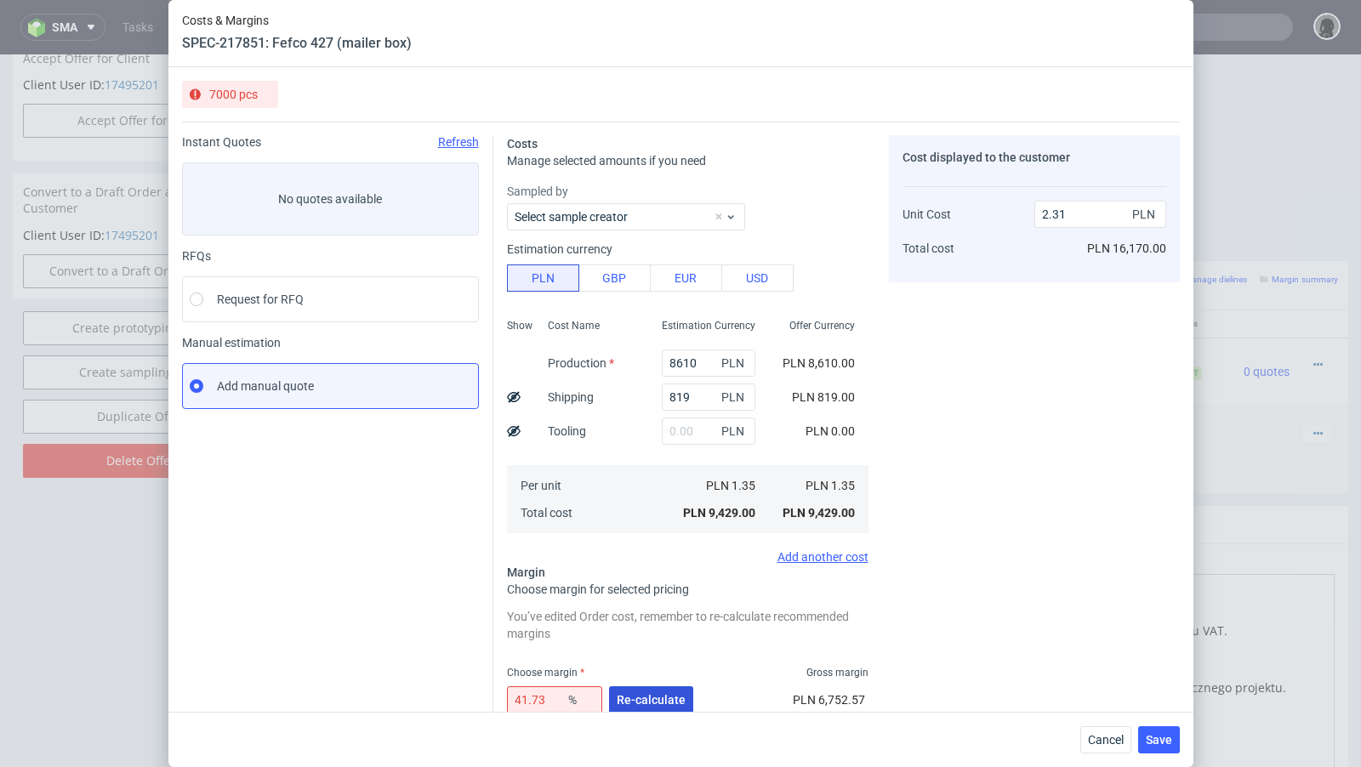
click at [653, 694] on span "Re-calculate" at bounding box center [651, 700] width 69 height 12
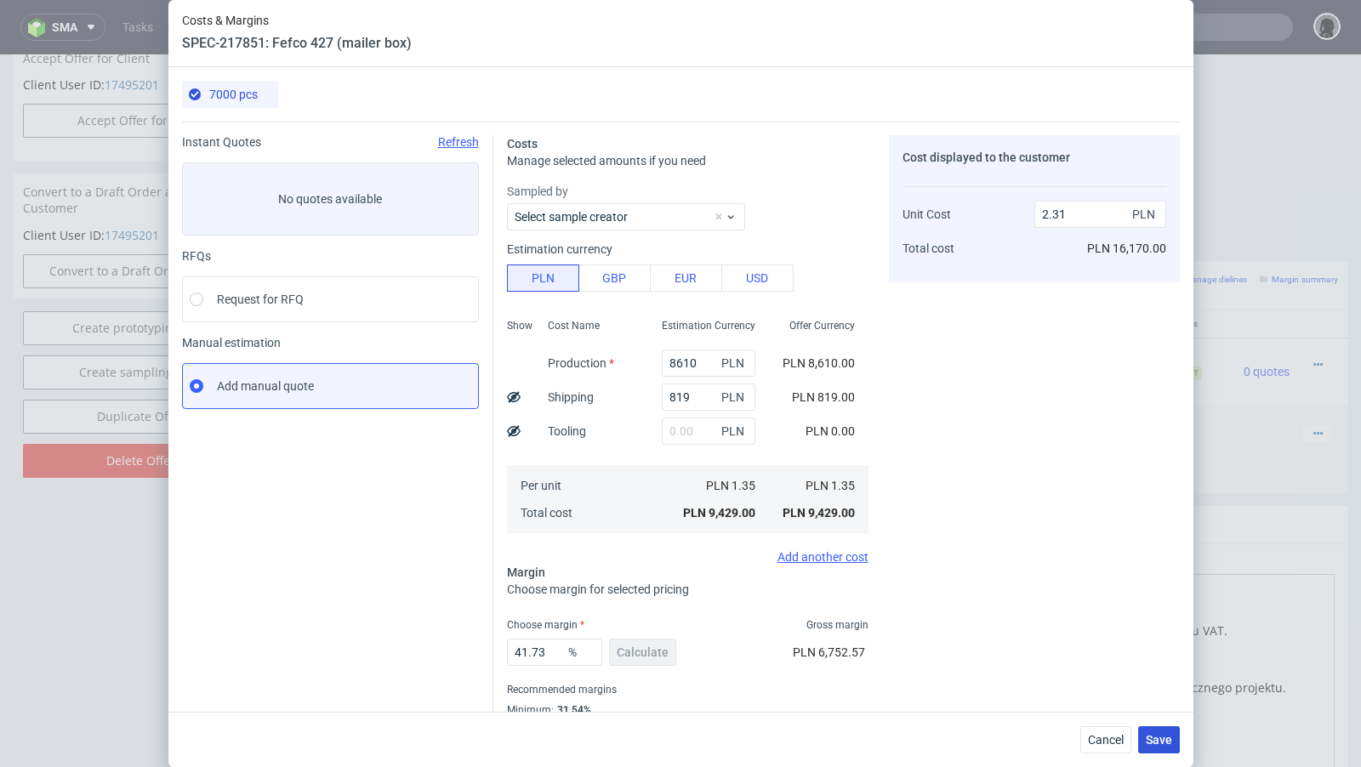
click at [1158, 737] on span "Save" at bounding box center [1159, 740] width 26 height 12
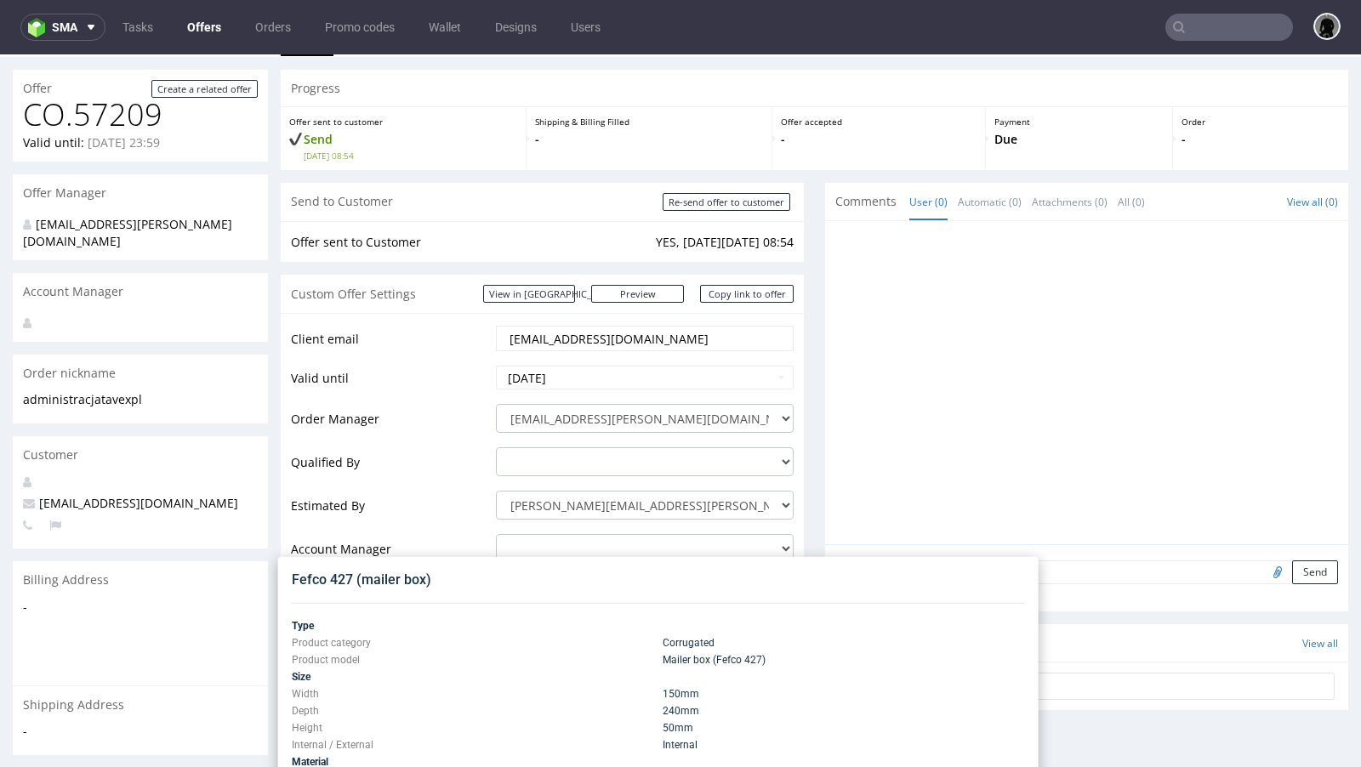
scroll to position [0, 0]
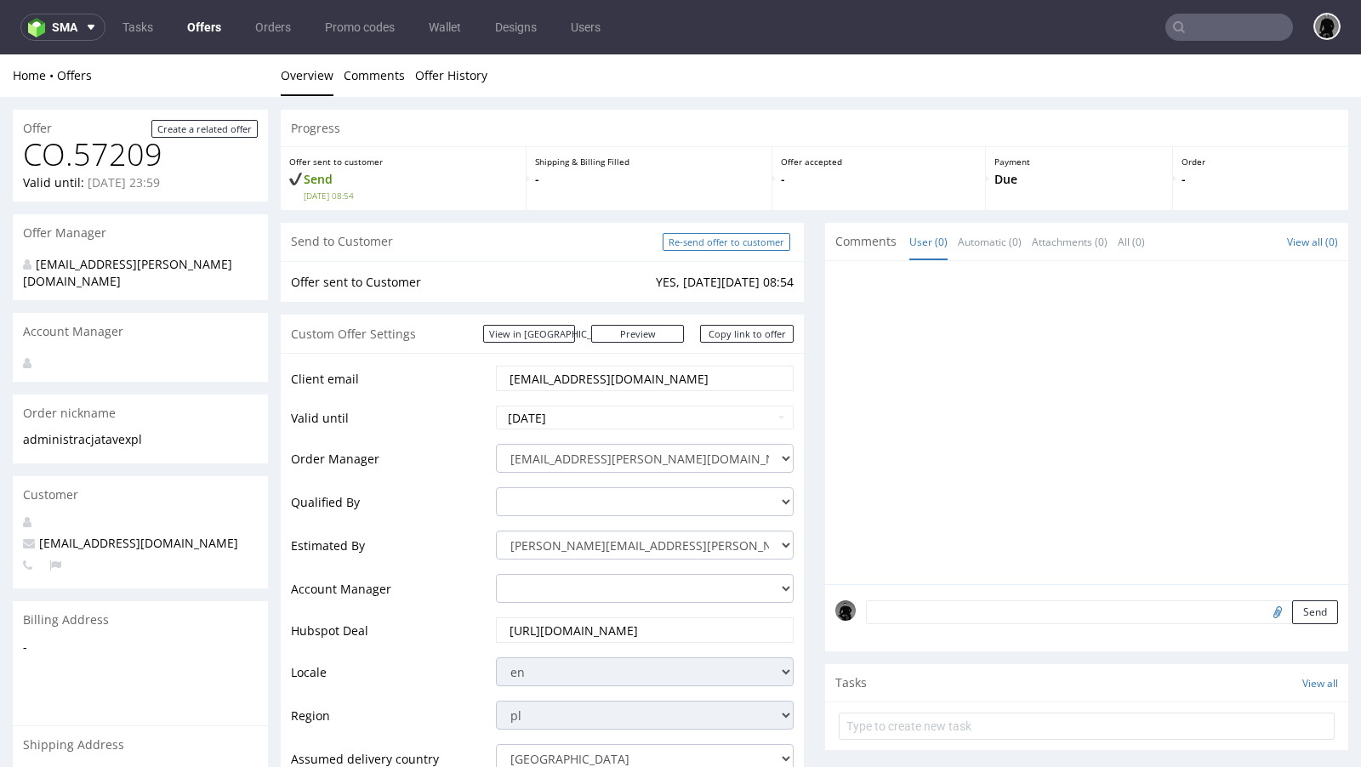
click at [704, 234] on input "Re-send offer to customer" at bounding box center [727, 242] width 128 height 18
type input "In progress..."
